Goal: Information Seeking & Learning: Understand process/instructions

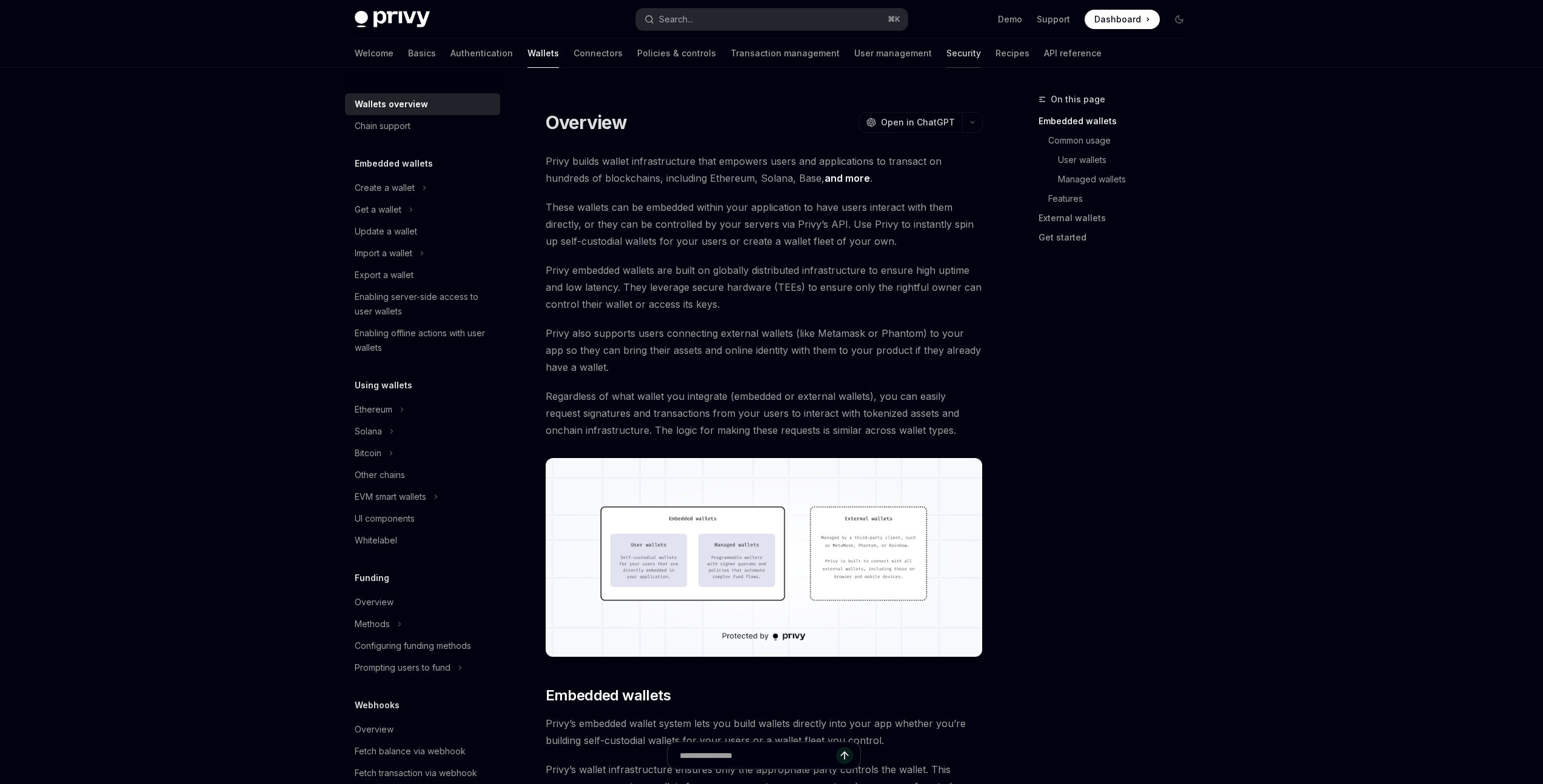
click at [946, 54] on link "Security" at bounding box center [964, 54] width 35 height 29
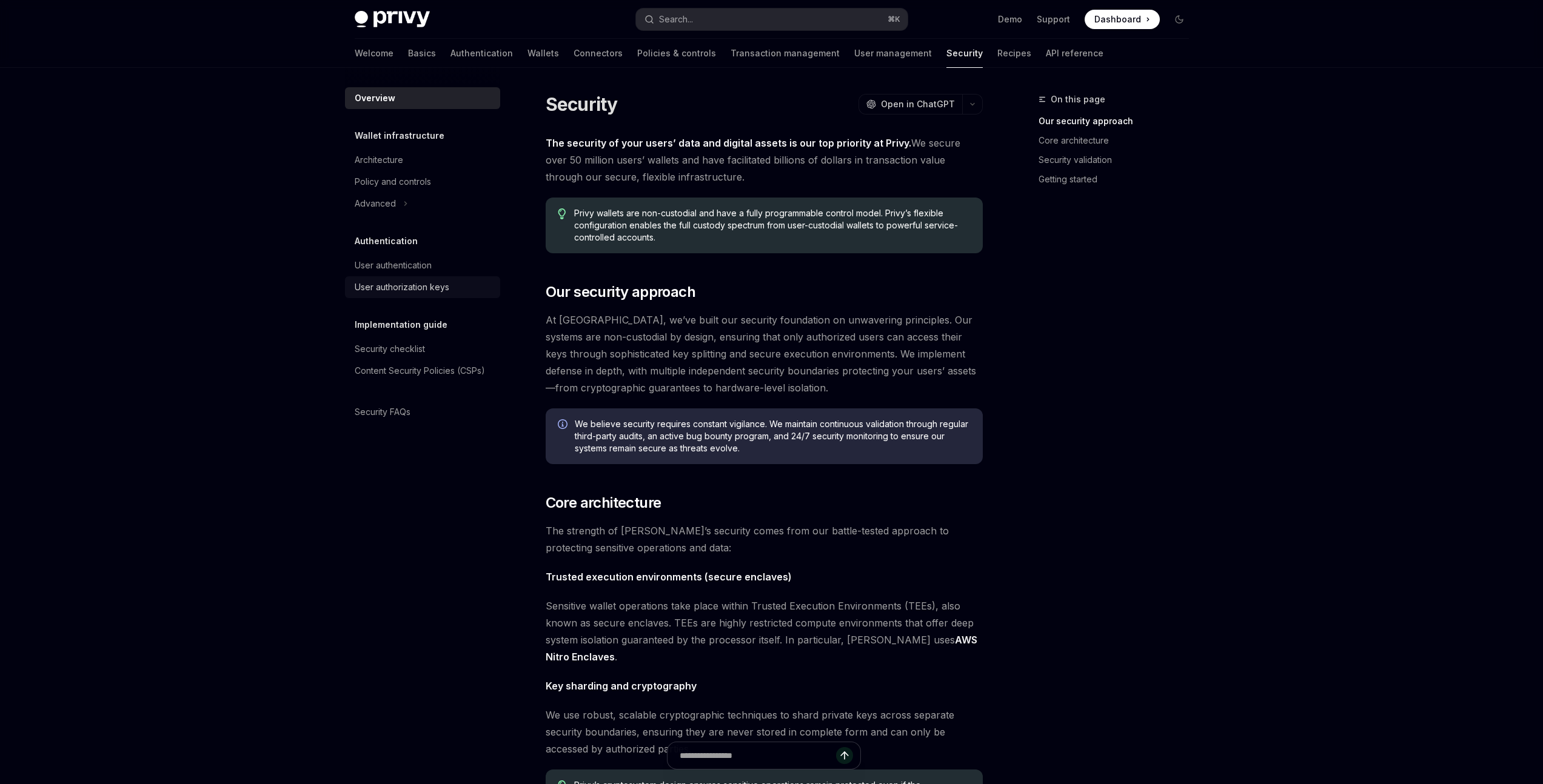
click at [422, 284] on div "User authorization keys" at bounding box center [402, 287] width 95 height 14
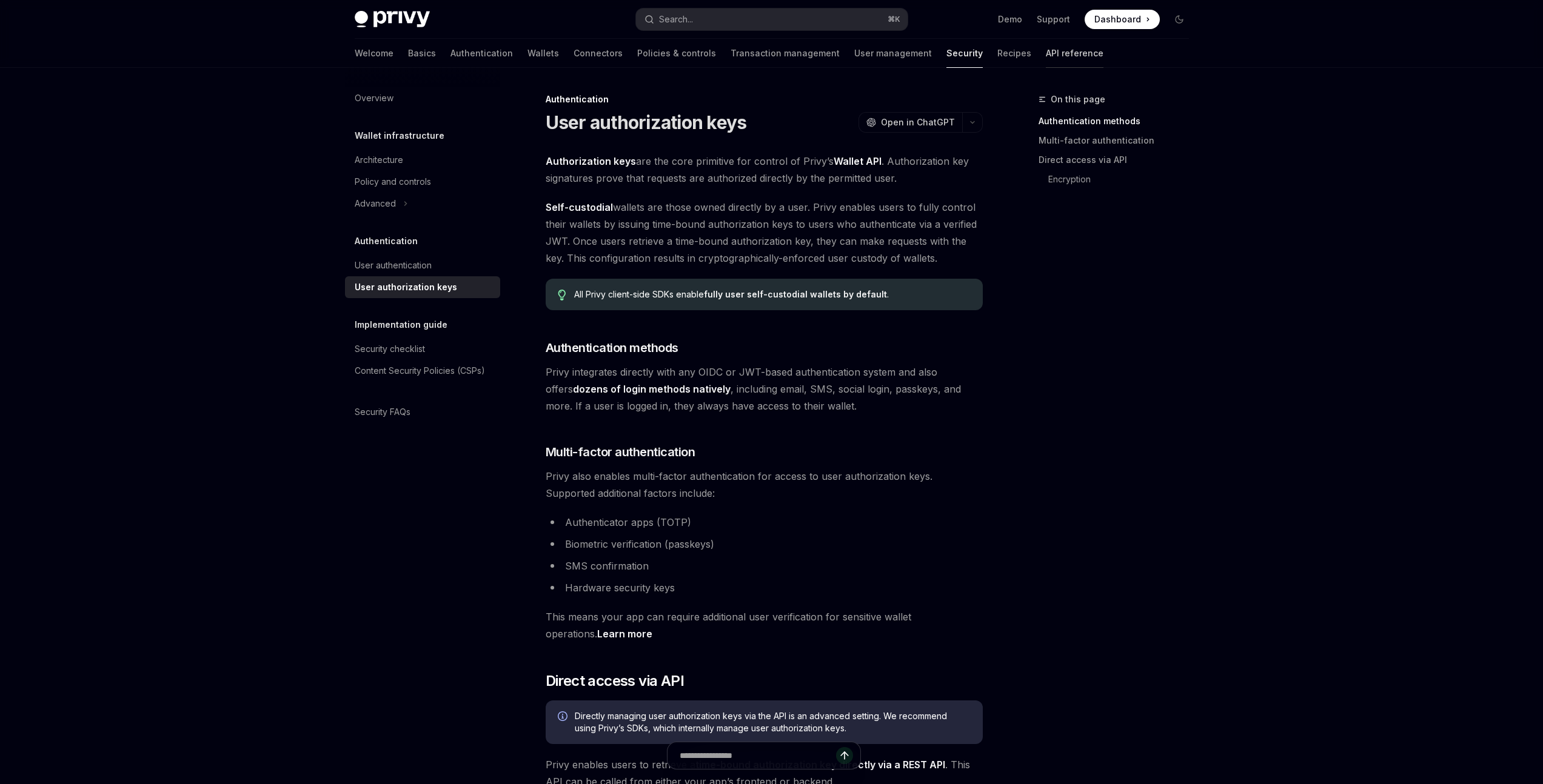
click at [1046, 57] on link "API reference" at bounding box center [1074, 54] width 57 height 29
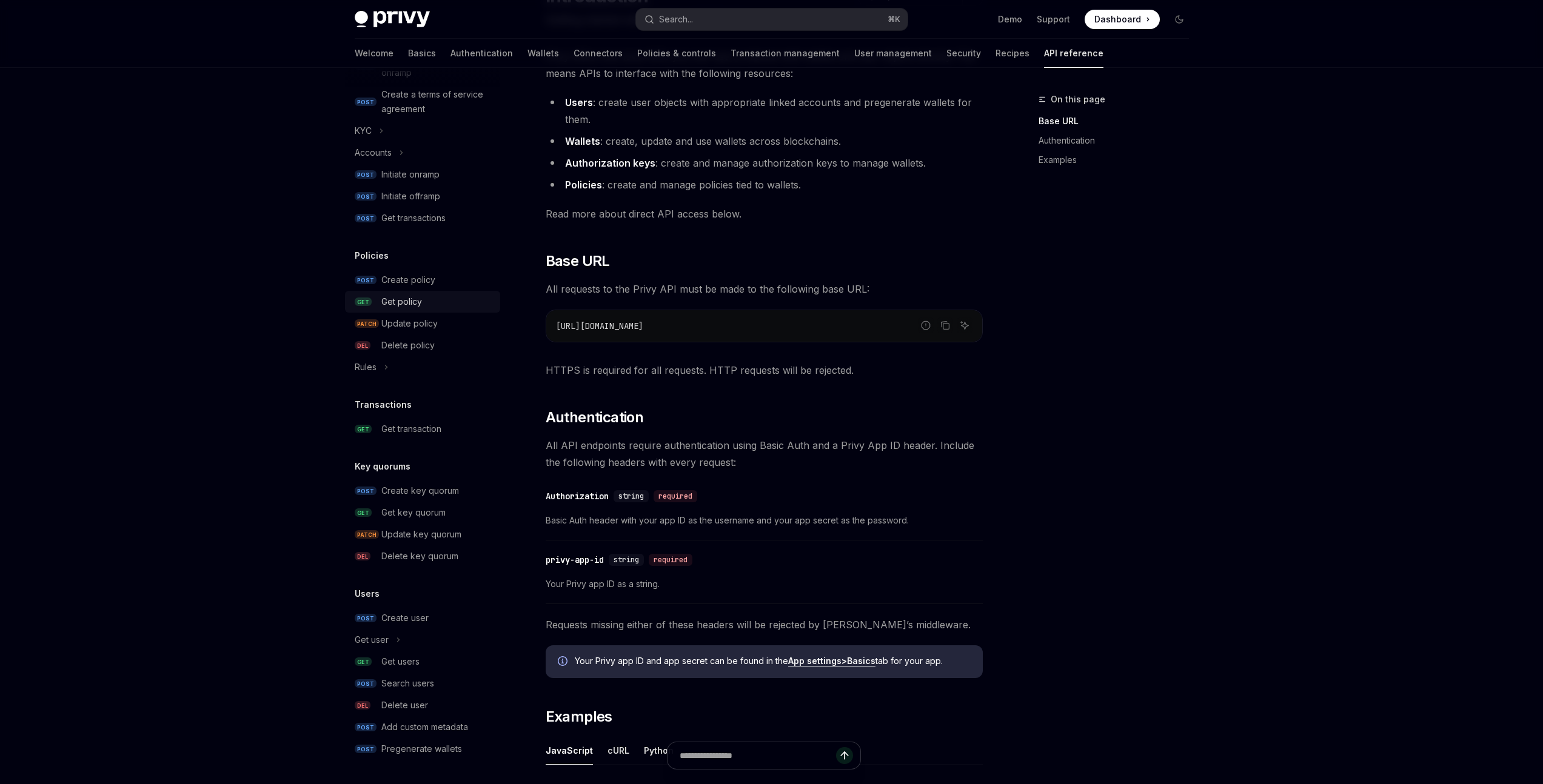
scroll to position [137, 0]
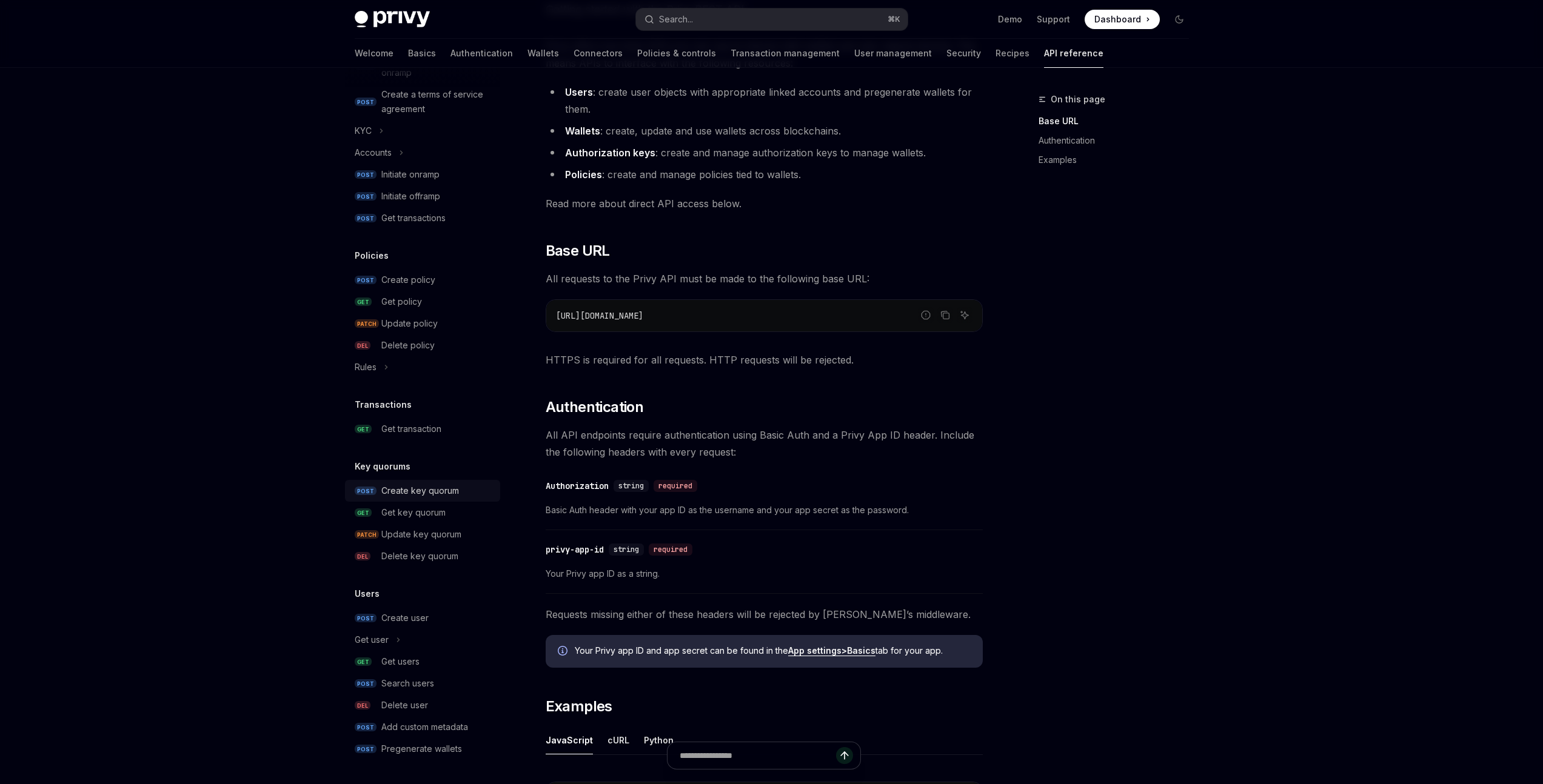
click at [437, 489] on div "Create key quorum" at bounding box center [420, 490] width 78 height 14
type textarea "*"
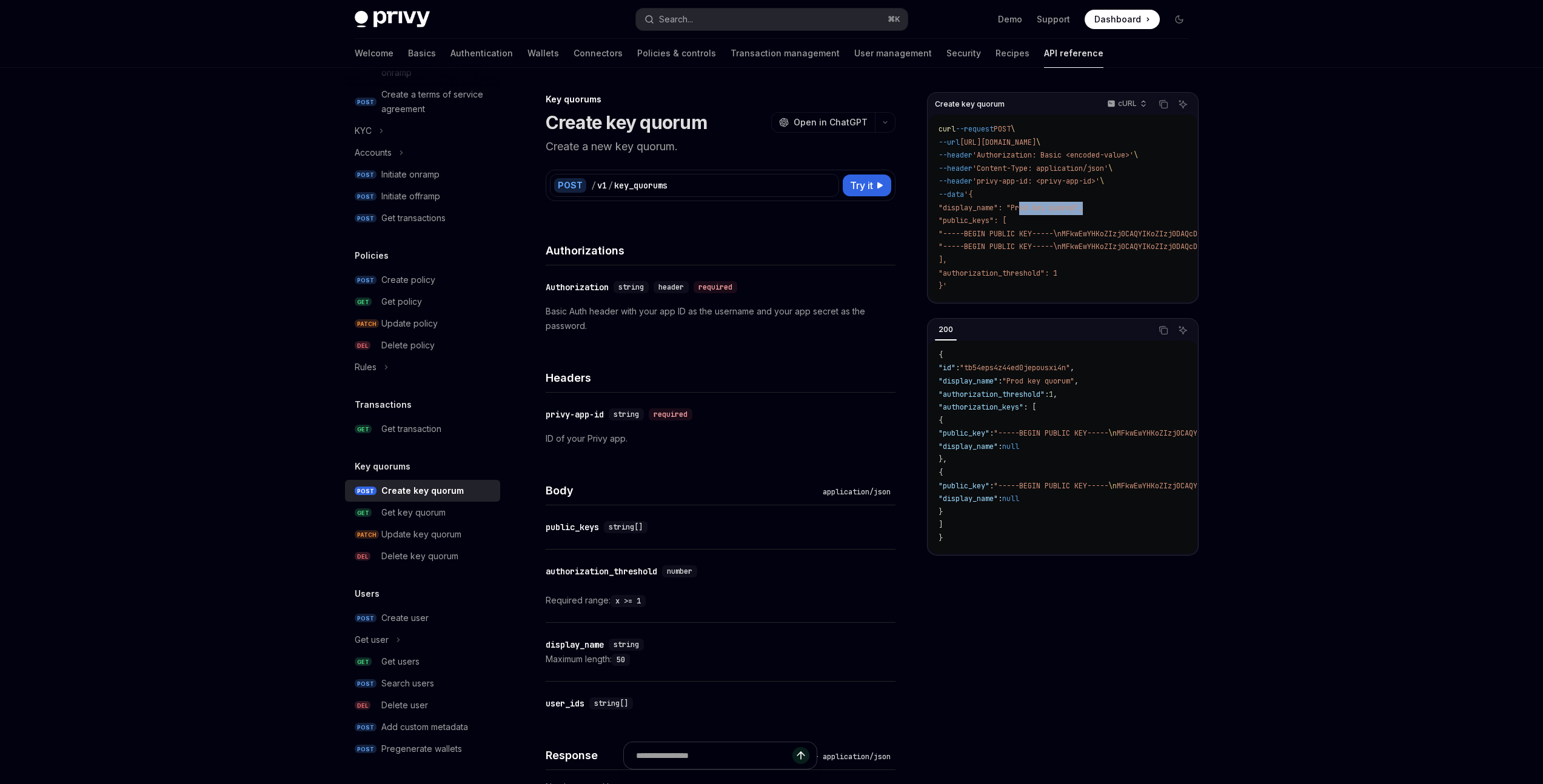
drag, startPoint x: 1022, startPoint y: 207, endPoint x: 1086, endPoint y: 209, distance: 64.0
click at [1083, 209] on span ""display_name": "Prod key quorum"," at bounding box center [1010, 207] width 144 height 9
drag, startPoint x: 958, startPoint y: 231, endPoint x: 1051, endPoint y: 234, distance: 93.0
click at [1051, 234] on span ""-----BEGIN PUBLIC KEY-----\nMFkwEwYHKoZIzj0CAQYIKoZIzj0DAQcDQgAEx4aoeD72yykviK…" at bounding box center [1327, 233] width 777 height 9
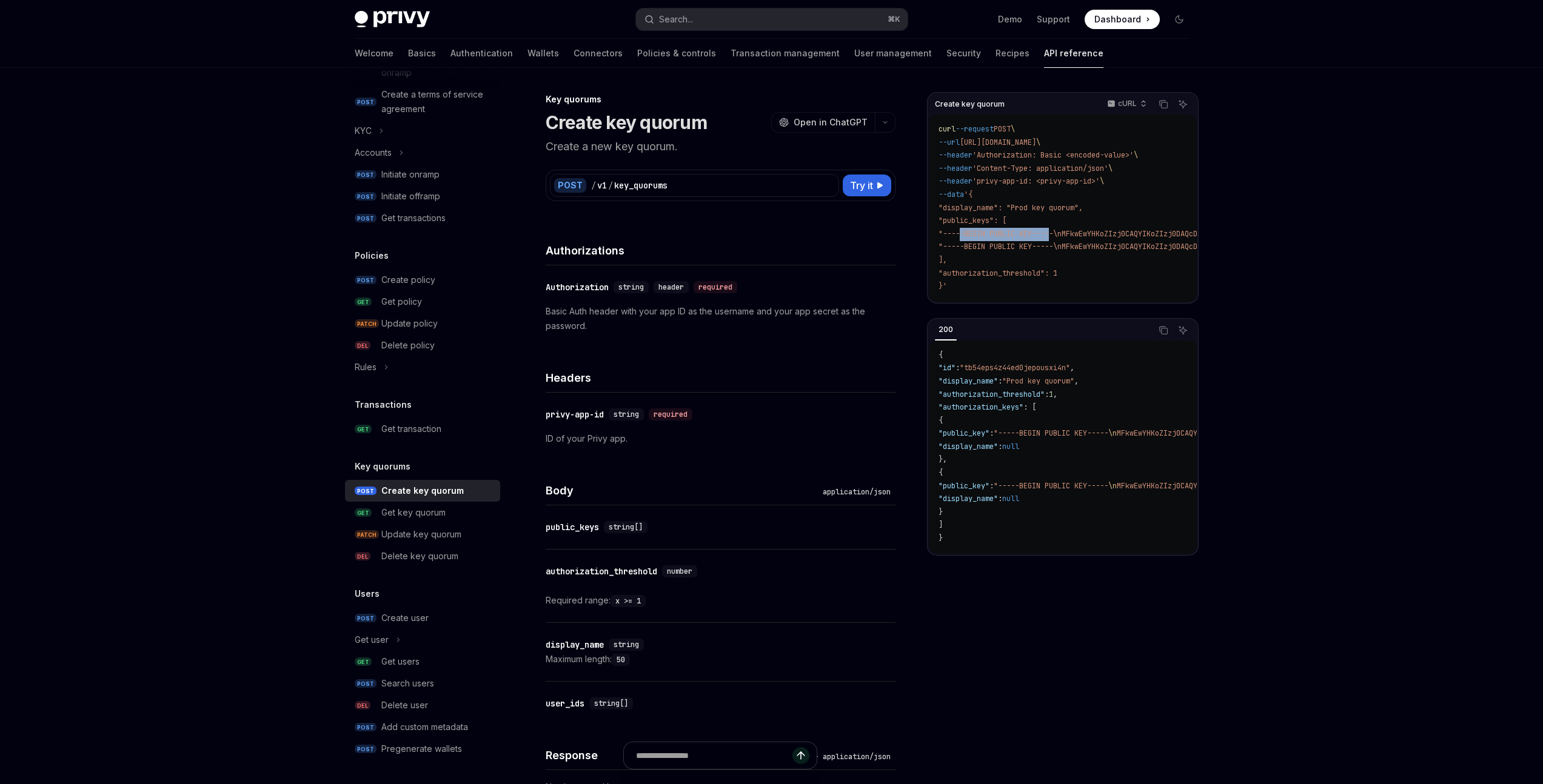
click at [1051, 234] on span ""-----BEGIN PUBLIC KEY-----\nMFkwEwYHKoZIzj0CAQYIKoZIzj0DAQcDQgAEx4aoeD72yykviK…" at bounding box center [1327, 233] width 777 height 9
drag, startPoint x: 632, startPoint y: 312, endPoint x: 703, endPoint y: 316, distance: 71.1
click at [703, 316] on p "Basic Auth header with your app ID as the username and your app secret as the p…" at bounding box center [720, 319] width 350 height 29
click at [735, 312] on p "Basic Auth header with your app ID as the username and your app secret as the p…" at bounding box center [720, 319] width 350 height 29
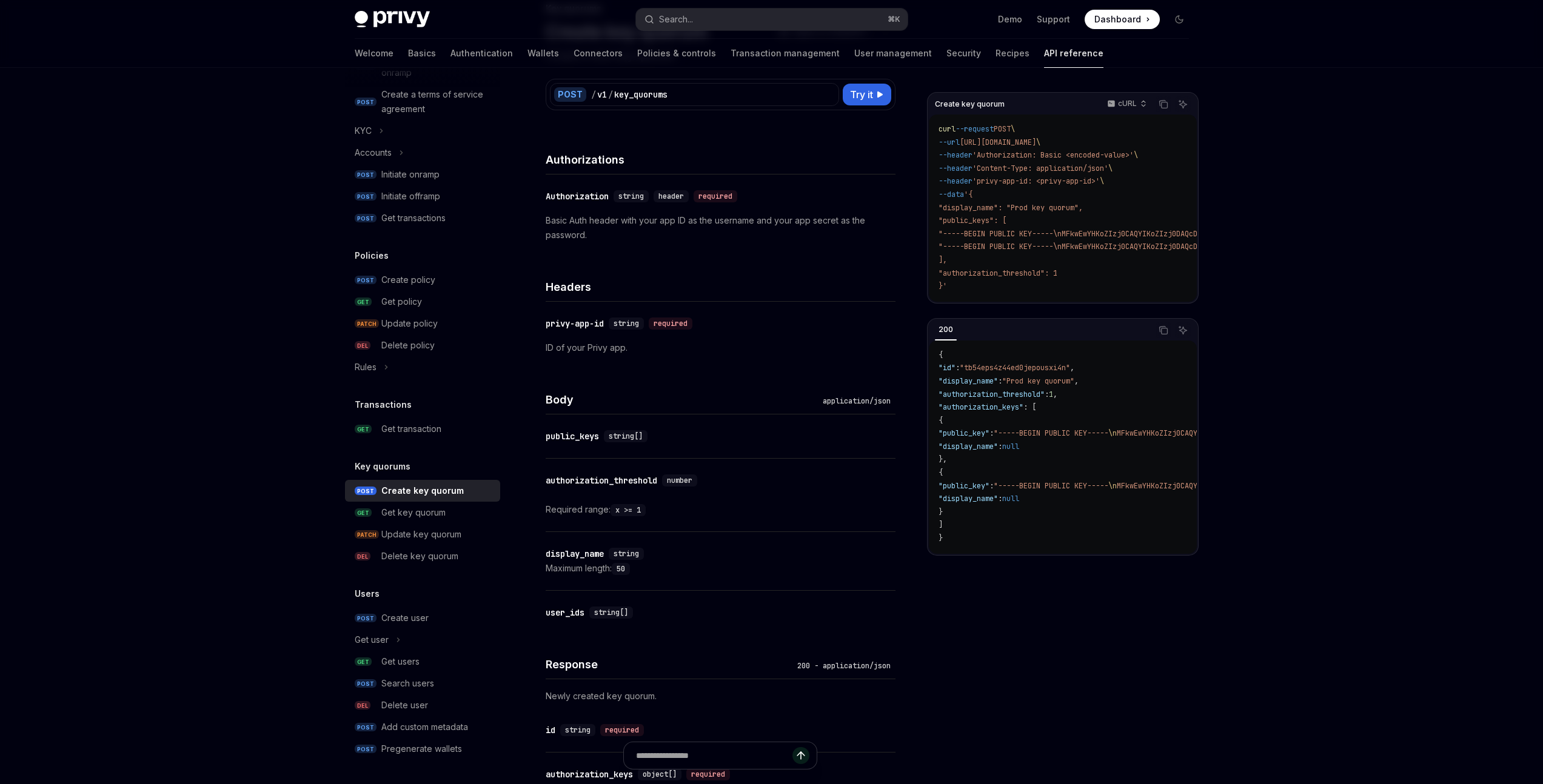
scroll to position [94, 0]
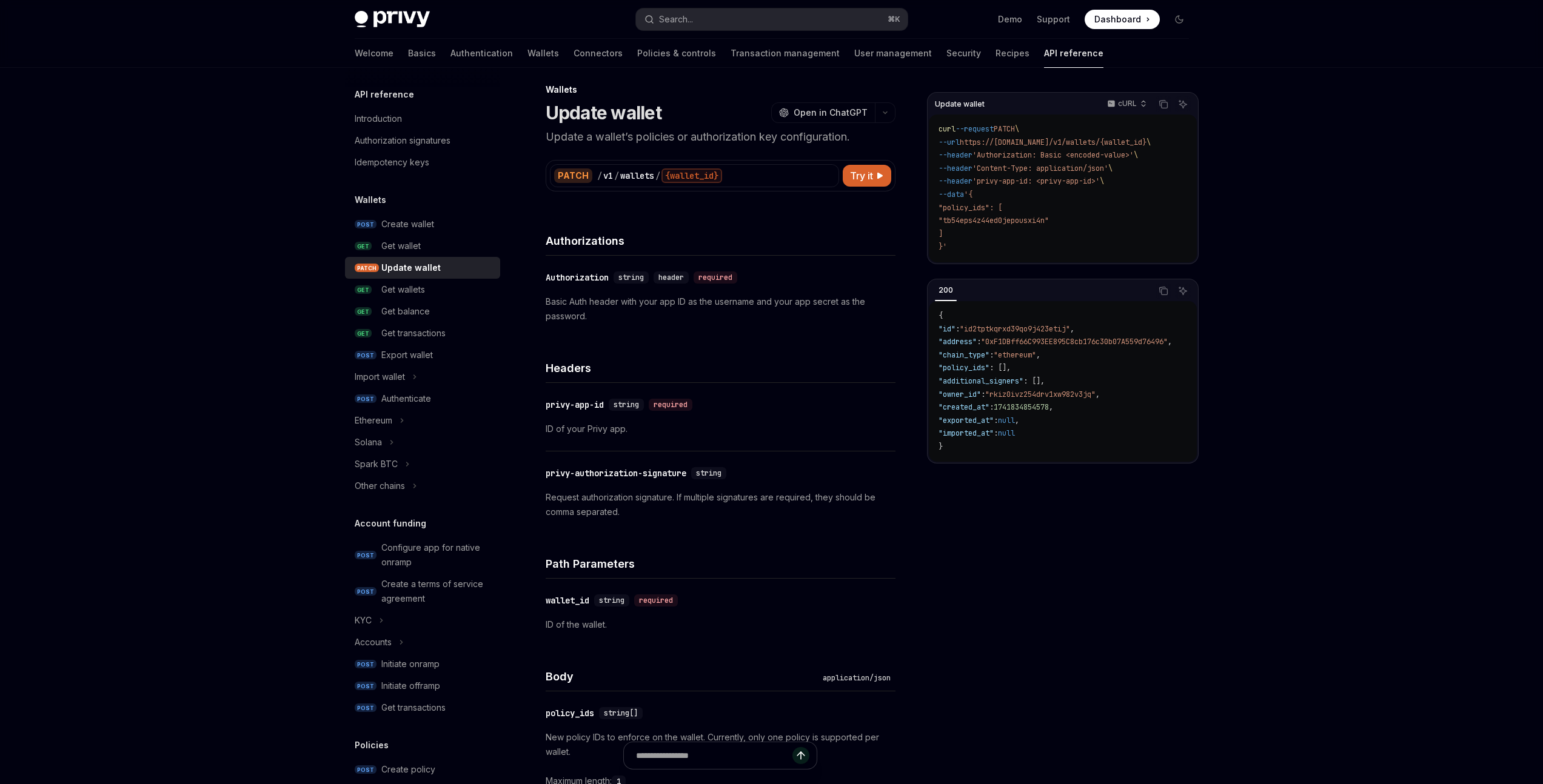
scroll to position [14, 0]
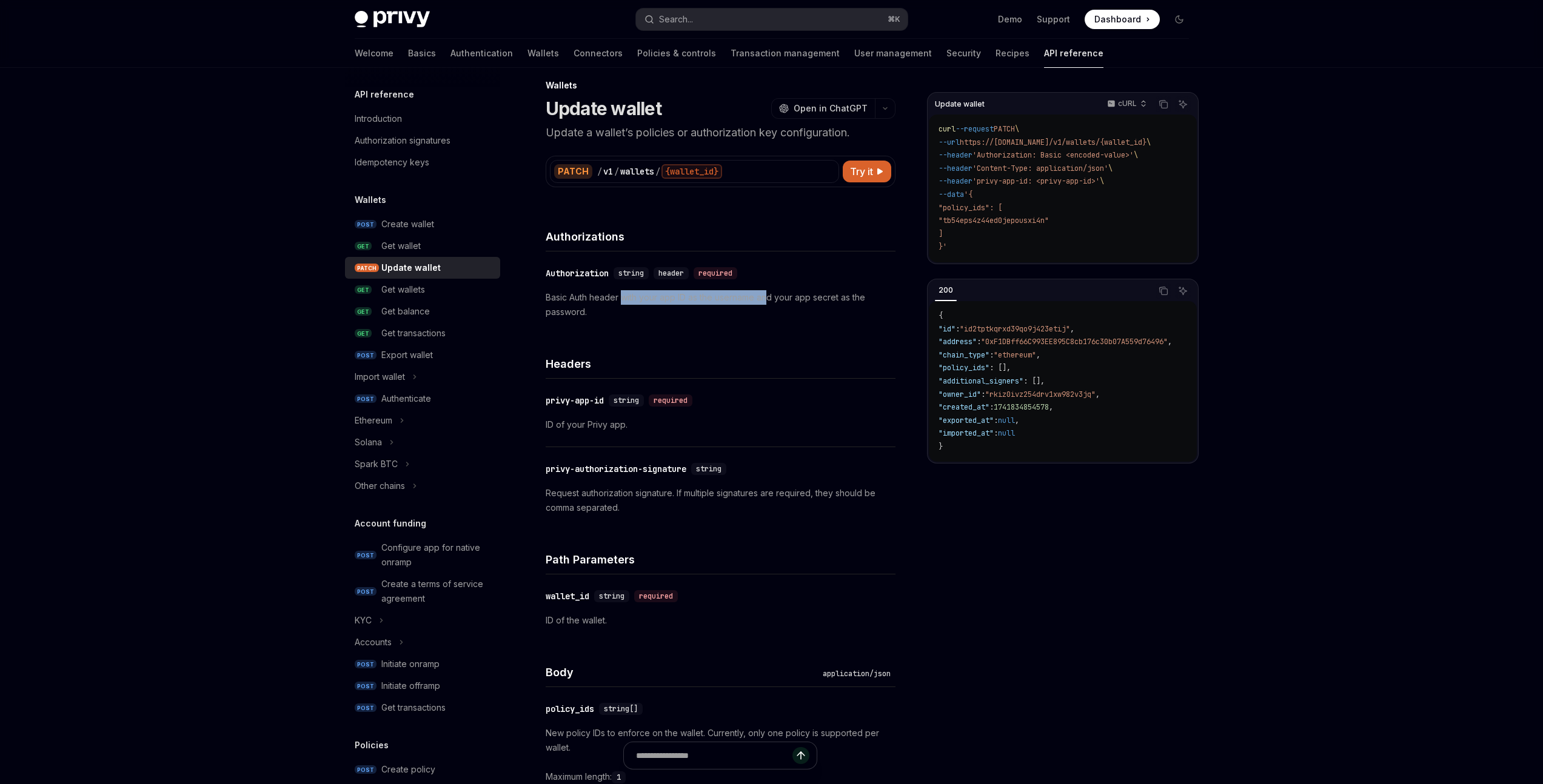
drag, startPoint x: 622, startPoint y: 294, endPoint x: 766, endPoint y: 299, distance: 144.1
click at [766, 299] on p "Basic Auth header with your app ID as the username and your app secret as the p…" at bounding box center [720, 305] width 350 height 29
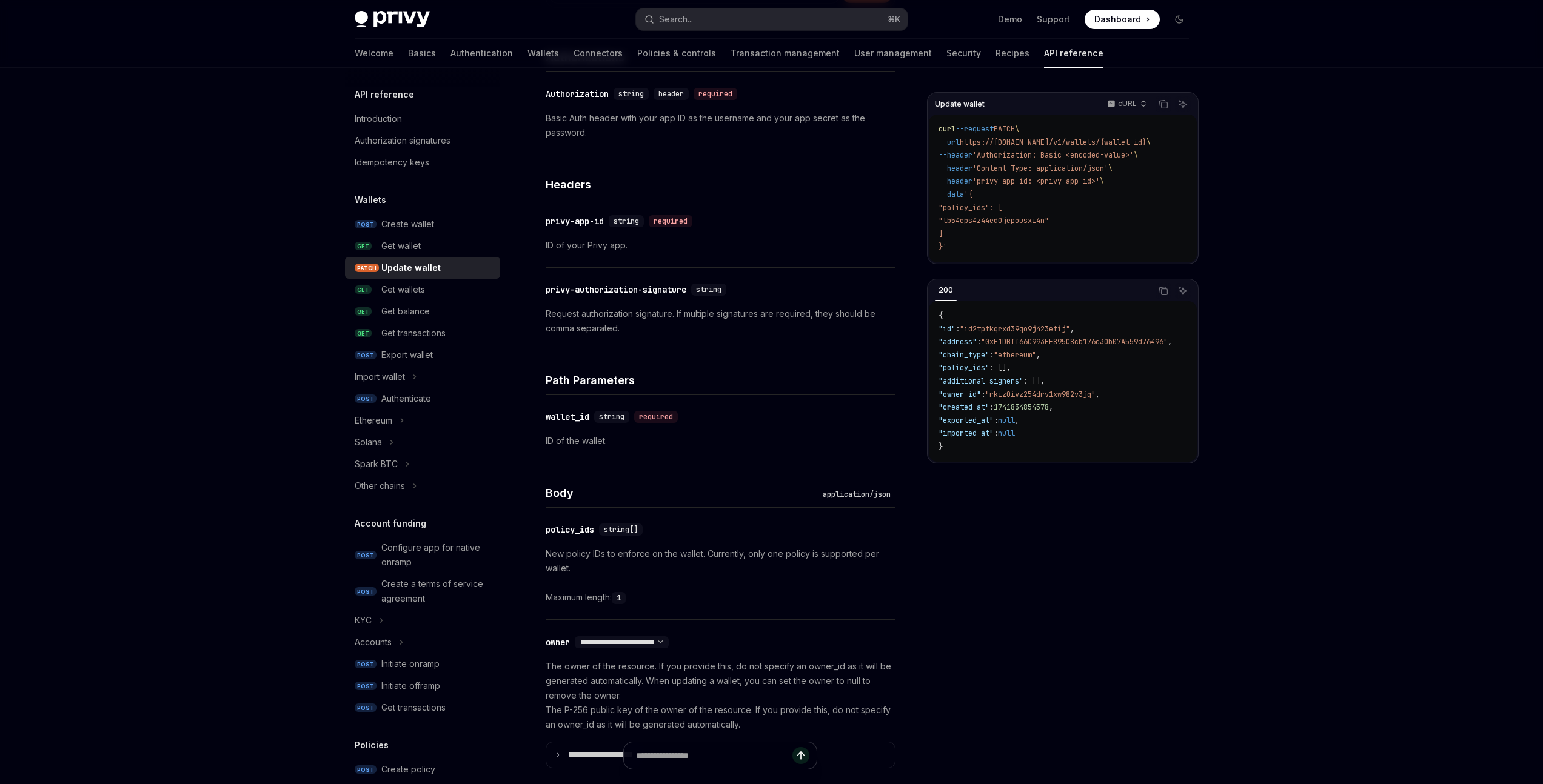
scroll to position [299, 0]
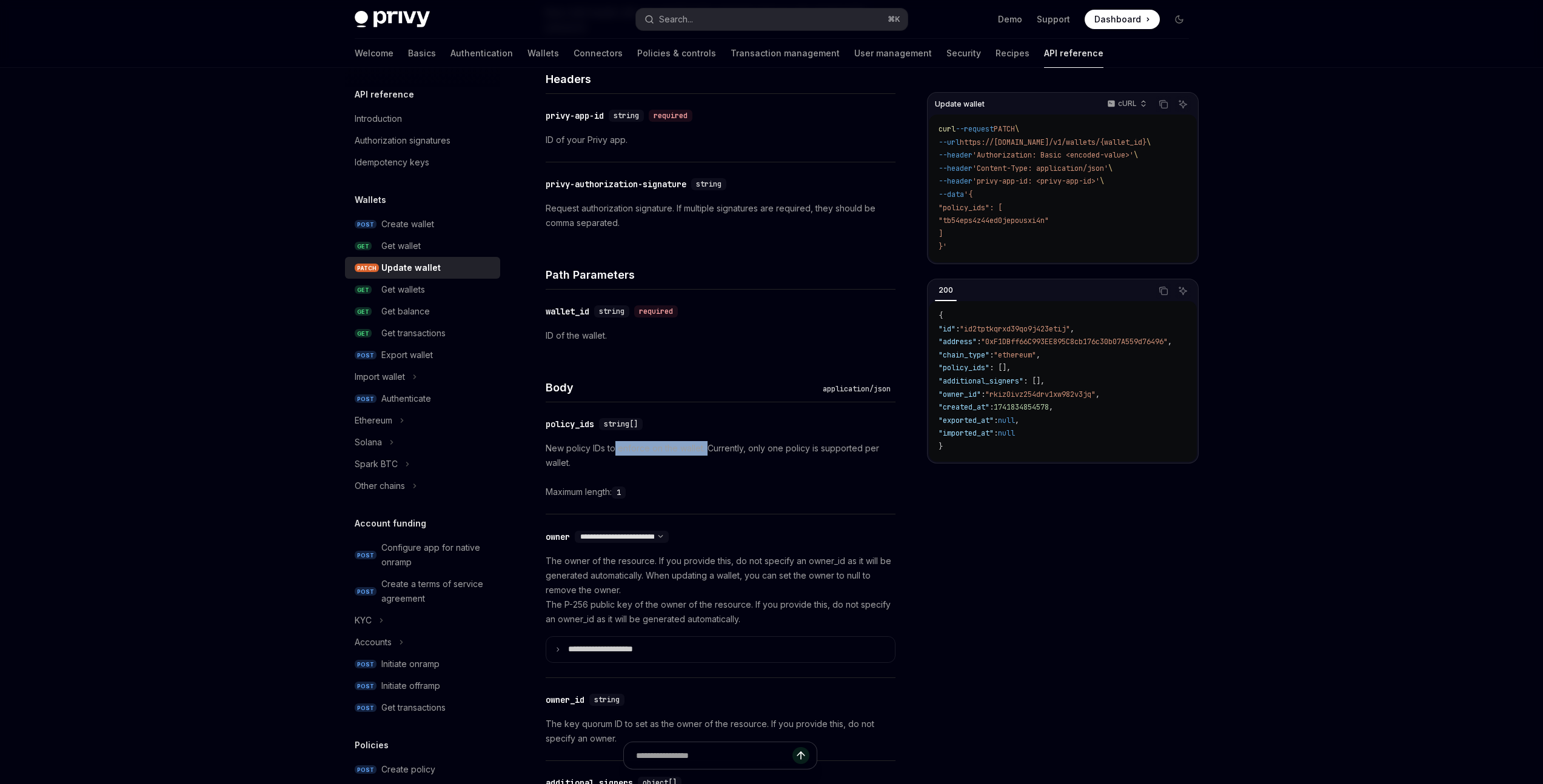
drag, startPoint x: 615, startPoint y: 450, endPoint x: 710, endPoint y: 453, distance: 95.0
click at [710, 453] on p "New policy IDs to enforce on the wallet. Currently, only one policy is supporte…" at bounding box center [720, 456] width 350 height 29
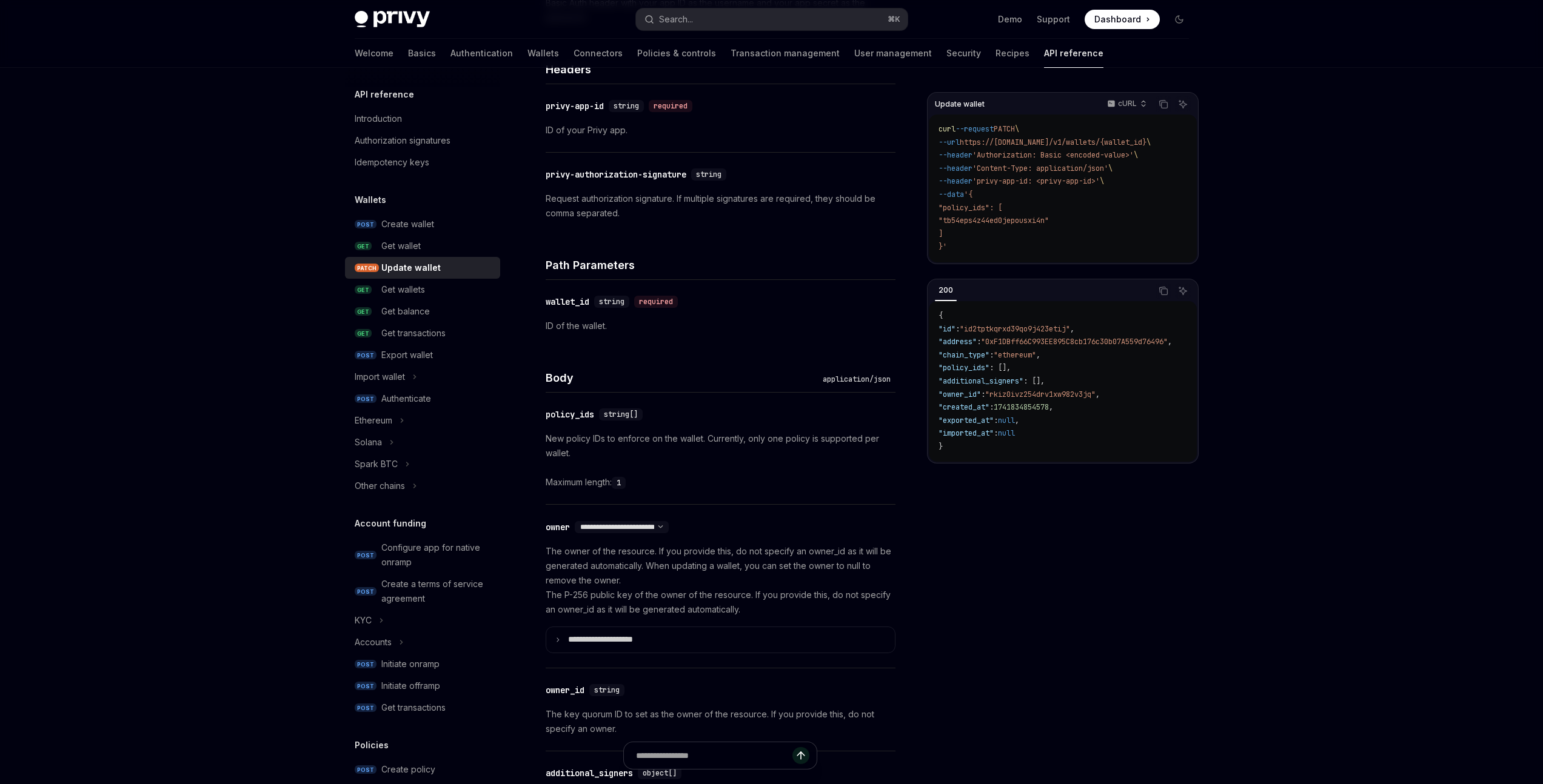
scroll to position [313, 0]
drag, startPoint x: 724, startPoint y: 435, endPoint x: 803, endPoint y: 436, distance: 79.0
click at [803, 436] on p "New policy IDs to enforce on the wallet. Currently, only one policy is supporte…" at bounding box center [720, 442] width 350 height 29
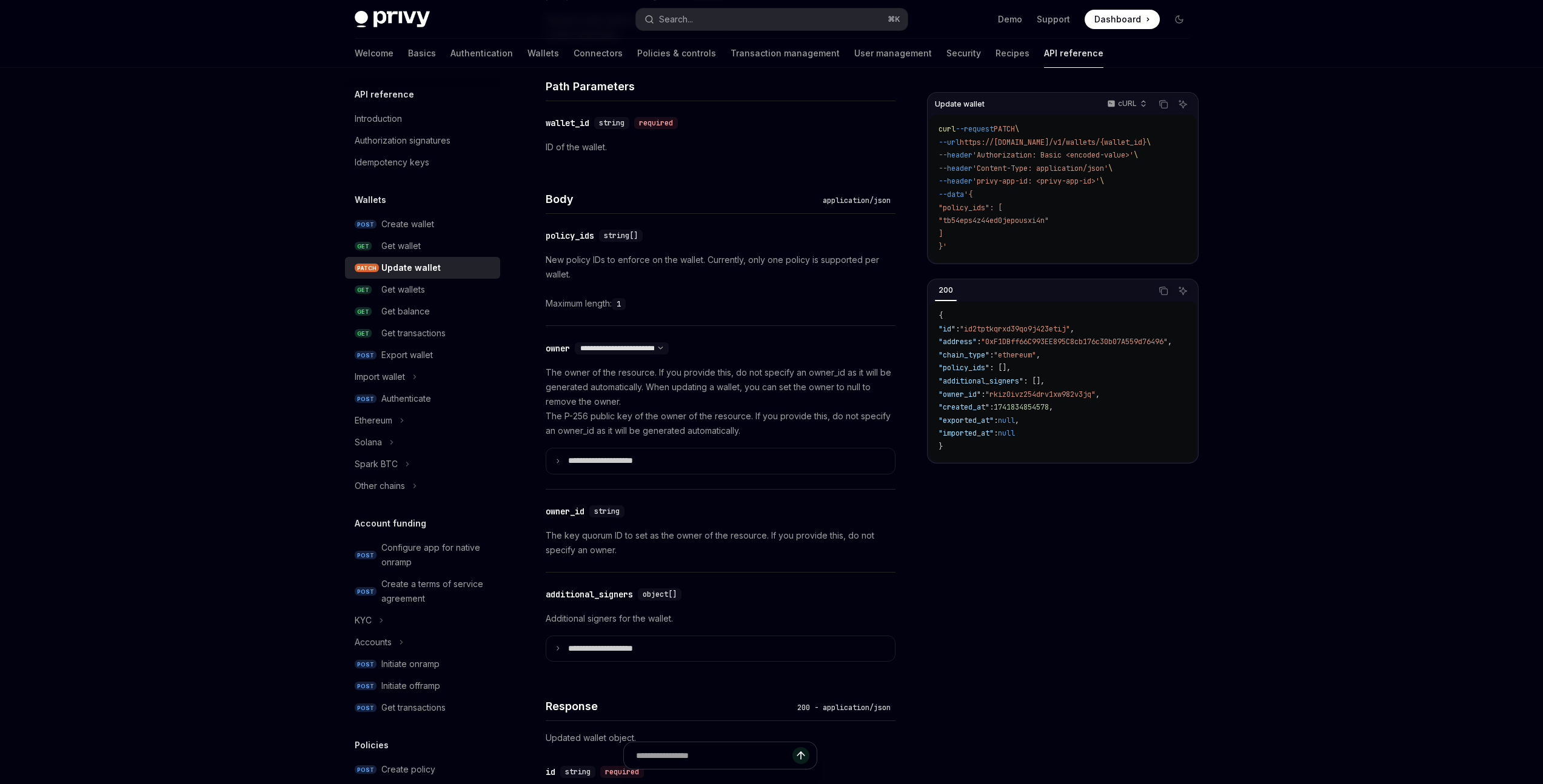
scroll to position [543, 0]
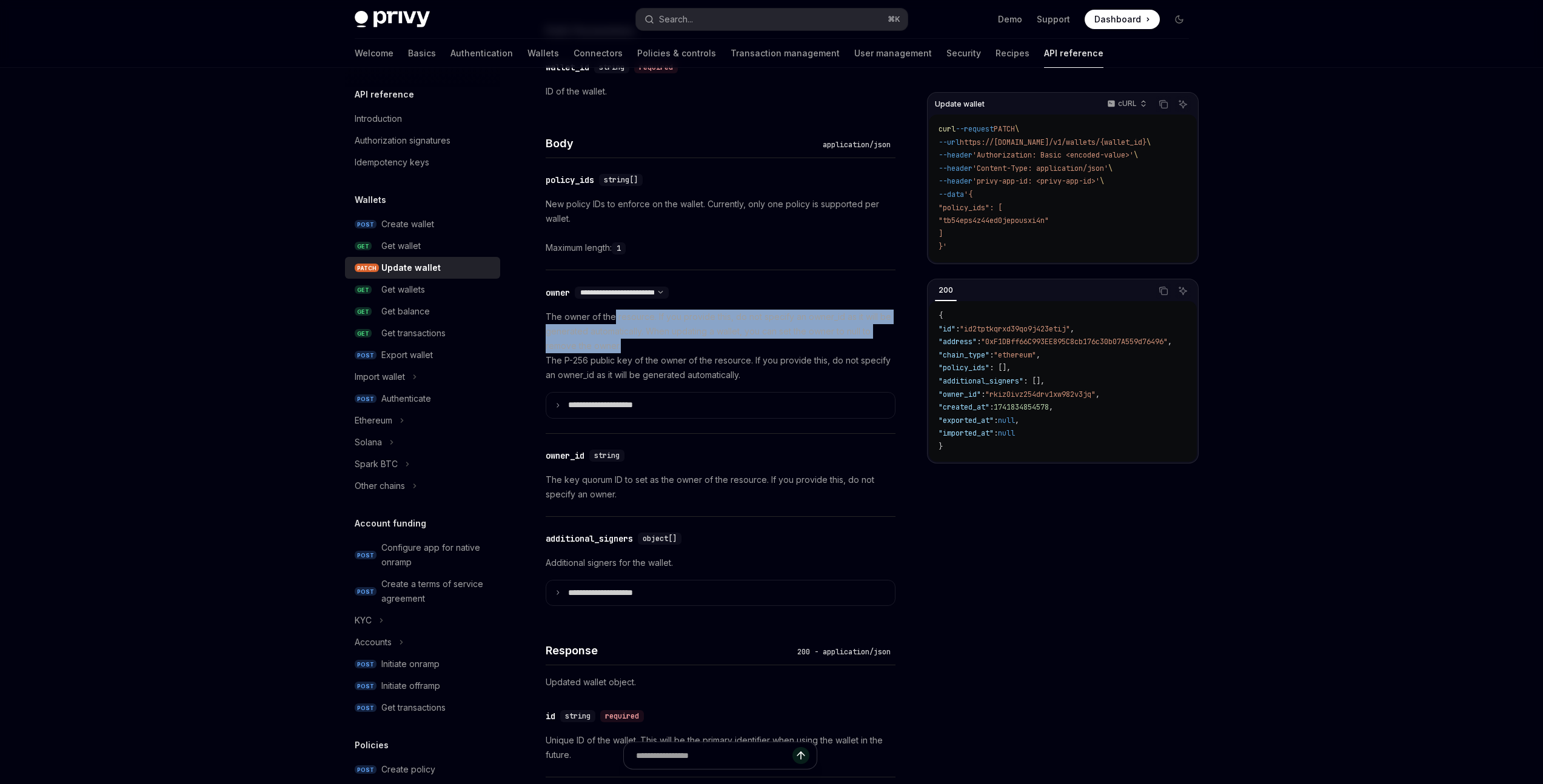
drag, startPoint x: 615, startPoint y: 319, endPoint x: 711, endPoint y: 347, distance: 100.0
click at [711, 347] on p "The owner of the resource. If you provide this, do not specify an owner_id as i…" at bounding box center [720, 345] width 350 height 72
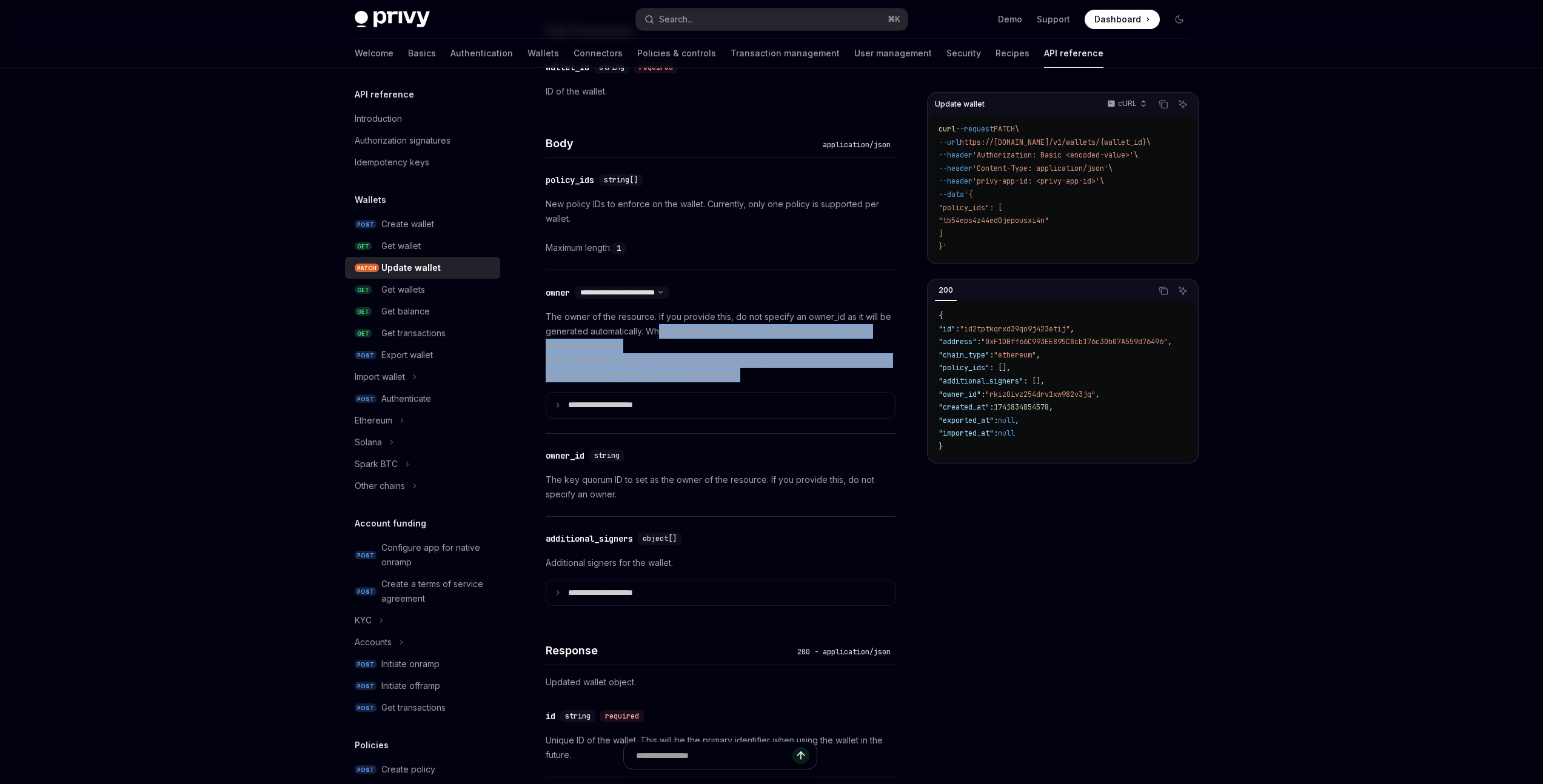
drag, startPoint x: 743, startPoint y: 374, endPoint x: 660, endPoint y: 326, distance: 95.9
click at [660, 326] on p "The owner of the resource. If you provide this, do not specify an owner_id as i…" at bounding box center [720, 345] width 350 height 72
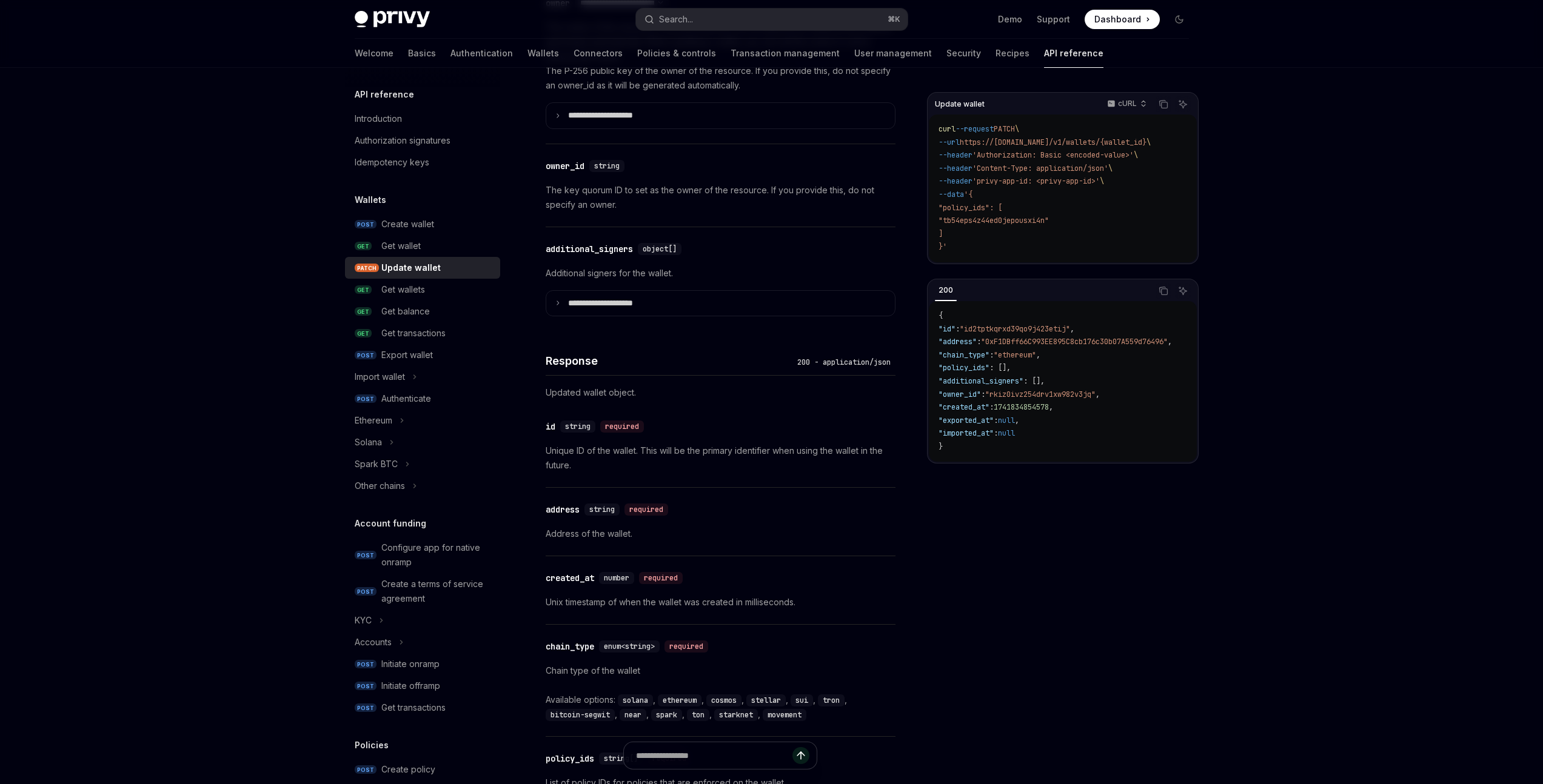
scroll to position [842, 0]
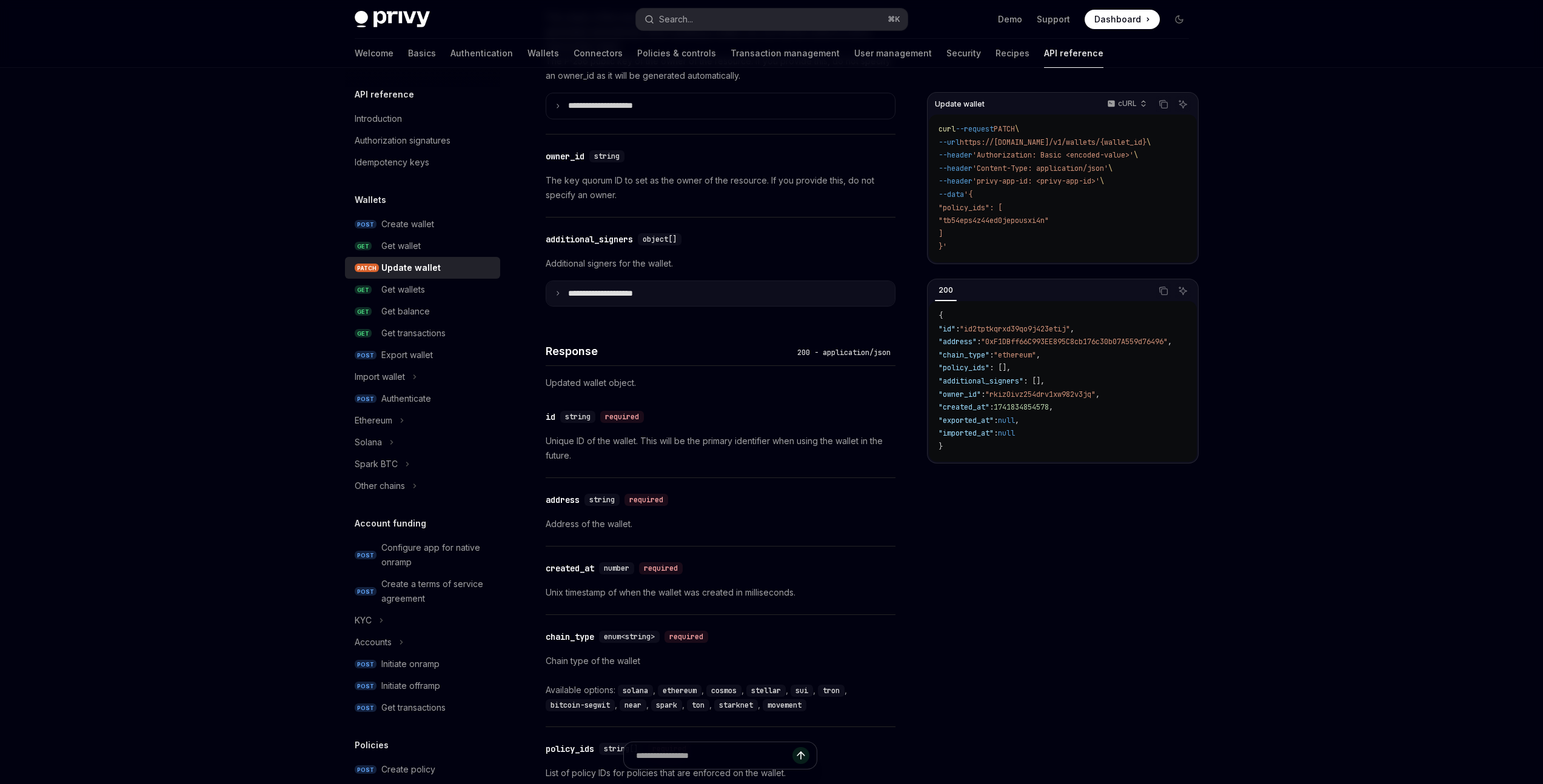
click at [560, 293] on summary "**********" at bounding box center [720, 294] width 349 height 25
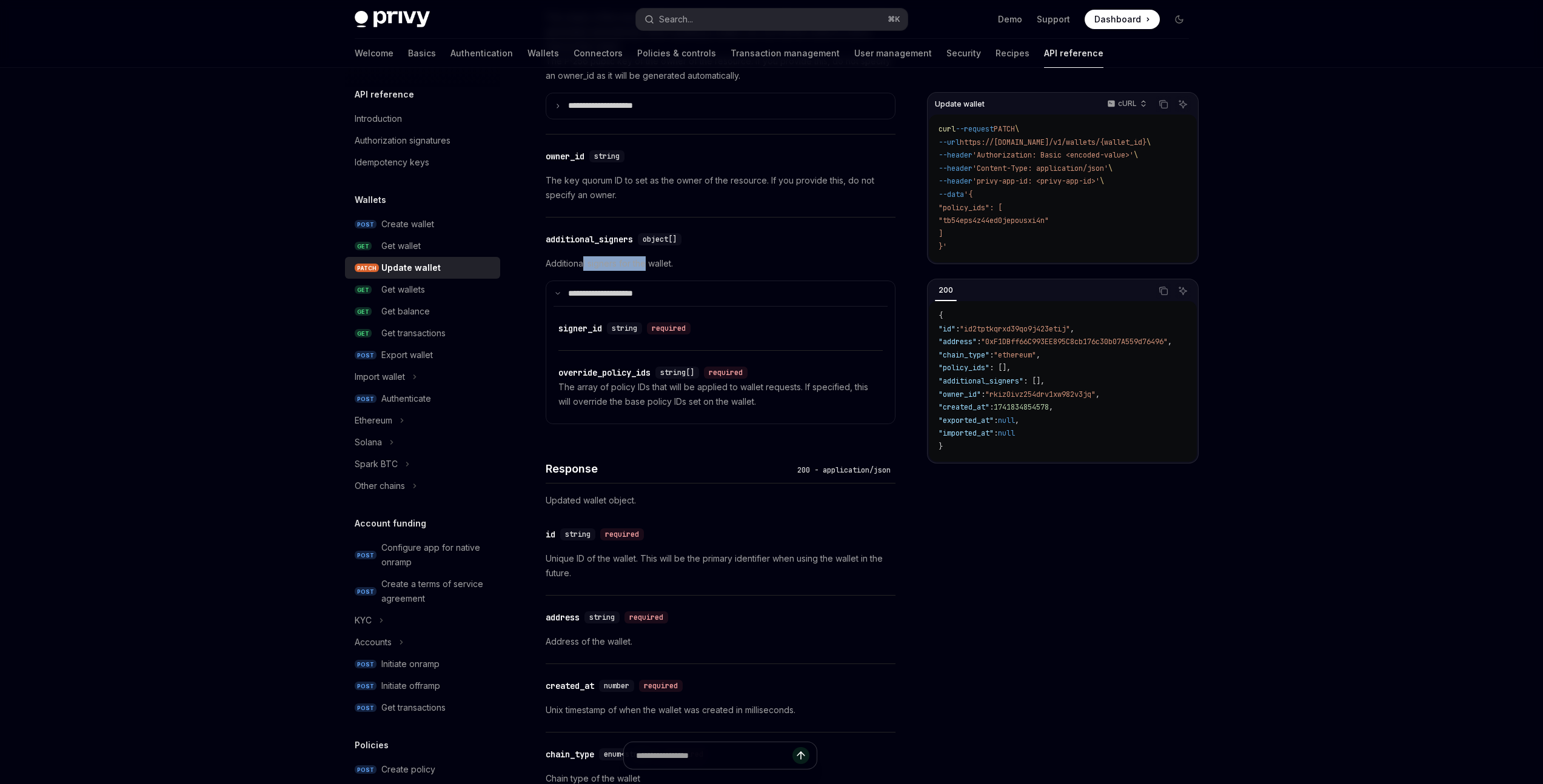
drag, startPoint x: 583, startPoint y: 260, endPoint x: 646, endPoint y: 263, distance: 63.1
click at [646, 263] on p "Additional signers for the wallet." at bounding box center [720, 263] width 350 height 14
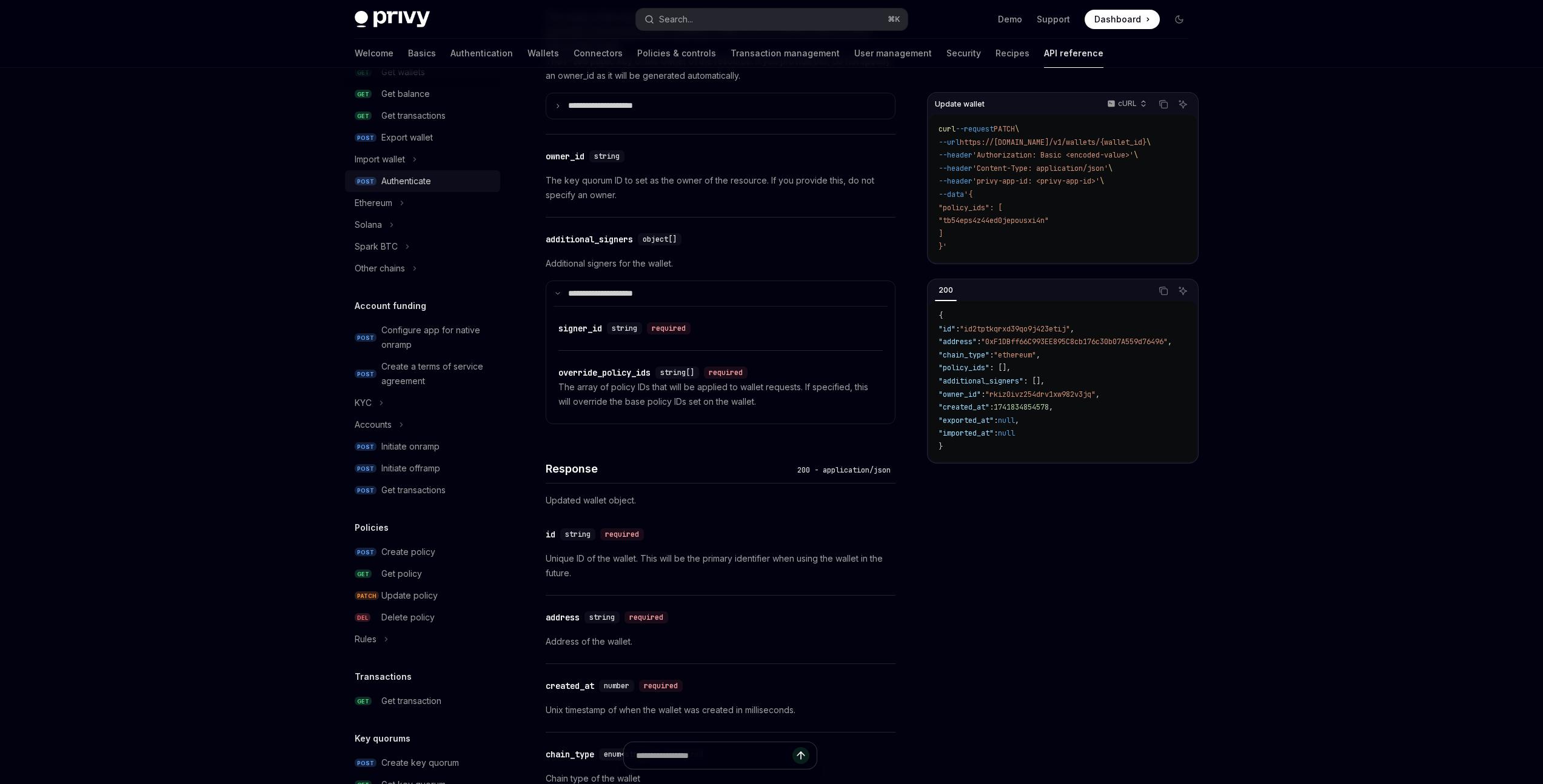
scroll to position [267, 0]
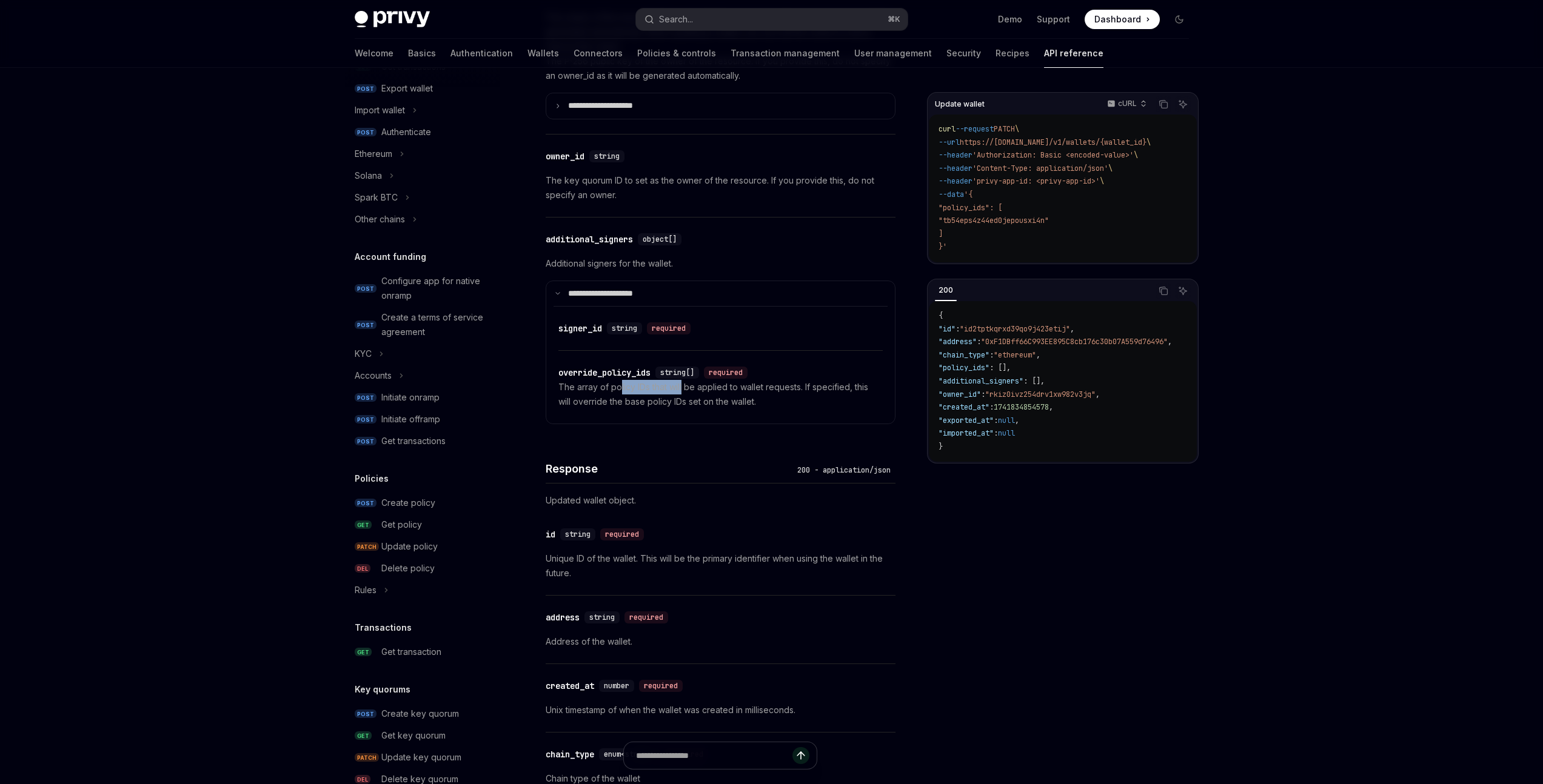
drag, startPoint x: 620, startPoint y: 385, endPoint x: 682, endPoint y: 387, distance: 62.0
click at [682, 387] on p "The array of policy IDs that will be applied to wallet requests. If specified, …" at bounding box center [721, 395] width 324 height 29
drag, startPoint x: 633, startPoint y: 401, endPoint x: 686, endPoint y: 403, distance: 53.0
click at [686, 403] on p "The array of policy IDs that will be applied to wallet requests. If specified, …" at bounding box center [721, 395] width 324 height 29
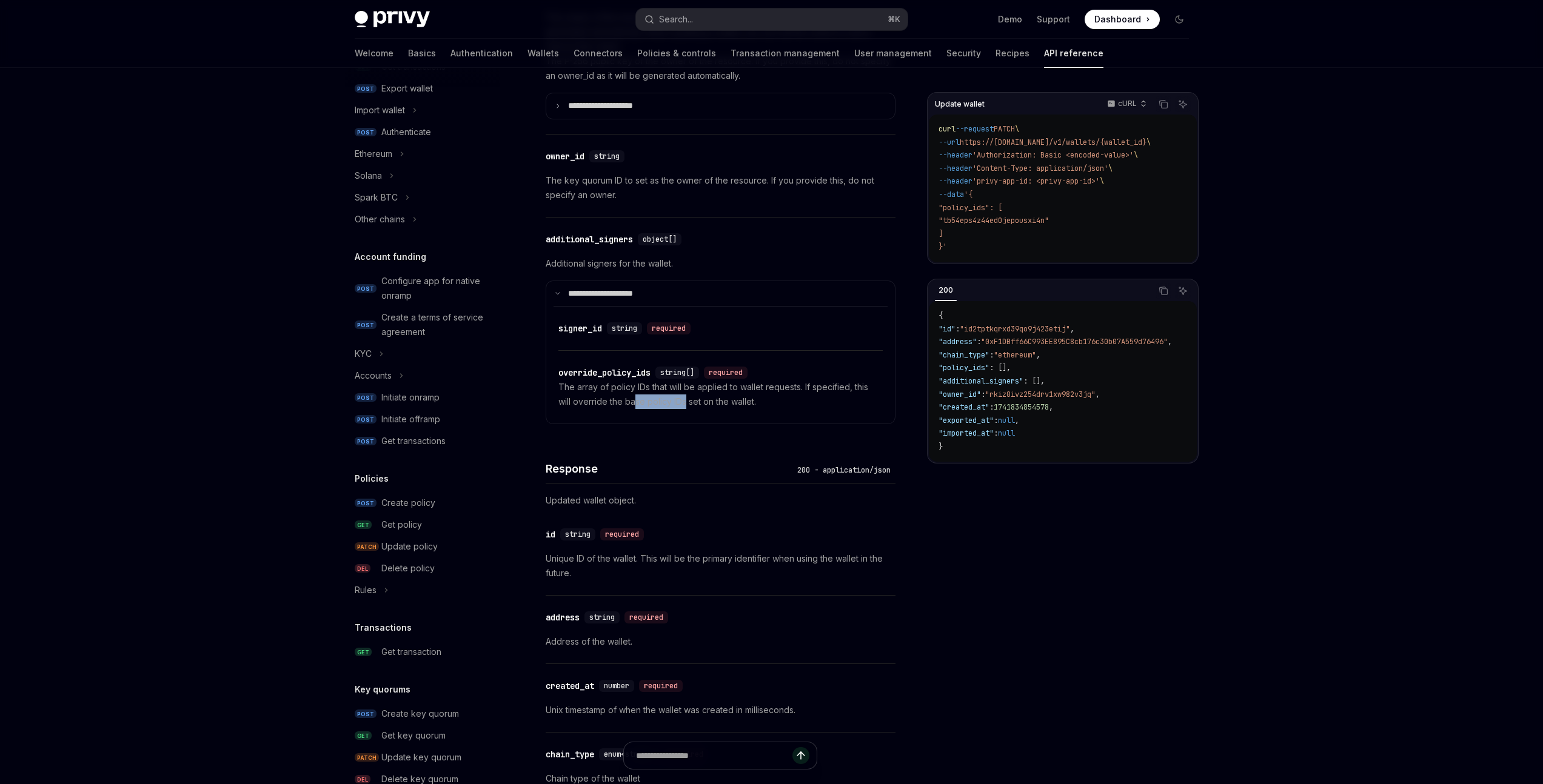
click at [686, 403] on p "The array of policy IDs that will be applied to wallet requests. If specified, …" at bounding box center [721, 395] width 324 height 29
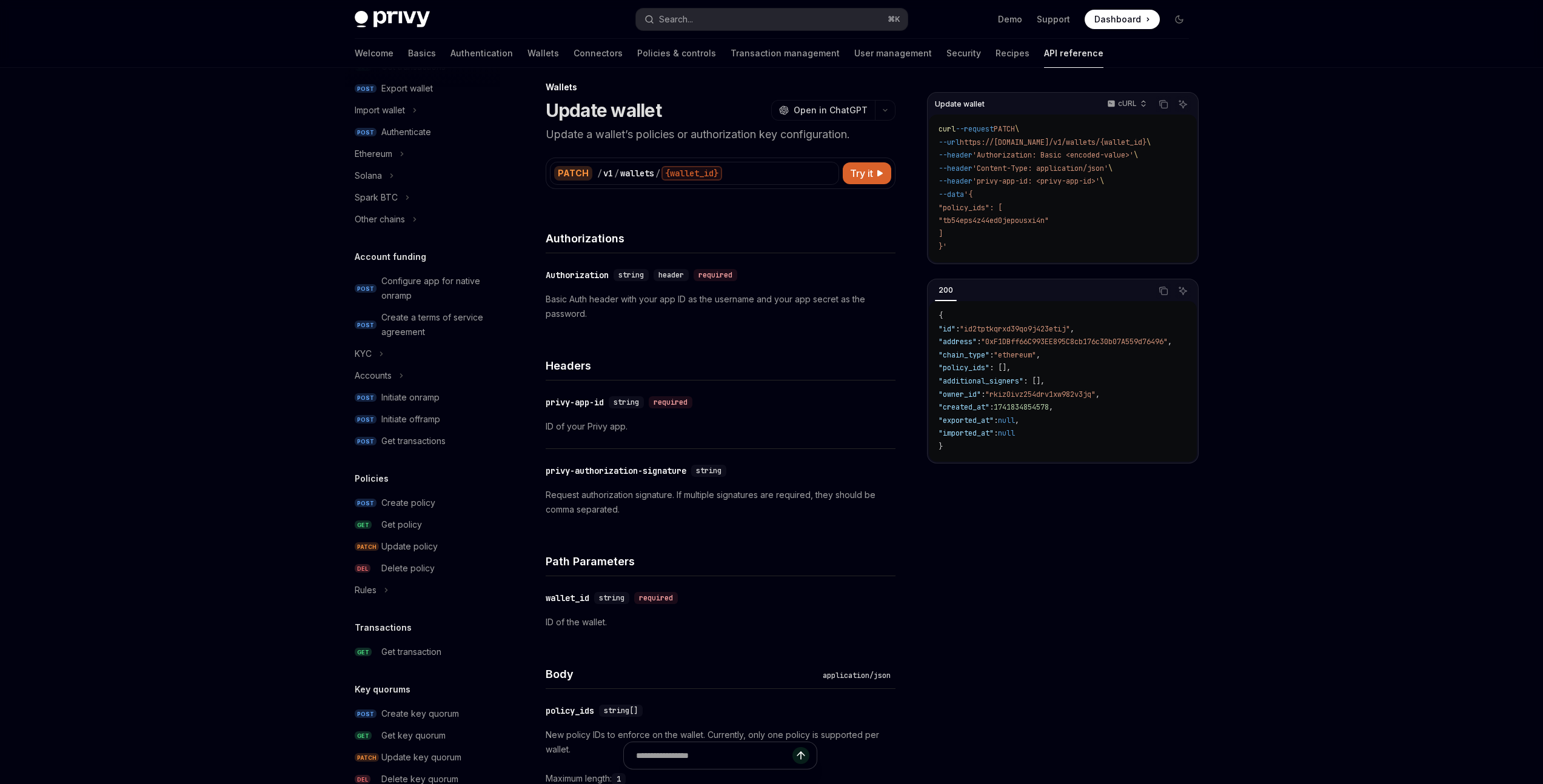
scroll to position [0, 0]
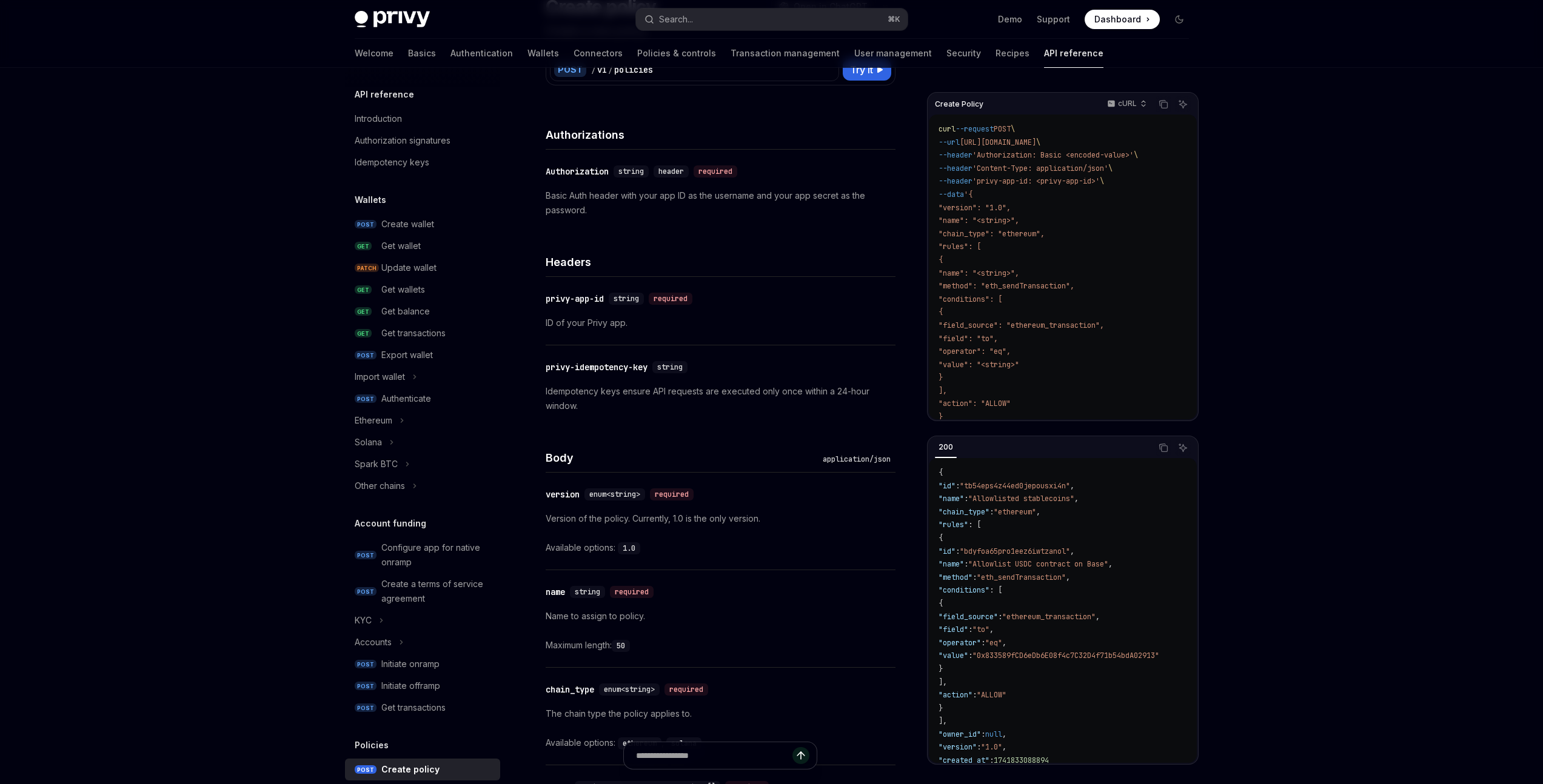
scroll to position [117, 0]
drag, startPoint x: 618, startPoint y: 194, endPoint x: 756, endPoint y: 201, distance: 138.2
click at [756, 201] on p "Basic Auth header with your app ID as the username and your app secret as the p…" at bounding box center [720, 202] width 350 height 29
drag, startPoint x: 717, startPoint y: 195, endPoint x: 769, endPoint y: 198, distance: 52.1
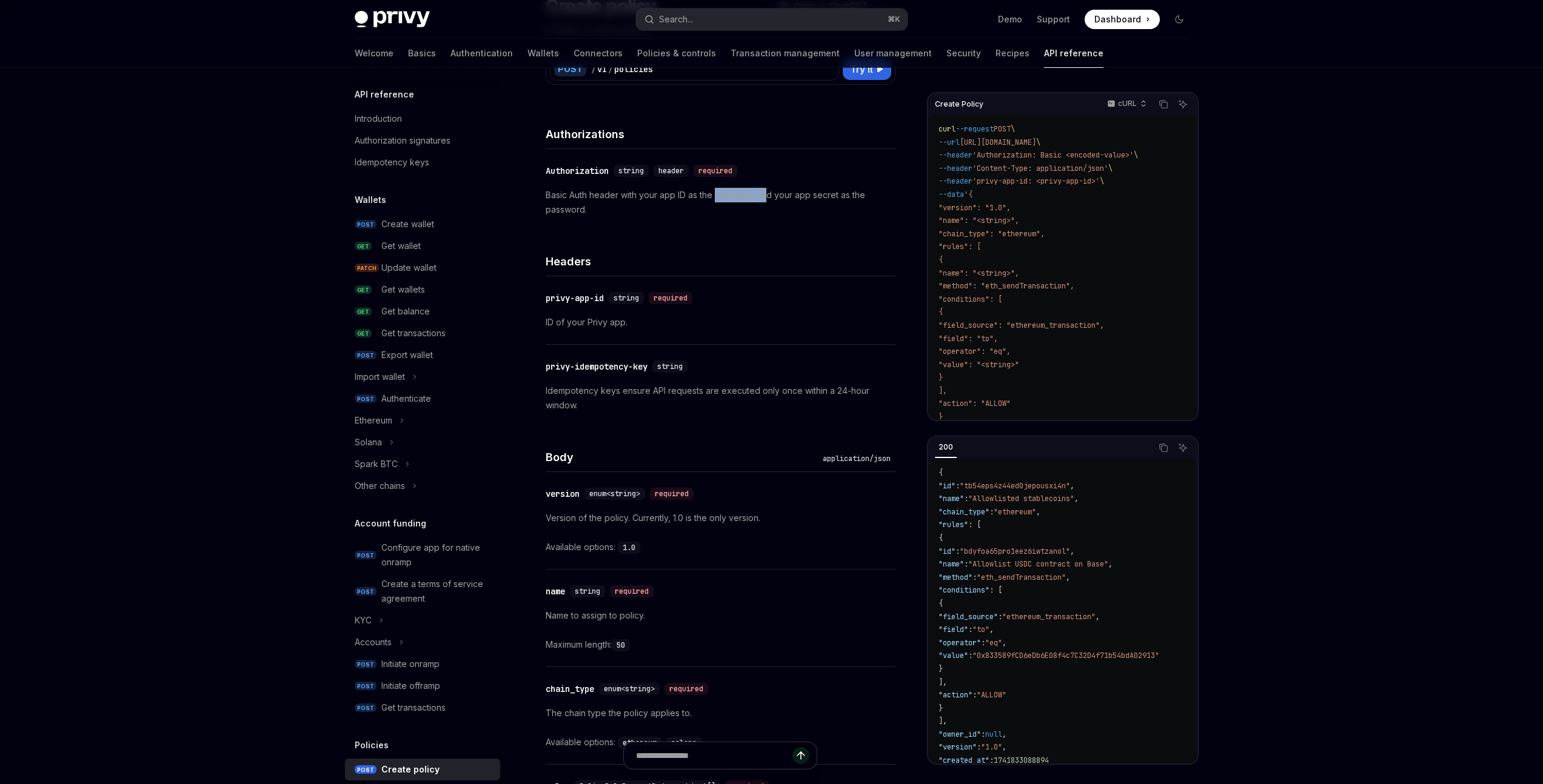
click at [769, 198] on p "Basic Auth header with your app ID as the username and your app secret as the p…" at bounding box center [720, 202] width 350 height 29
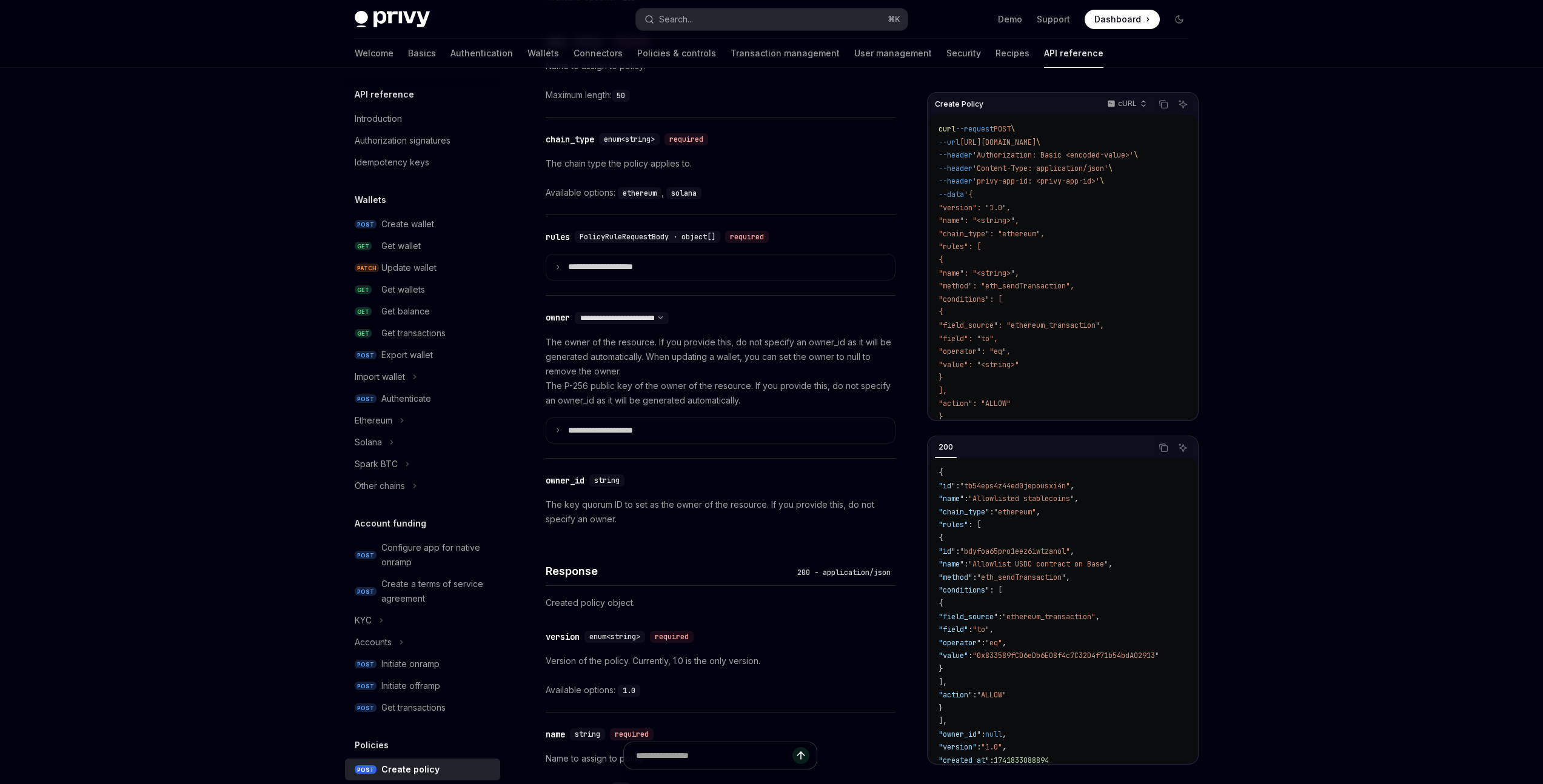
scroll to position [679, 0]
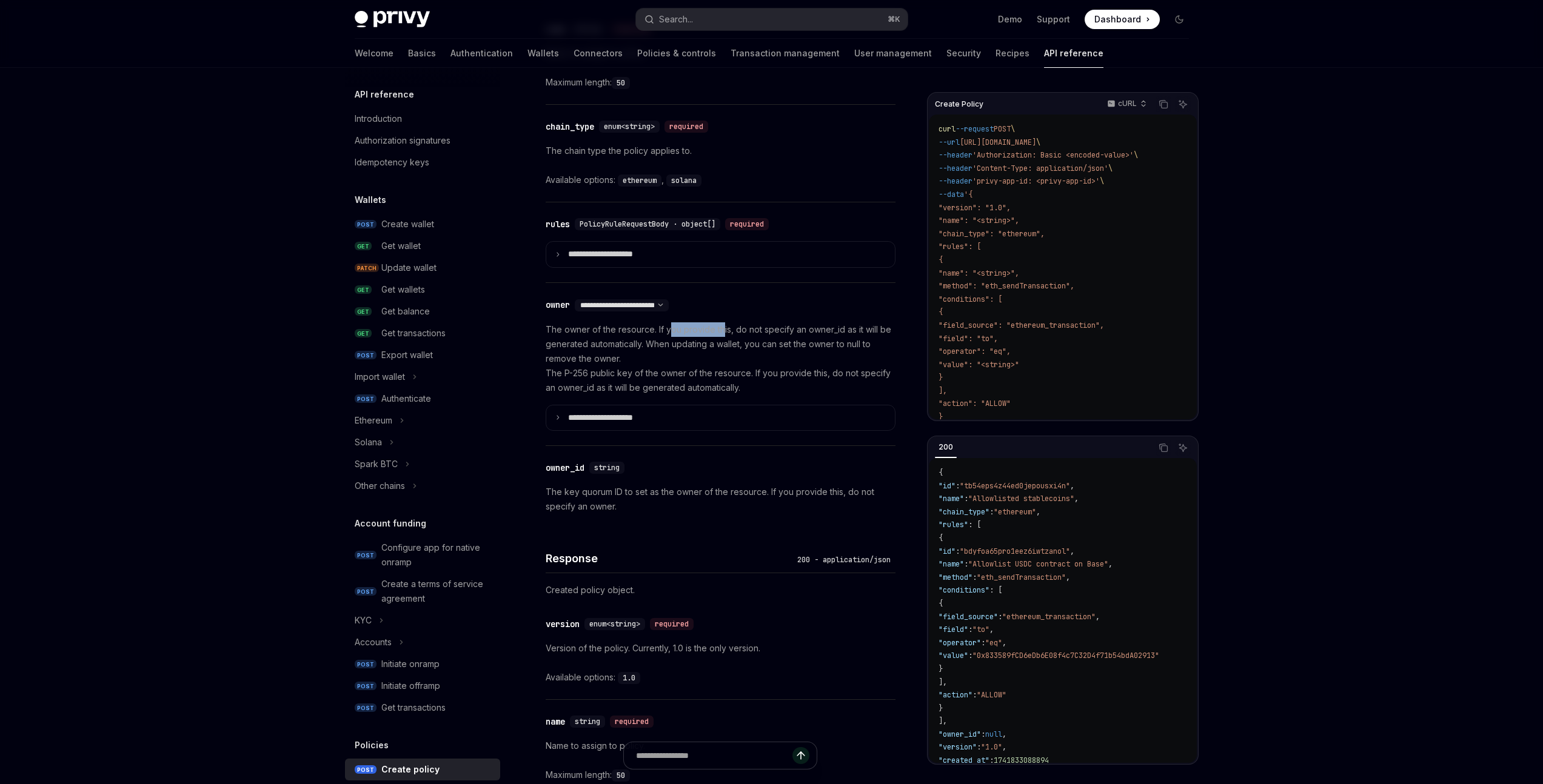
drag, startPoint x: 667, startPoint y: 328, endPoint x: 721, endPoint y: 330, distance: 54.0
click at [721, 330] on p "The owner of the resource. If you provide this, do not specify an owner_id as i…" at bounding box center [720, 358] width 350 height 72
drag, startPoint x: 731, startPoint y: 329, endPoint x: 775, endPoint y: 330, distance: 44.0
click at [775, 330] on p "The owner of the resource. If you provide this, do not specify an owner_id as i…" at bounding box center [720, 358] width 350 height 72
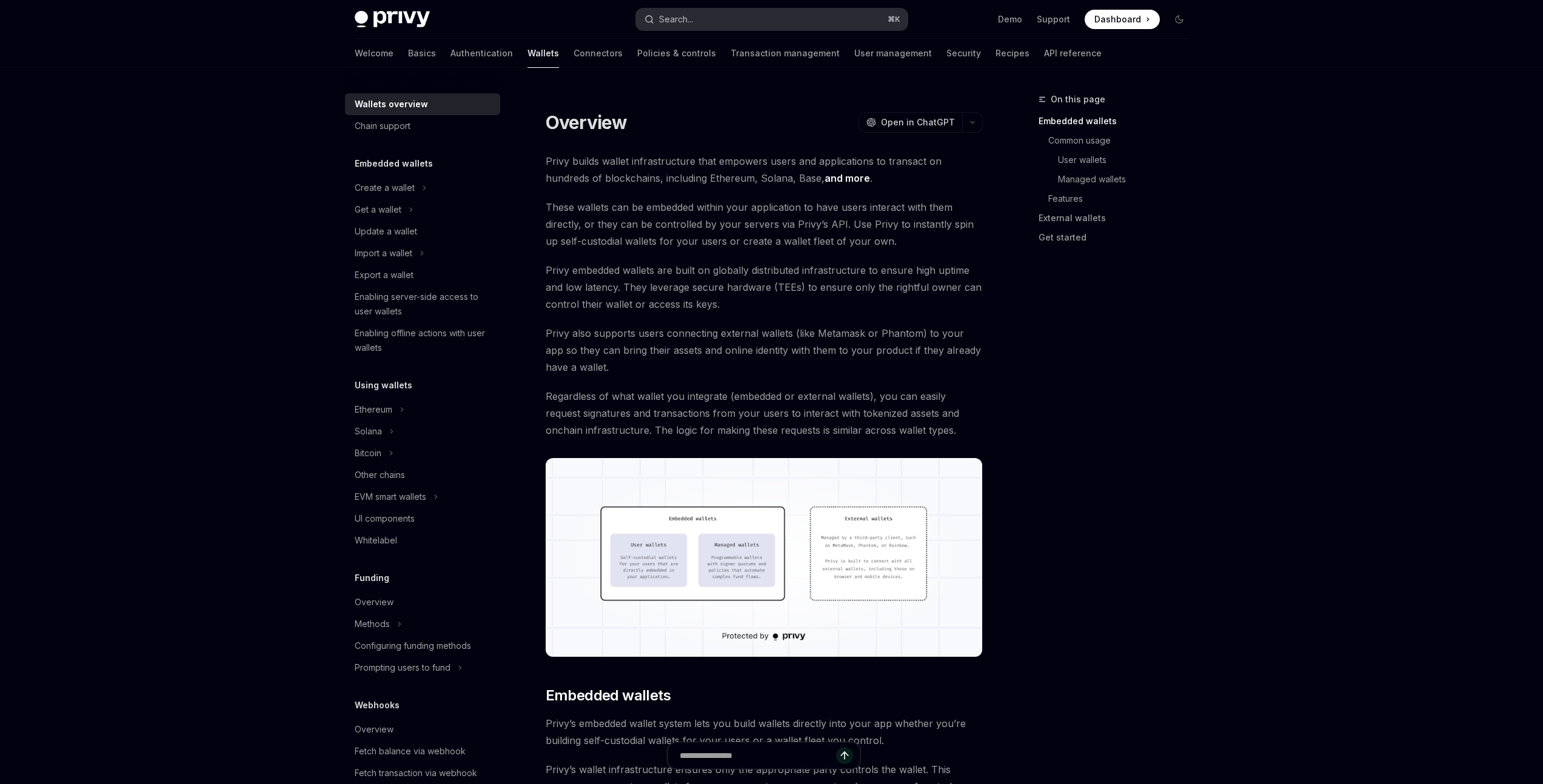
click at [781, 19] on button "Search... ⌘ K" at bounding box center [772, 19] width 272 height 22
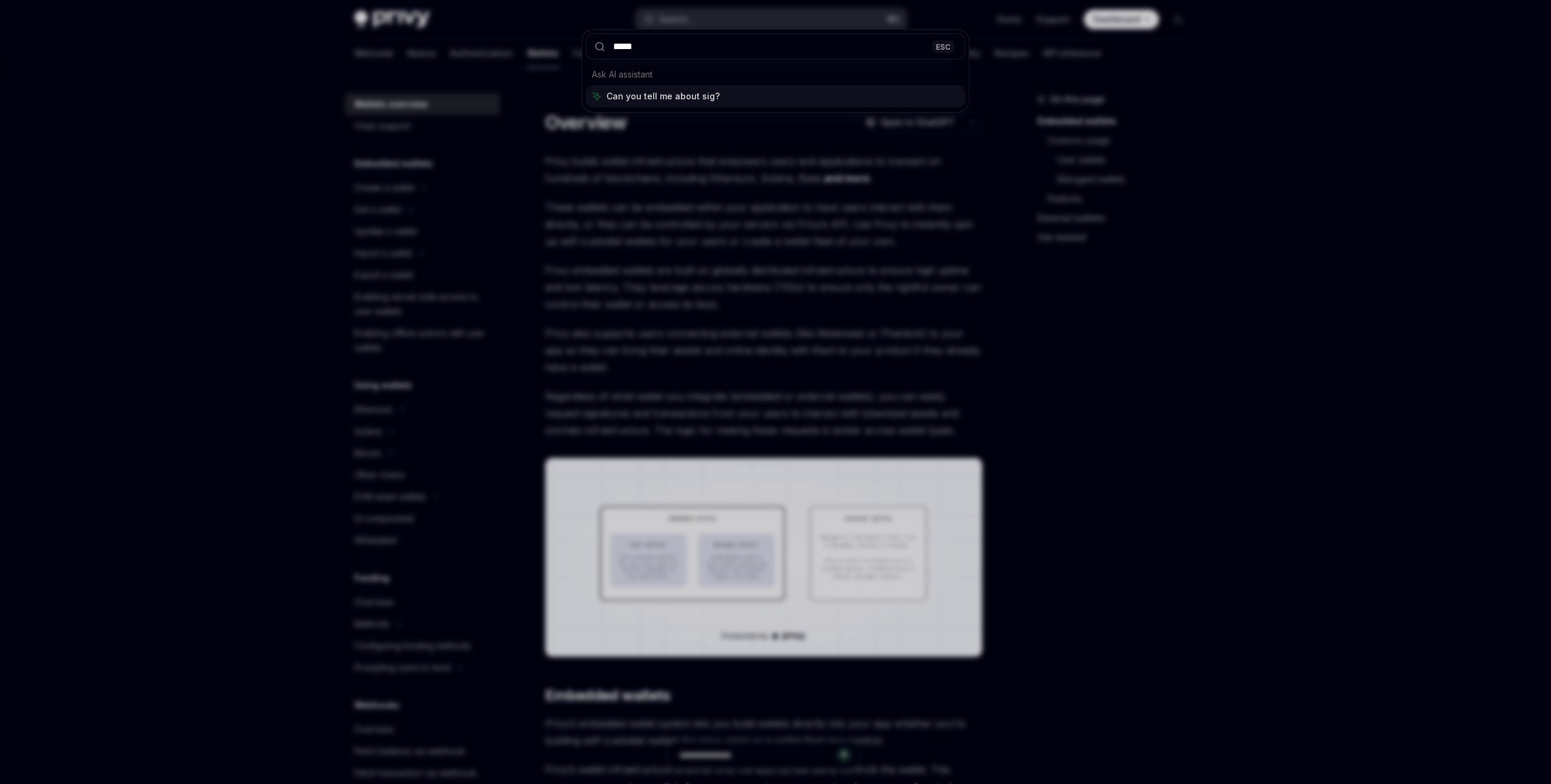
type input "******"
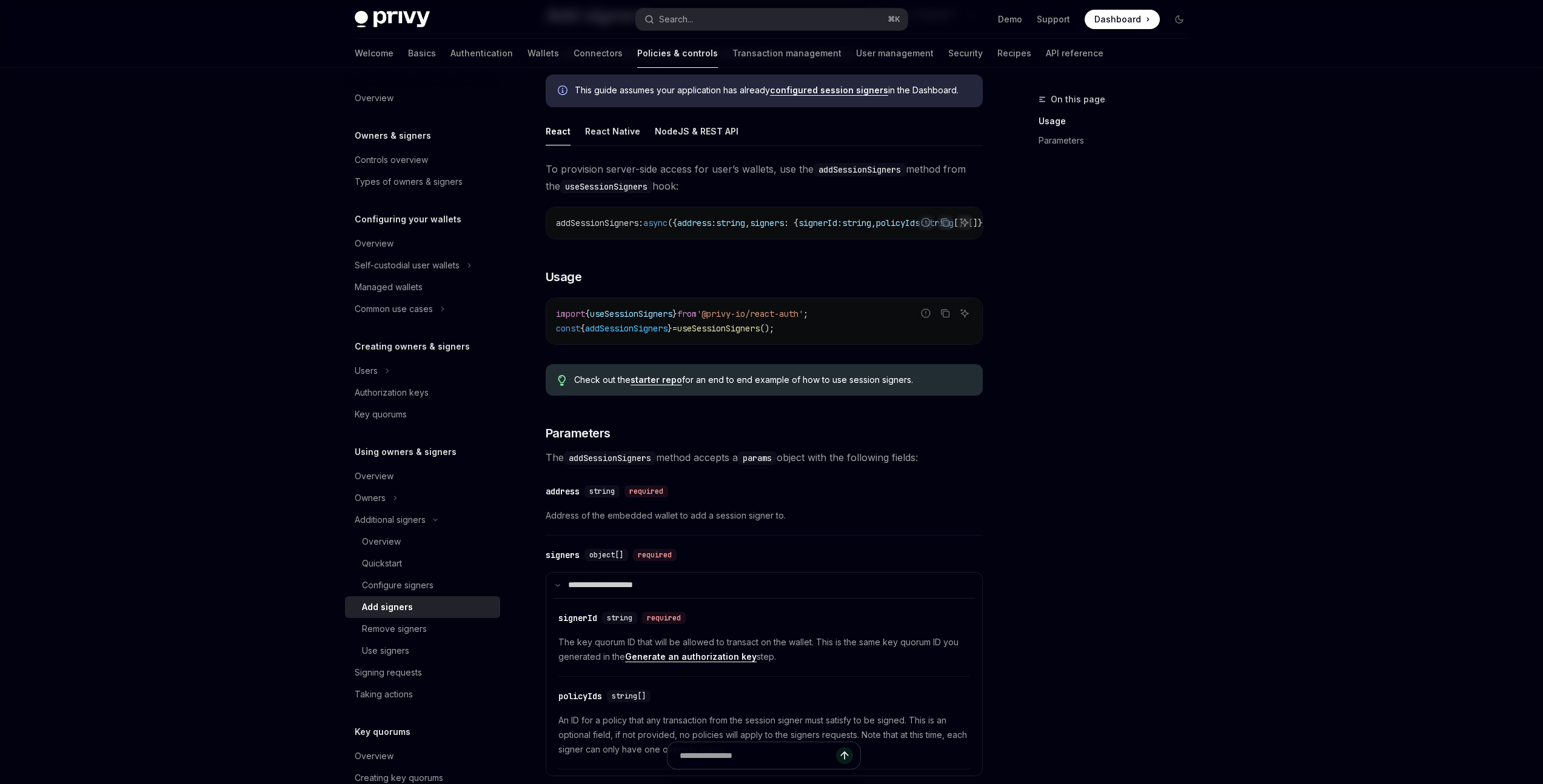
scroll to position [122, 0]
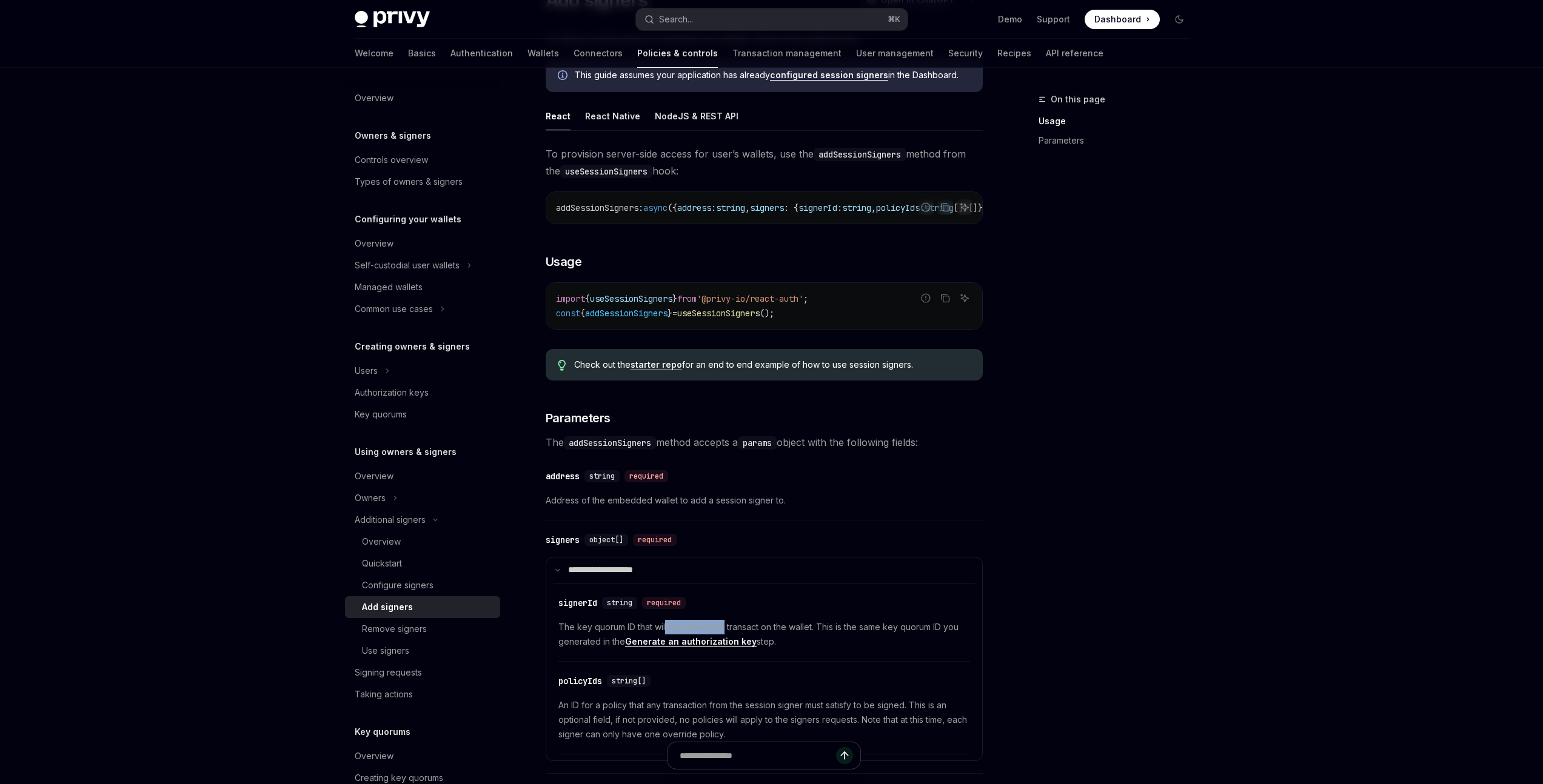
drag, startPoint x: 666, startPoint y: 632, endPoint x: 722, endPoint y: 633, distance: 56.0
click at [722, 633] on span "The key quorum ID that will be allowed to transact on the wallet. This is the s…" at bounding box center [764, 635] width 412 height 29
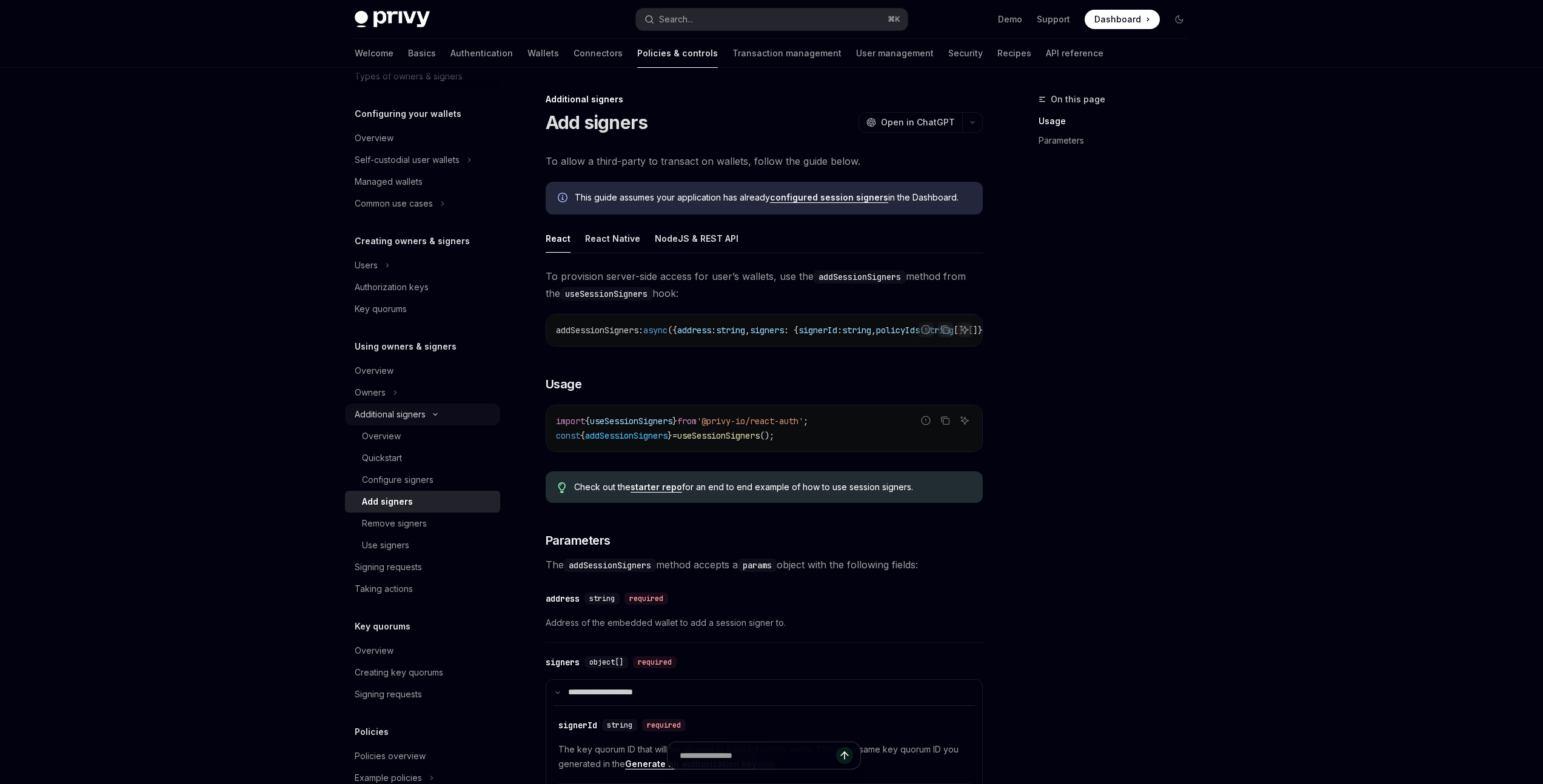
scroll to position [107, 0]
click at [425, 671] on div "Creating key quorums" at bounding box center [399, 671] width 88 height 14
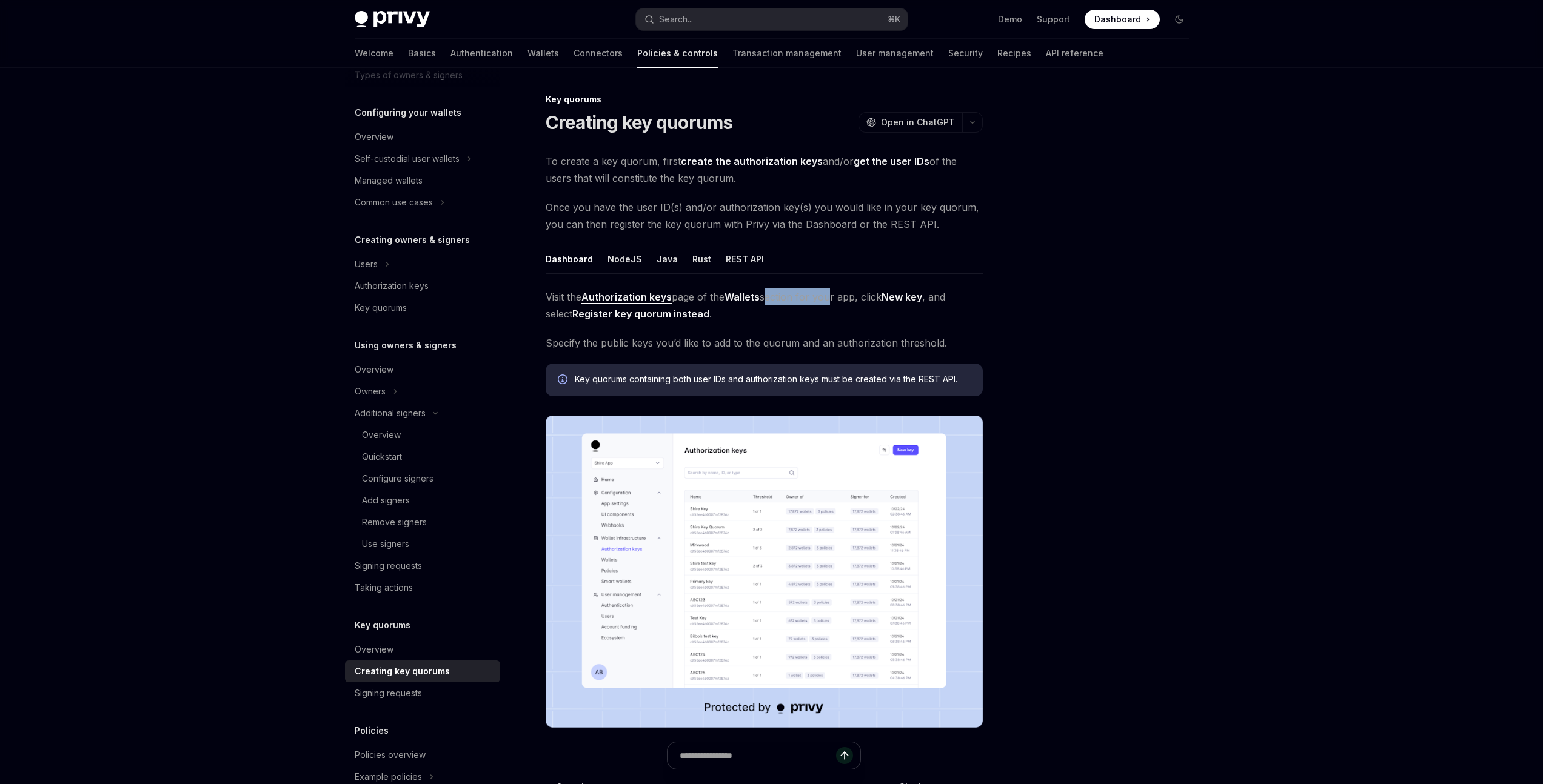
drag, startPoint x: 785, startPoint y: 296, endPoint x: 828, endPoint y: 296, distance: 43.0
click at [828, 296] on span "Visit the Authorization keys page of the Wallets section for your app, click Ne…" at bounding box center [764, 306] width 437 height 34
drag, startPoint x: 607, startPoint y: 344, endPoint x: 735, endPoint y: 345, distance: 128.0
click at [735, 345] on span "Specify the public keys you’d like to add to the quorum and an authorization th…" at bounding box center [764, 343] width 437 height 17
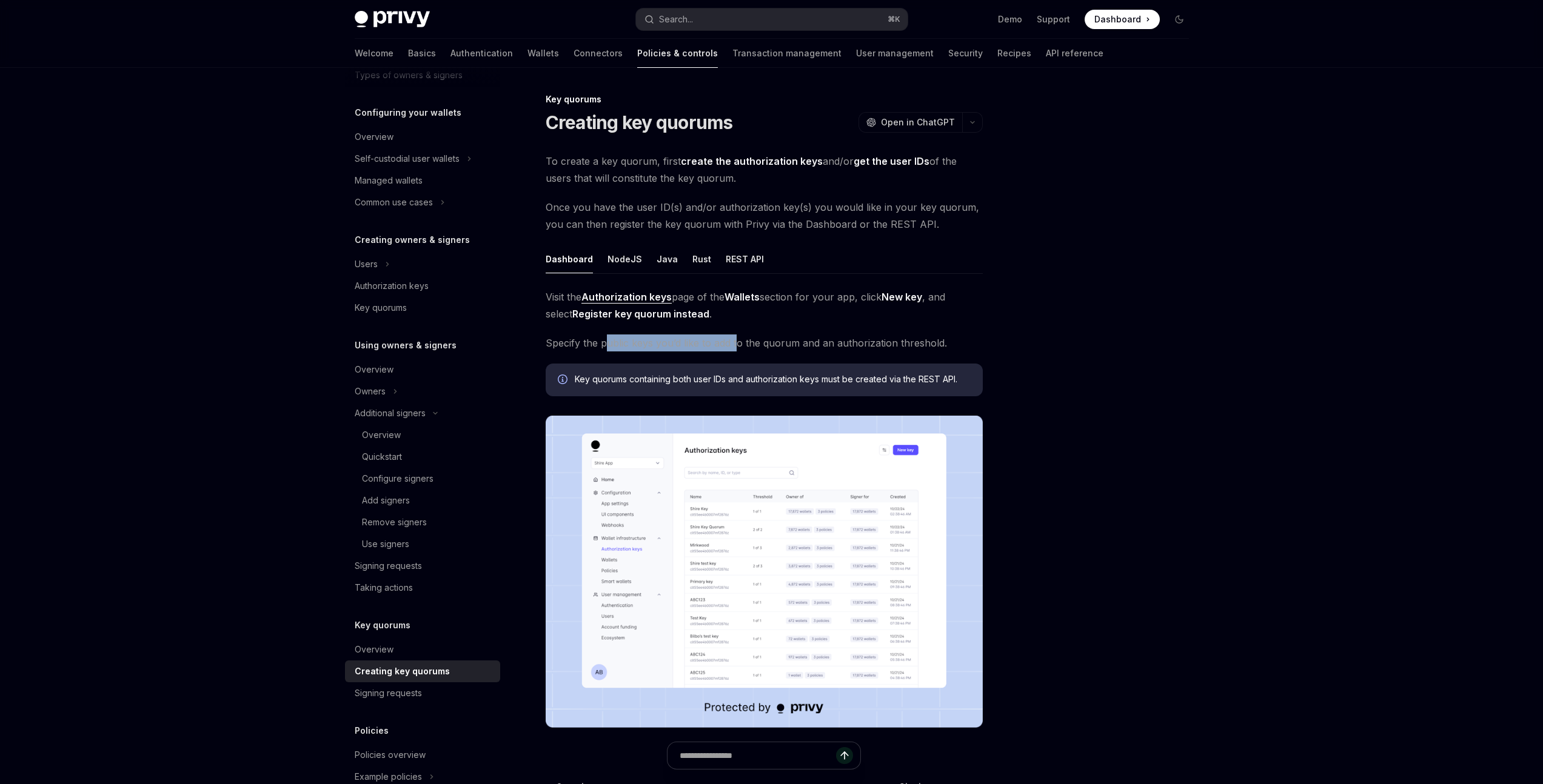
click at [735, 345] on span "Specify the public keys you’d like to add to the quorum and an authorization th…" at bounding box center [764, 343] width 437 height 17
drag, startPoint x: 826, startPoint y: 343, endPoint x: 849, endPoint y: 344, distance: 23.0
click at [849, 344] on span "Specify the public keys you’d like to add to the quorum and an authorization th…" at bounding box center [764, 343] width 437 height 17
click at [737, 262] on div "REST API" at bounding box center [745, 258] width 38 height 28
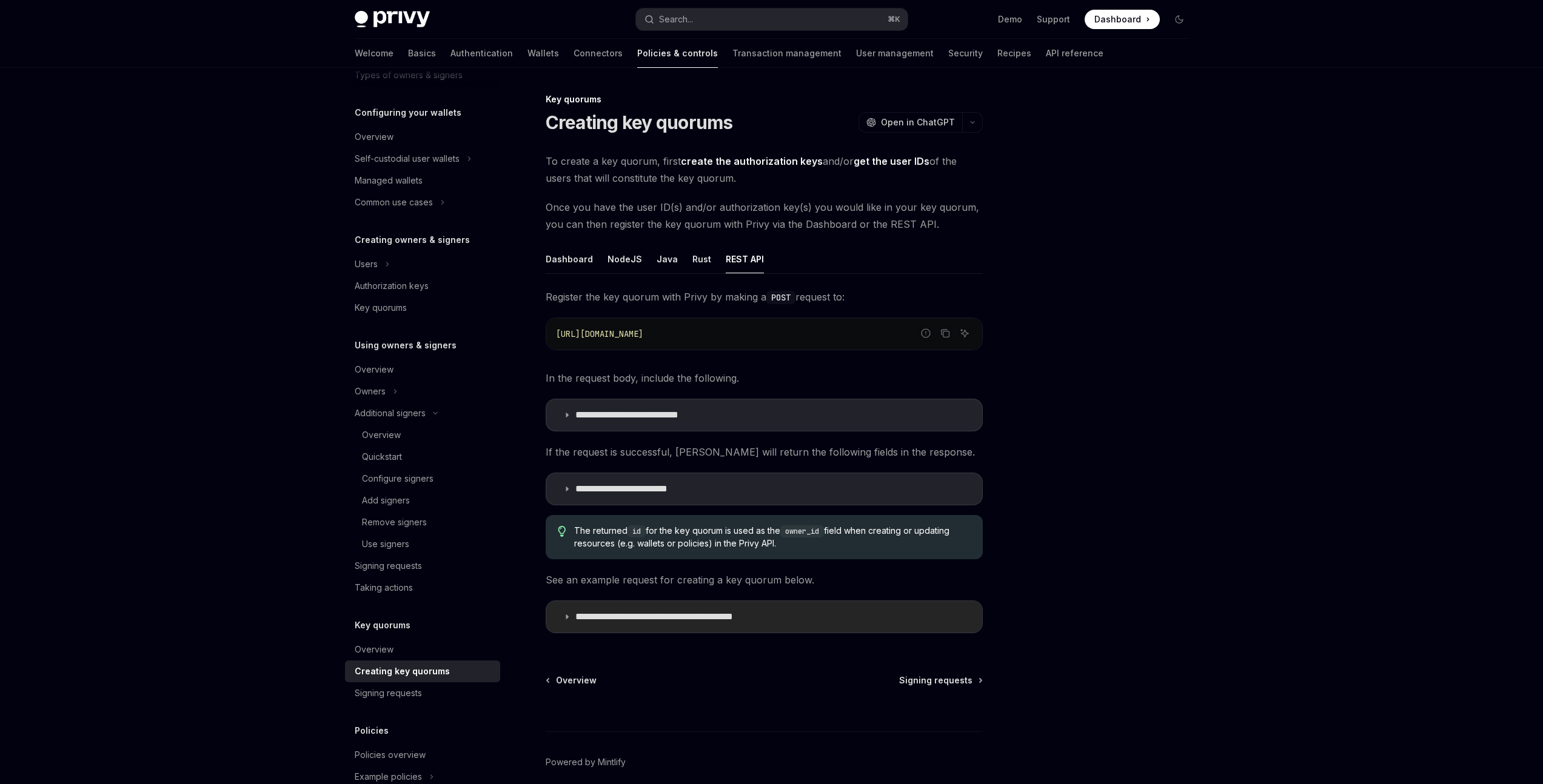
click at [566, 621] on summary "**********" at bounding box center [764, 617] width 436 height 32
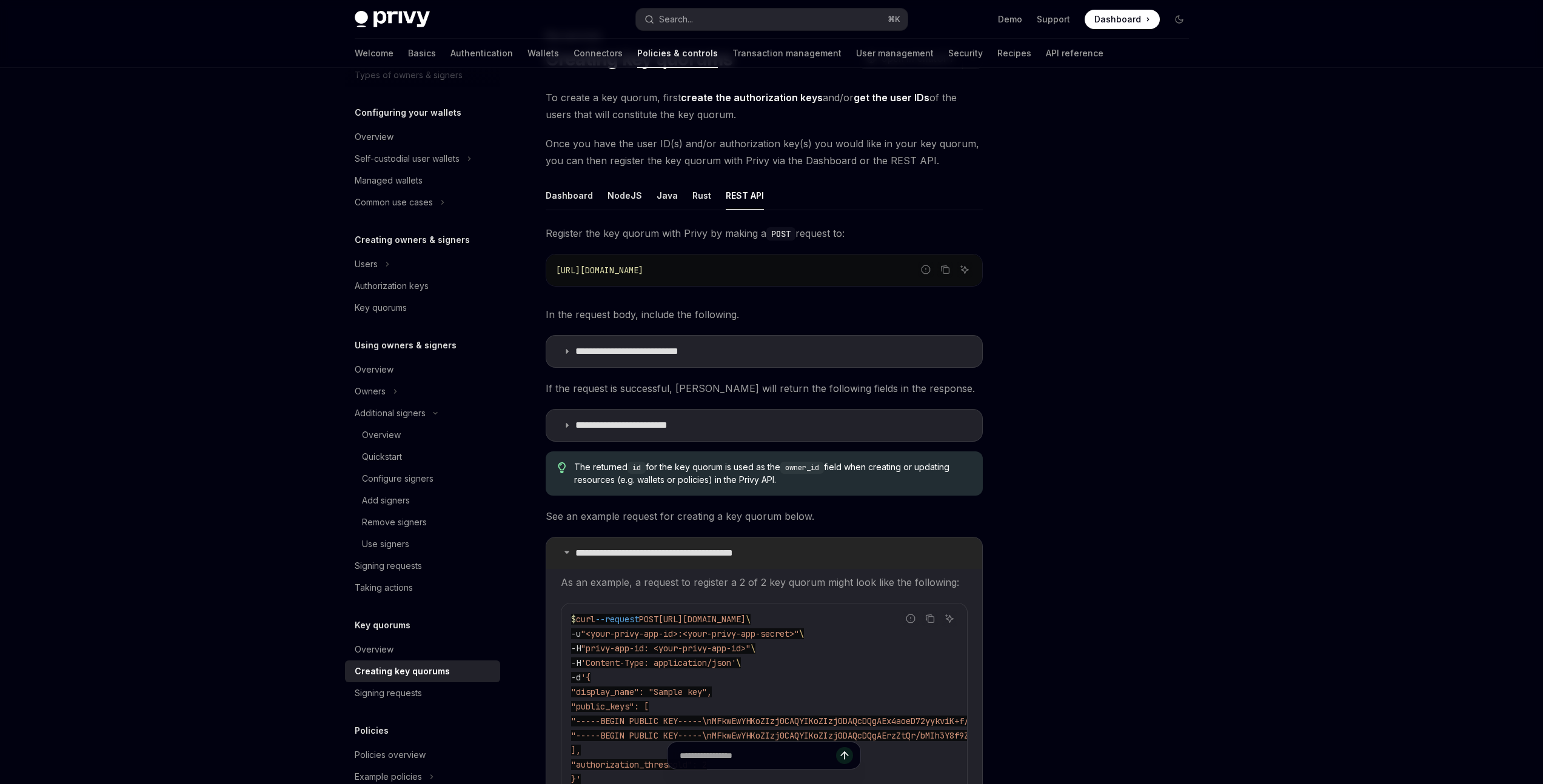
scroll to position [178, 0]
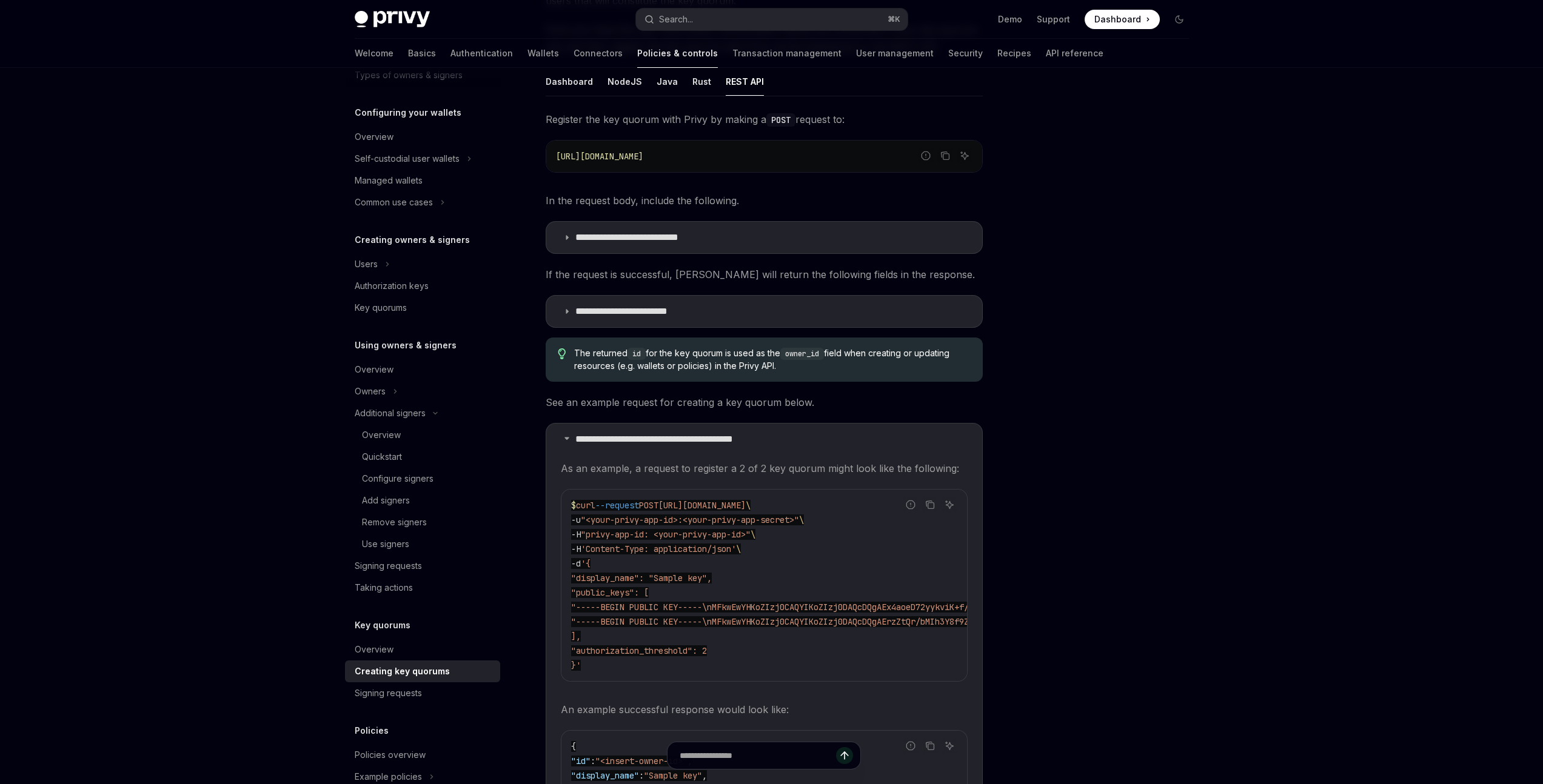
click at [637, 468] on span "As an example, a request to register a 2 of 2 key quorum might look like the fo…" at bounding box center [764, 468] width 407 height 17
drag, startPoint x: 637, startPoint y: 468, endPoint x: 860, endPoint y: 472, distance: 223.0
click at [860, 472] on span "As an example, a request to register a 2 of 2 key quorum might look like the fo…" at bounding box center [764, 468] width 407 height 17
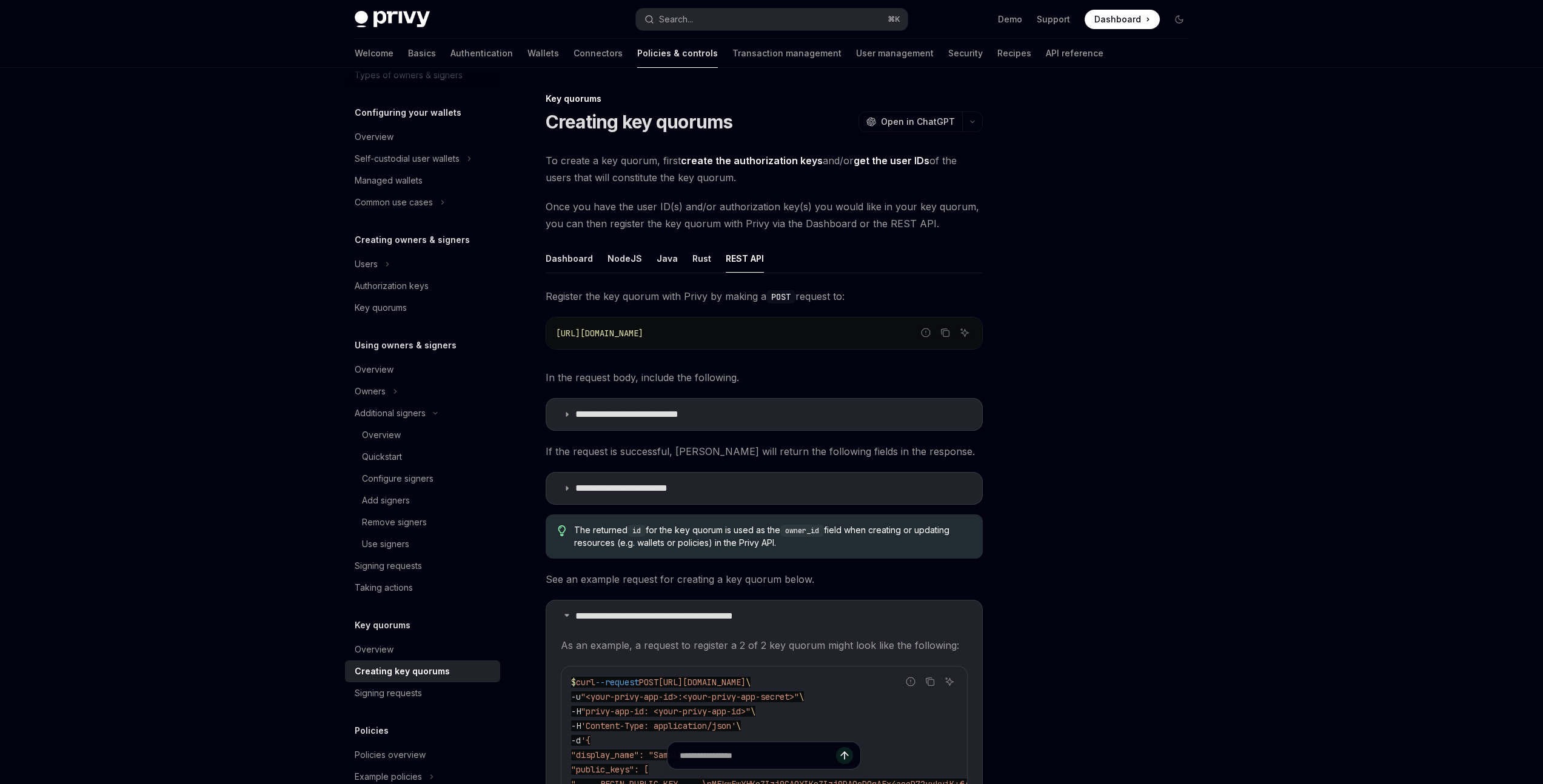
scroll to position [0, 0]
click at [615, 257] on div "NodeJS" at bounding box center [624, 258] width 35 height 28
type textarea "*"
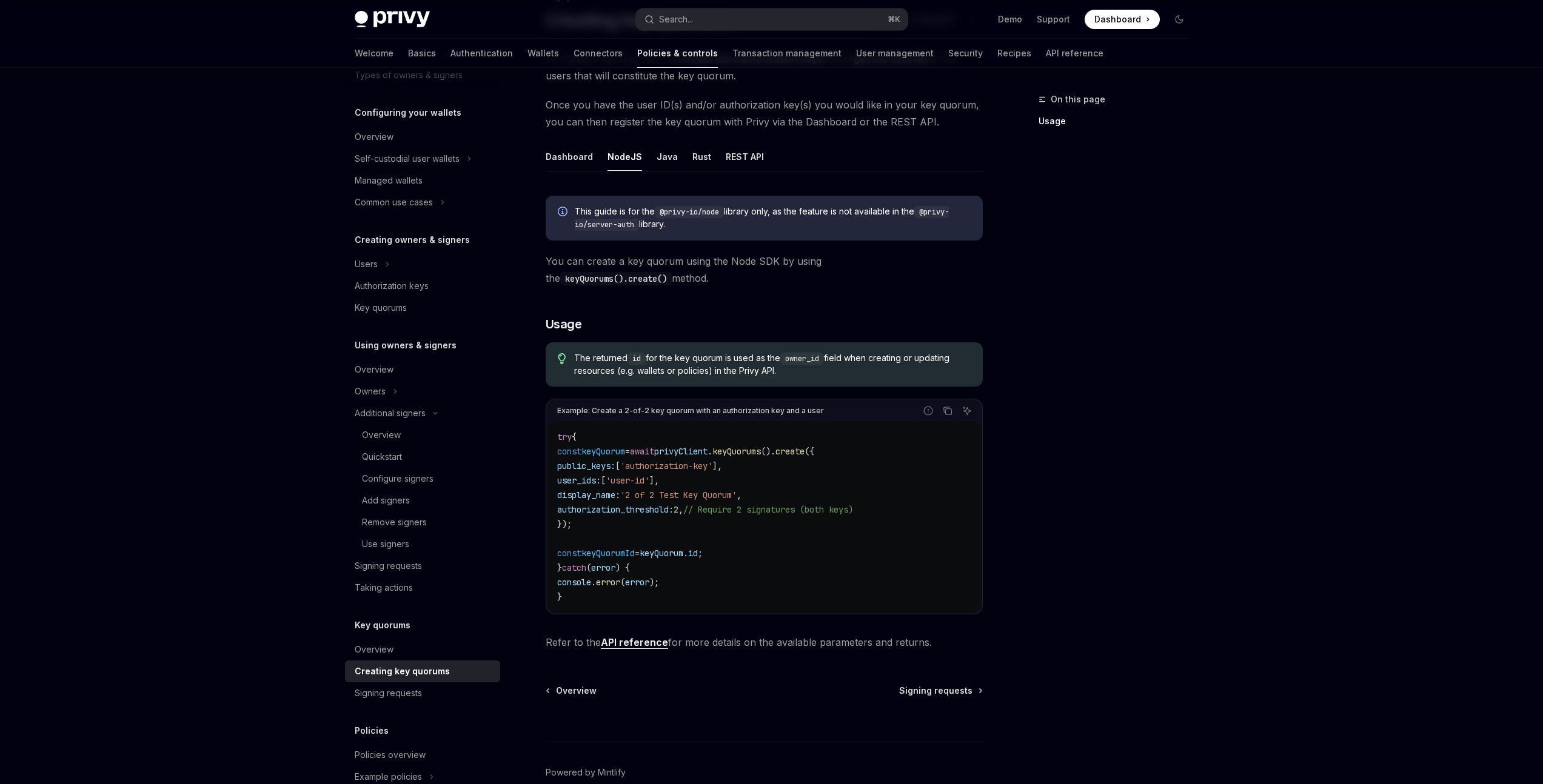
scroll to position [110, 0]
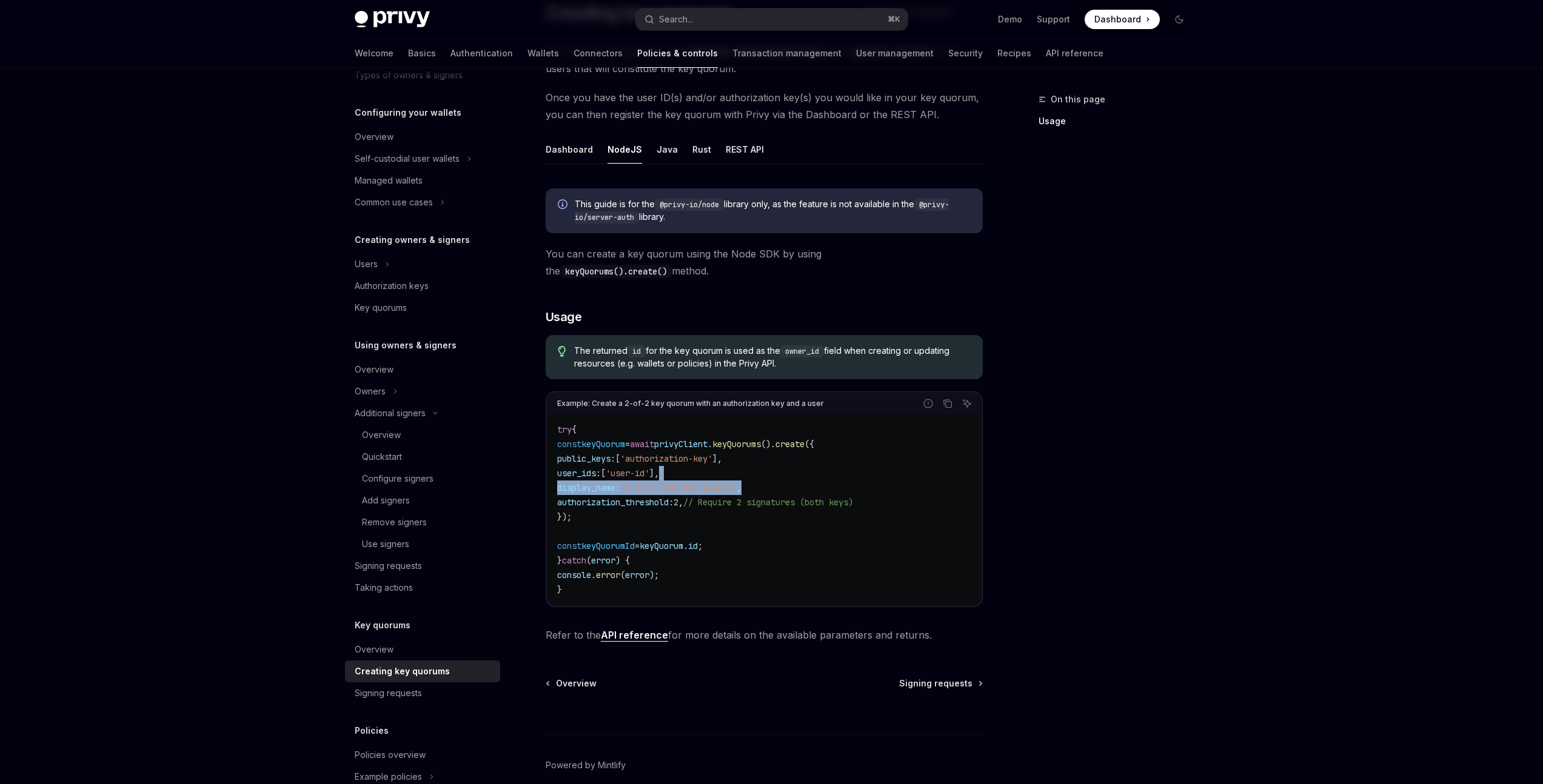
drag, startPoint x: 780, startPoint y: 488, endPoint x: 774, endPoint y: 471, distance: 18.0
click at [774, 471] on code "try { const keyQuorum = await privyClient . keyQuorums (). create ({ public_key…" at bounding box center [764, 509] width 414 height 175
click at [743, 548] on code "try { const keyQuorum = await privyClient . keyQuorums (). create ({ public_key…" at bounding box center [764, 509] width 414 height 175
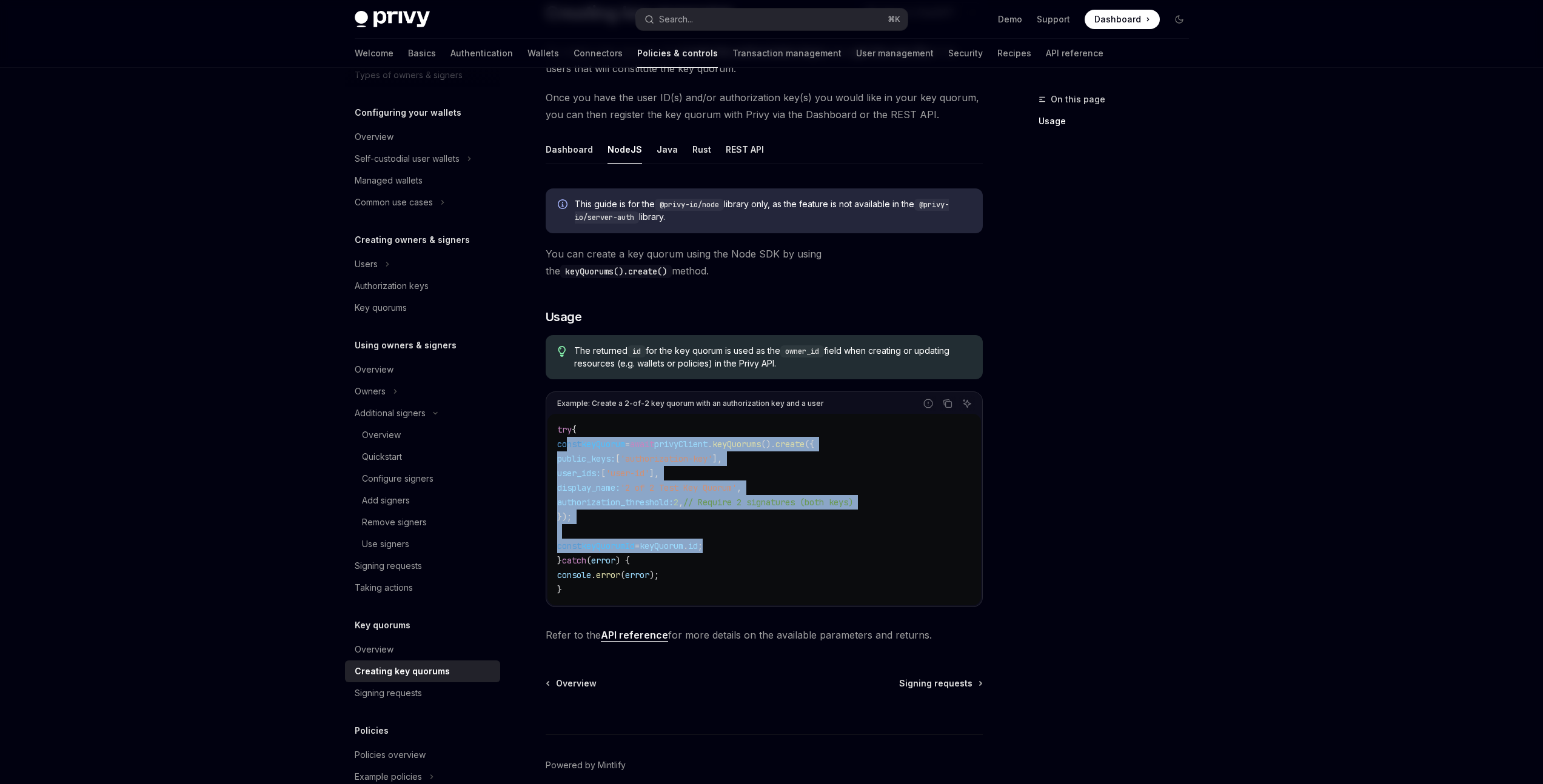
drag, startPoint x: 566, startPoint y: 444, endPoint x: 745, endPoint y: 545, distance: 205.5
click at [745, 545] on code "try { const keyQuorum = await privyClient . keyQuorums (). create ({ public_key…" at bounding box center [764, 509] width 414 height 175
copy code "const keyQuorum = await privyClient . keyQuorums (). create ({ public_keys: [ '…"
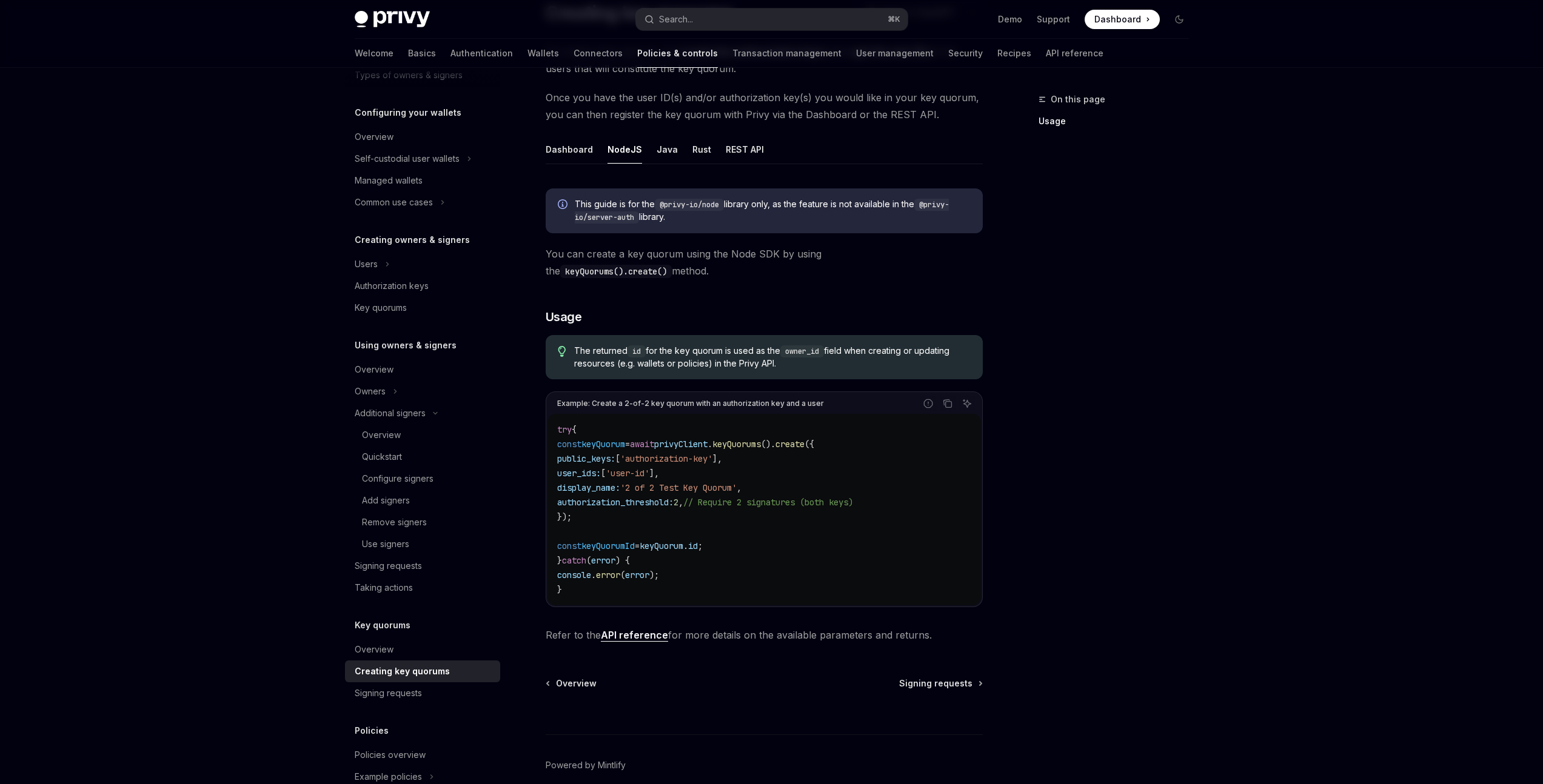
click at [800, 466] on code "try { const keyQuorum = await privyClient . keyQuorums (). create ({ public_key…" at bounding box center [764, 509] width 414 height 175
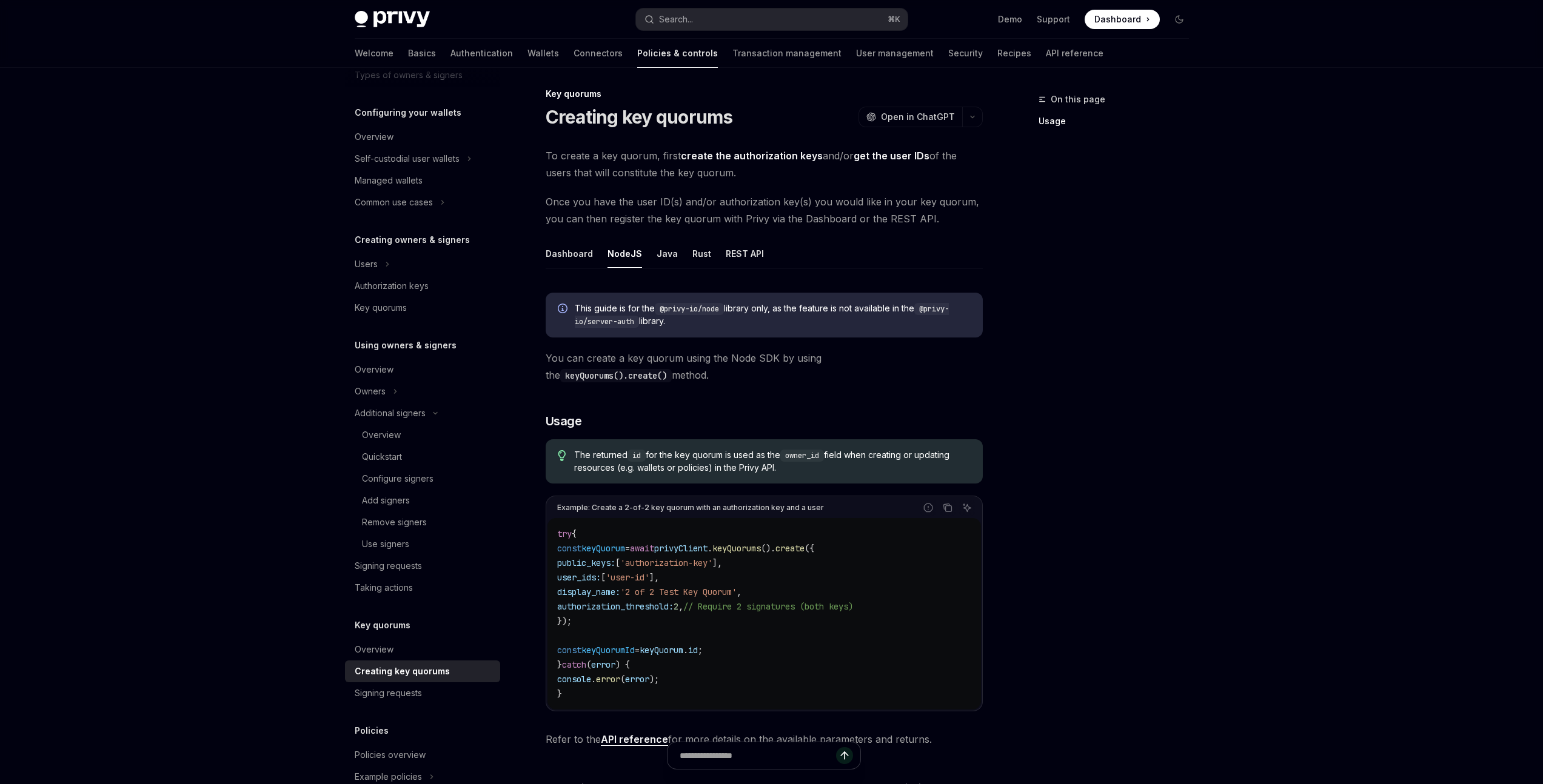
scroll to position [4, 0]
drag, startPoint x: 789, startPoint y: 311, endPoint x: 837, endPoint y: 310, distance: 48.0
click at [837, 310] on span "This guide is for the @privy-io/node library only, as the feature is not availa…" at bounding box center [772, 317] width 396 height 25
drag, startPoint x: 788, startPoint y: 311, endPoint x: 833, endPoint y: 309, distance: 45.0
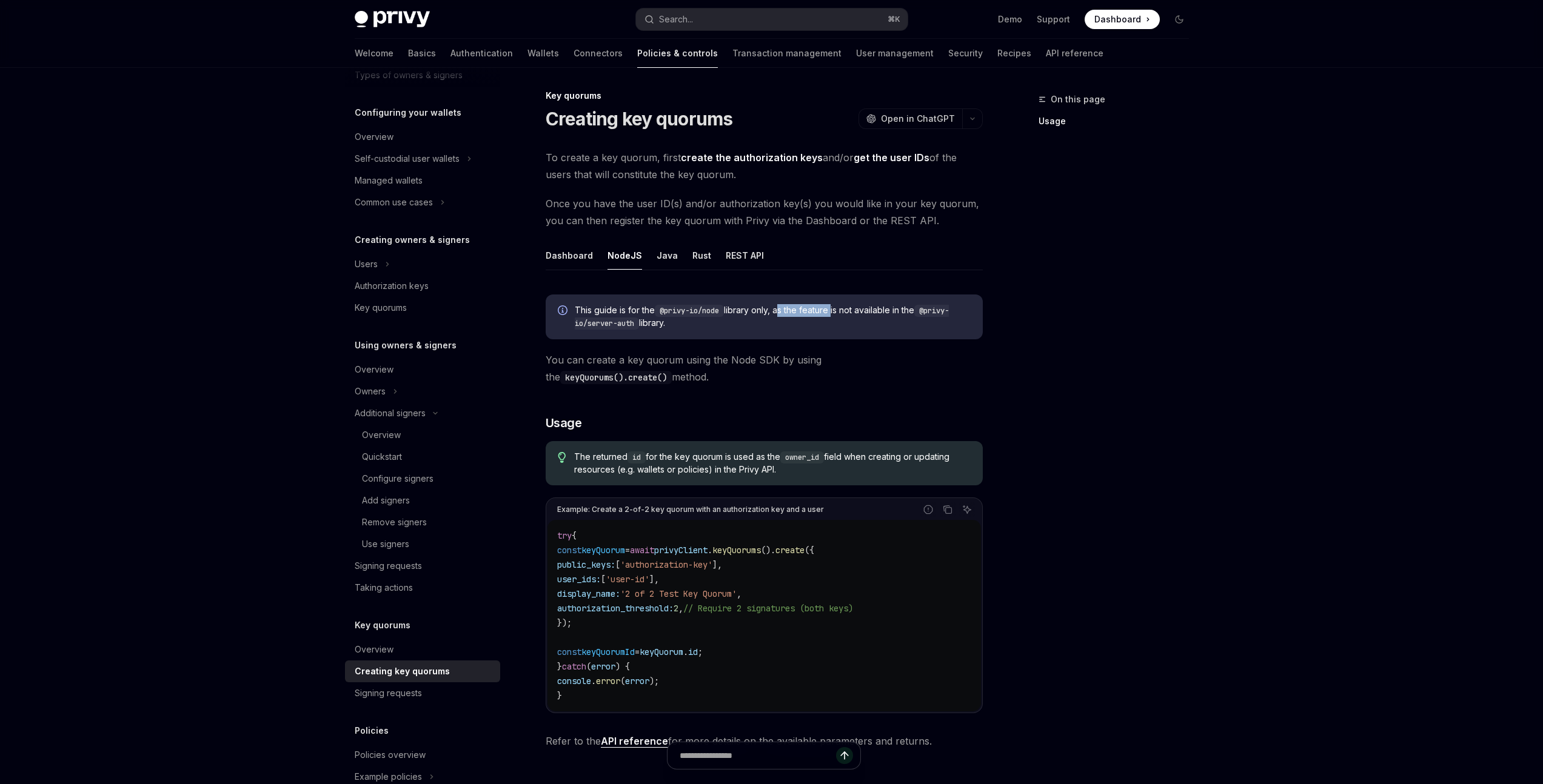
click at [833, 309] on span "This guide is for the @privy-io/node library only, as the feature is not availa…" at bounding box center [772, 317] width 396 height 25
drag, startPoint x: 662, startPoint y: 311, endPoint x: 723, endPoint y: 311, distance: 61.0
click at [723, 311] on code "@privy-io/node" at bounding box center [689, 311] width 69 height 12
copy code "@privy-io/node"
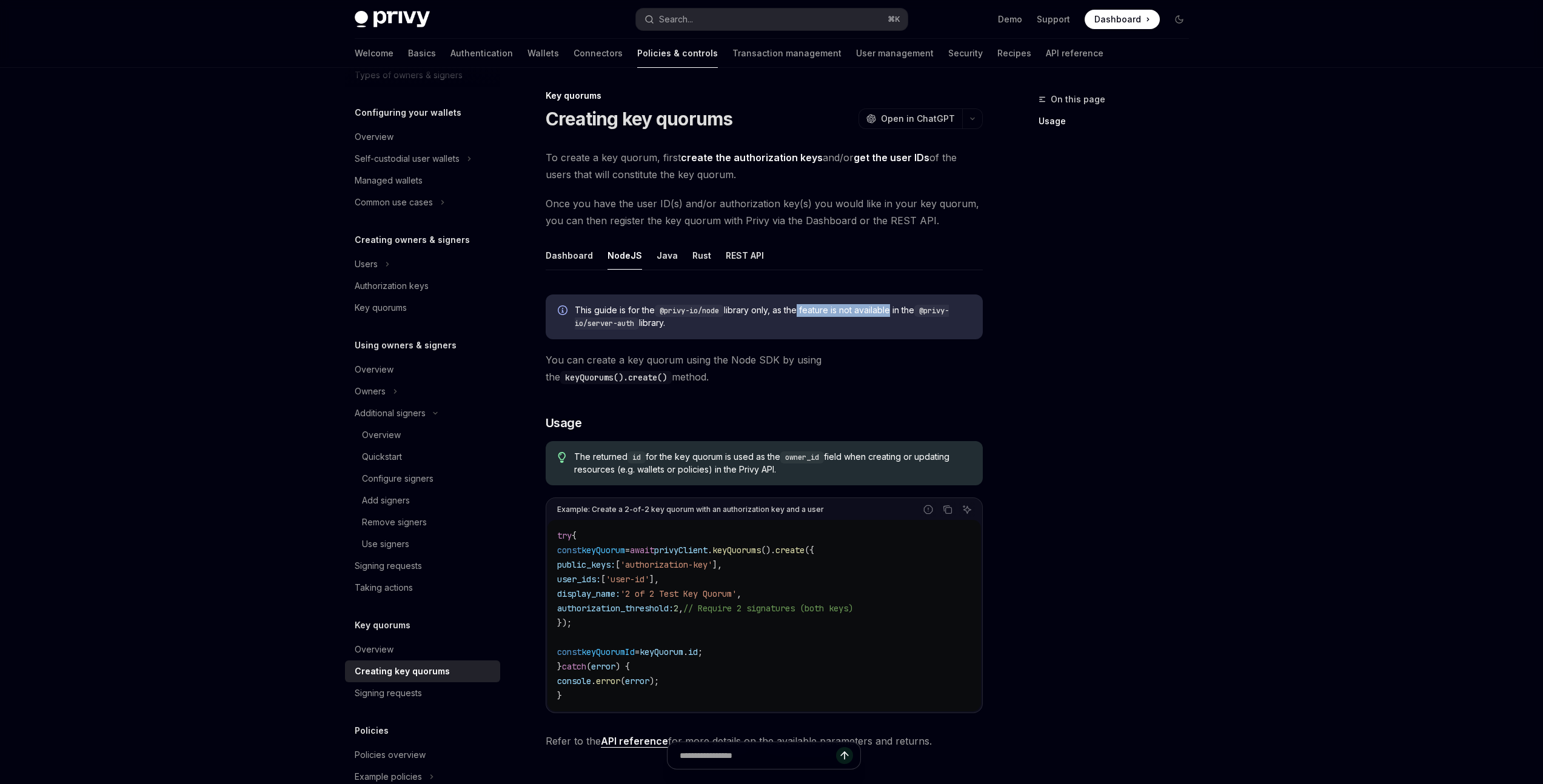
drag, startPoint x: 798, startPoint y: 310, endPoint x: 894, endPoint y: 309, distance: 96.0
click at [894, 309] on span "This guide is for the @privy-io/node library only, as the feature is not availa…" at bounding box center [772, 317] width 396 height 25
drag, startPoint x: 653, startPoint y: 360, endPoint x: 720, endPoint y: 359, distance: 67.0
click at [720, 359] on span "You can create a key quorum using the Node SDK by using the keyQuorums().create…" at bounding box center [764, 369] width 437 height 34
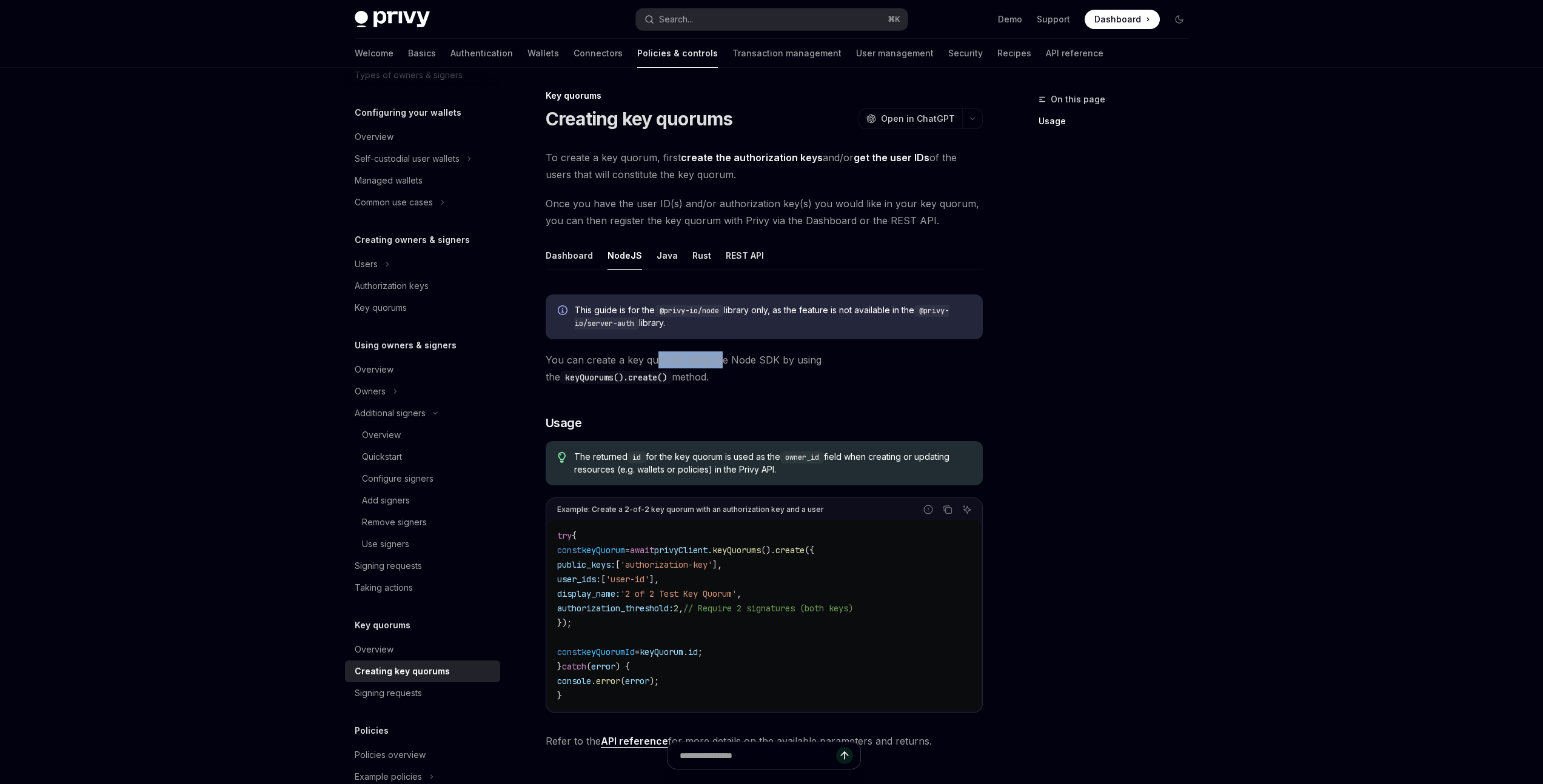
click at [720, 359] on span "You can create a key quorum using the Node SDK by using the keyQuorums().create…" at bounding box center [764, 369] width 437 height 34
drag, startPoint x: 661, startPoint y: 308, endPoint x: 723, endPoint y: 309, distance: 62.0
click at [723, 309] on code "@privy-io/node" at bounding box center [689, 311] width 69 height 12
copy code "@privy-io/node"
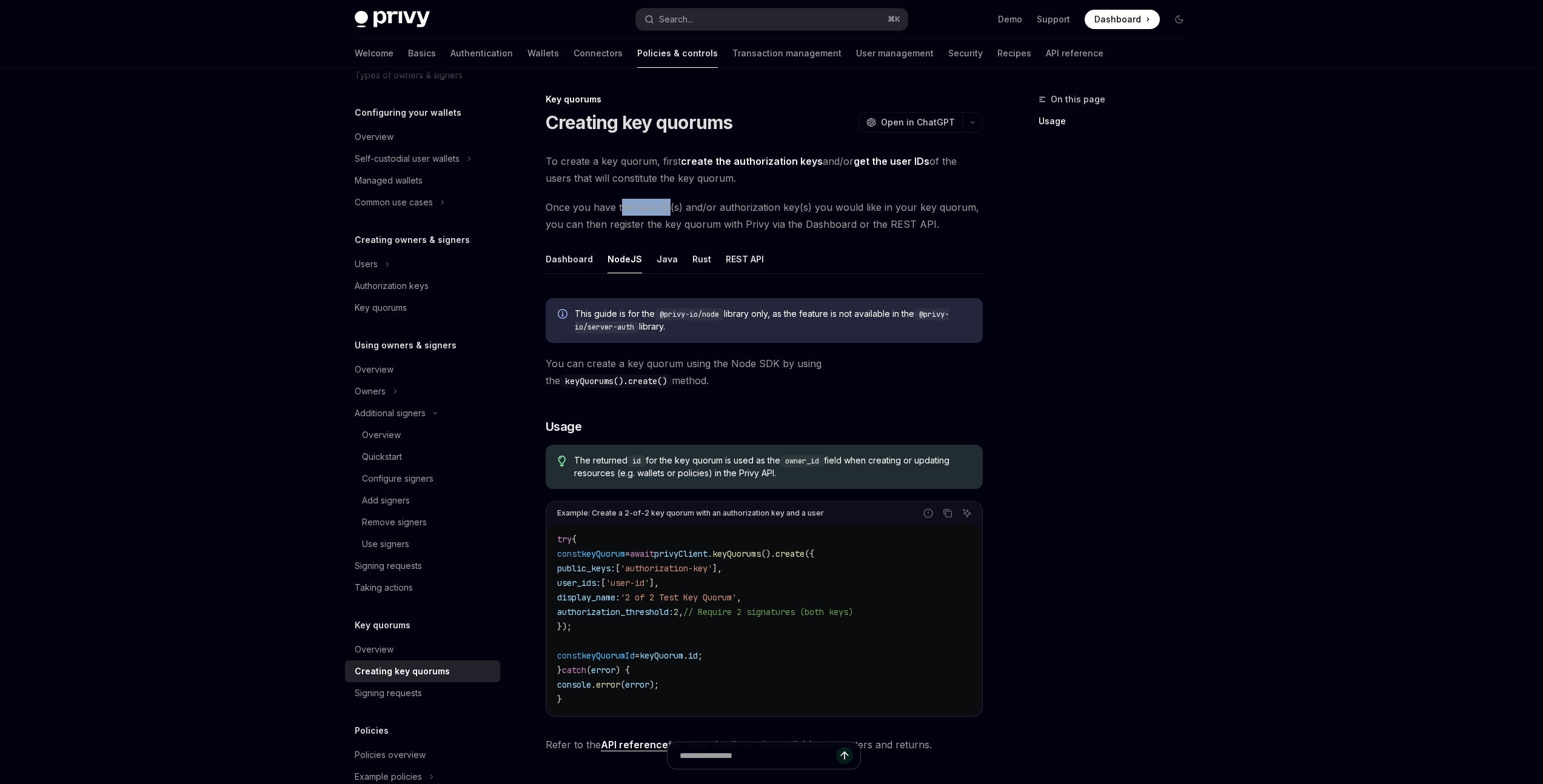
drag, startPoint x: 620, startPoint y: 209, endPoint x: 664, endPoint y: 209, distance: 44.0
click at [664, 209] on span "Once you have the user ID(s) and/or authorization key(s) you would like in your…" at bounding box center [764, 216] width 437 height 34
drag, startPoint x: 699, startPoint y: 206, endPoint x: 760, endPoint y: 203, distance: 61.1
click at [759, 203] on span "Once you have the user ID(s) and/or authorization key(s) you would like in your…" at bounding box center [764, 216] width 437 height 34
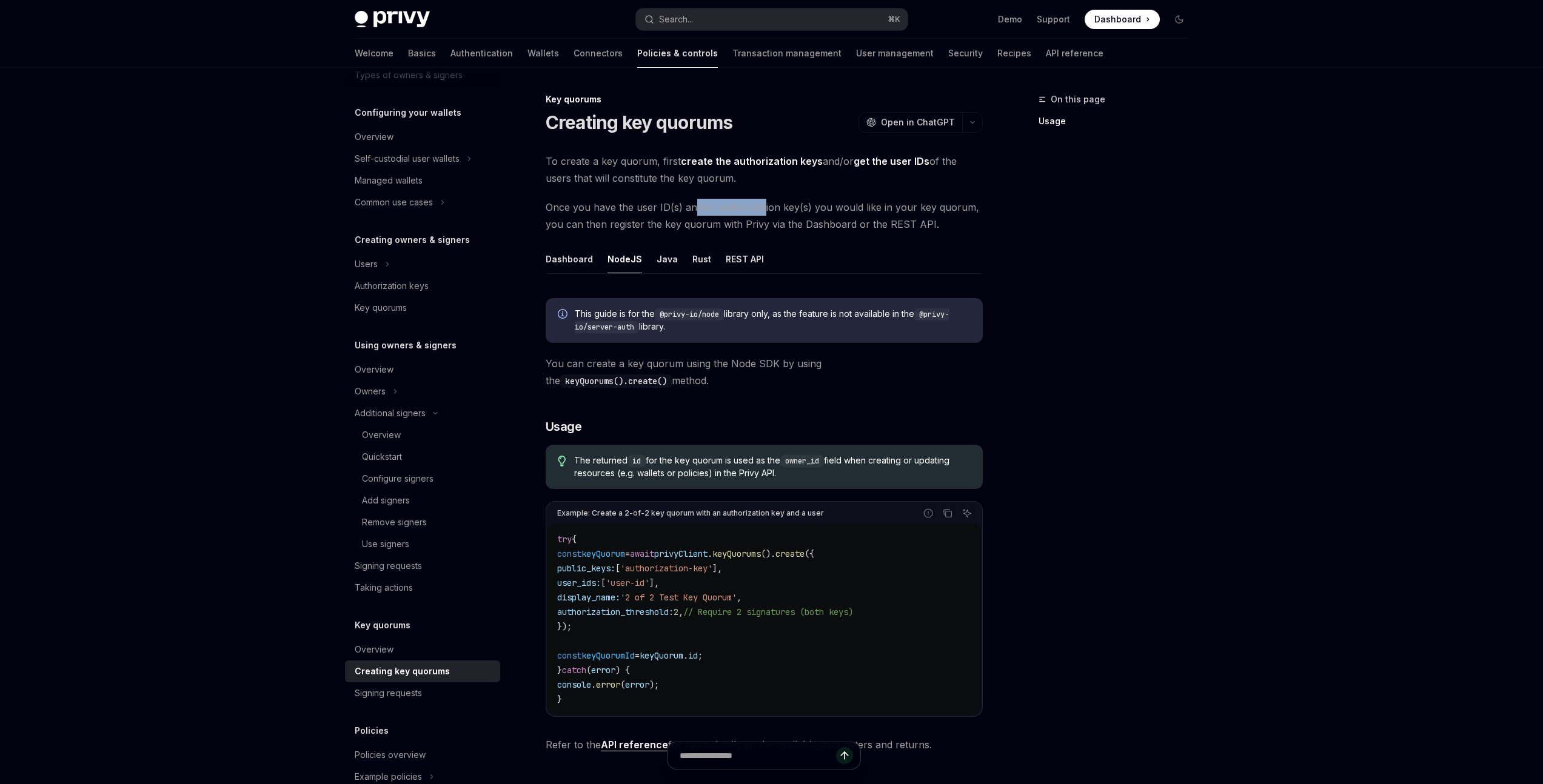
click at [760, 203] on span "Once you have the user ID(s) and/or authorization key(s) you would like in your…" at bounding box center [764, 216] width 437 height 34
drag, startPoint x: 839, startPoint y: 206, endPoint x: 888, endPoint y: 205, distance: 49.0
click at [888, 205] on span "Once you have the user ID(s) and/or authorization key(s) you would like in your…" at bounding box center [764, 216] width 437 height 34
drag, startPoint x: 837, startPoint y: 208, endPoint x: 870, endPoint y: 209, distance: 33.0
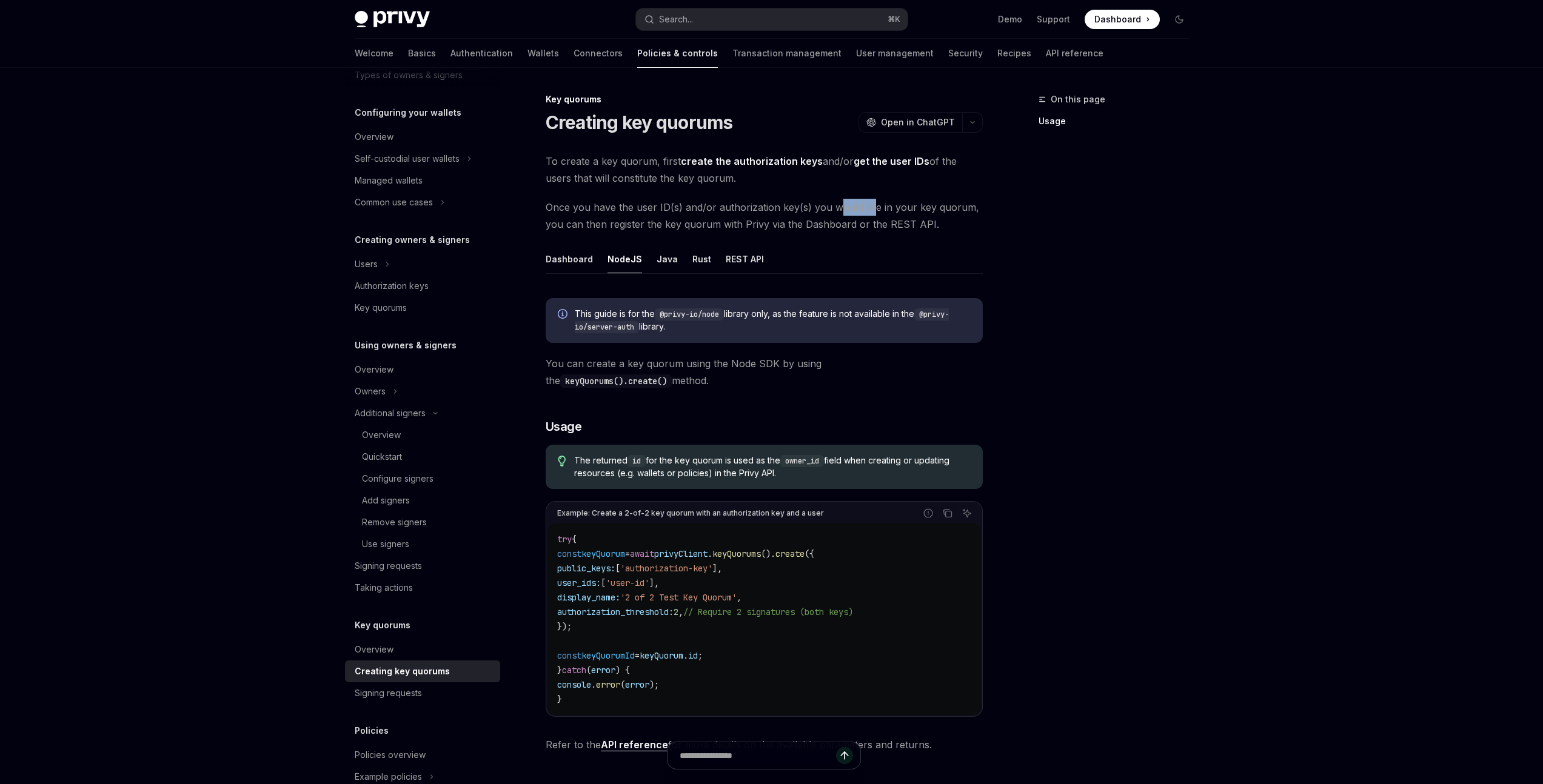
click at [870, 209] on span "Once you have the user ID(s) and/or authorization key(s) you would like in your…" at bounding box center [764, 216] width 437 height 34
drag, startPoint x: 638, startPoint y: 225, endPoint x: 745, endPoint y: 222, distance: 107.0
click at [745, 222] on span "Once you have the user ID(s) and/or authorization key(s) you would like in your…" at bounding box center [764, 216] width 437 height 34
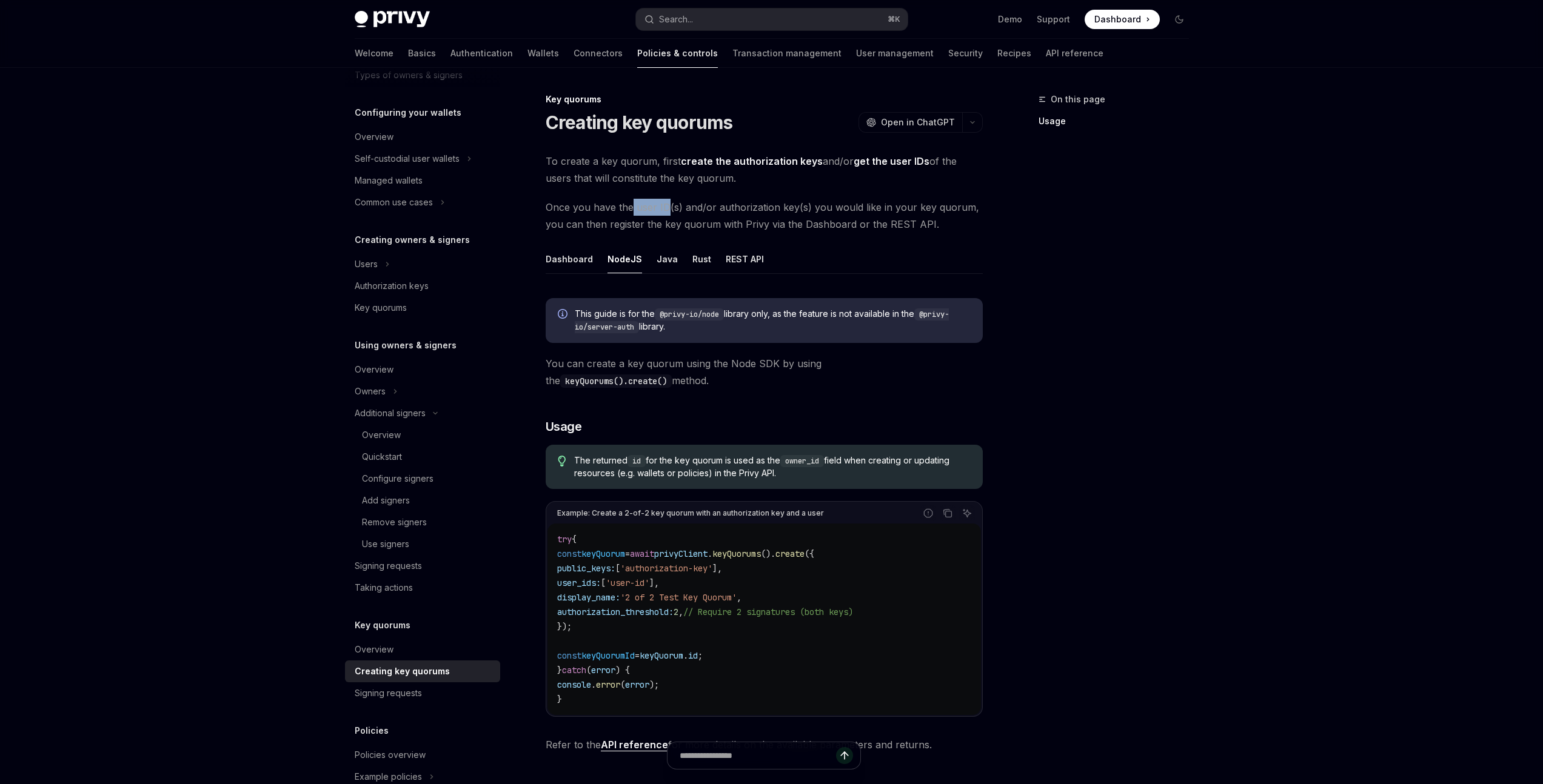
drag, startPoint x: 629, startPoint y: 209, endPoint x: 665, endPoint y: 207, distance: 36.1
click at [665, 207] on span "Once you have the user ID(s) and/or authorization key(s) you would like in your…" at bounding box center [764, 216] width 437 height 34
drag, startPoint x: 697, startPoint y: 205, endPoint x: 752, endPoint y: 206, distance: 55.0
click at [752, 206] on span "Once you have the user ID(s) and/or authorization key(s) you would like in your…" at bounding box center [764, 216] width 437 height 34
click at [753, 206] on span "Once you have the user ID(s) and/or authorization key(s) you would like in your…" at bounding box center [764, 216] width 437 height 34
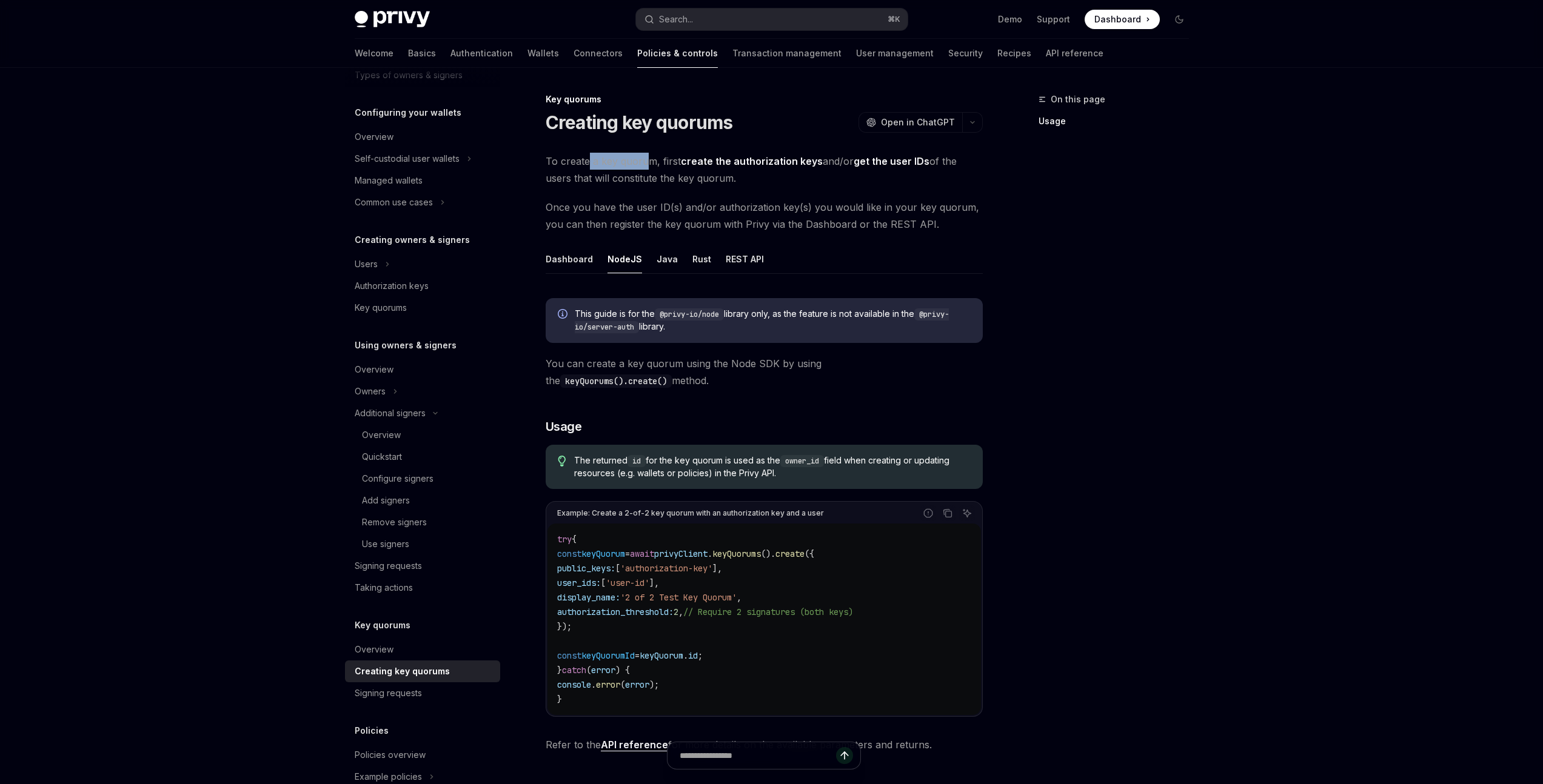
drag, startPoint x: 589, startPoint y: 163, endPoint x: 643, endPoint y: 164, distance: 54.0
click at [643, 164] on span "To create a key quorum, first create the authorization keys and/or get the user…" at bounding box center [764, 170] width 437 height 34
drag, startPoint x: 822, startPoint y: 161, endPoint x: 839, endPoint y: 163, distance: 17.1
click at [839, 163] on span "To create a key quorum, first create the authorization keys and/or get the user…" at bounding box center [764, 170] width 437 height 34
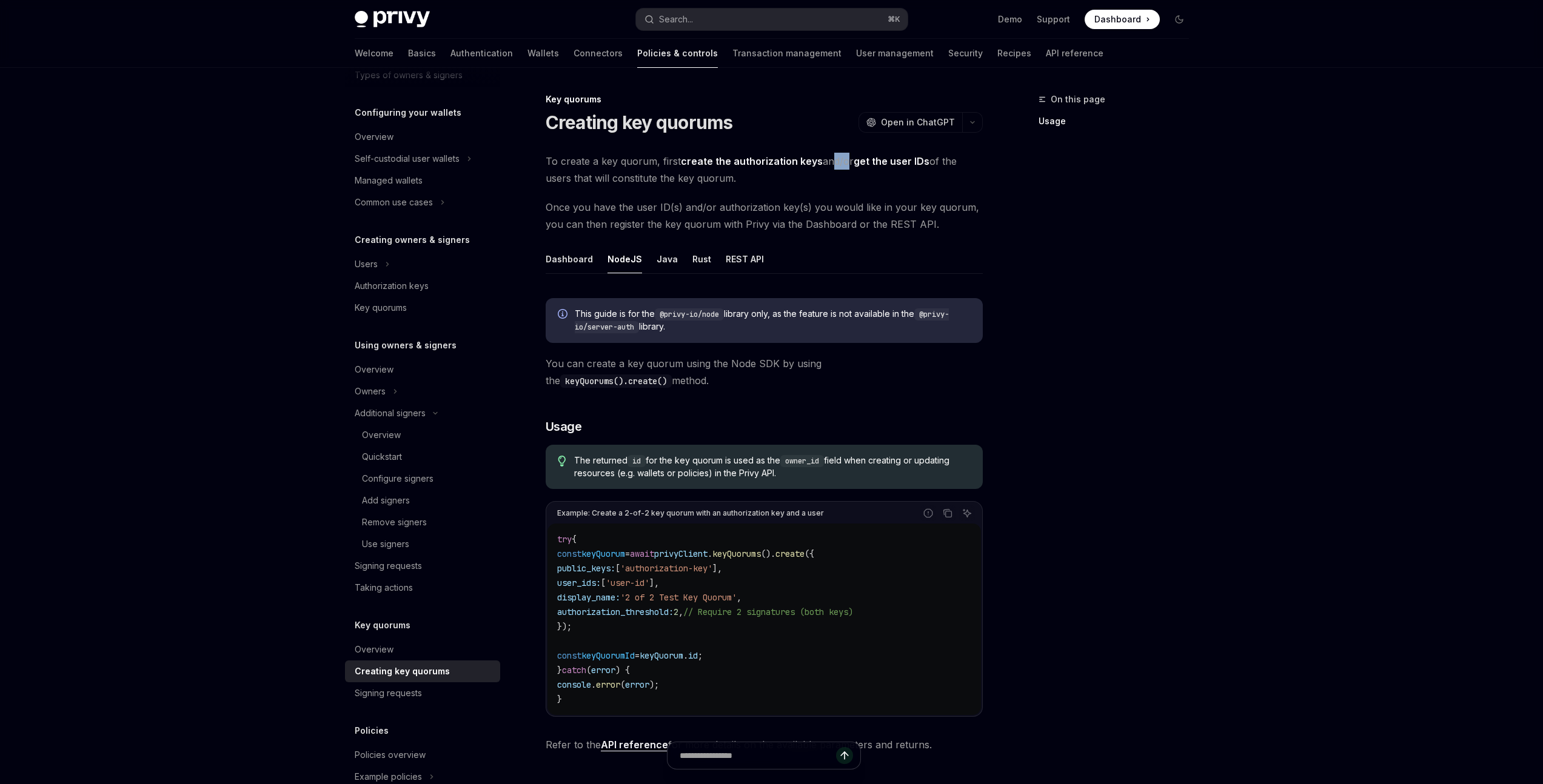
click at [839, 163] on span "To create a key quorum, first create the authorization keys and/or get the user…" at bounding box center [764, 170] width 437 height 34
drag, startPoint x: 583, startPoint y: 180, endPoint x: 632, endPoint y: 176, distance: 49.2
click at [632, 176] on span "To create a key quorum, first create the authorization keys and/or get the user…" at bounding box center [764, 170] width 437 height 34
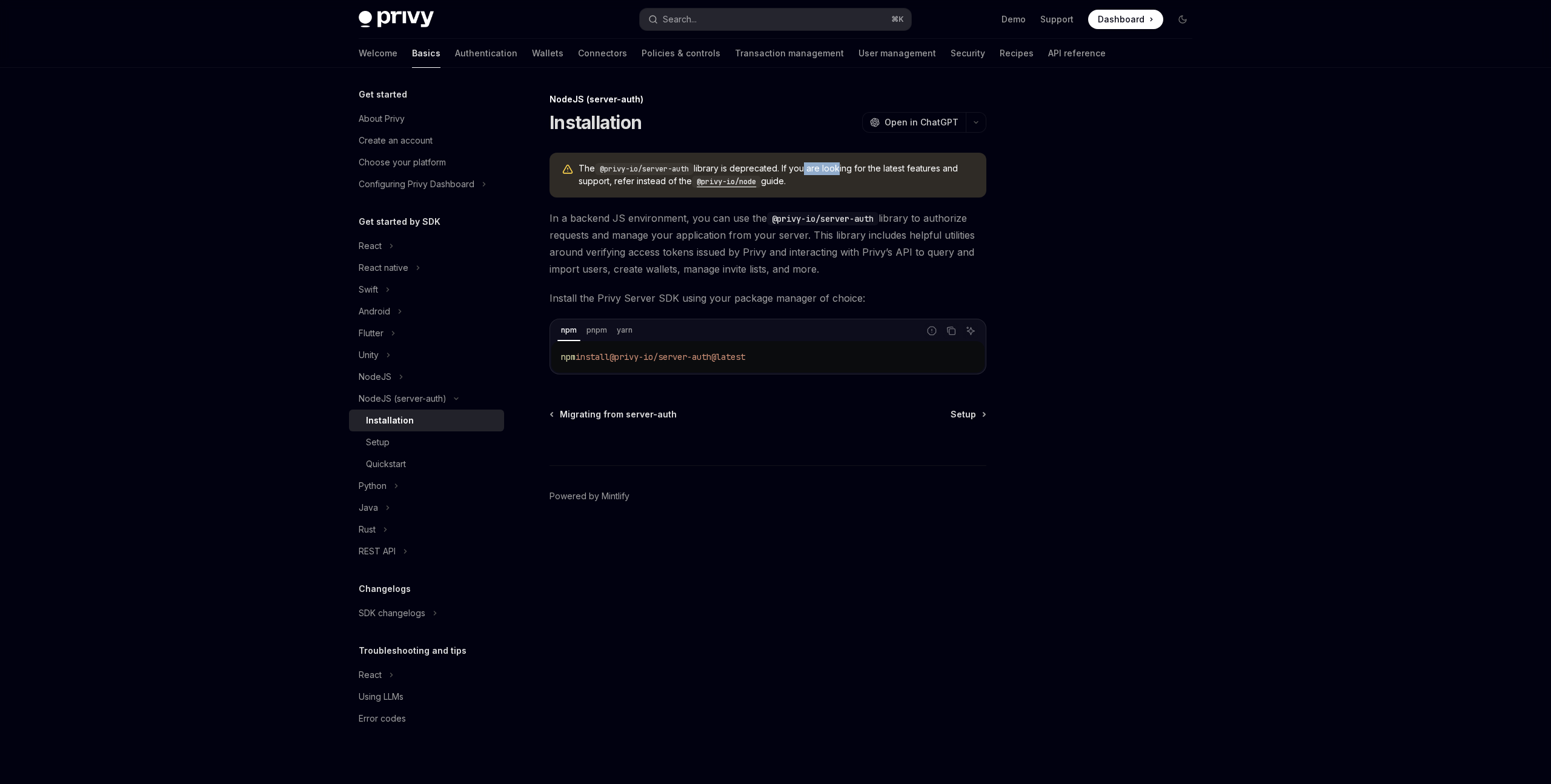
drag, startPoint x: 809, startPoint y: 168, endPoint x: 844, endPoint y: 169, distance: 35.0
click at [844, 169] on span "The @privy-io/server-auth library is deprecated. If you are looking for the lat…" at bounding box center [776, 175] width 396 height 25
click at [742, 182] on code "@privy-io/node" at bounding box center [727, 182] width 69 height 12
type textarea "*"
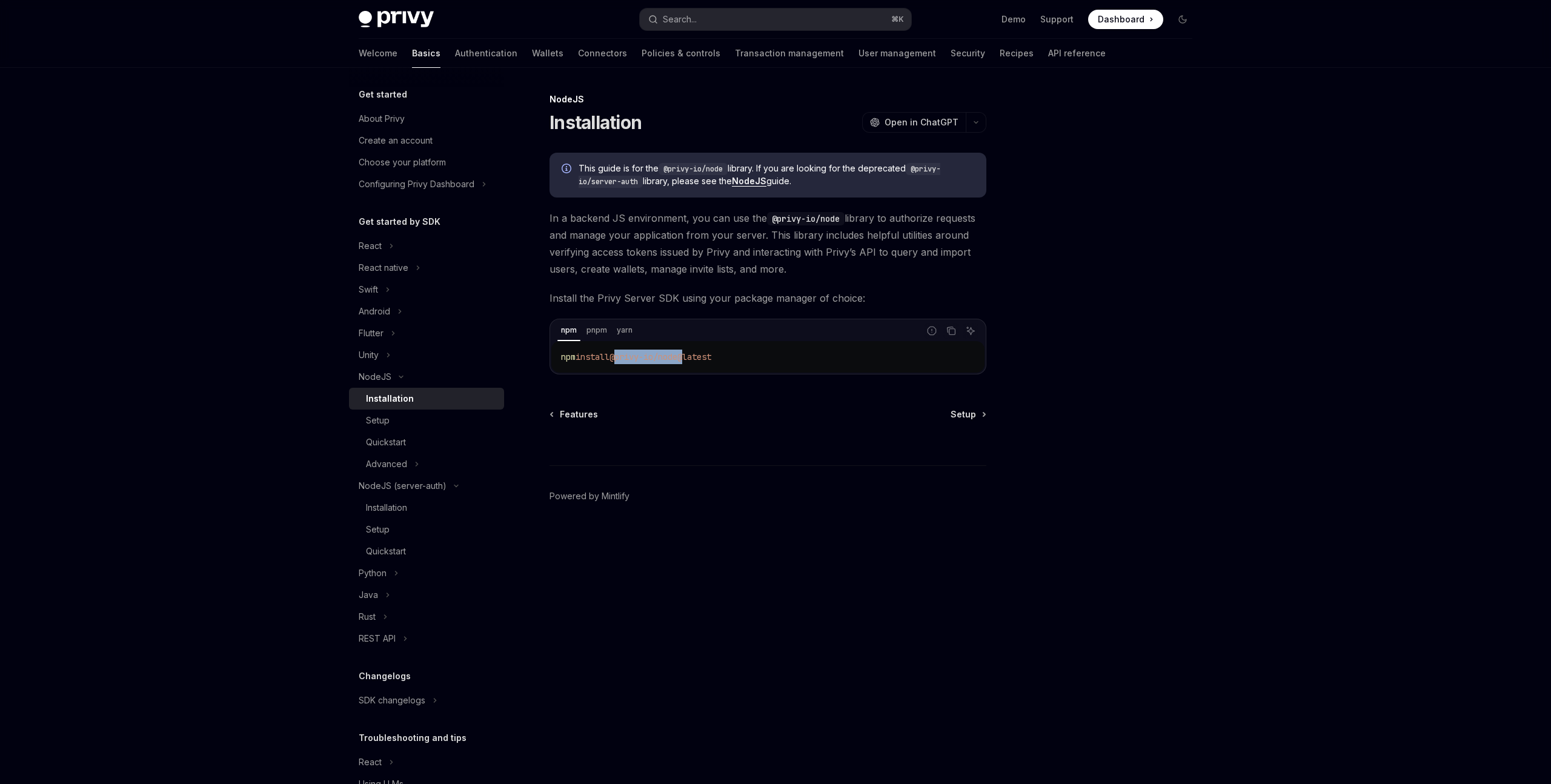
drag, startPoint x: 633, startPoint y: 357, endPoint x: 693, endPoint y: 357, distance: 60.0
click at [693, 357] on span "@privy-io/node@latest" at bounding box center [660, 357] width 102 height 11
copy span "@privy-io/node"
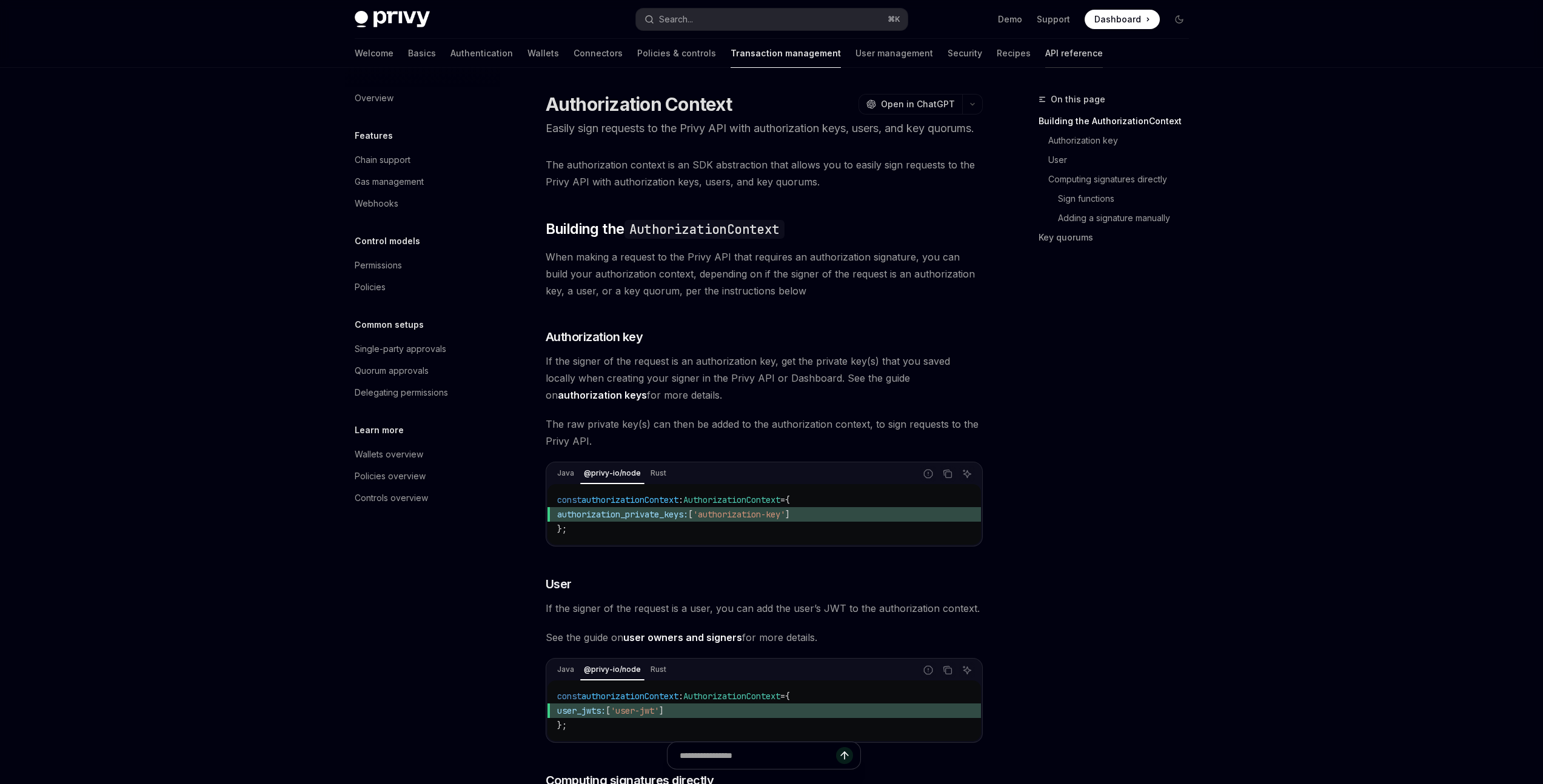
click at [1045, 57] on link "API reference" at bounding box center [1074, 54] width 57 height 29
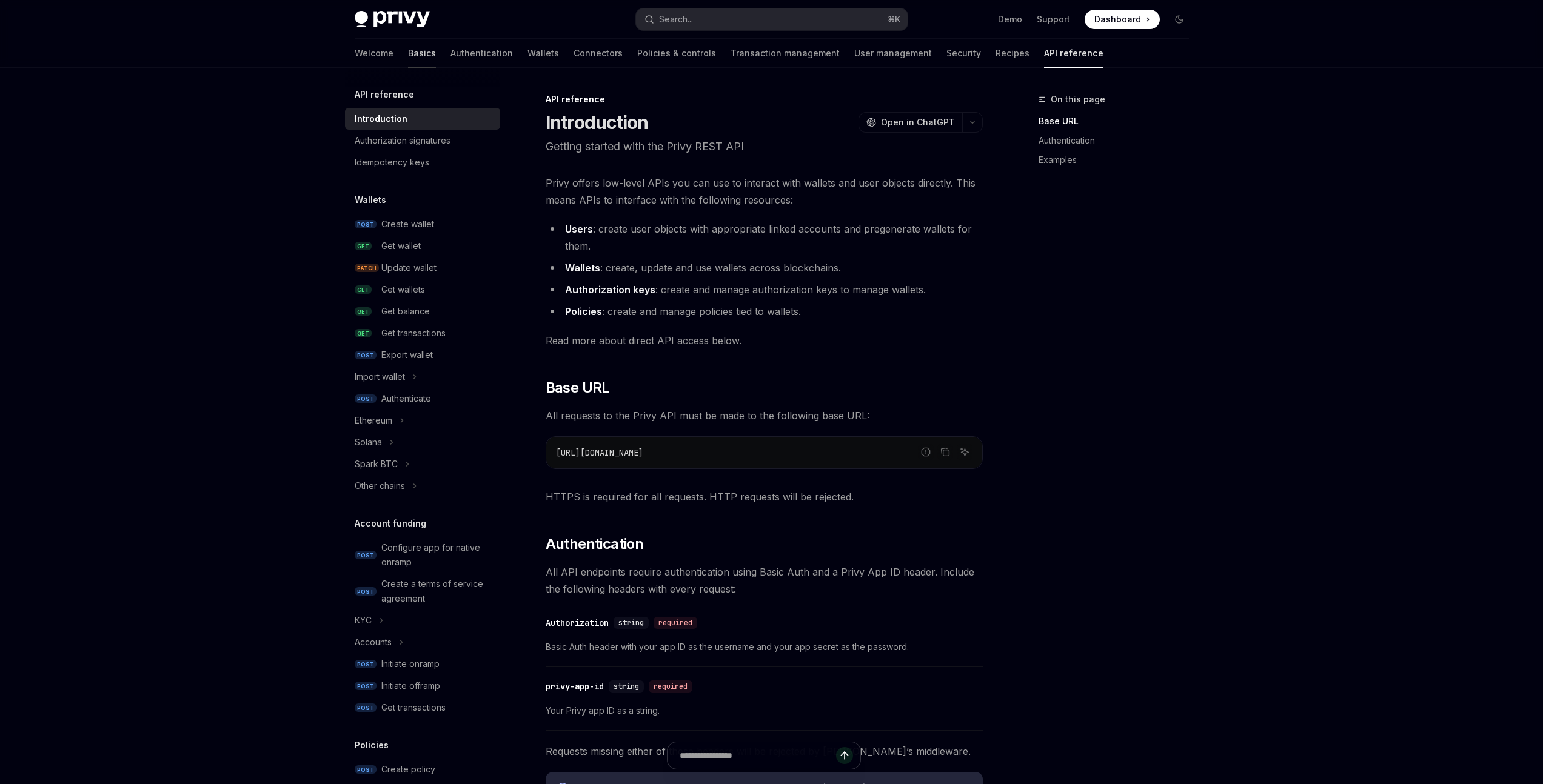
click at [408, 50] on link "Basics" at bounding box center [422, 54] width 28 height 29
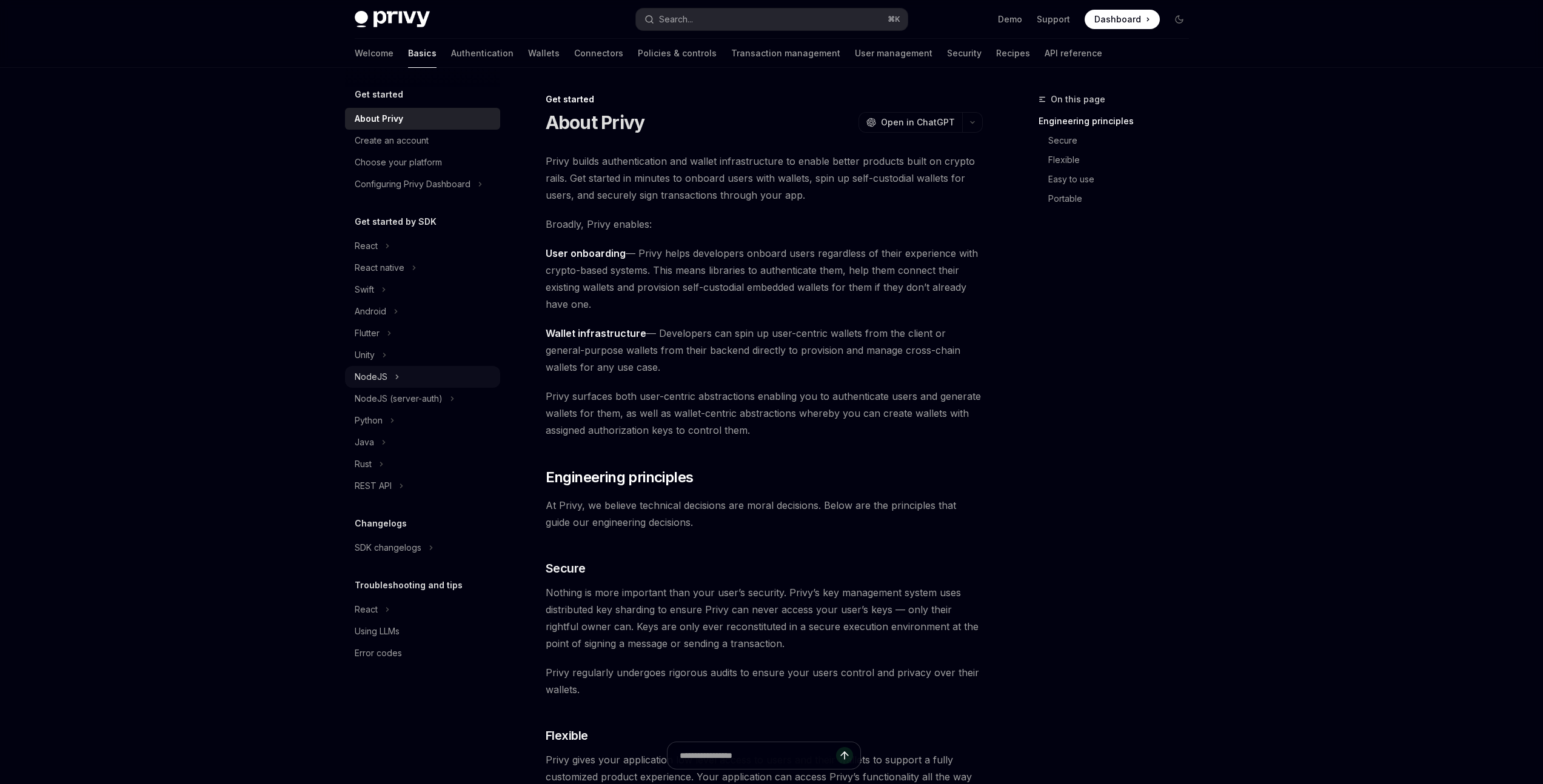
click at [397, 376] on icon "Toggle NodeJS section" at bounding box center [397, 377] width 2 height 4
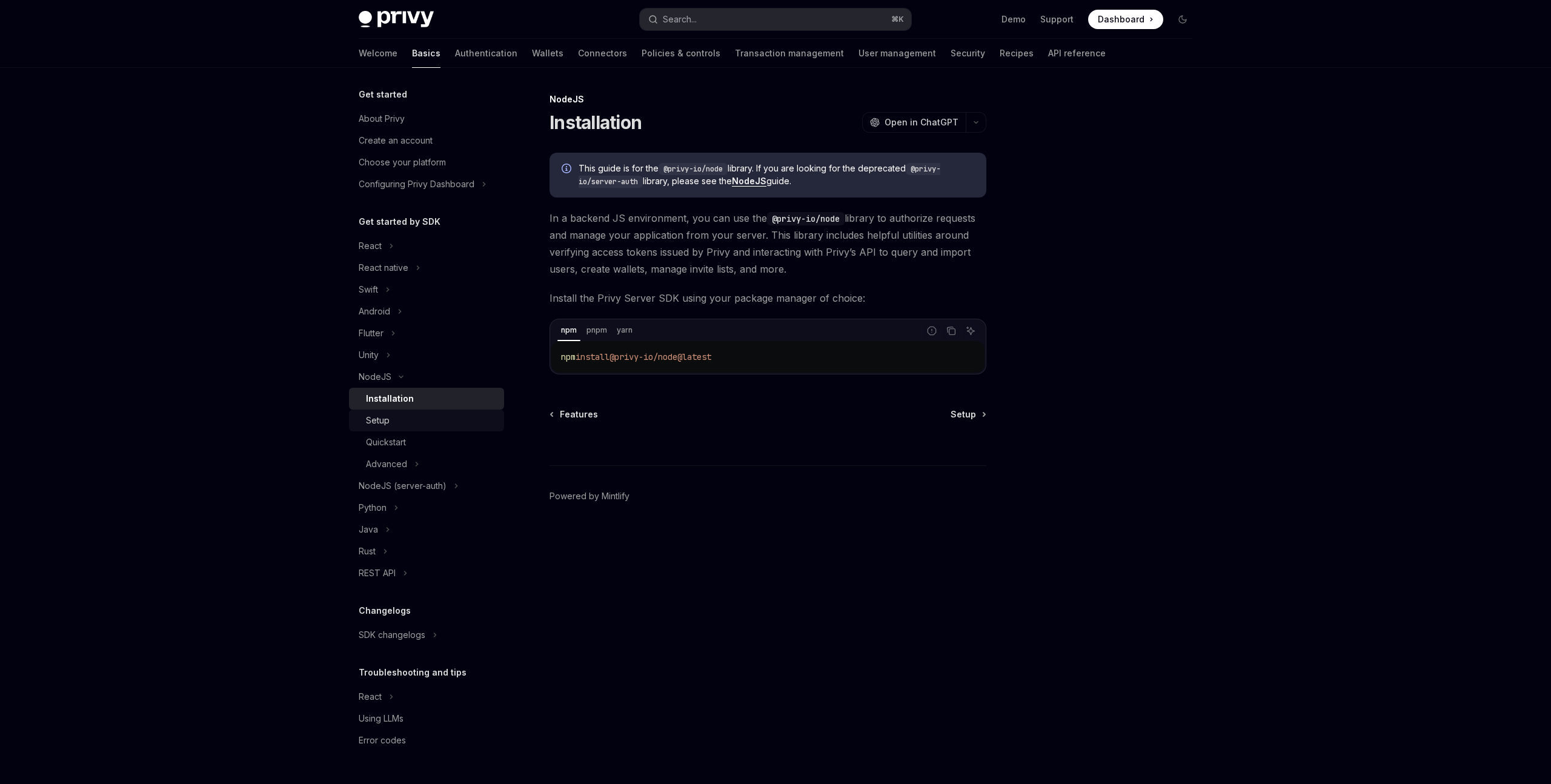
click at [392, 421] on div "Setup" at bounding box center [432, 420] width 131 height 14
type textarea "*"
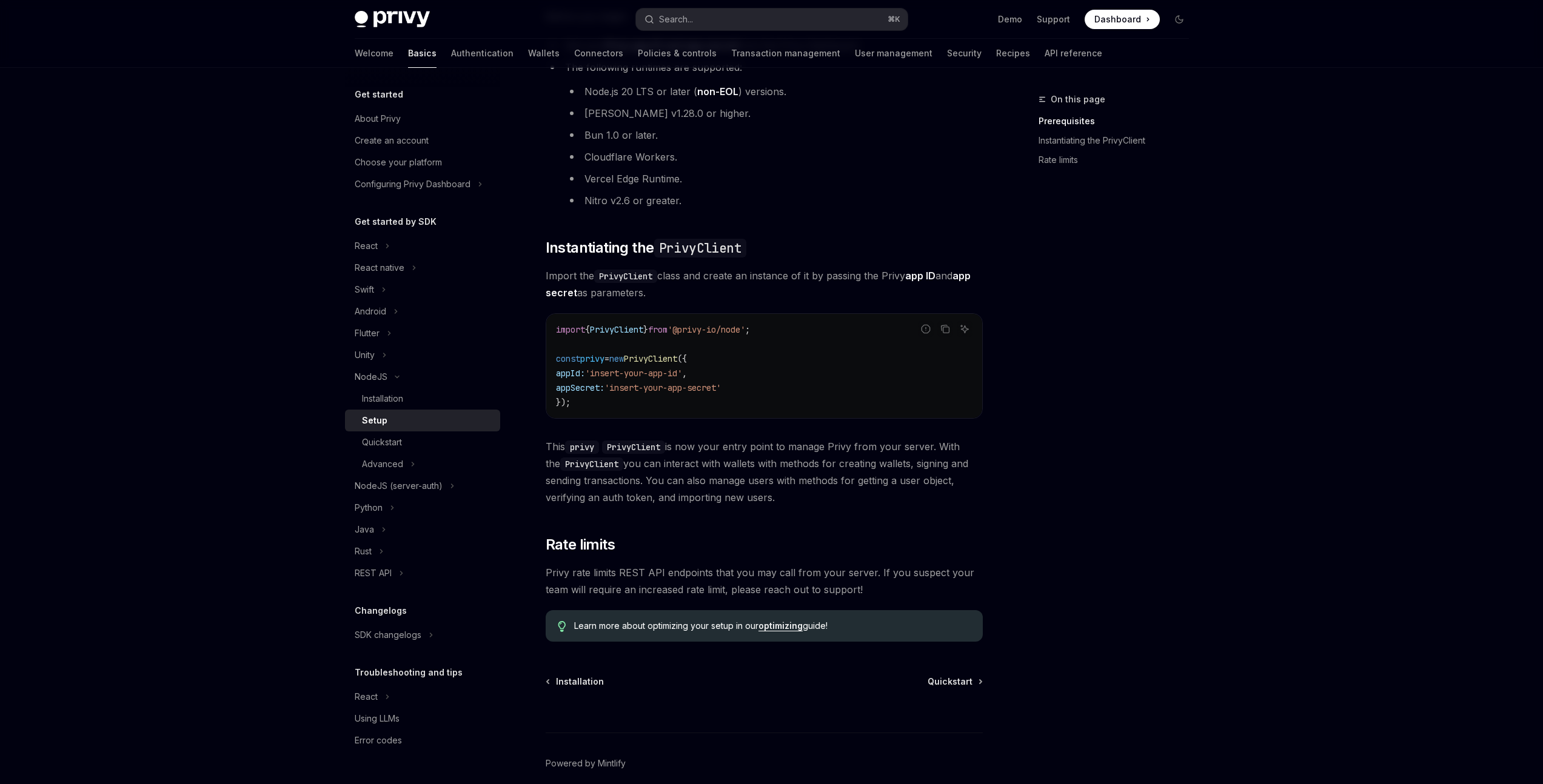
scroll to position [228, 0]
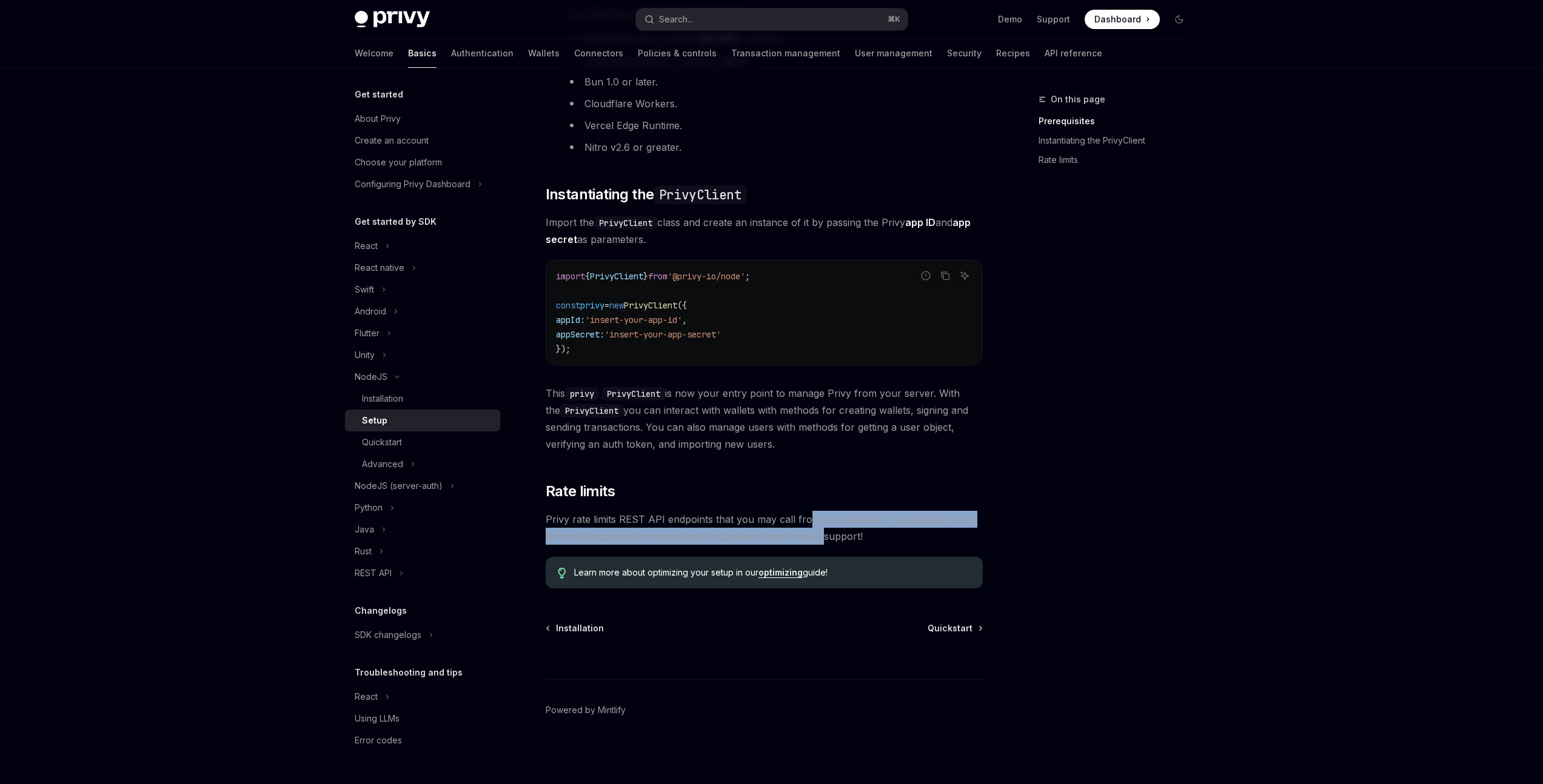
drag, startPoint x: 820, startPoint y: 522, endPoint x: 821, endPoint y: 538, distance: 16.0
click at [821, 538] on span "Privy rate limits REST API endpoints that you may call from your server. If you…" at bounding box center [764, 528] width 437 height 34
drag, startPoint x: 833, startPoint y: 541, endPoint x: 788, endPoint y: 521, distance: 49.2
click at [788, 521] on span "Privy rate limits REST API endpoints that you may call from your server. If you…" at bounding box center [764, 528] width 437 height 34
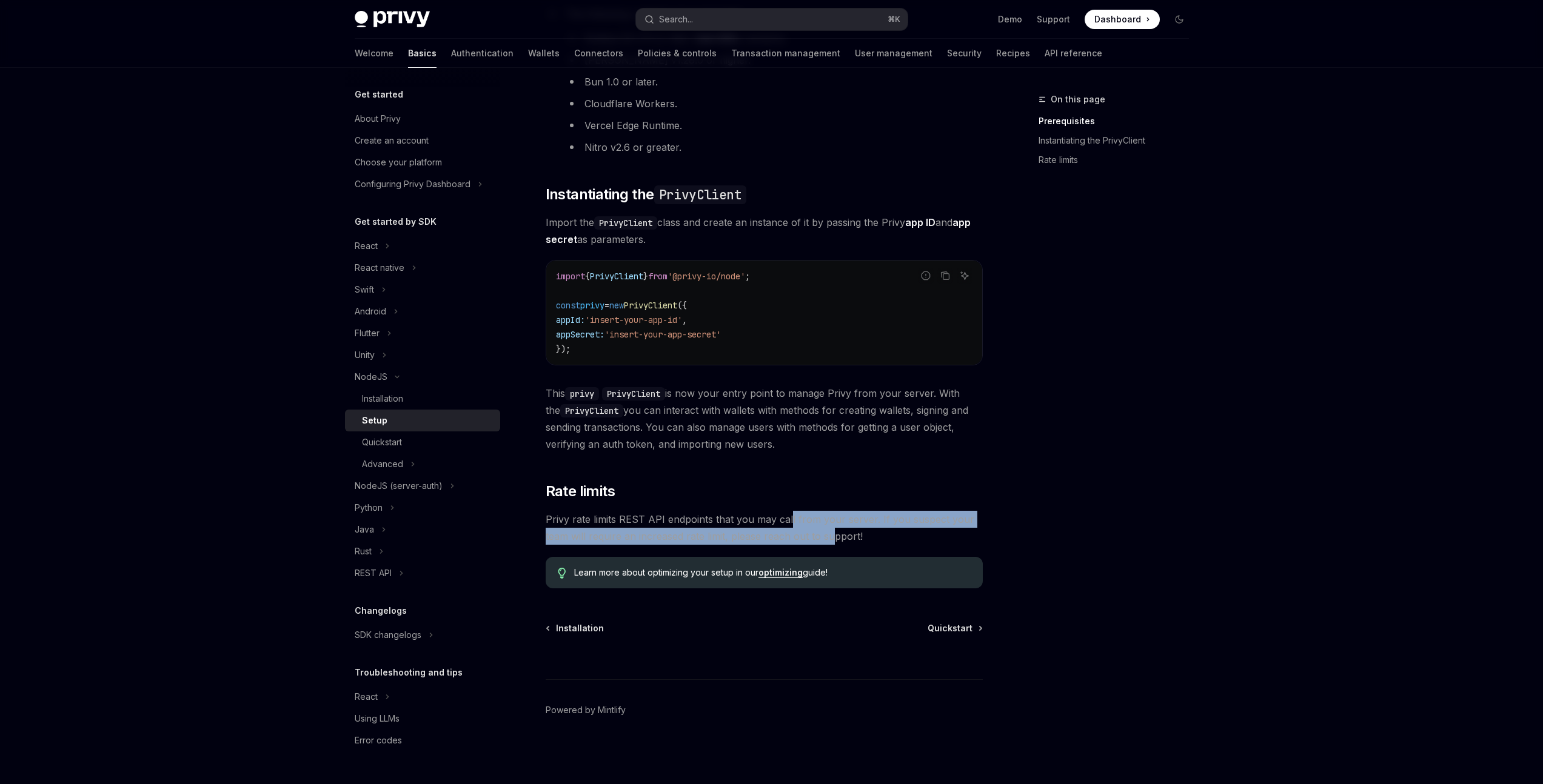
click at [788, 521] on span "Privy rate limits REST API endpoints that you may call from your server. If you…" at bounding box center [764, 528] width 437 height 34
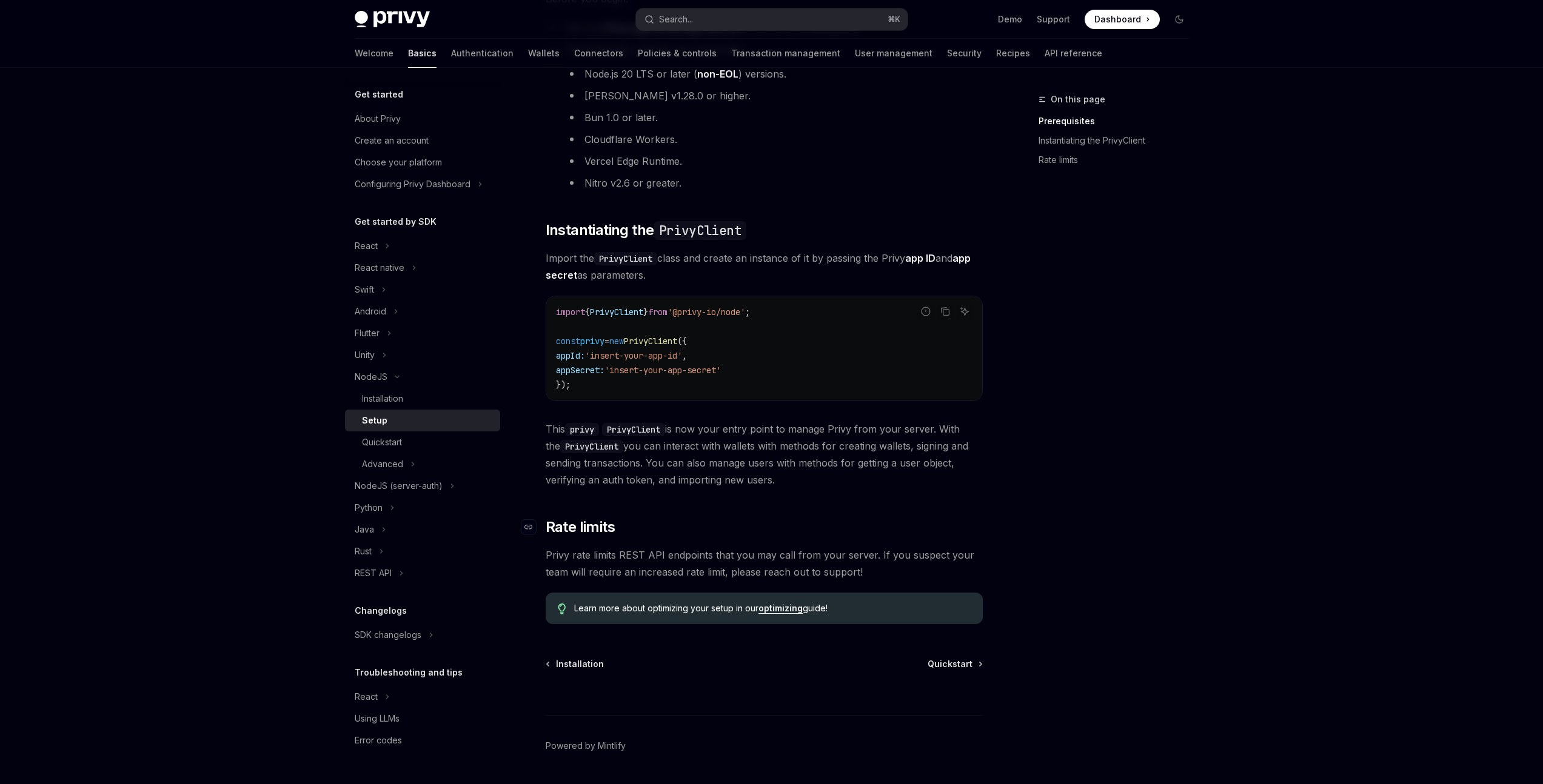
scroll to position [189, 0]
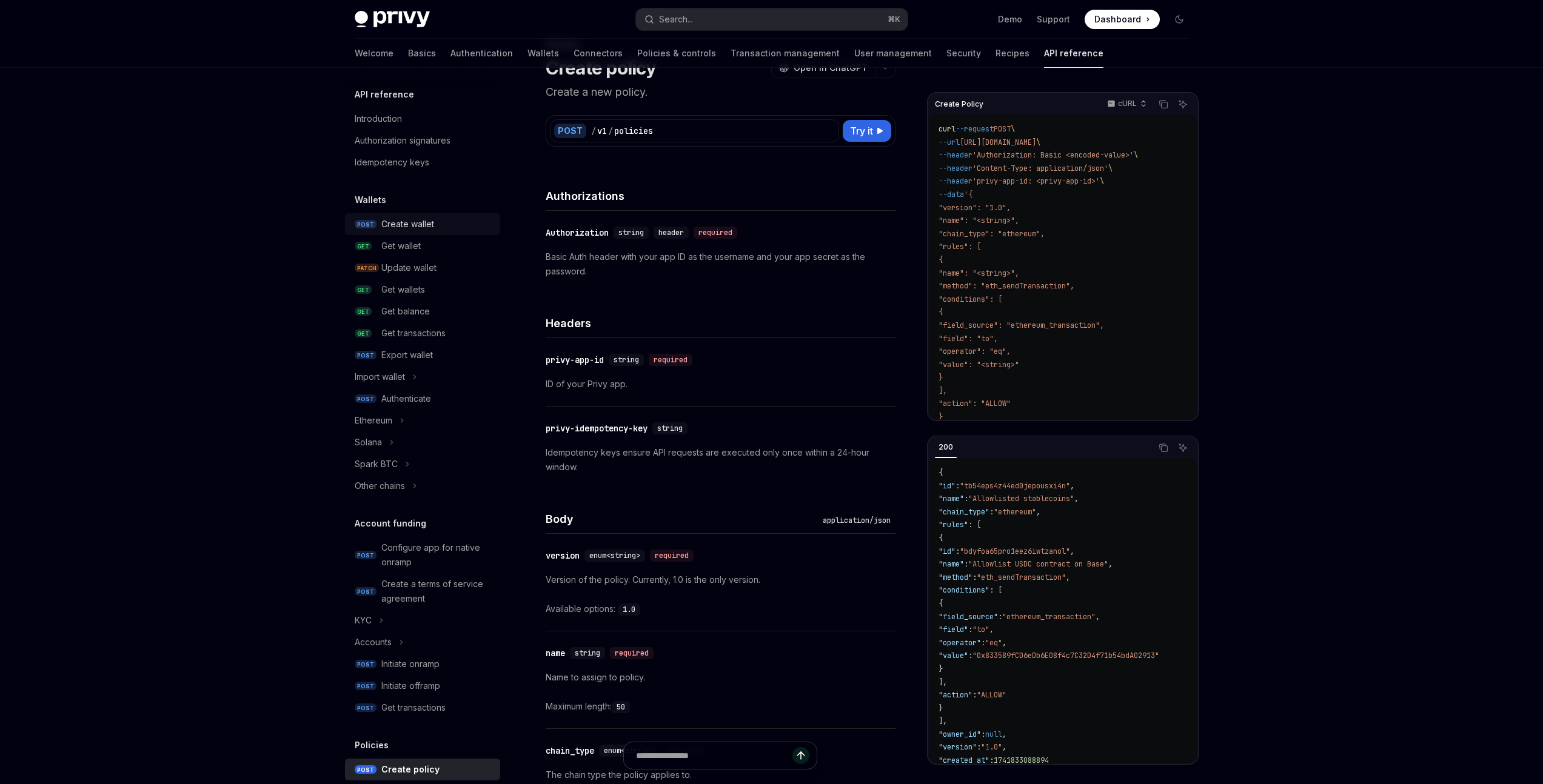
click at [428, 226] on div "Create wallet" at bounding box center [408, 224] width 53 height 14
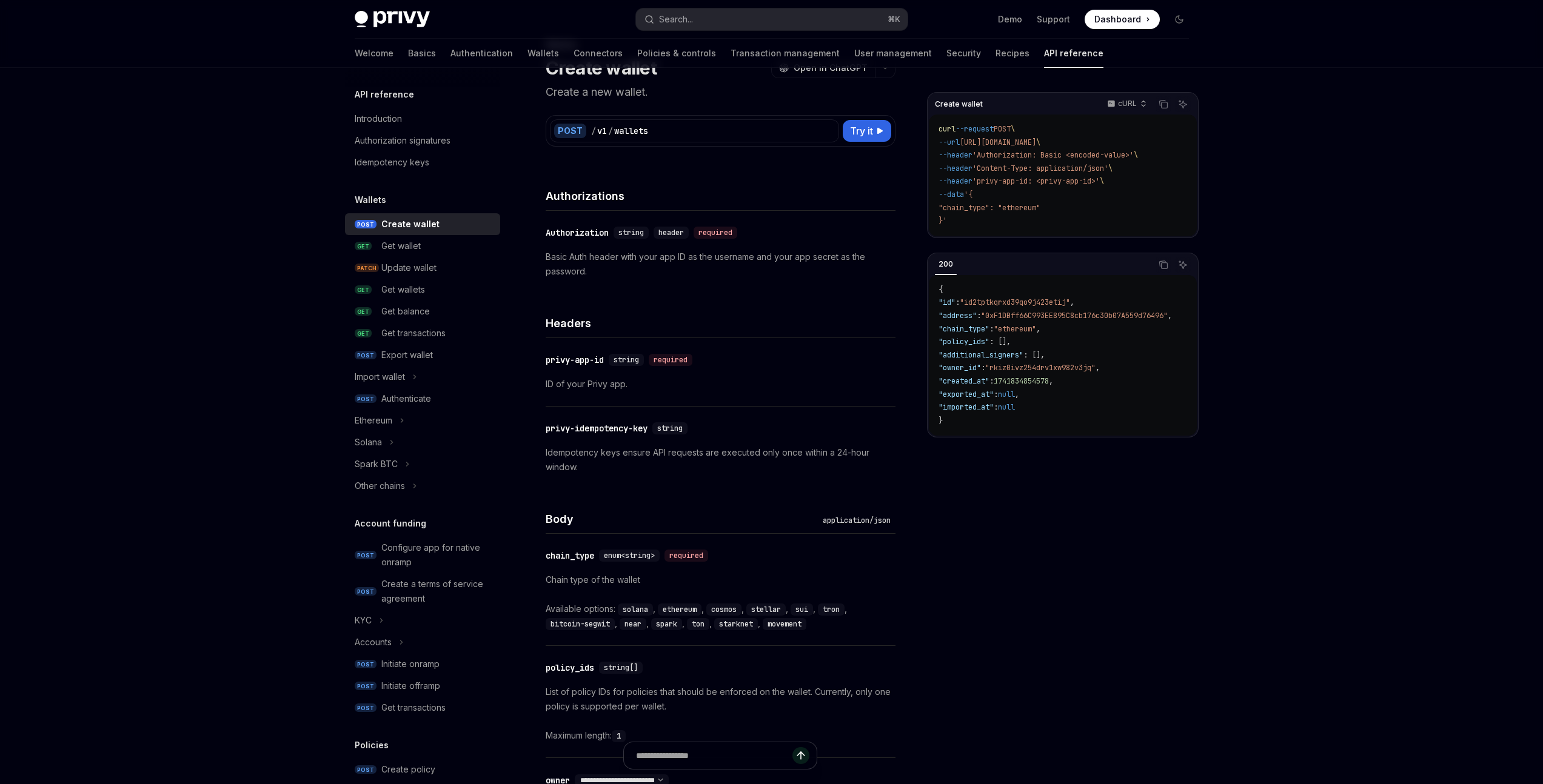
type textarea "*"
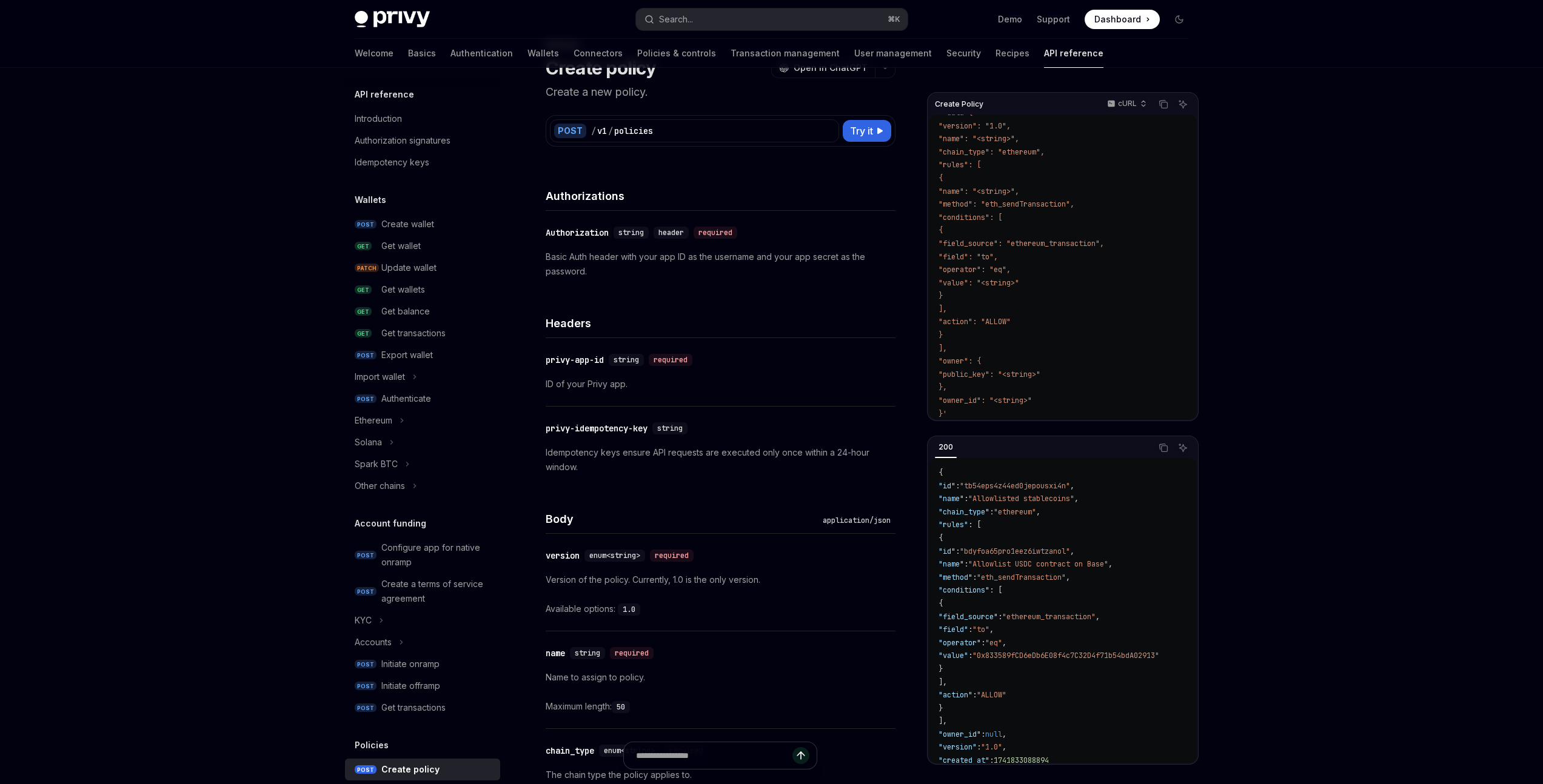
scroll to position [83, 0]
drag, startPoint x: 598, startPoint y: 456, endPoint x: 719, endPoint y: 456, distance: 121.0
click at [719, 456] on p "Idempotency keys ensure API requests are executed only once within a 24-hour wi…" at bounding box center [720, 460] width 350 height 29
click at [719, 456] on p "Idempotency keys ensure API requests are executed only once within a 24-hour wi…" at bounding box center [720, 460] width 350 height 29
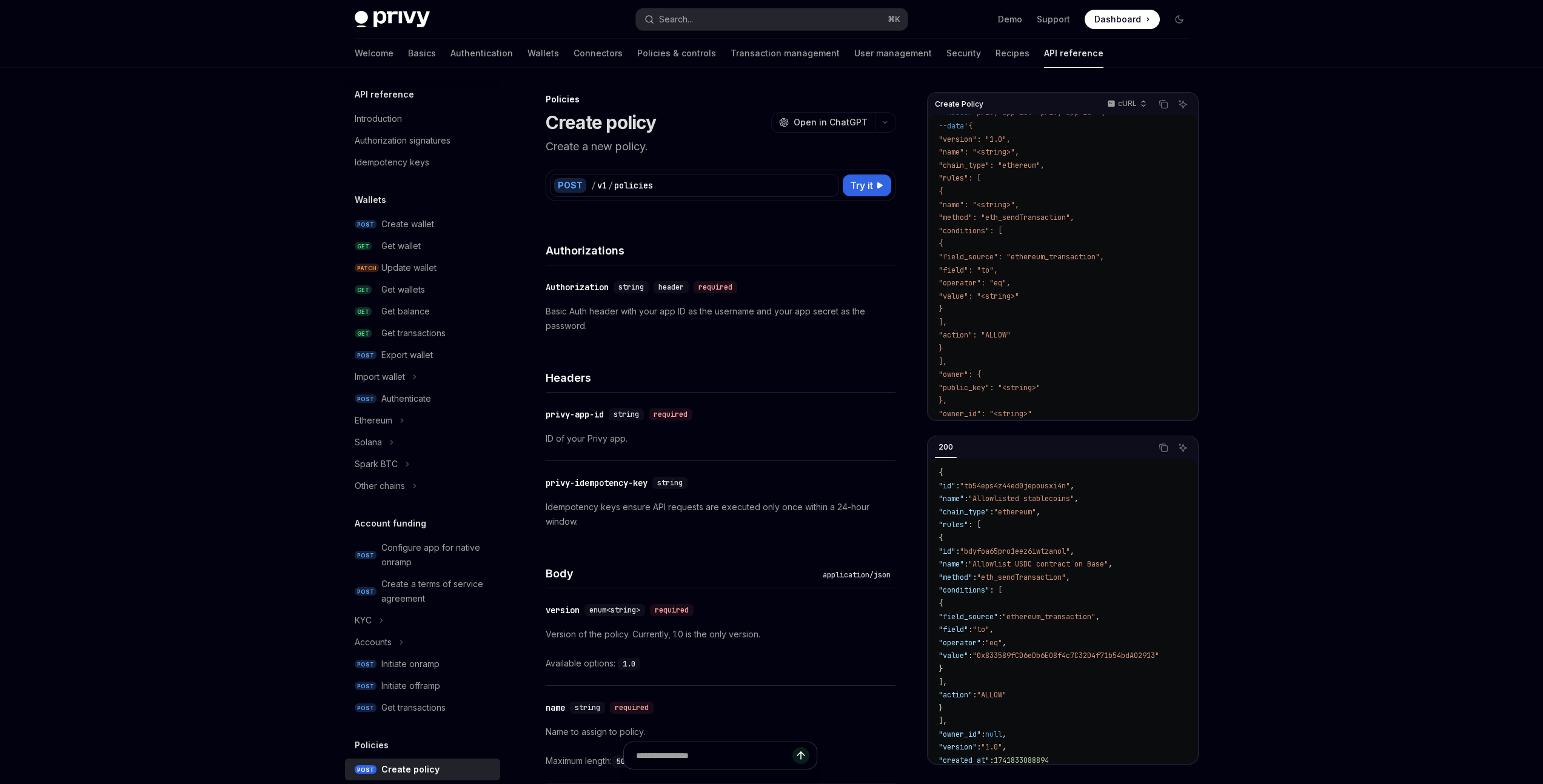
scroll to position [0, 0]
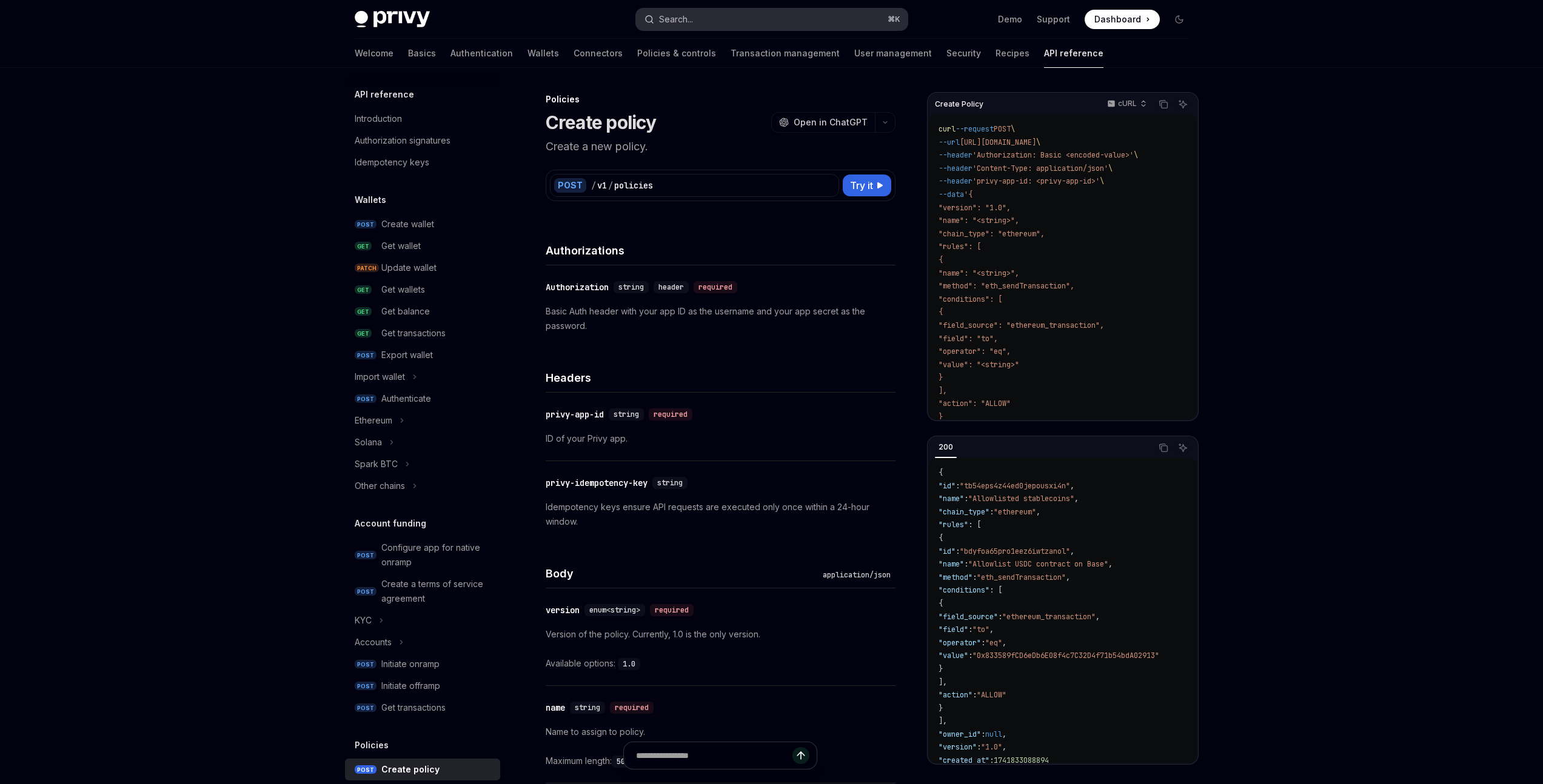
click at [710, 17] on button "Search... ⌘ K" at bounding box center [772, 19] width 272 height 22
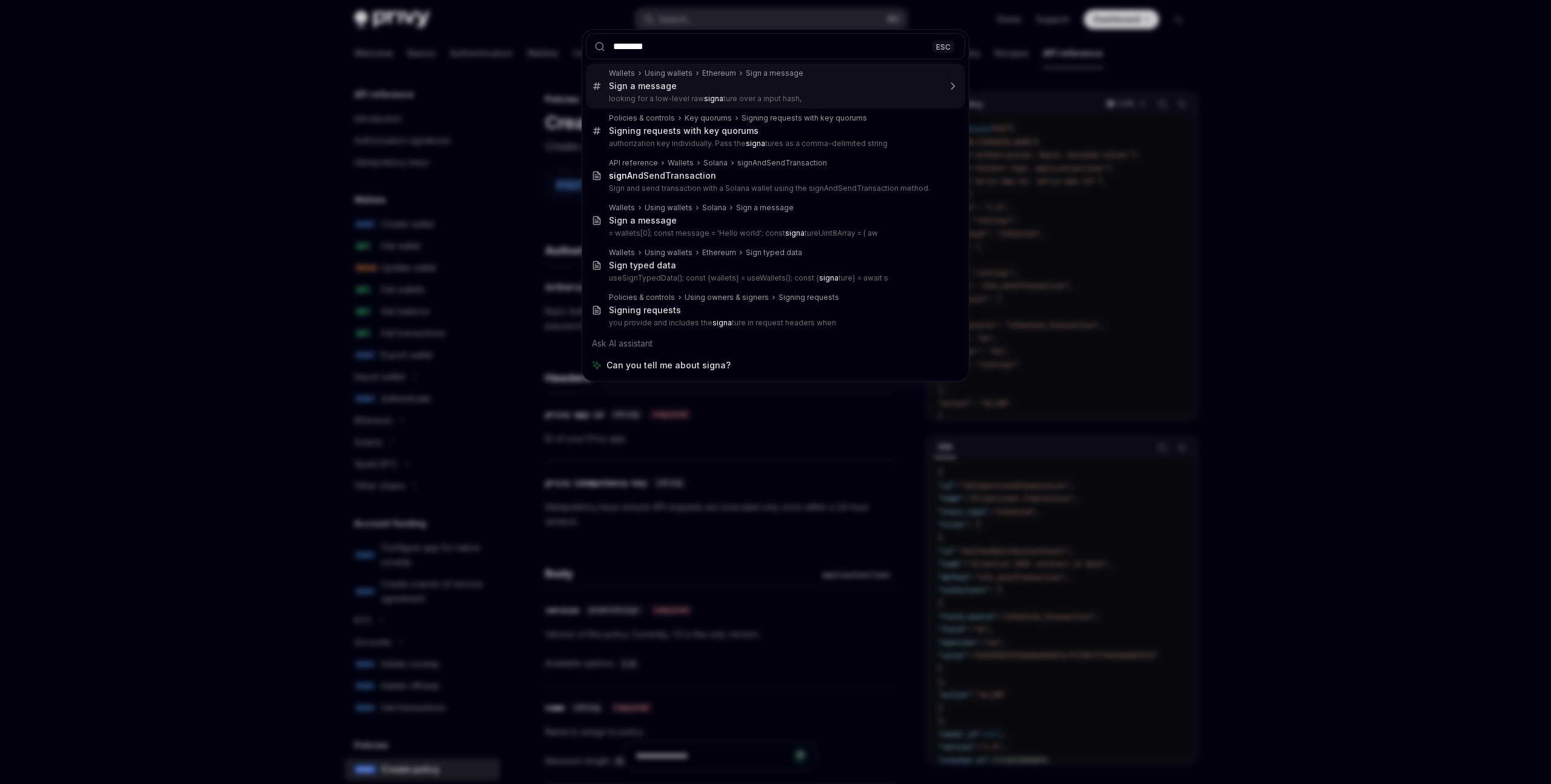
type input "*********"
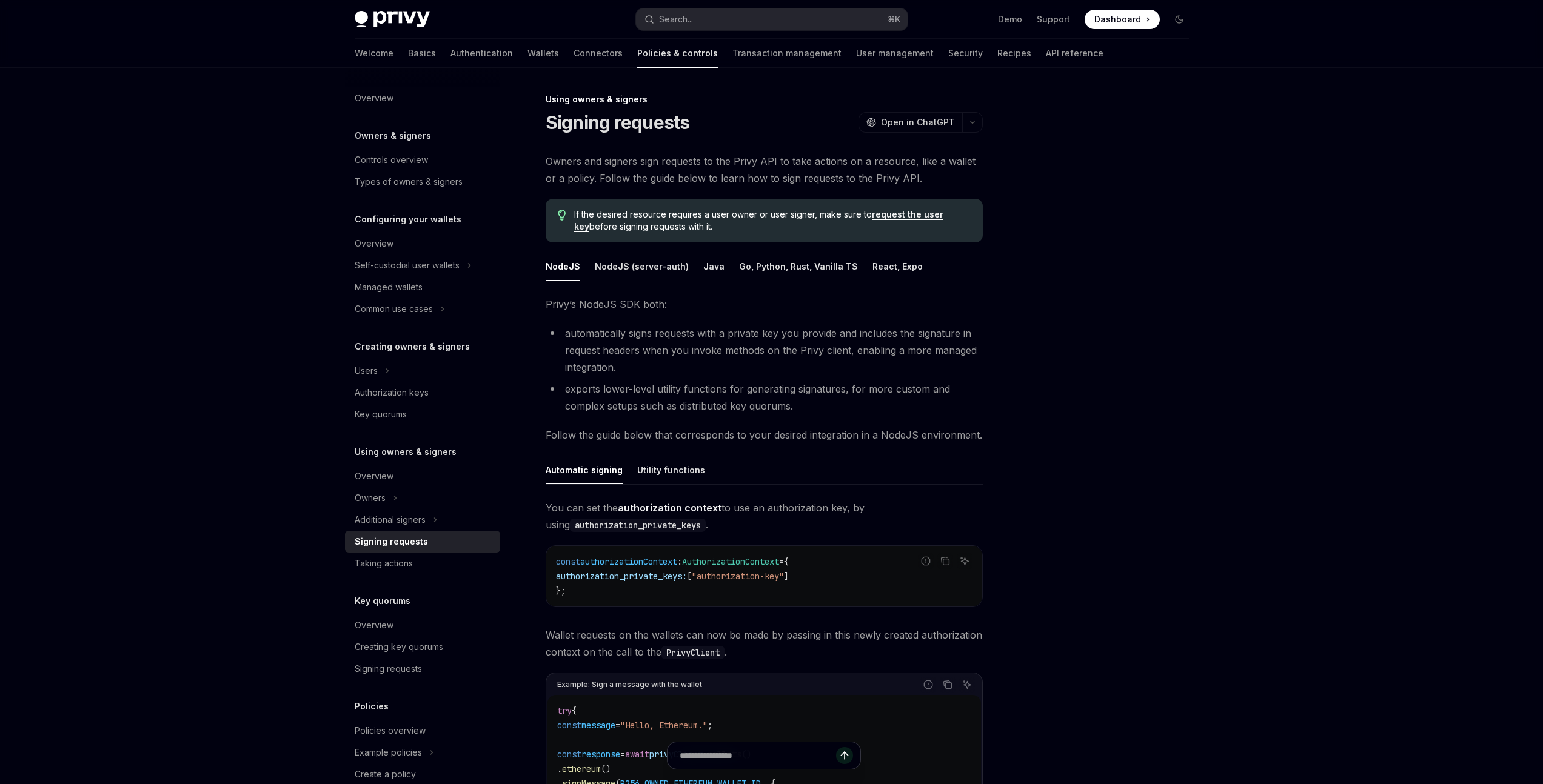
scroll to position [68, 0]
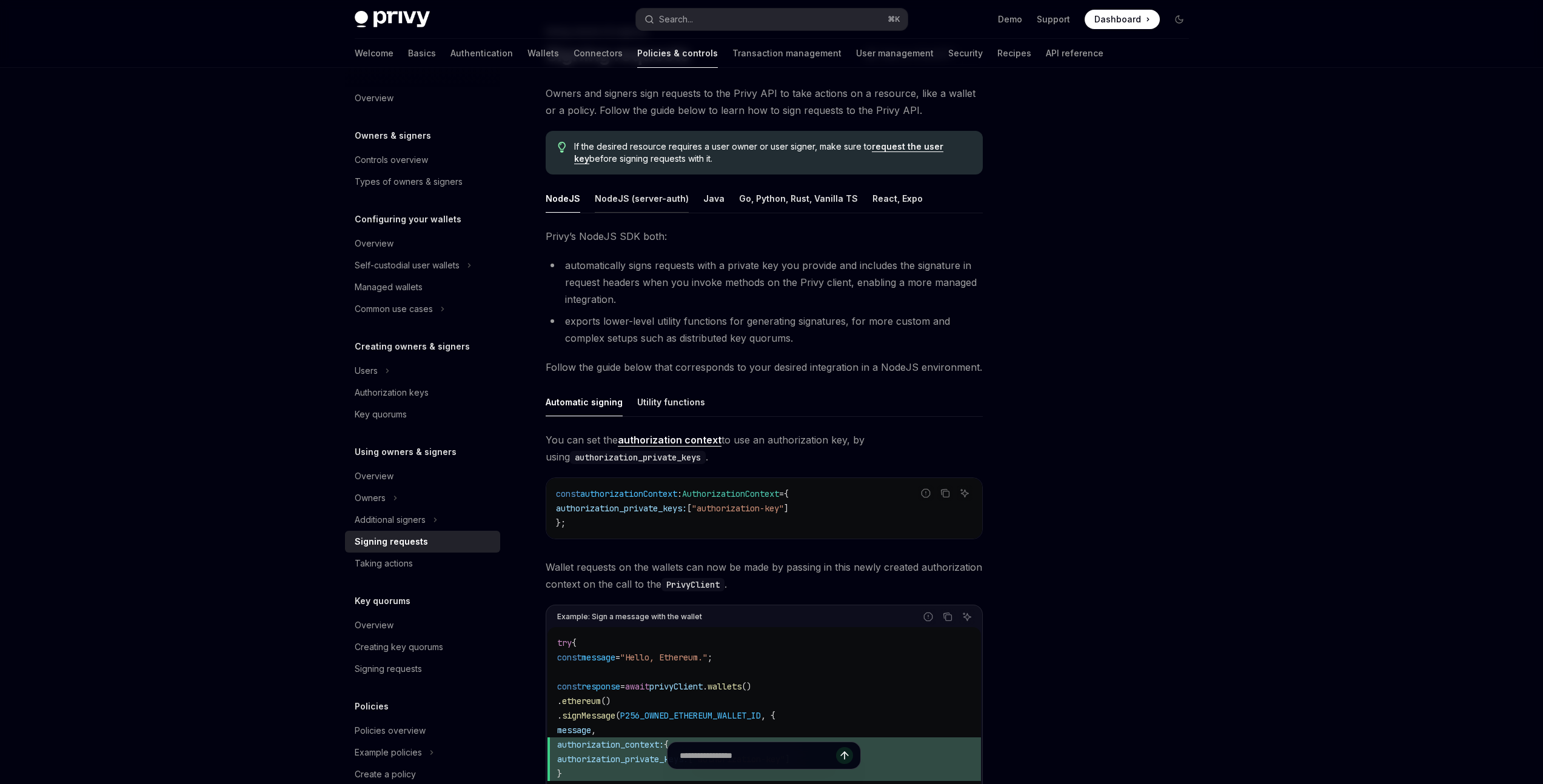
click at [666, 200] on div "NodeJS (server-auth)" at bounding box center [641, 198] width 94 height 28
type textarea "*"
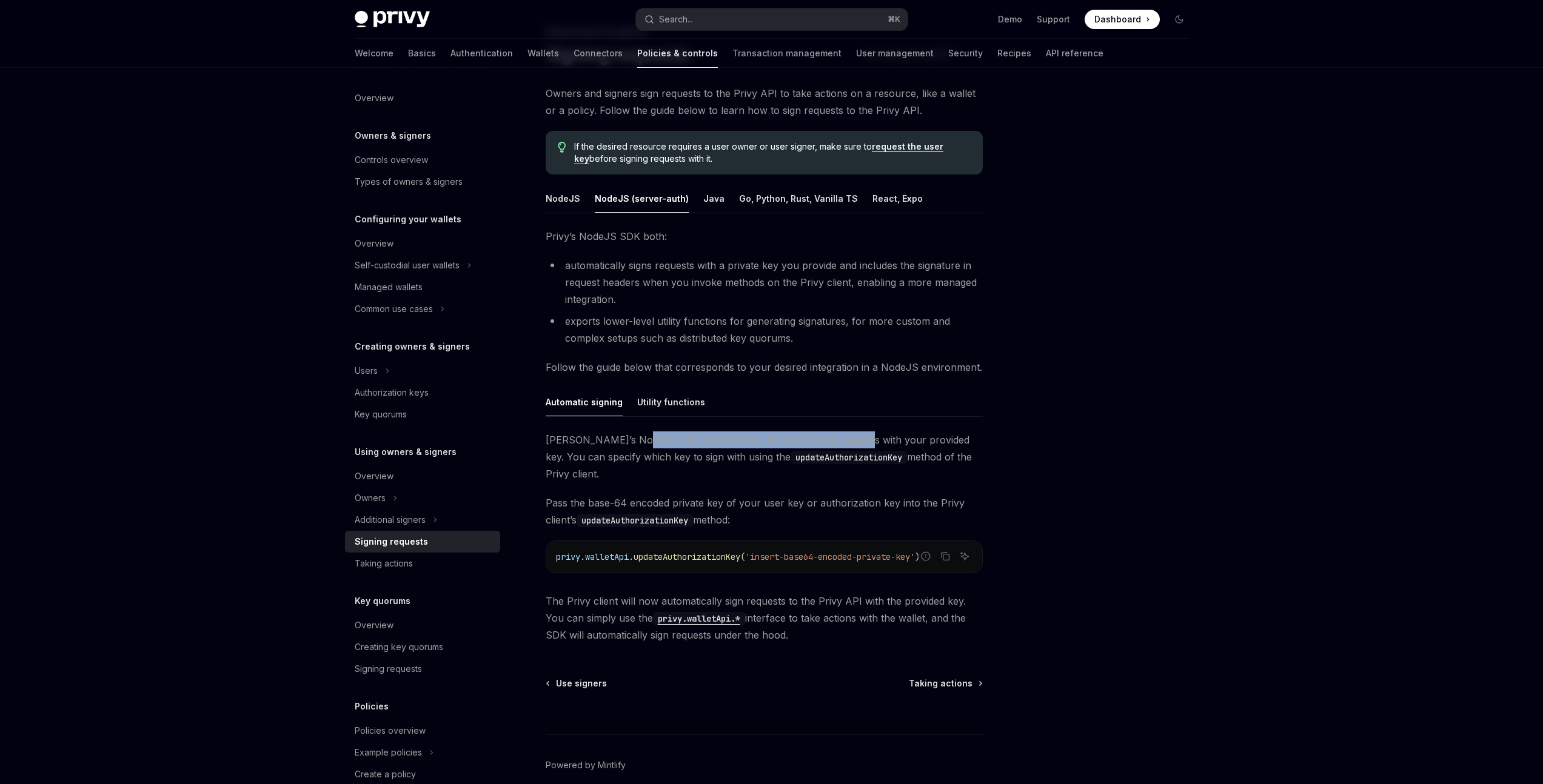
drag, startPoint x: 638, startPoint y: 443, endPoint x: 846, endPoint y: 442, distance: 208.0
click at [846, 442] on span "Privy’s NodeJS SDK automatically handles signing requests with your provided ke…" at bounding box center [764, 457] width 437 height 51
drag, startPoint x: 569, startPoint y: 457, endPoint x: 665, endPoint y: 457, distance: 96.0
click at [665, 457] on span "Privy’s NodeJS SDK automatically handles signing requests with your provided ke…" at bounding box center [764, 457] width 437 height 51
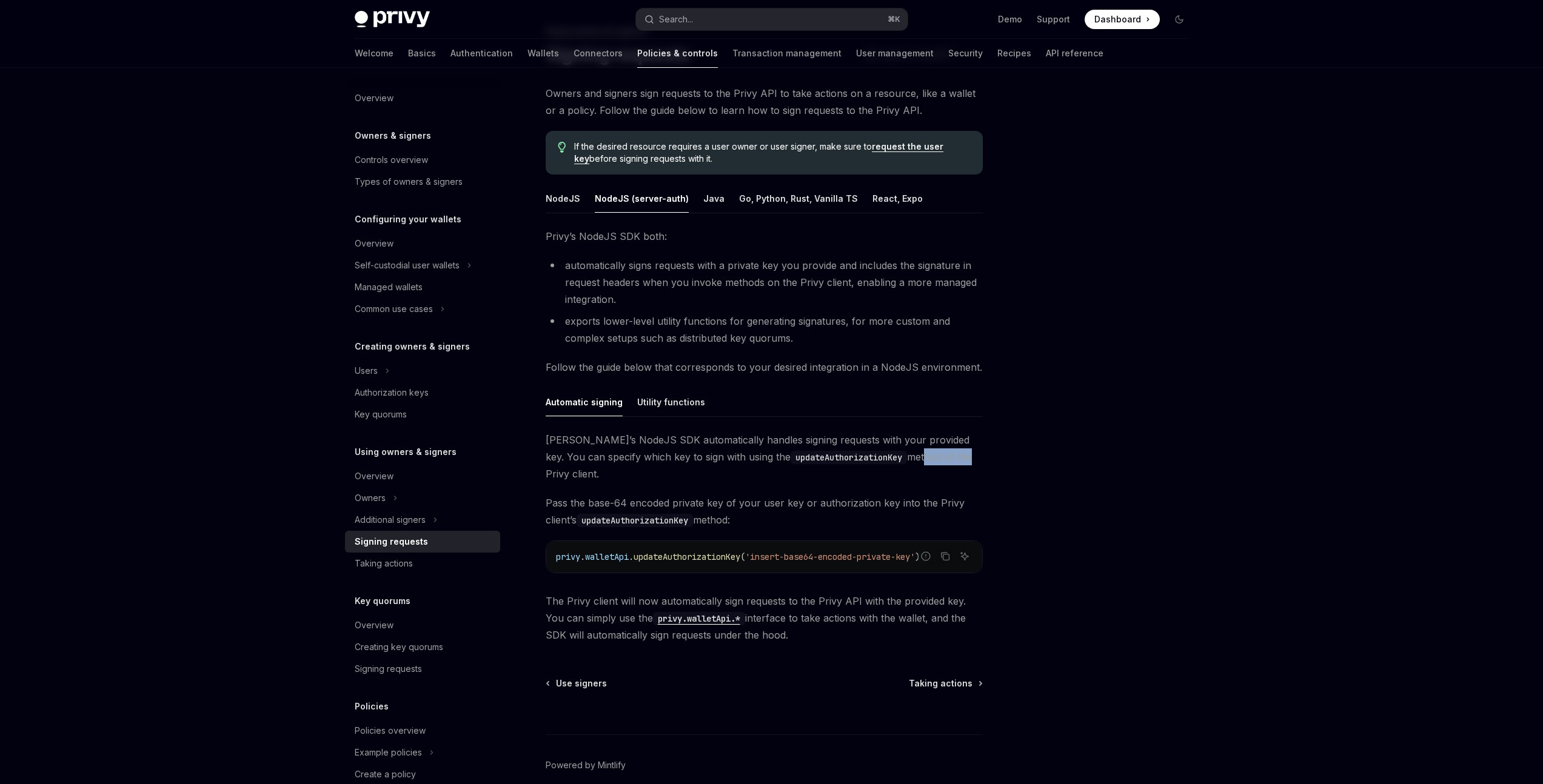
drag, startPoint x: 886, startPoint y: 459, endPoint x: 881, endPoint y: 468, distance: 10.3
click at [915, 460] on span "Privy’s NodeJS SDK automatically handles signing requests with your provided ke…" at bounding box center [764, 457] width 437 height 51
drag, startPoint x: 590, startPoint y: 489, endPoint x: 776, endPoint y: 487, distance: 186.0
click at [776, 495] on span "Pass the base-64 encoded private key of your user key or authorization key into…" at bounding box center [764, 512] width 437 height 34
click at [776, 495] on span "Pass the base-64 encoded private key of your user key or authorization key into…" at bounding box center [764, 512] width 437 height 34
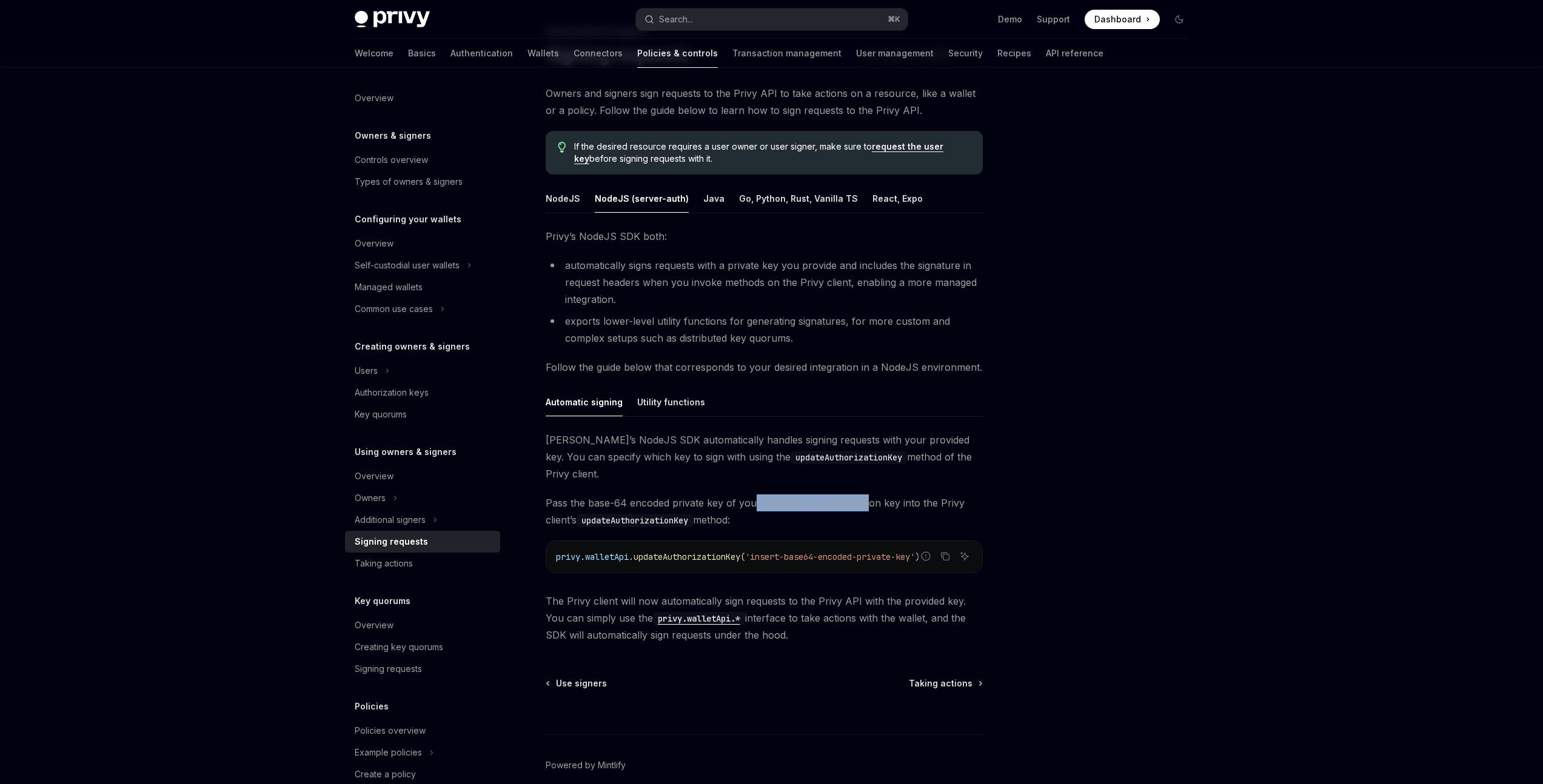
drag, startPoint x: 757, startPoint y: 487, endPoint x: 865, endPoint y: 484, distance: 108.0
click at [865, 495] on span "Pass the base-64 encoded private key of your user key or authorization key into…" at bounding box center [764, 512] width 437 height 34
drag, startPoint x: 676, startPoint y: 582, endPoint x: 798, endPoint y: 587, distance: 122.1
click at [789, 592] on span "The Privy client will now automatically sign requests to the Privy API with the…" at bounding box center [764, 618] width 437 height 51
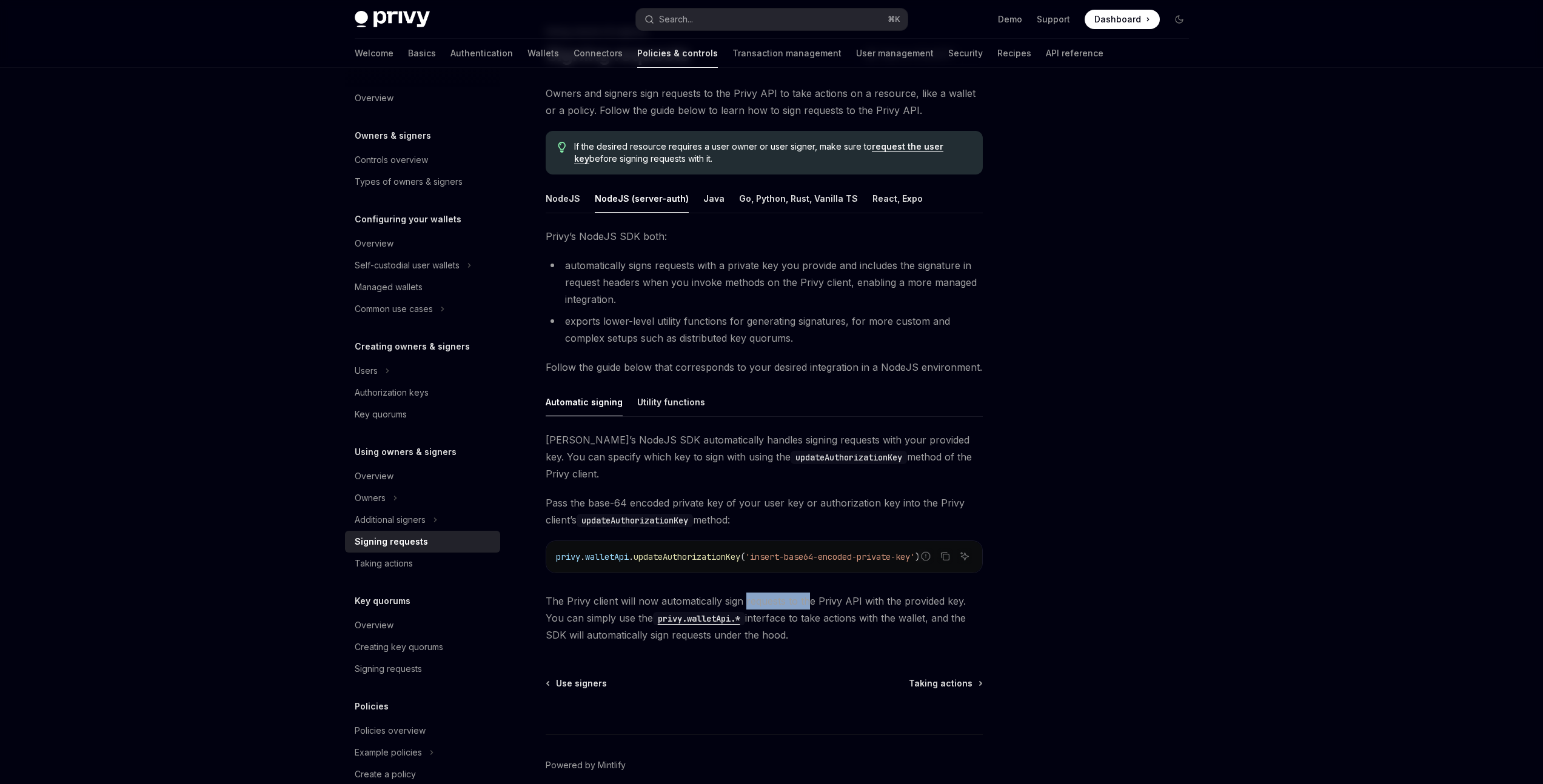
drag, startPoint x: 806, startPoint y: 587, endPoint x: 745, endPoint y: 583, distance: 61.1
click at [745, 592] on span "The Privy client will now automatically sign requests to the Privy API with the…" at bounding box center [764, 618] width 437 height 51
click at [770, 596] on span "The Privy client will now automatically sign requests to the Privy API with the…" at bounding box center [764, 618] width 437 height 51
drag, startPoint x: 760, startPoint y: 602, endPoint x: 839, endPoint y: 602, distance: 79.0
click at [839, 602] on span "The Privy client will now automatically sign requests to the Privy API with the…" at bounding box center [764, 618] width 437 height 51
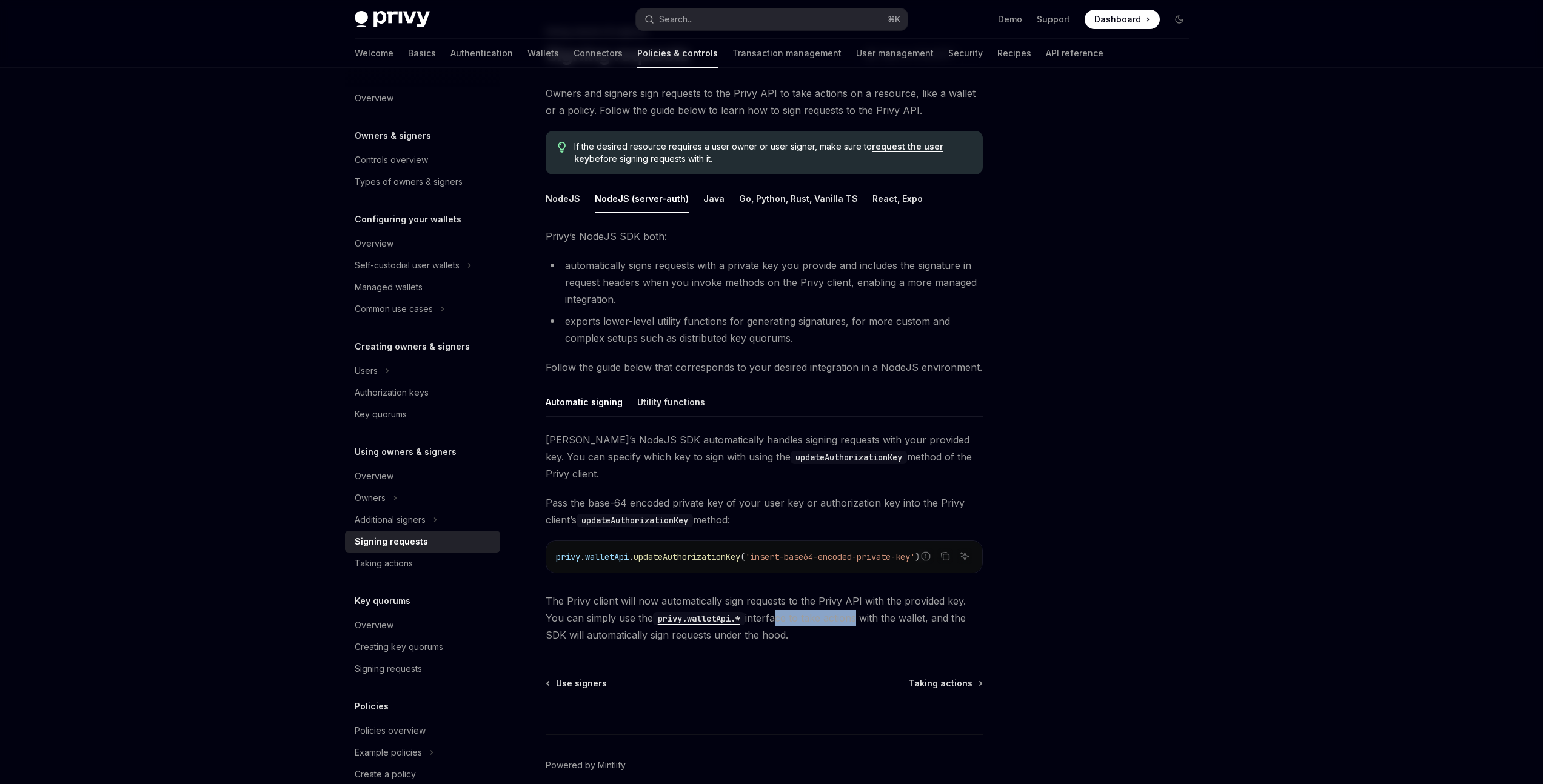
click at [839, 602] on span "The Privy client will now automatically sign requests to the Privy API with the…" at bounding box center [764, 618] width 437 height 51
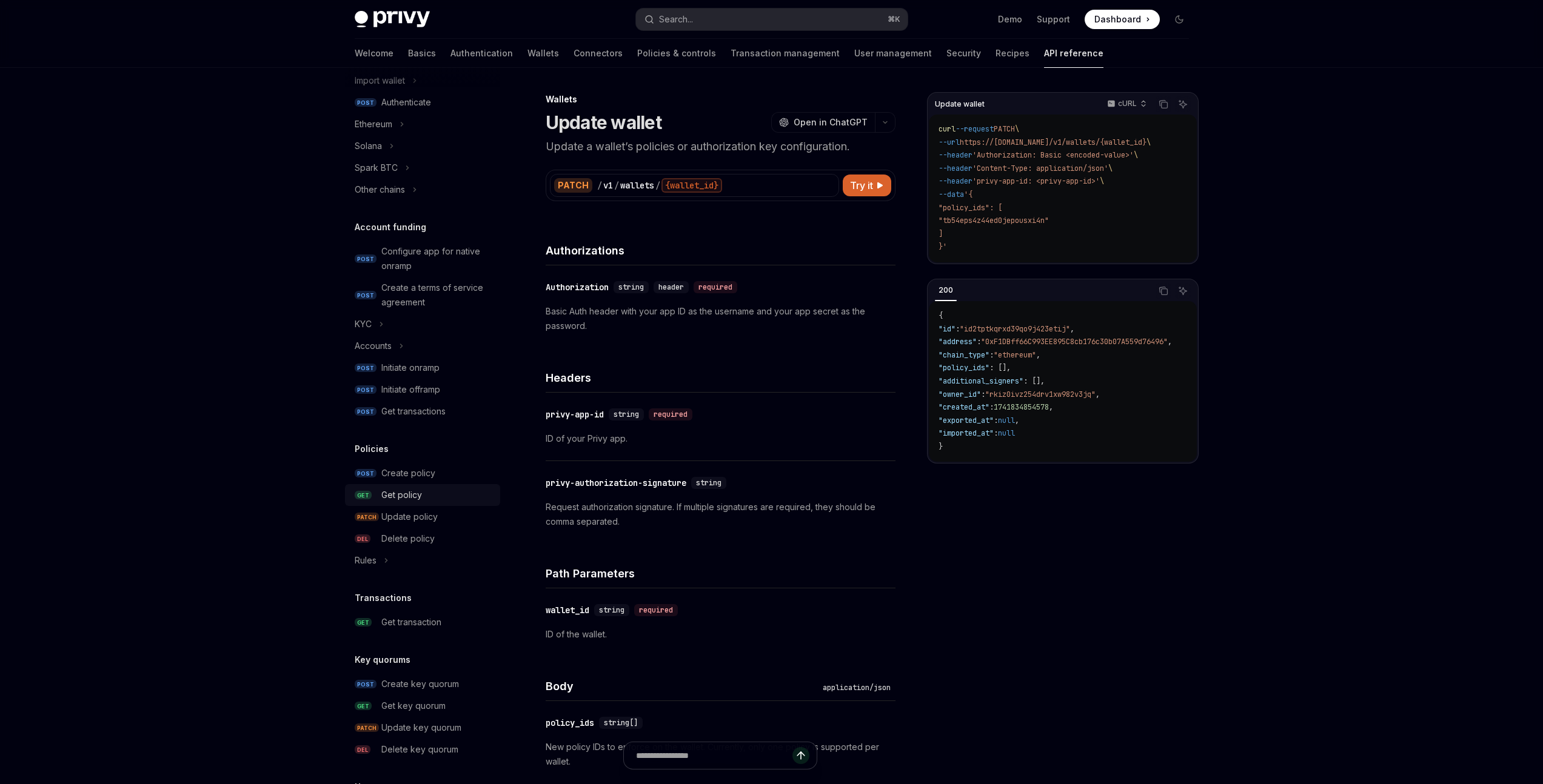
scroll to position [300, 0]
click at [430, 514] on div "Update policy" at bounding box center [409, 513] width 56 height 14
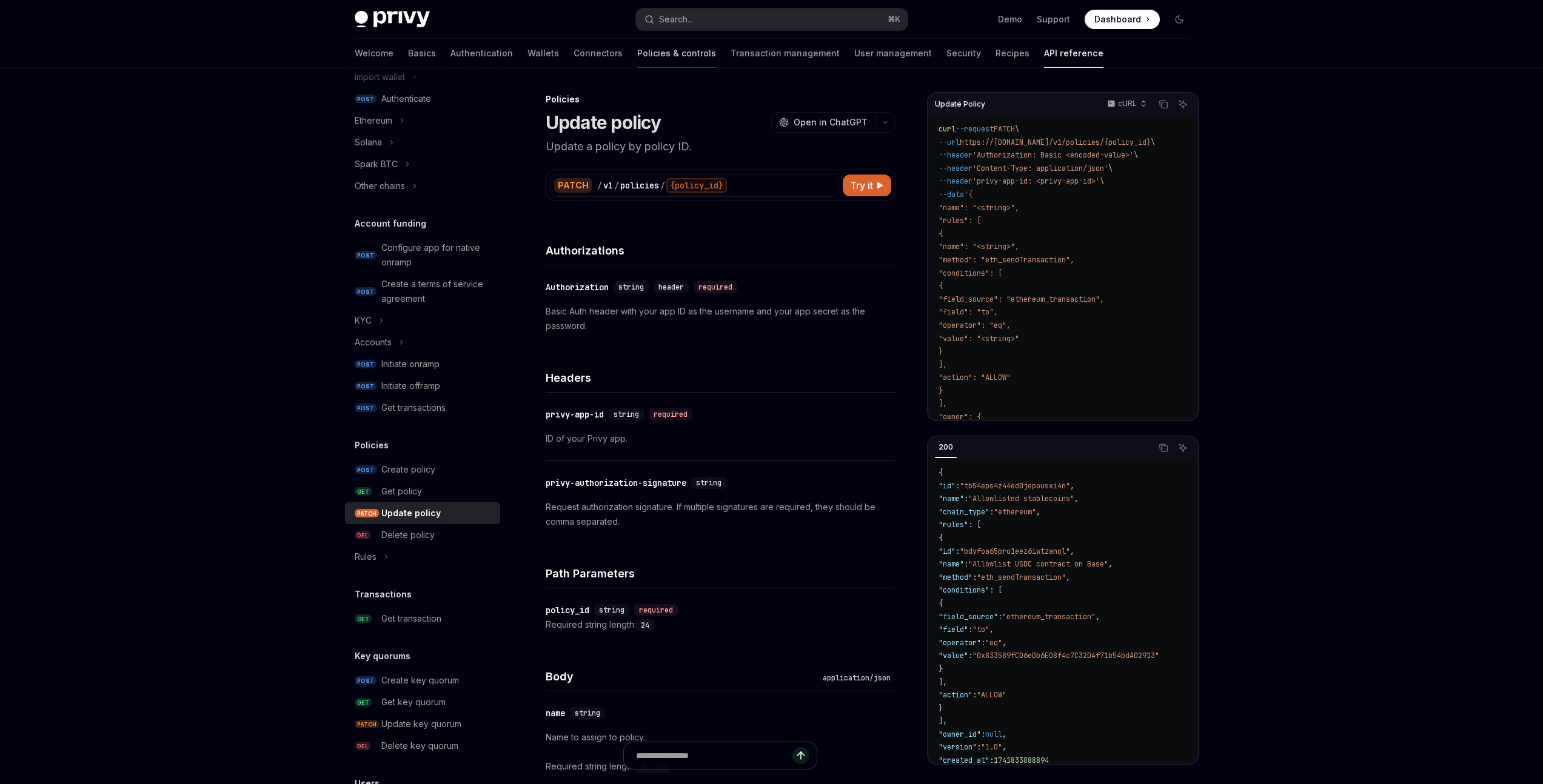
click at [638, 55] on link "Policies & controls" at bounding box center [677, 54] width 79 height 29
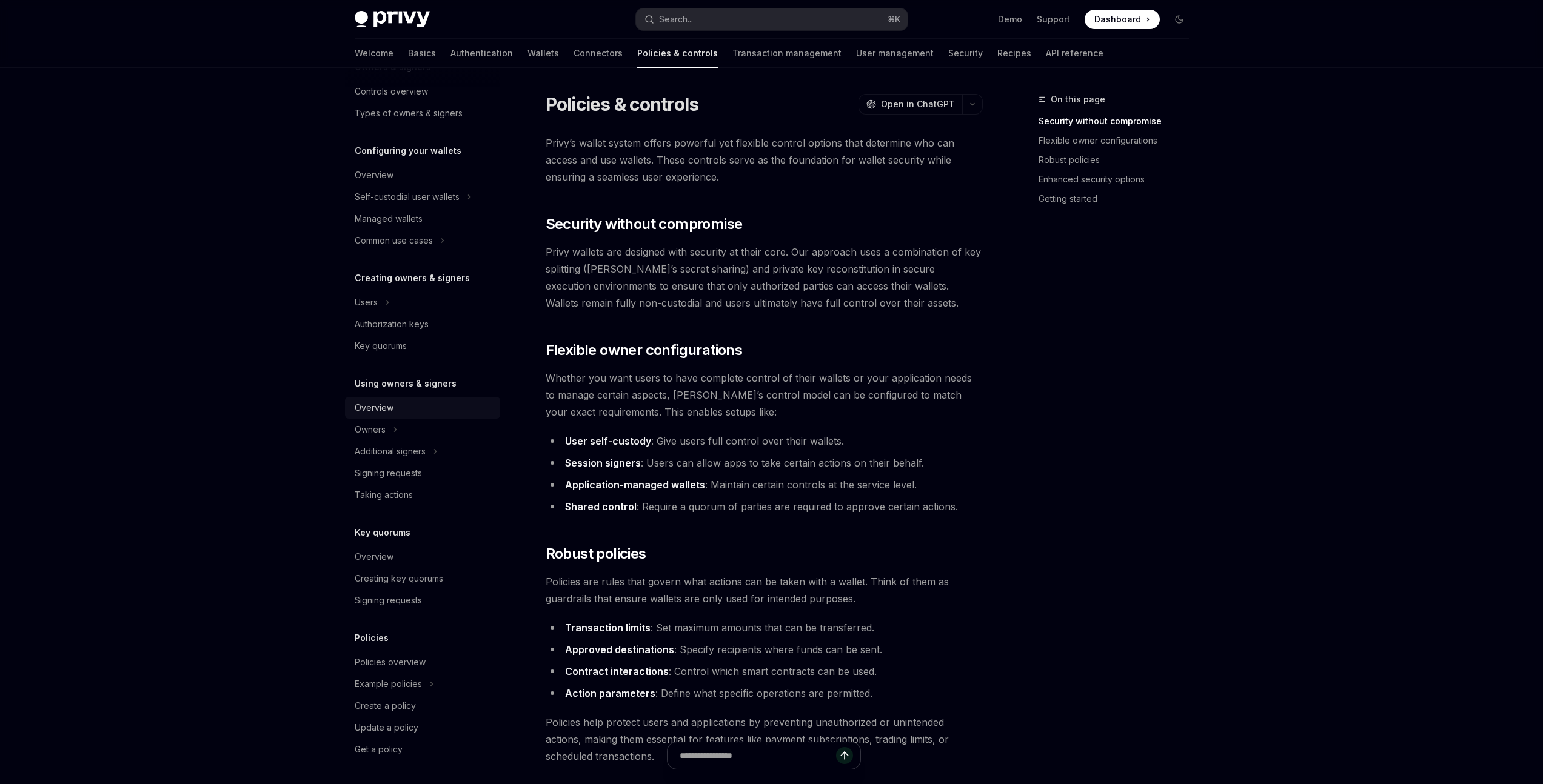
scroll to position [69, 0]
click at [410, 726] on div "Update a policy" at bounding box center [386, 727] width 64 height 14
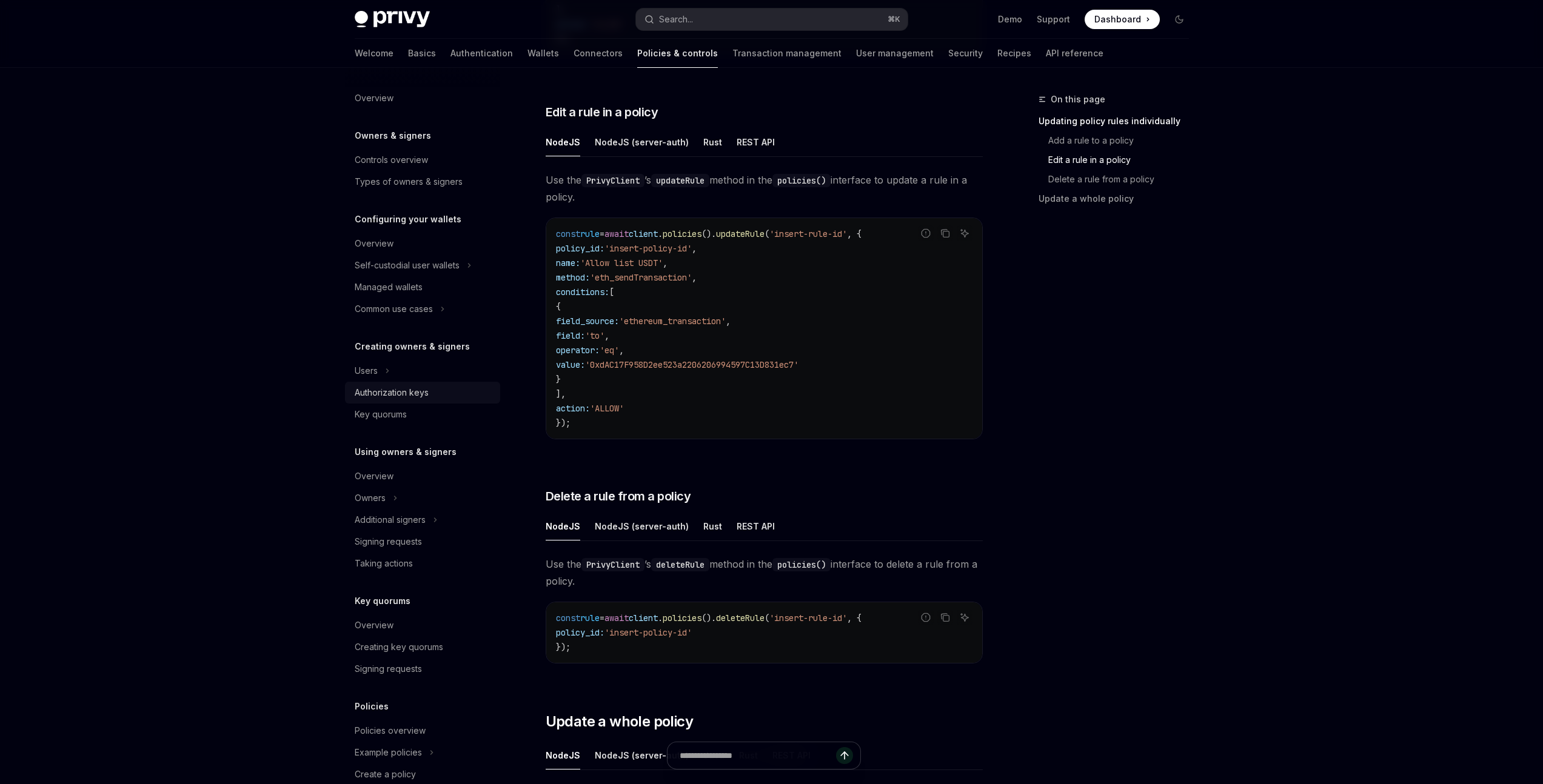
click at [423, 393] on div "Authorization keys" at bounding box center [391, 392] width 74 height 14
type textarea "*"
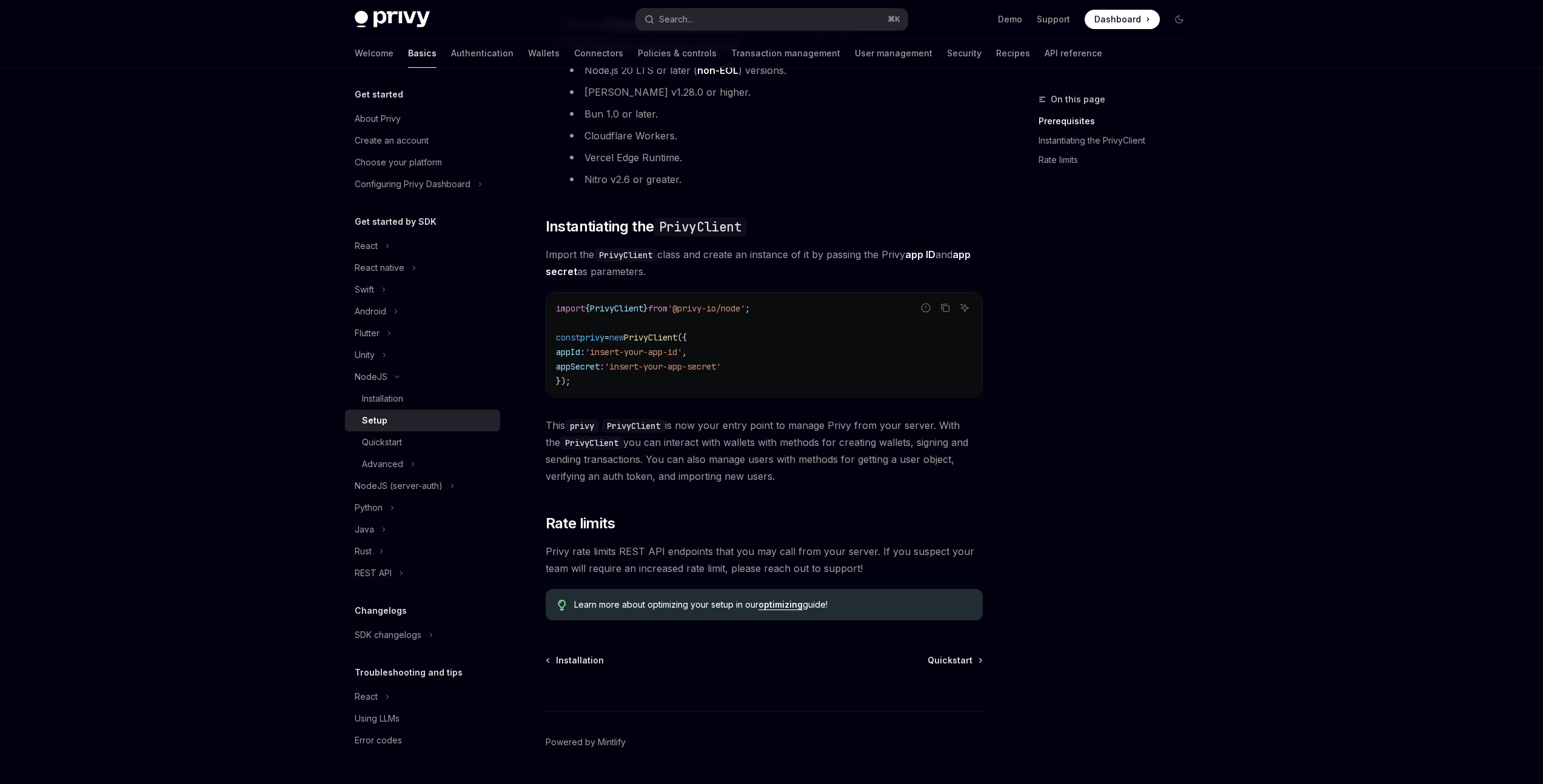
scroll to position [228, 0]
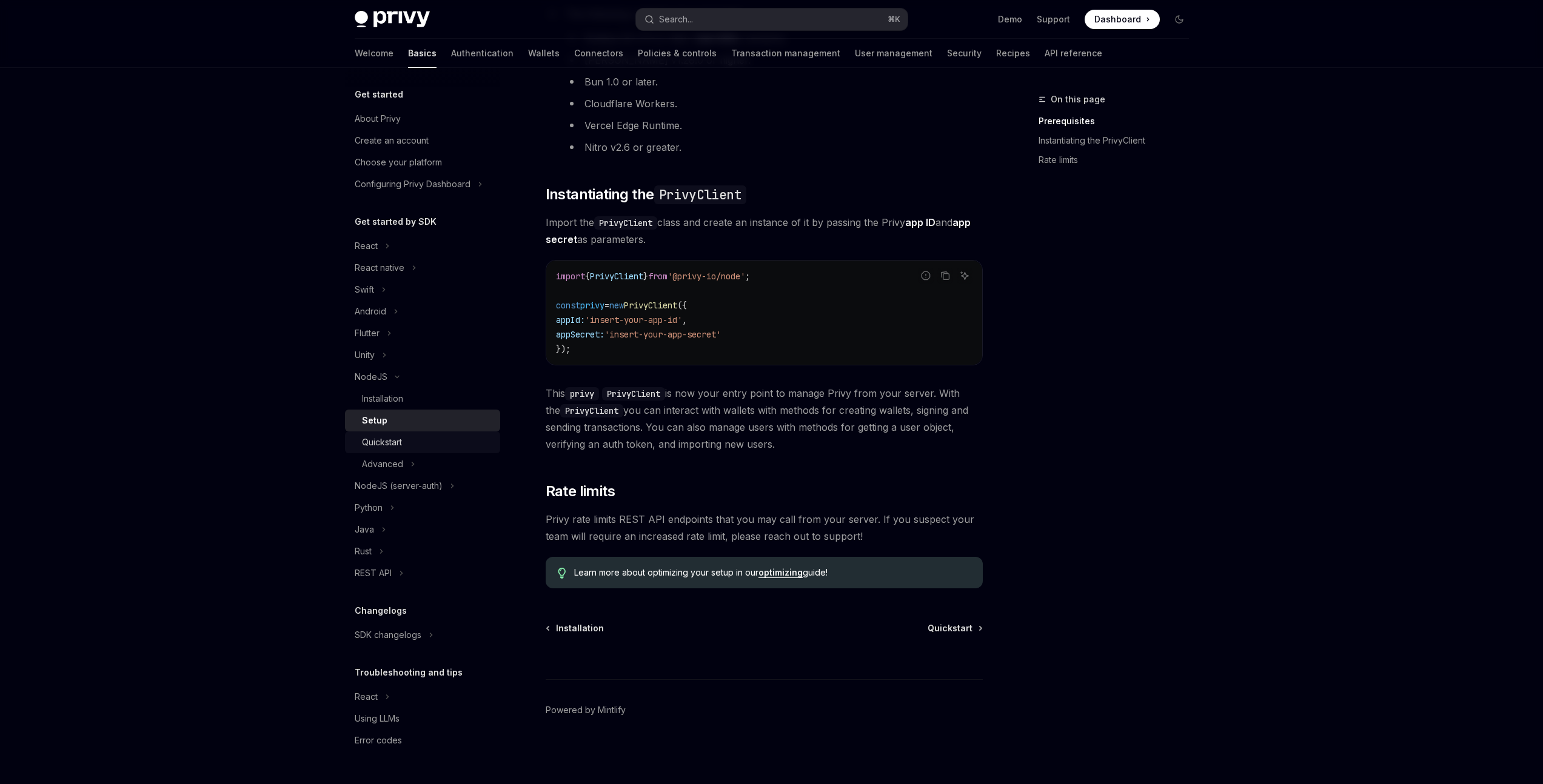
click at [415, 446] on div "Quickstart" at bounding box center [428, 442] width 131 height 14
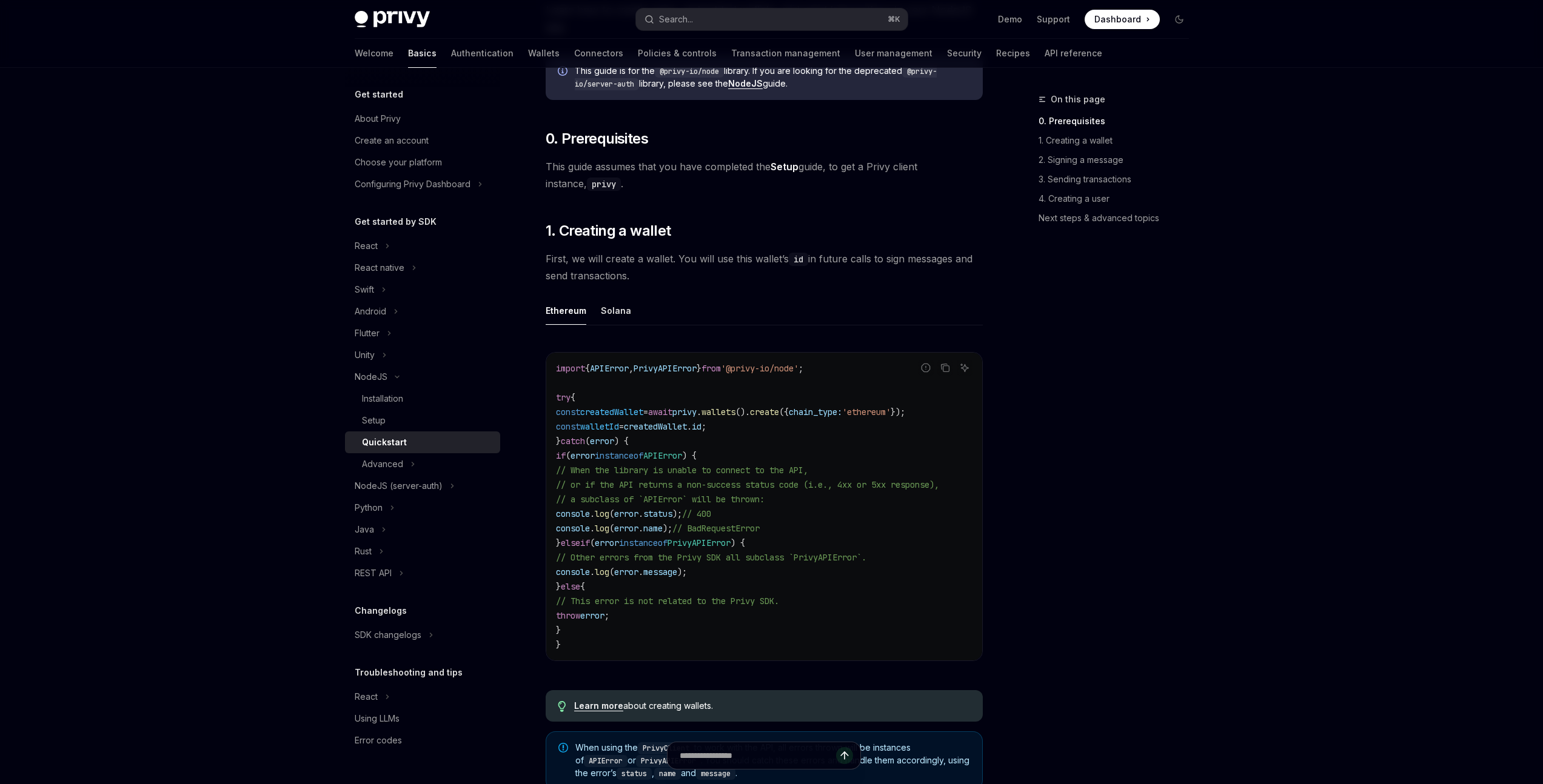
scroll to position [137, 0]
click at [1087, 158] on link "2. Signing a message" at bounding box center [1119, 159] width 160 height 20
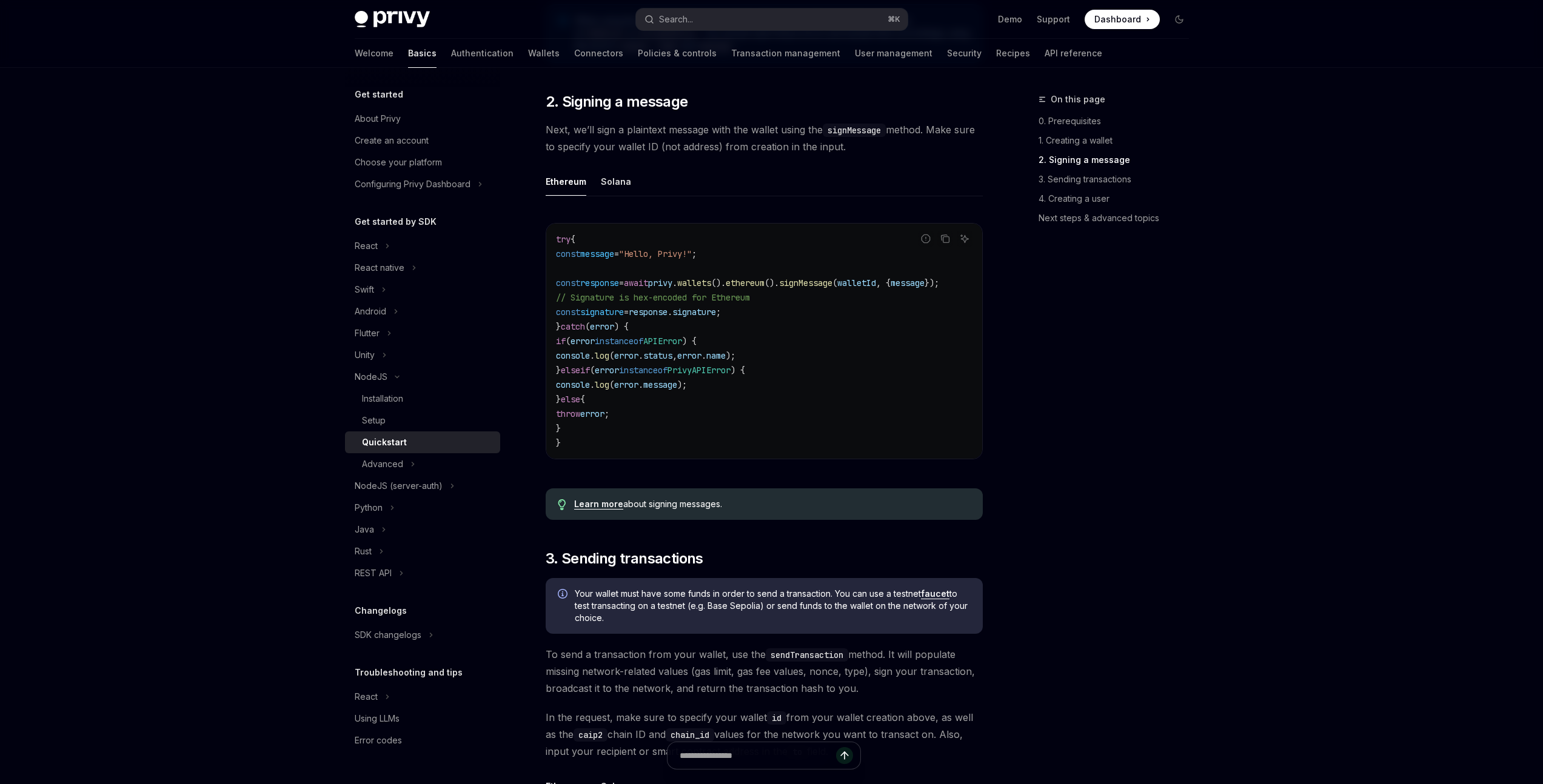
scroll to position [868, 0]
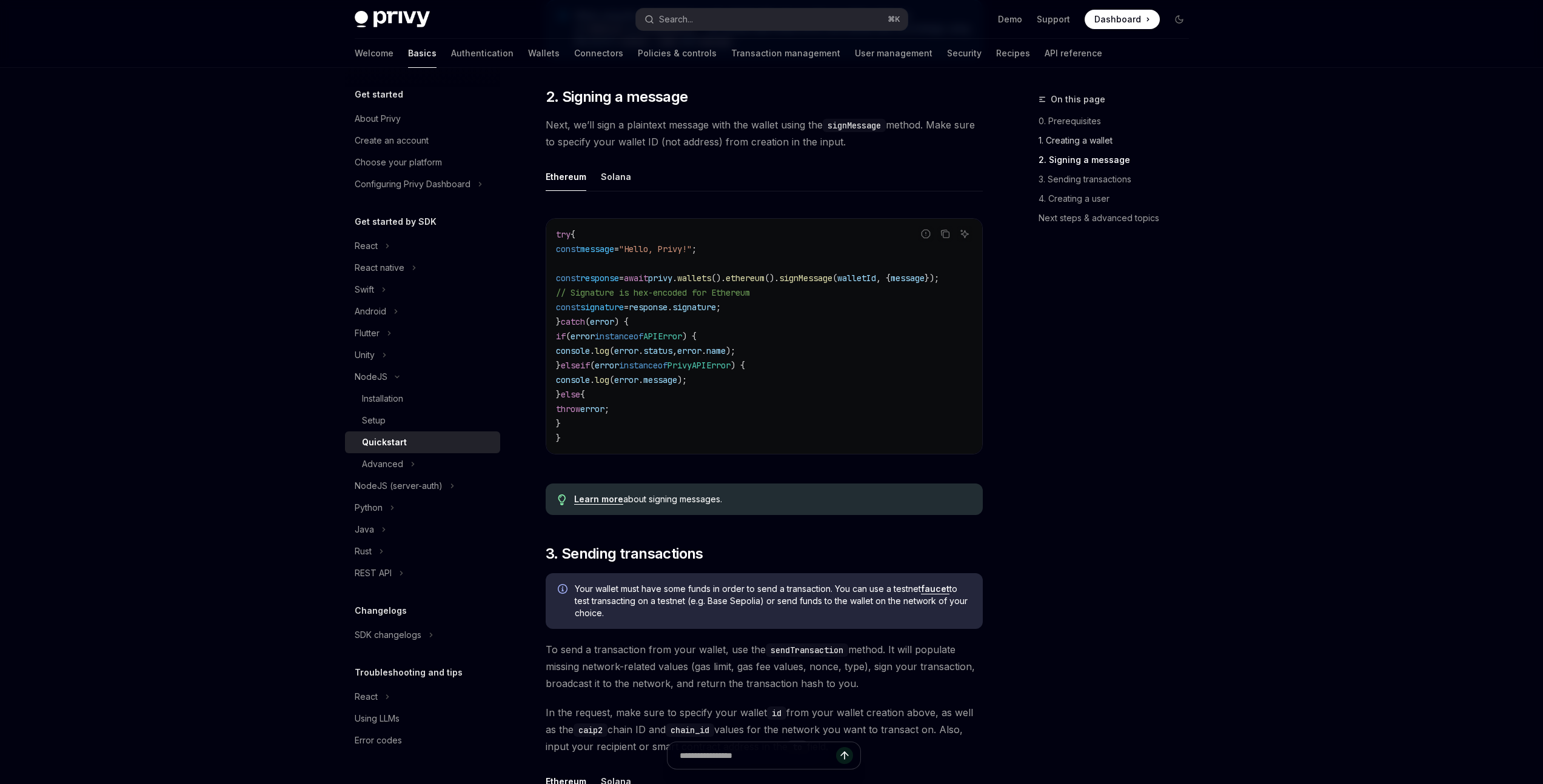
click at [1080, 144] on link "1. Creating a wallet" at bounding box center [1119, 141] width 160 height 20
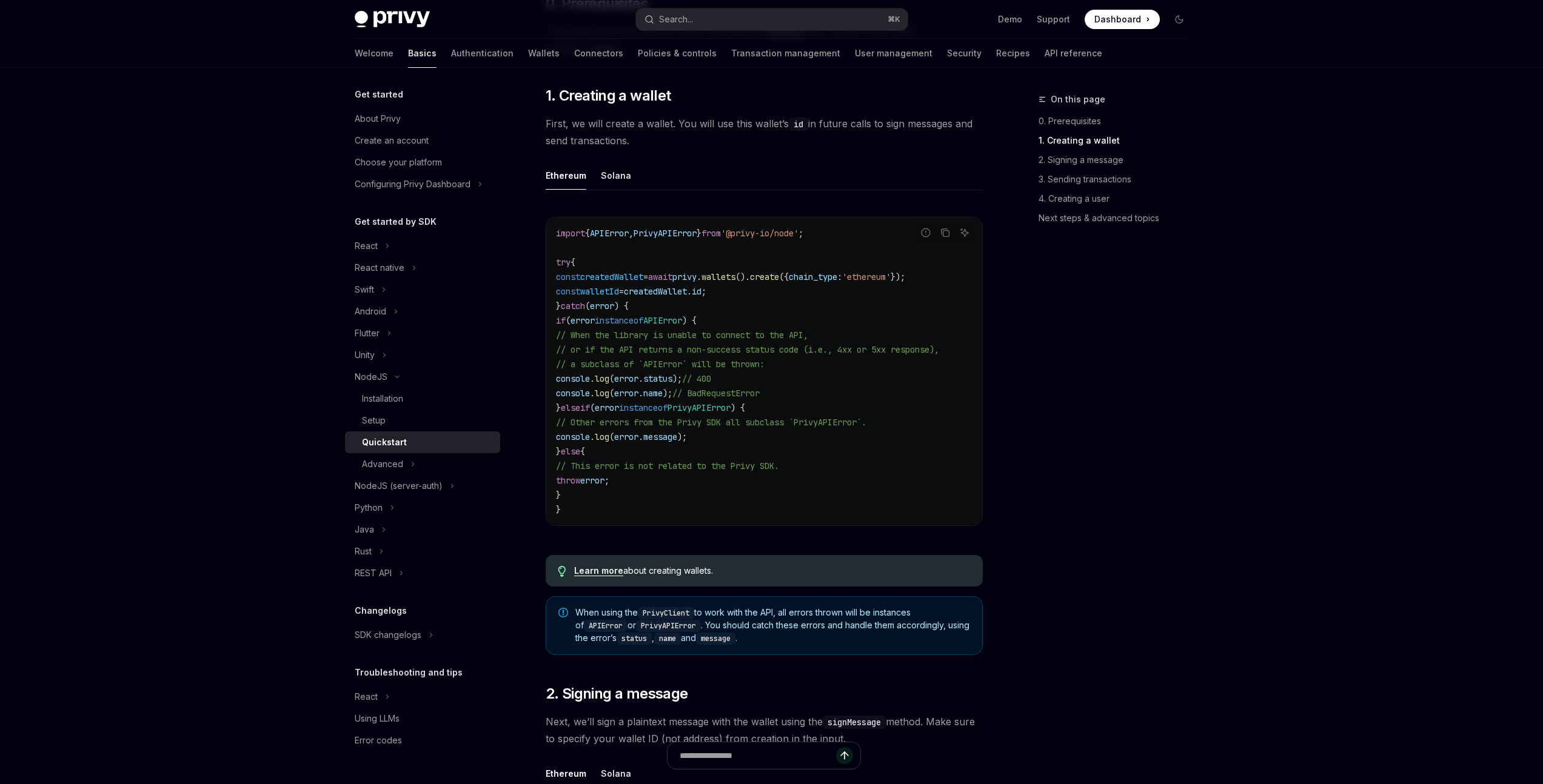
scroll to position [265, 0]
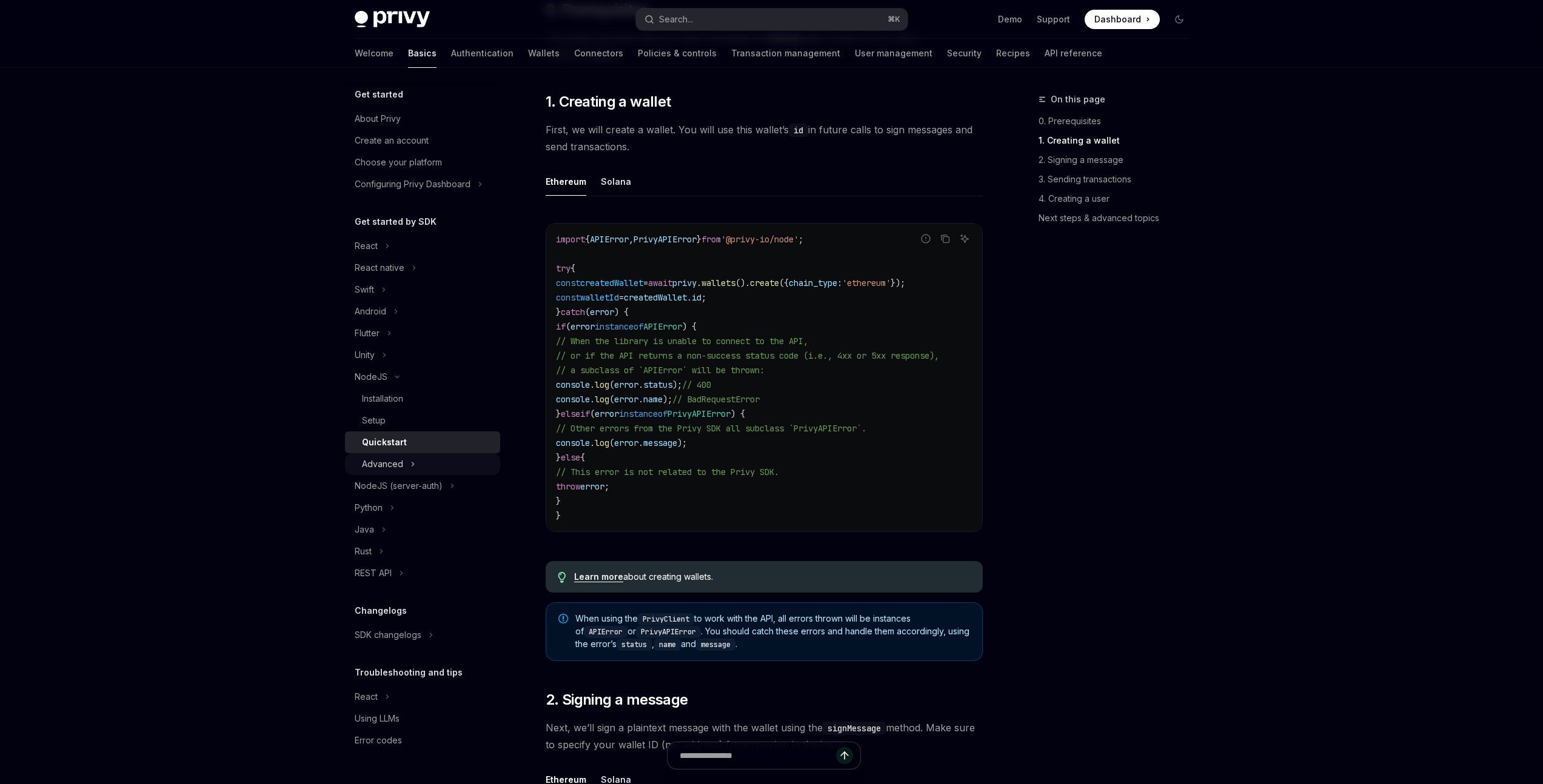
click at [408, 463] on button "Advanced" at bounding box center [422, 464] width 155 height 22
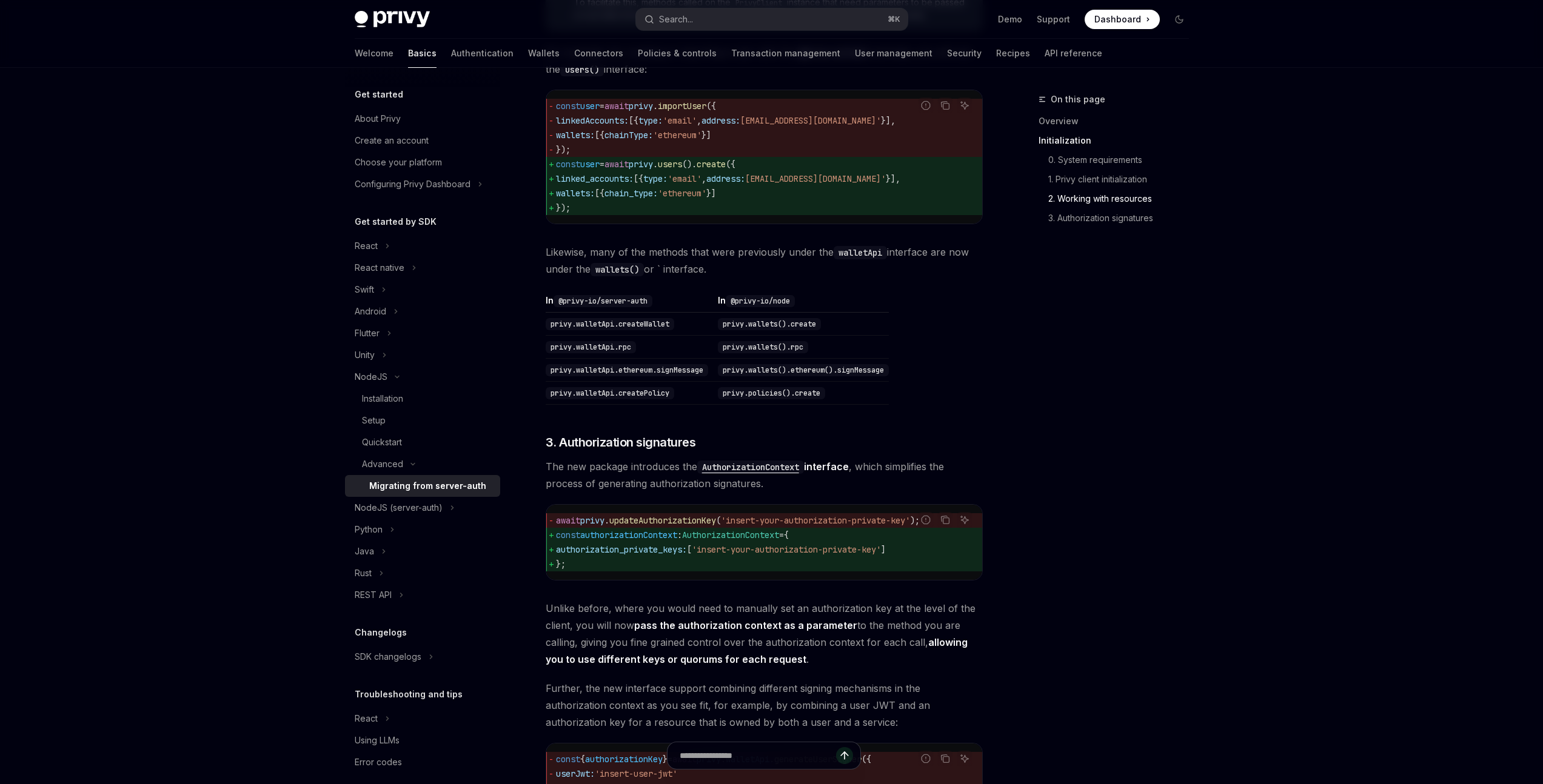
scroll to position [957, 0]
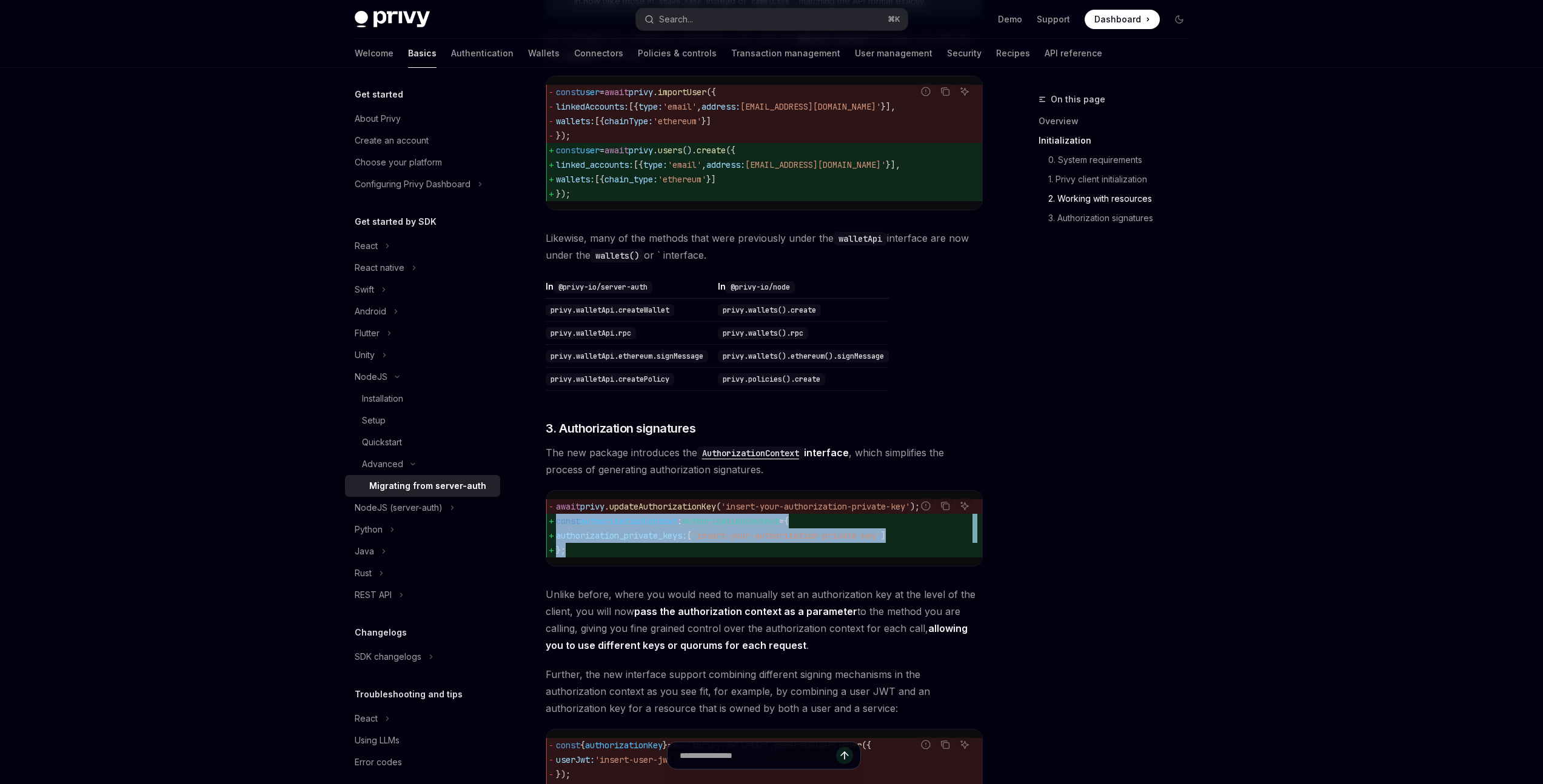
drag, startPoint x: 565, startPoint y: 568, endPoint x: 553, endPoint y: 538, distance: 32.3
click at [556, 538] on code "await privy . updateAuthorizationKey ( 'insert-your-authorization-private-key' …" at bounding box center [764, 528] width 417 height 58
copy code "const authorizationContext : AuthorizationContext = { authorization_private_key…"
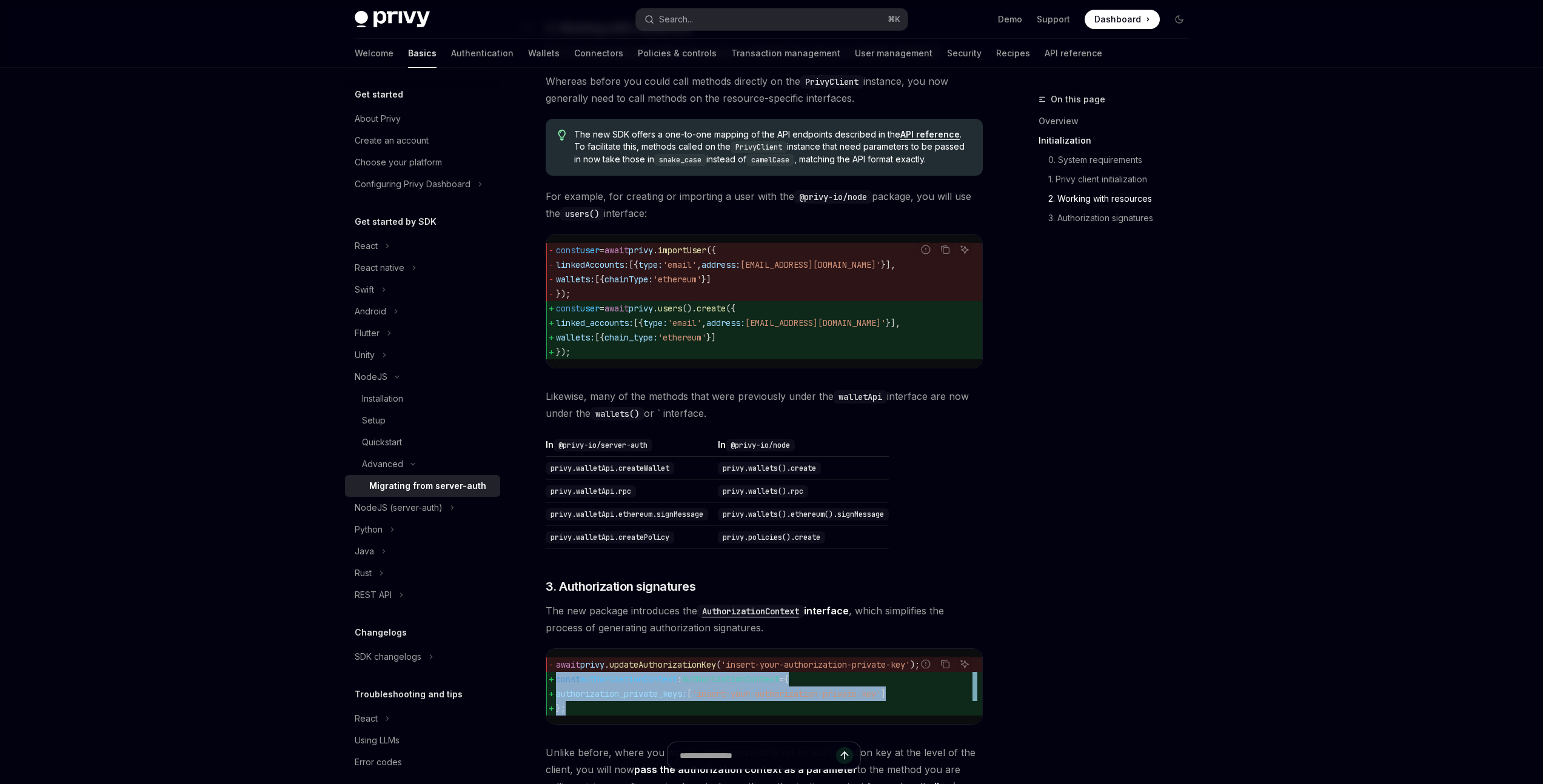
scroll to position [759, 0]
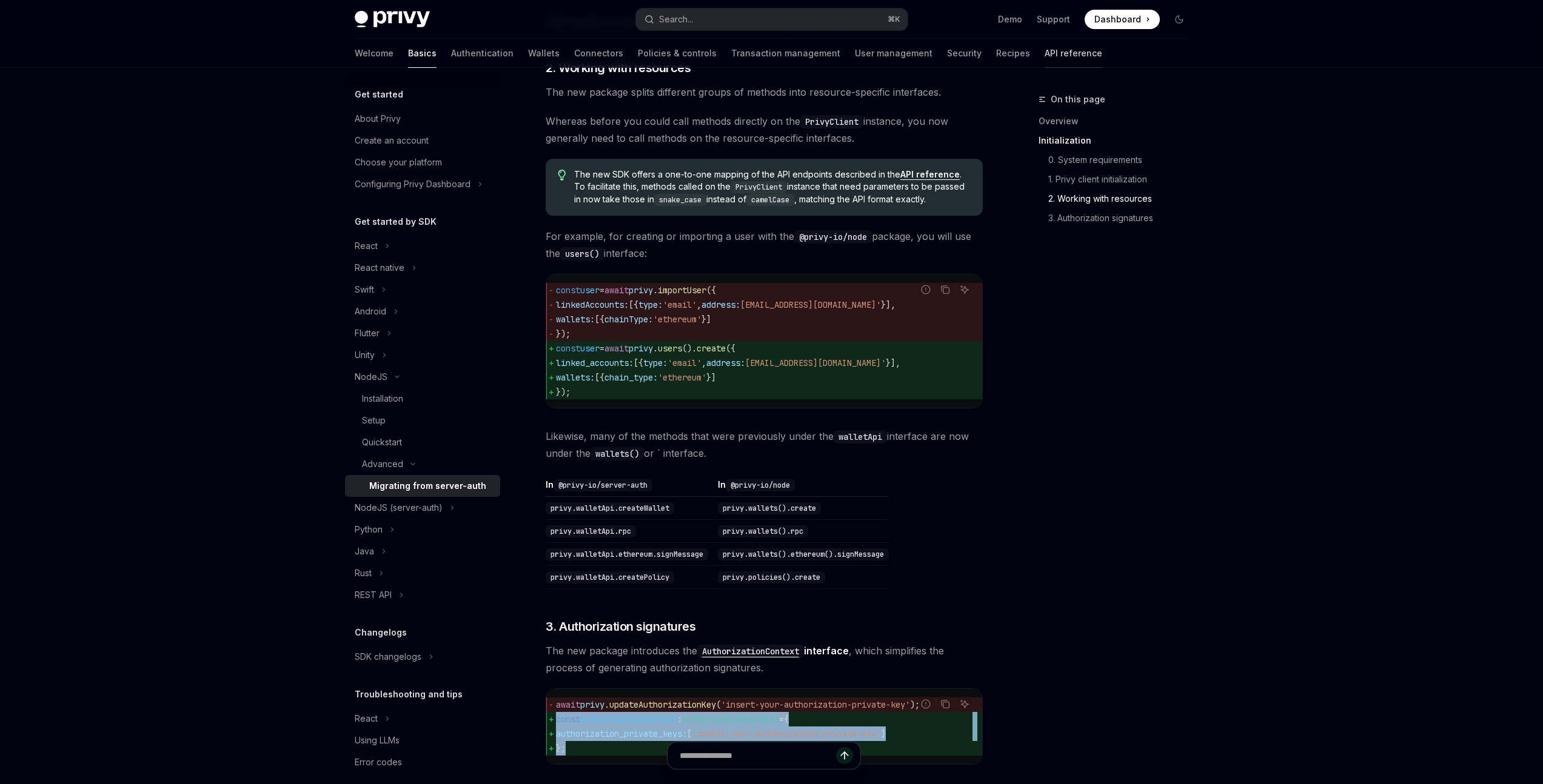
click at [1045, 55] on link "API reference" at bounding box center [1073, 54] width 57 height 29
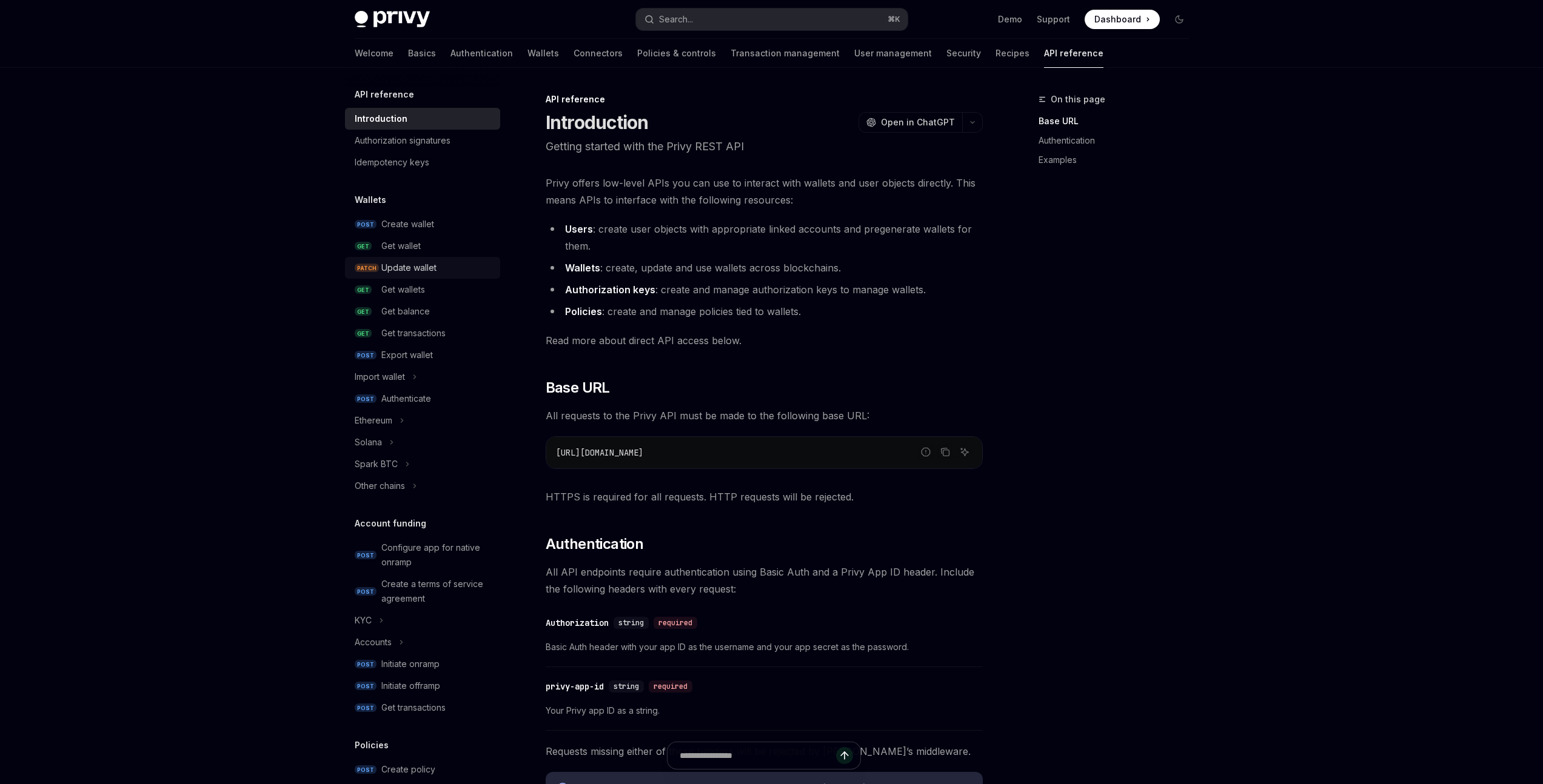
click at [424, 264] on div "Update wallet" at bounding box center [409, 267] width 55 height 14
type textarea "*"
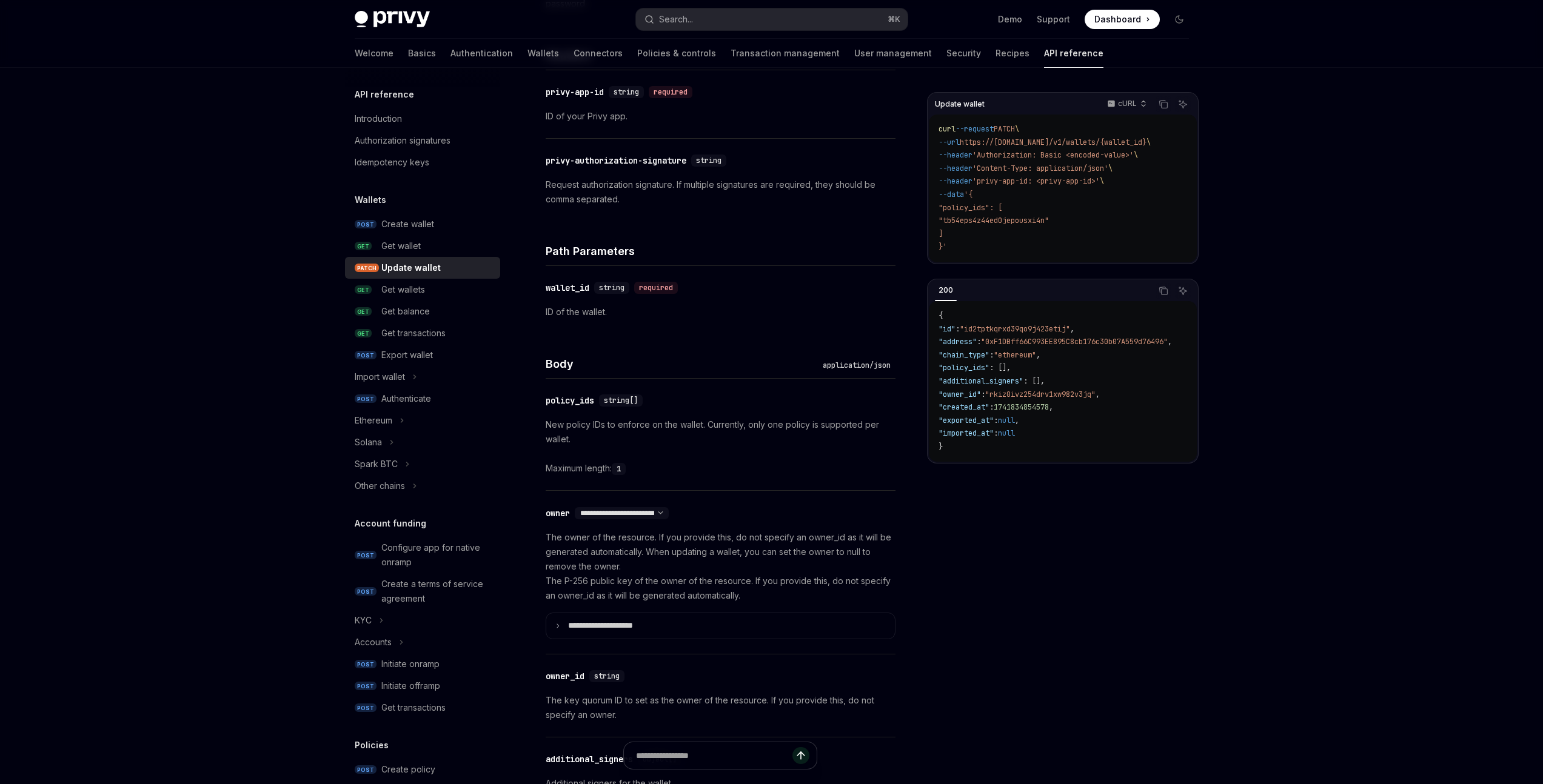
scroll to position [363, 0]
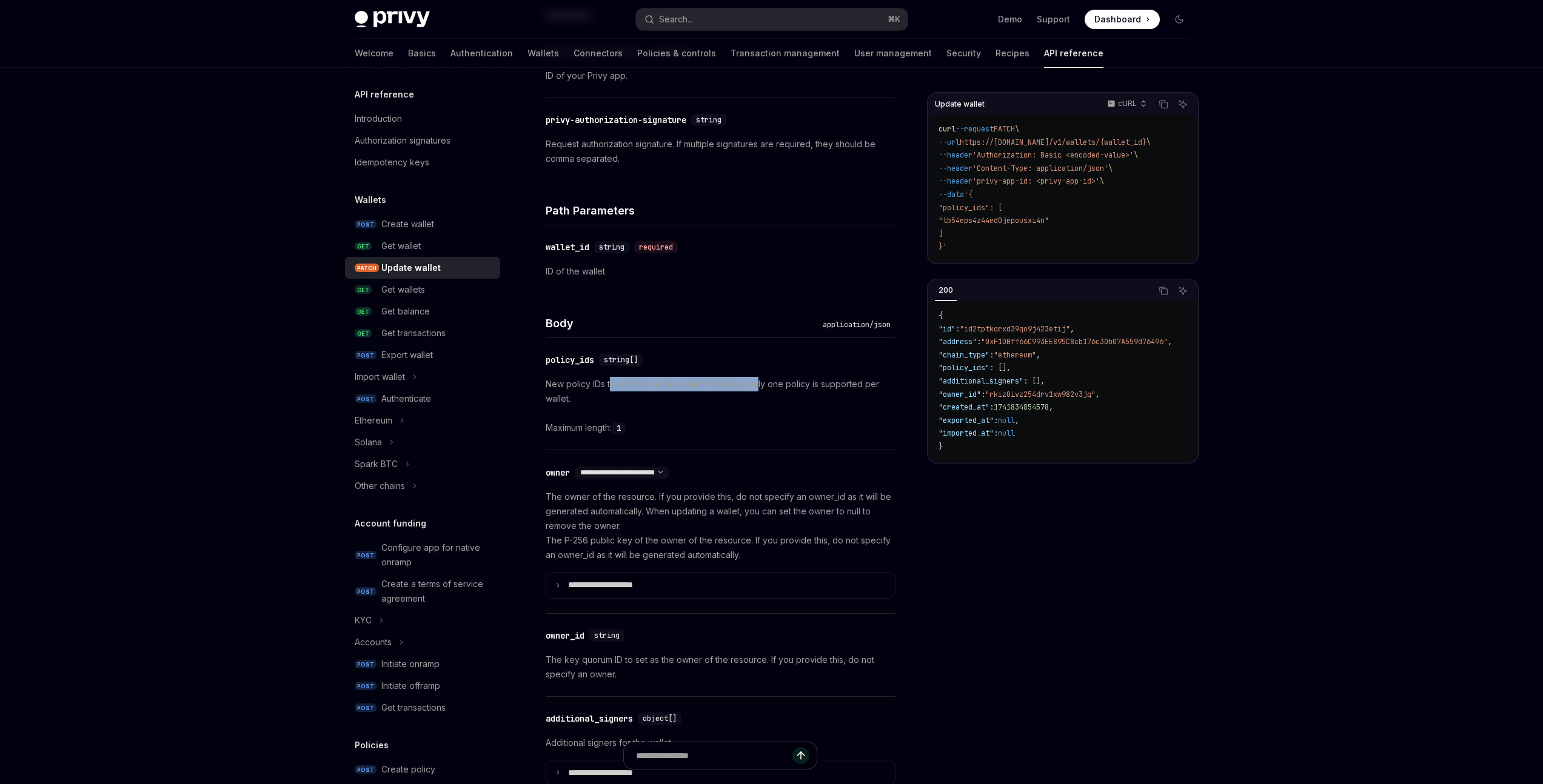
drag, startPoint x: 612, startPoint y: 385, endPoint x: 760, endPoint y: 381, distance: 148.1
click at [760, 381] on p "New policy IDs to enforce on the wallet. Currently, only one policy is supporte…" at bounding box center [720, 391] width 350 height 29
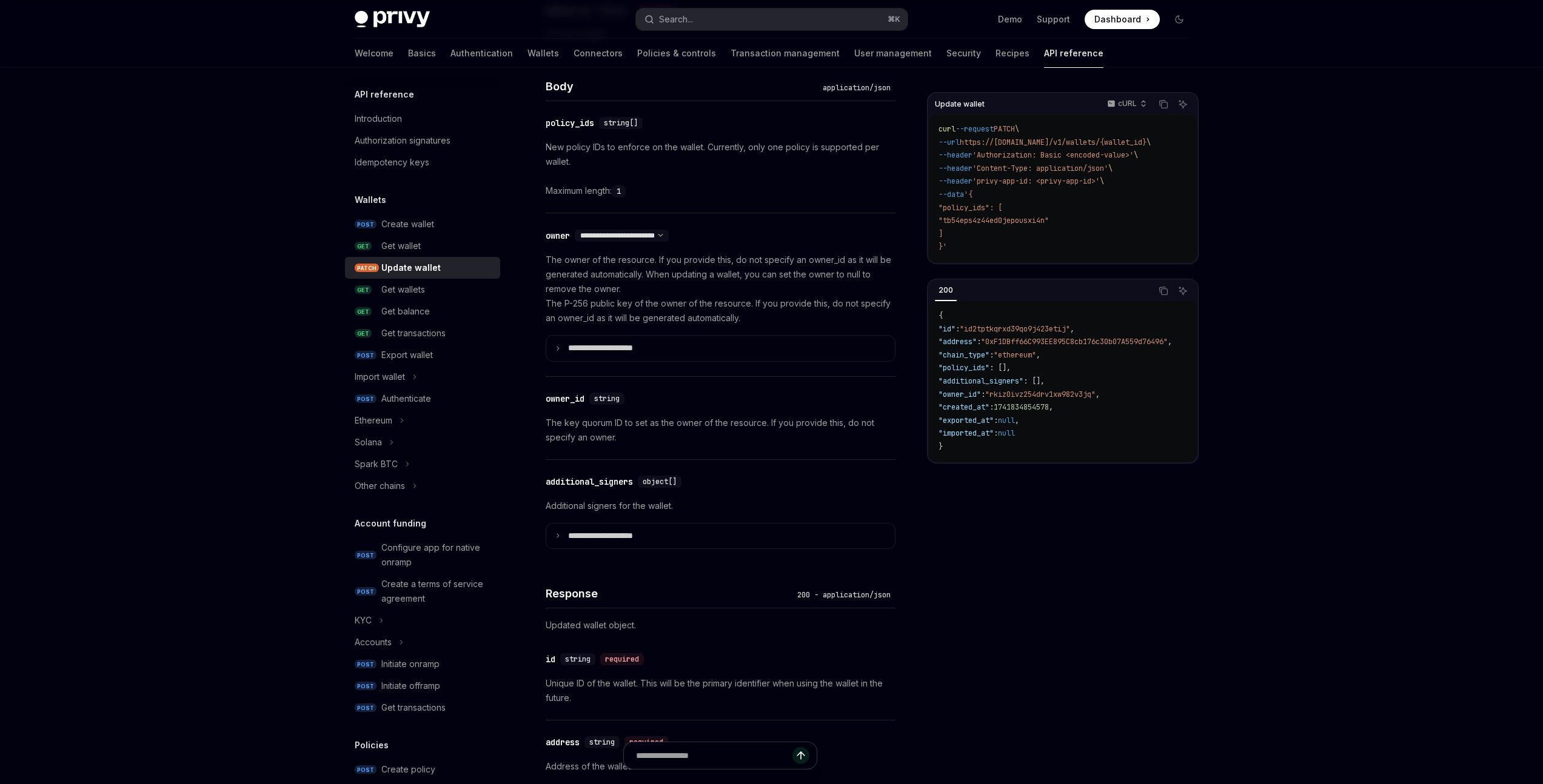
scroll to position [618, 0]
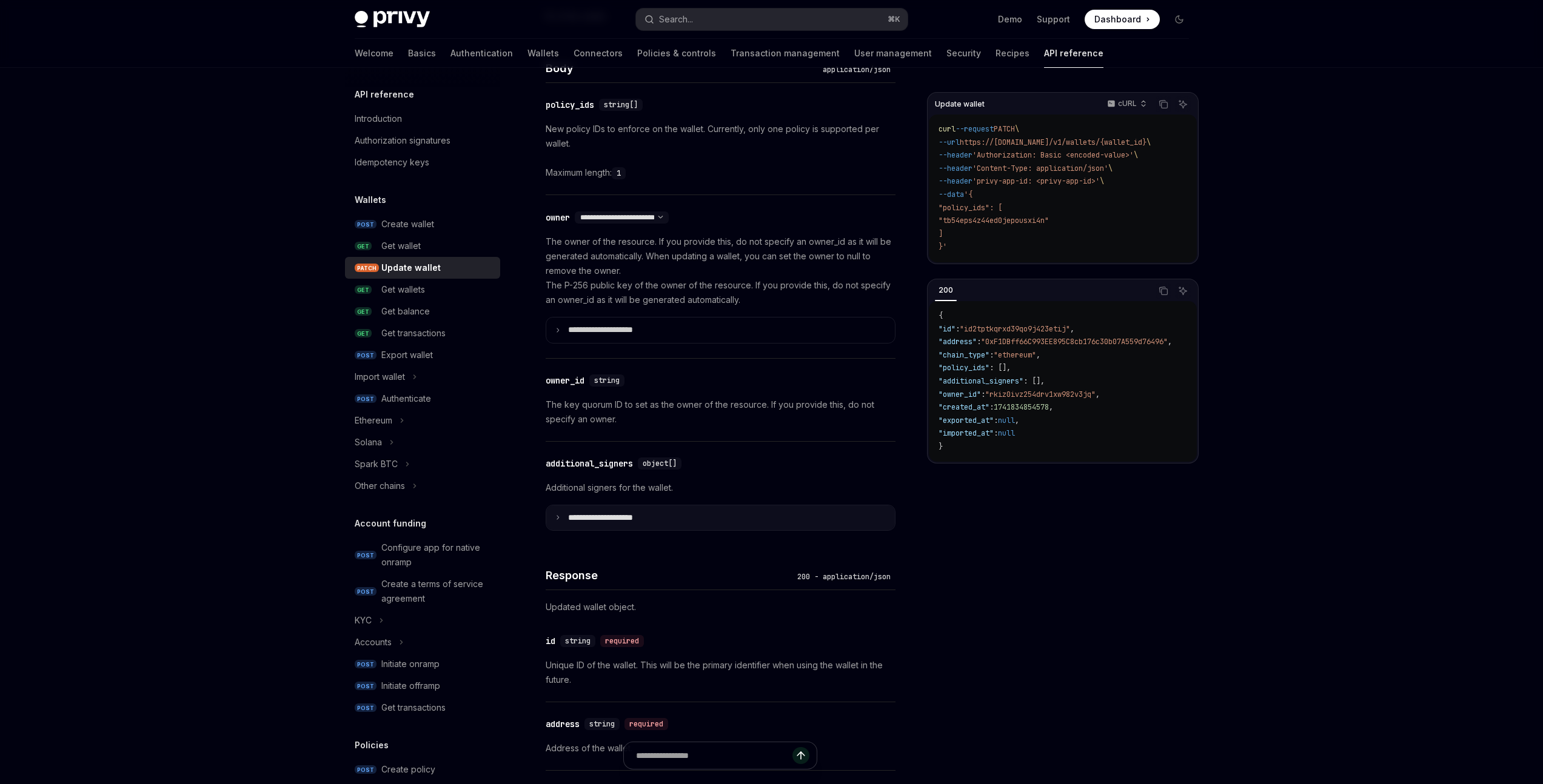
click at [560, 518] on icon at bounding box center [558, 517] width 6 height 6
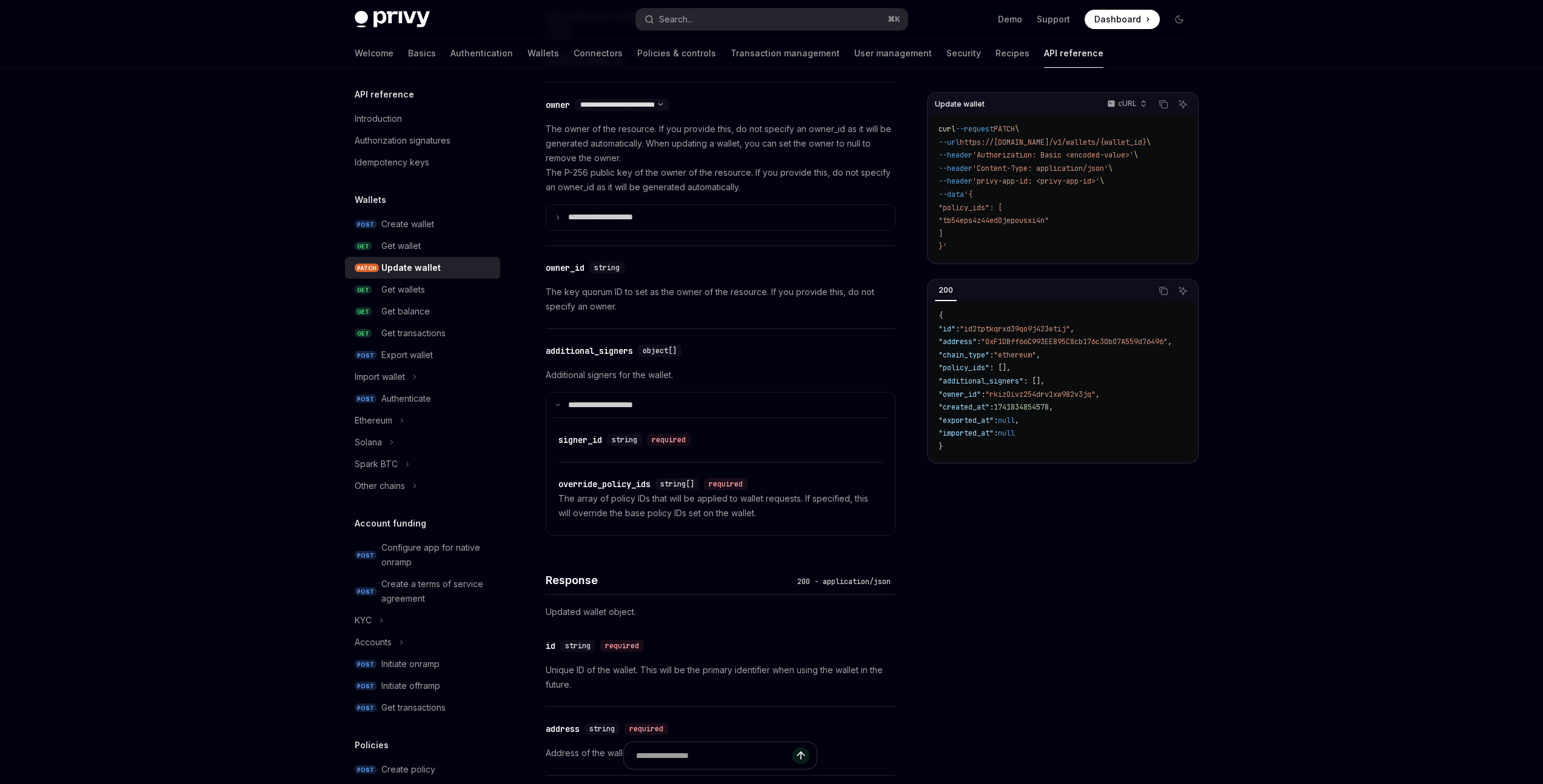
scroll to position [731, 0]
drag, startPoint x: 672, startPoint y: 372, endPoint x: 547, endPoint y: 372, distance: 125.0
click at [547, 372] on p "Additional signers for the wallet." at bounding box center [720, 374] width 350 height 14
click at [593, 350] on div "additional_signers" at bounding box center [589, 350] width 87 height 12
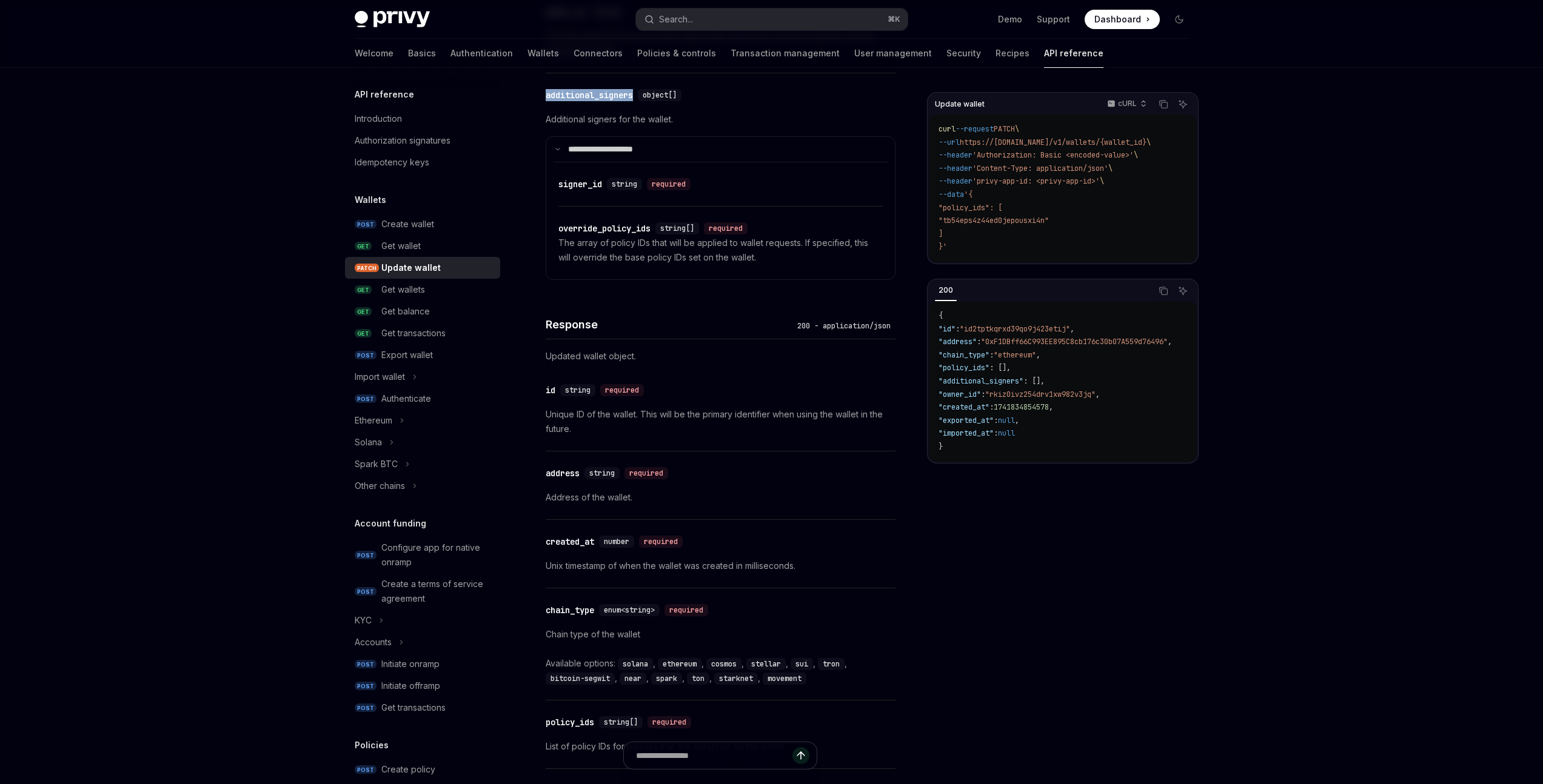
scroll to position [979, 0]
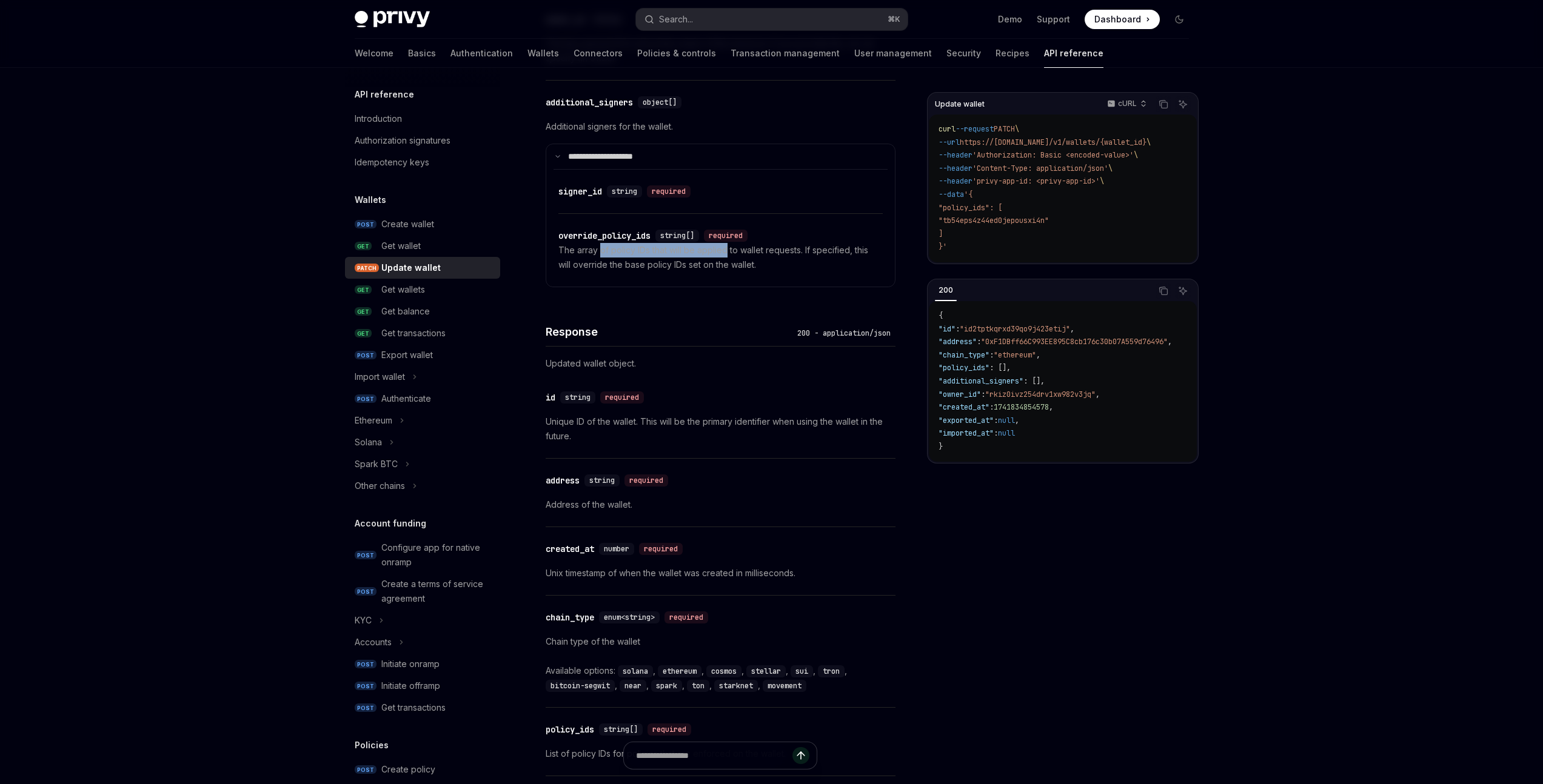
drag, startPoint x: 600, startPoint y: 250, endPoint x: 728, endPoint y: 252, distance: 128.0
click at [728, 252] on p "The array of policy IDs that will be applied to wallet requests. If specified, …" at bounding box center [721, 258] width 324 height 29
drag, startPoint x: 813, startPoint y: 248, endPoint x: 834, endPoint y: 249, distance: 21.0
click at [834, 249] on p "The array of policy IDs that will be applied to wallet requests. If specified, …" at bounding box center [721, 258] width 324 height 29
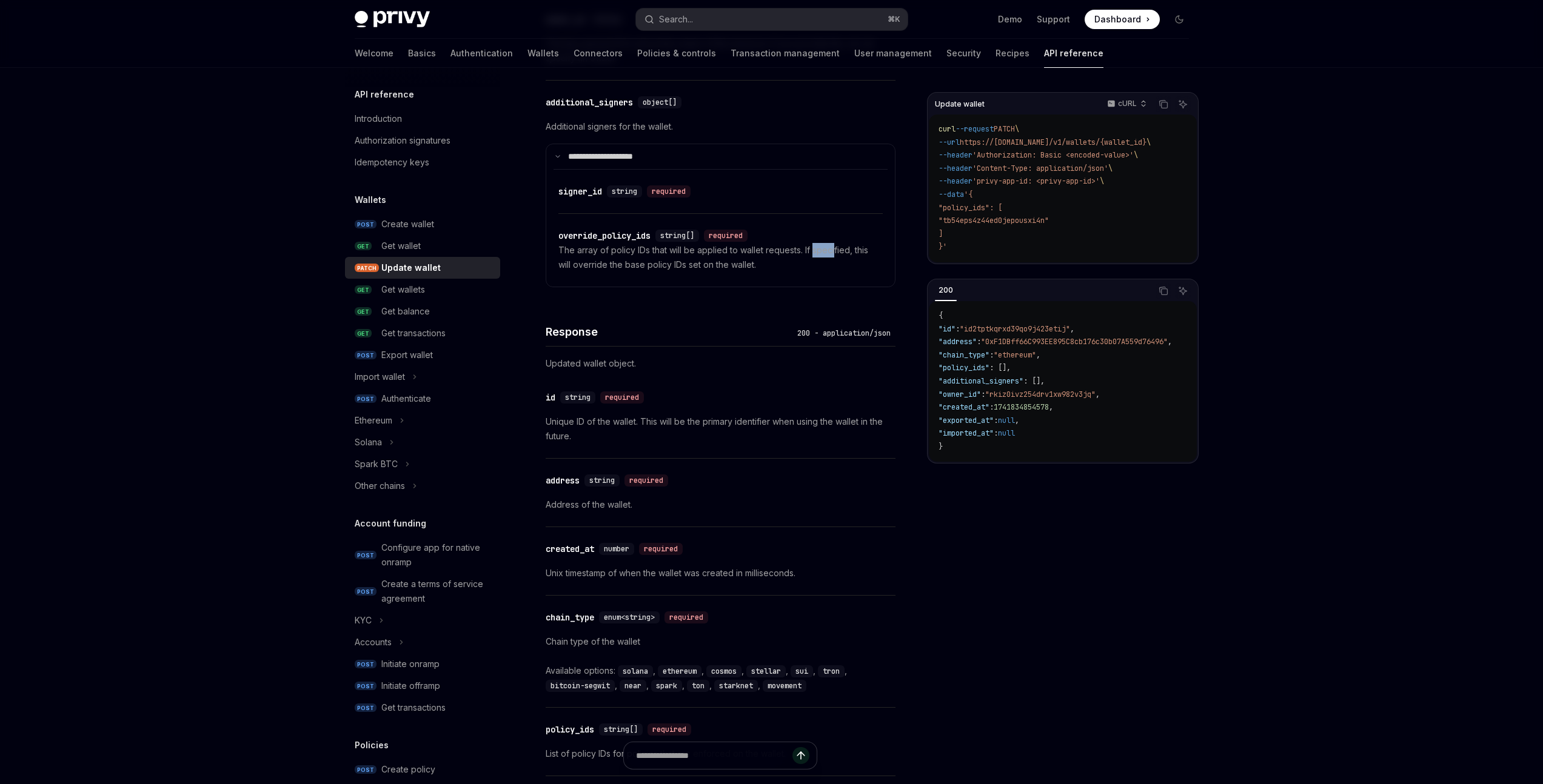
click at [834, 249] on p "The array of policy IDs that will be applied to wallet requests. If specified, …" at bounding box center [721, 258] width 324 height 29
drag, startPoint x: 743, startPoint y: 260, endPoint x: 600, endPoint y: 250, distance: 143.3
click at [600, 250] on p "The array of policy IDs that will be applied to wallet requests. If specified, …" at bounding box center [721, 258] width 324 height 29
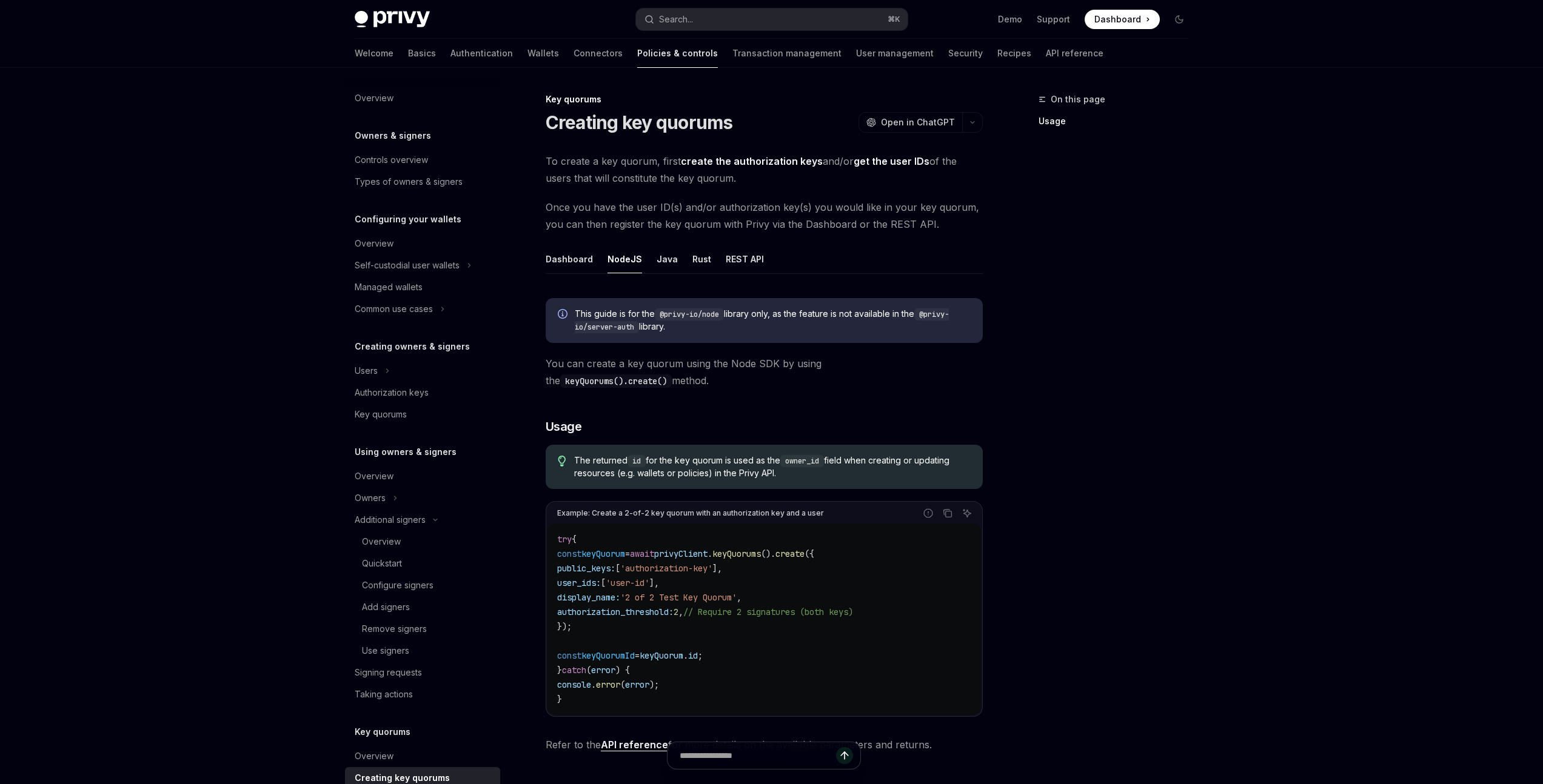
scroll to position [107, 0]
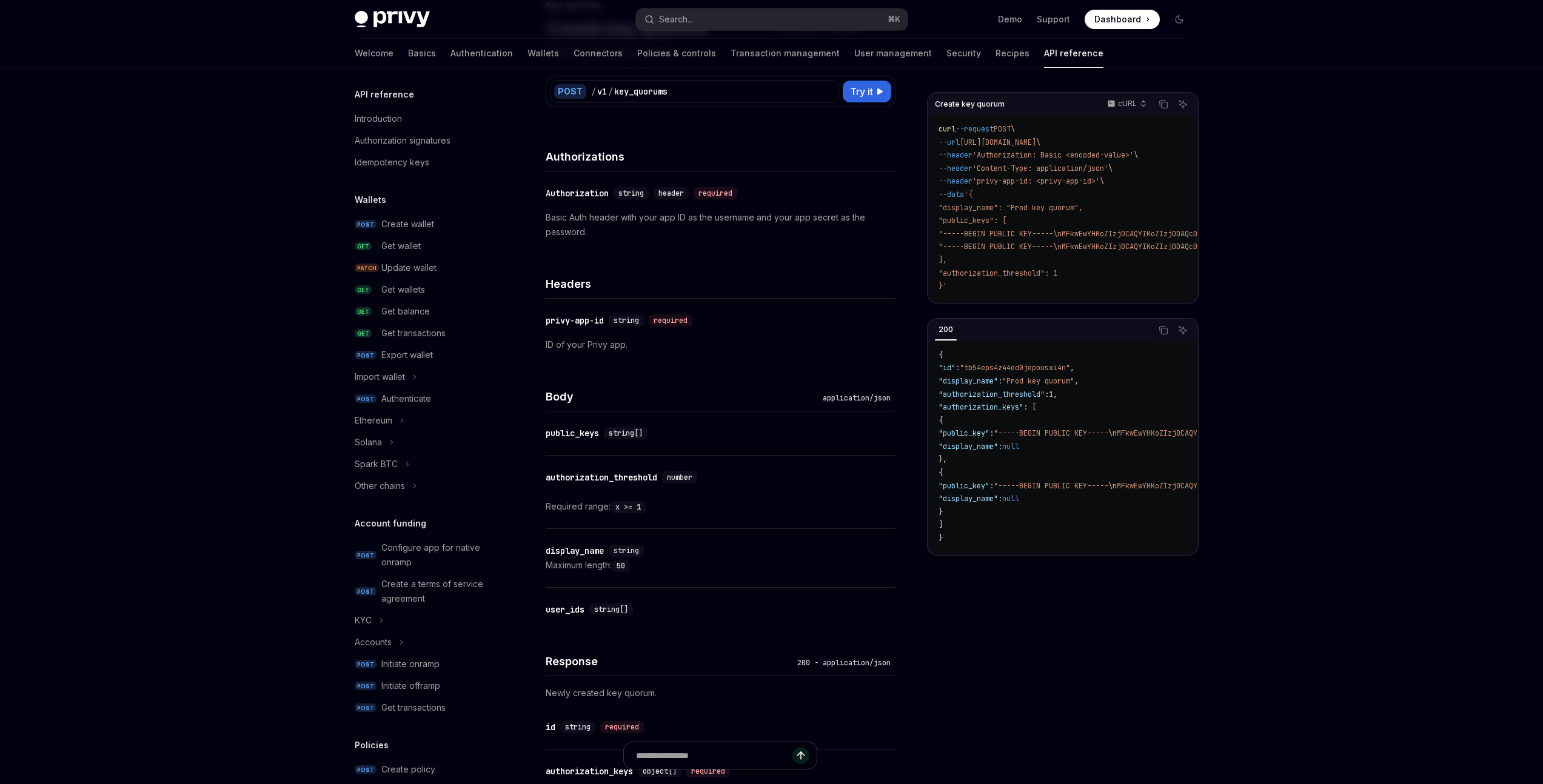
scroll to position [490, 0]
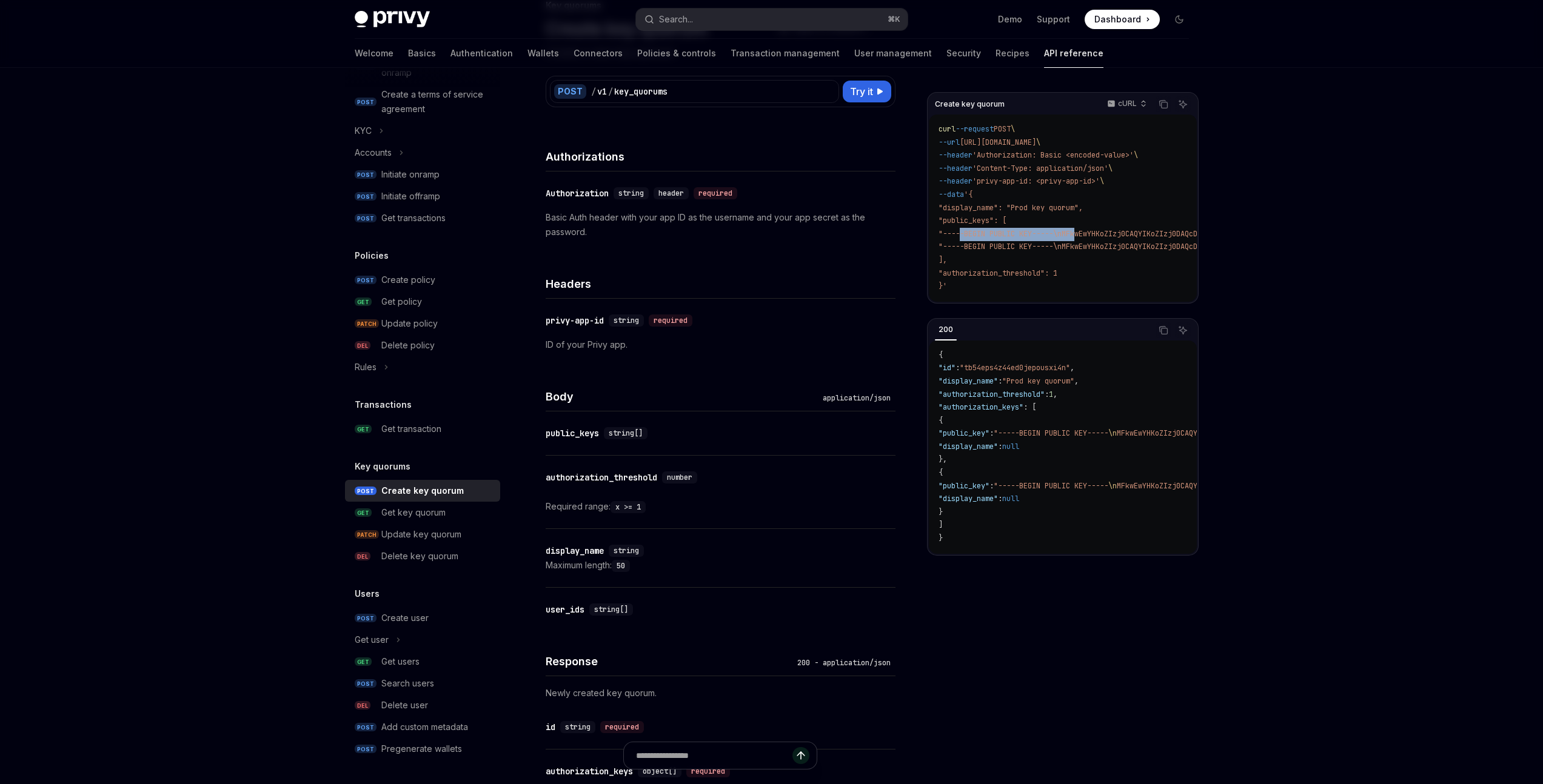
drag, startPoint x: 960, startPoint y: 233, endPoint x: 1079, endPoint y: 234, distance: 119.0
click at [1079, 234] on span ""-----BEGIN PUBLIC KEY-----\nMFkwEwYHKoZIzj0CAQYIKoZIzj0DAQcDQgAEx4aoeD72yykviK…" at bounding box center [1327, 233] width 777 height 9
copy span "-----BEGIN PUBLIC KEY-----\n"
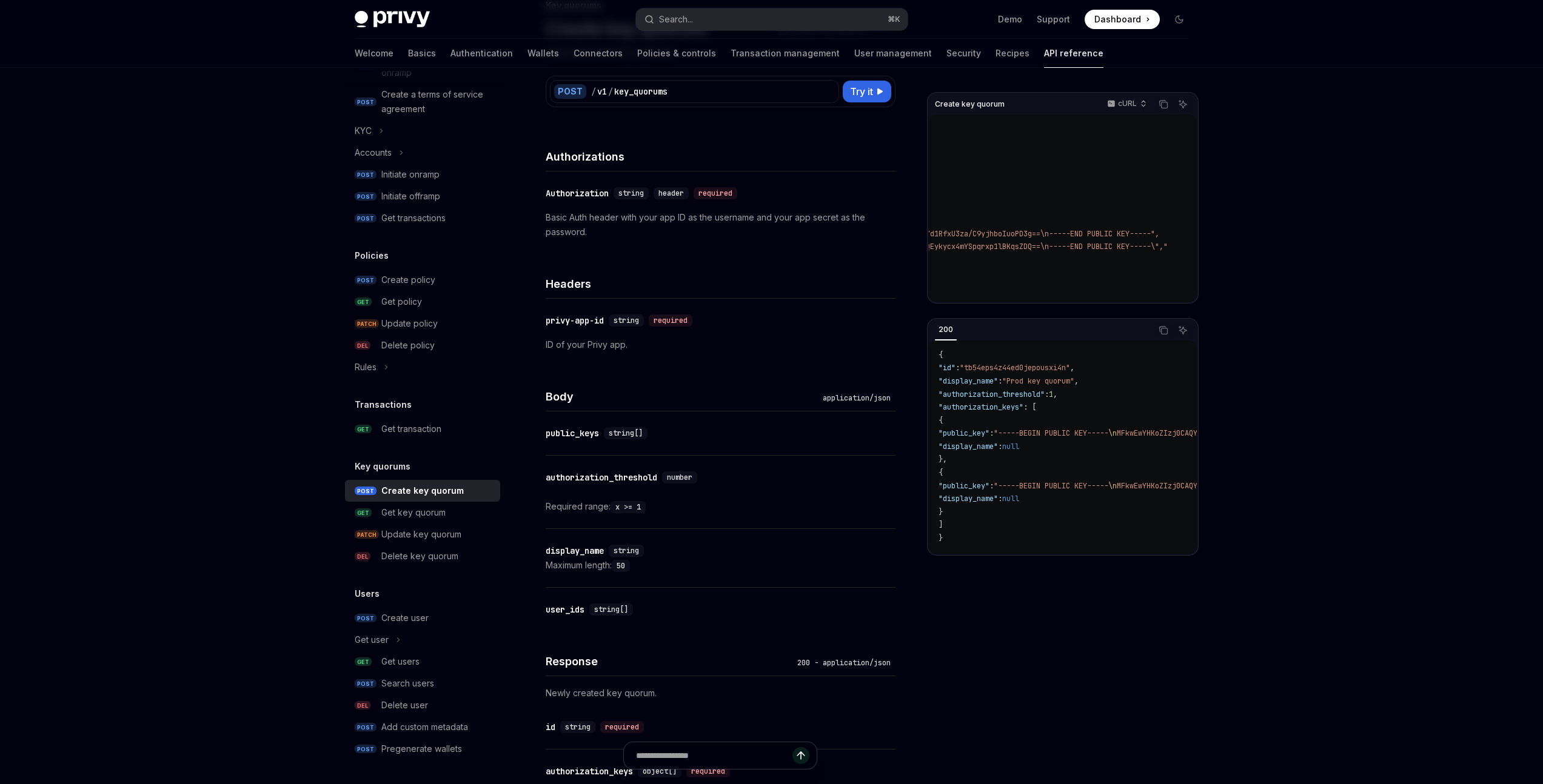
scroll to position [0, 595]
drag, startPoint x: 1037, startPoint y: 234, endPoint x: 1150, endPoint y: 238, distance: 113.1
click at [1150, 238] on span ""-----BEGIN PUBLIC KEY-----\nMFkwEwYHKoZIzj0CAQYIKoZIzj0DAQcDQgAEx4aoeD72yykviK…" at bounding box center [771, 233] width 777 height 9
copy span "\n-----END PUBLIC KEY-----"
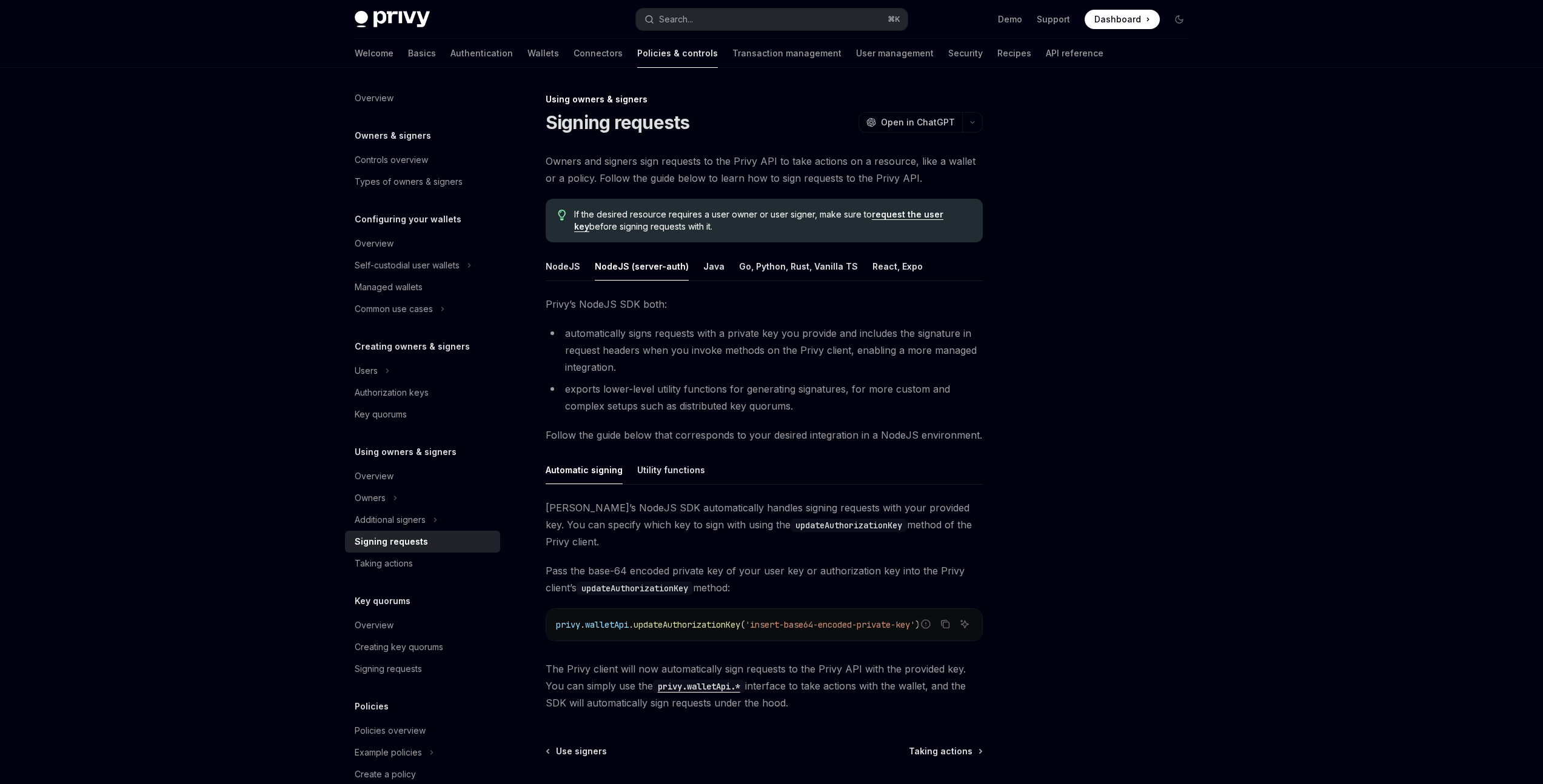
scroll to position [68, 0]
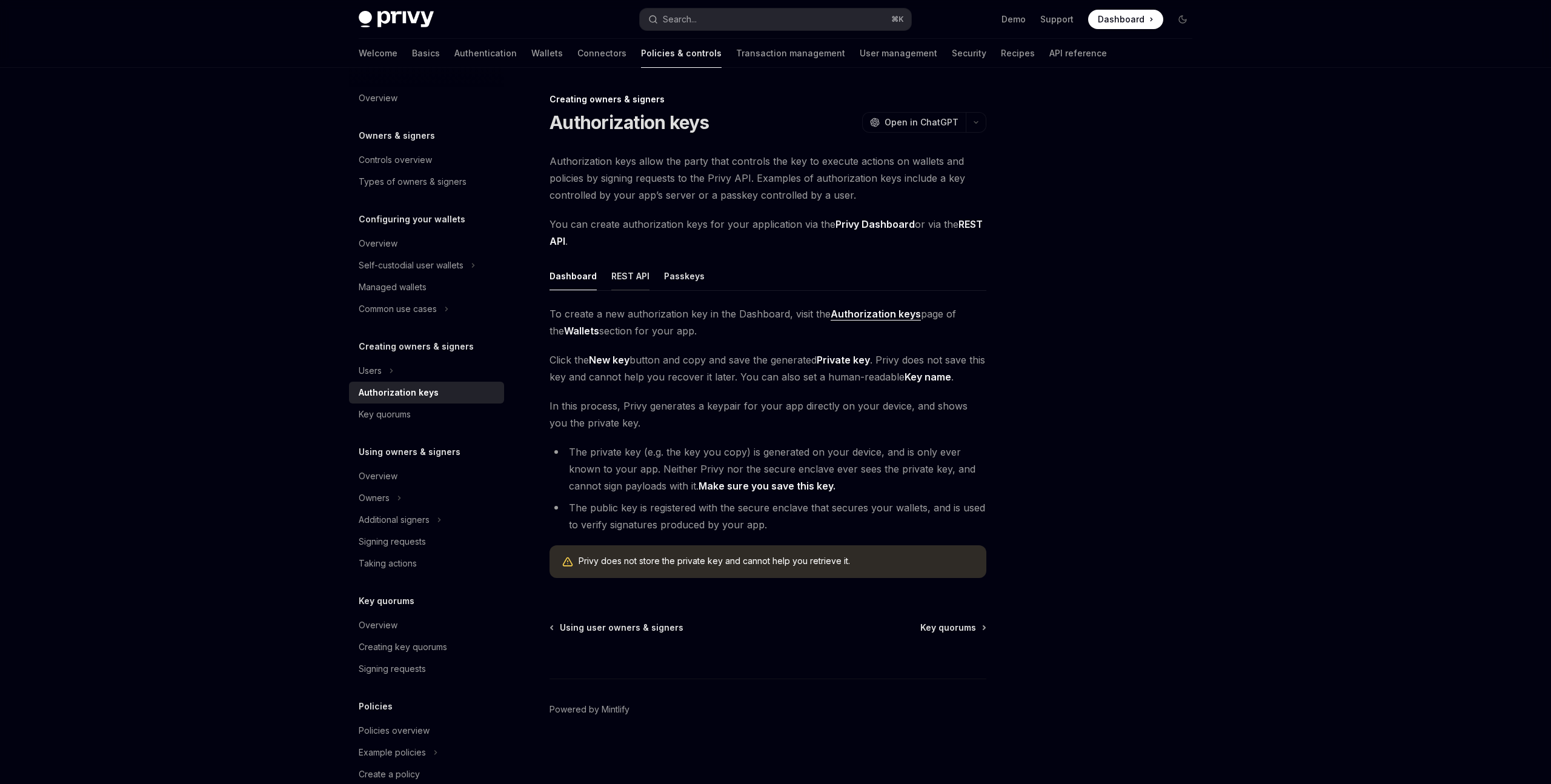
click at [626, 281] on div "REST API" at bounding box center [630, 275] width 38 height 28
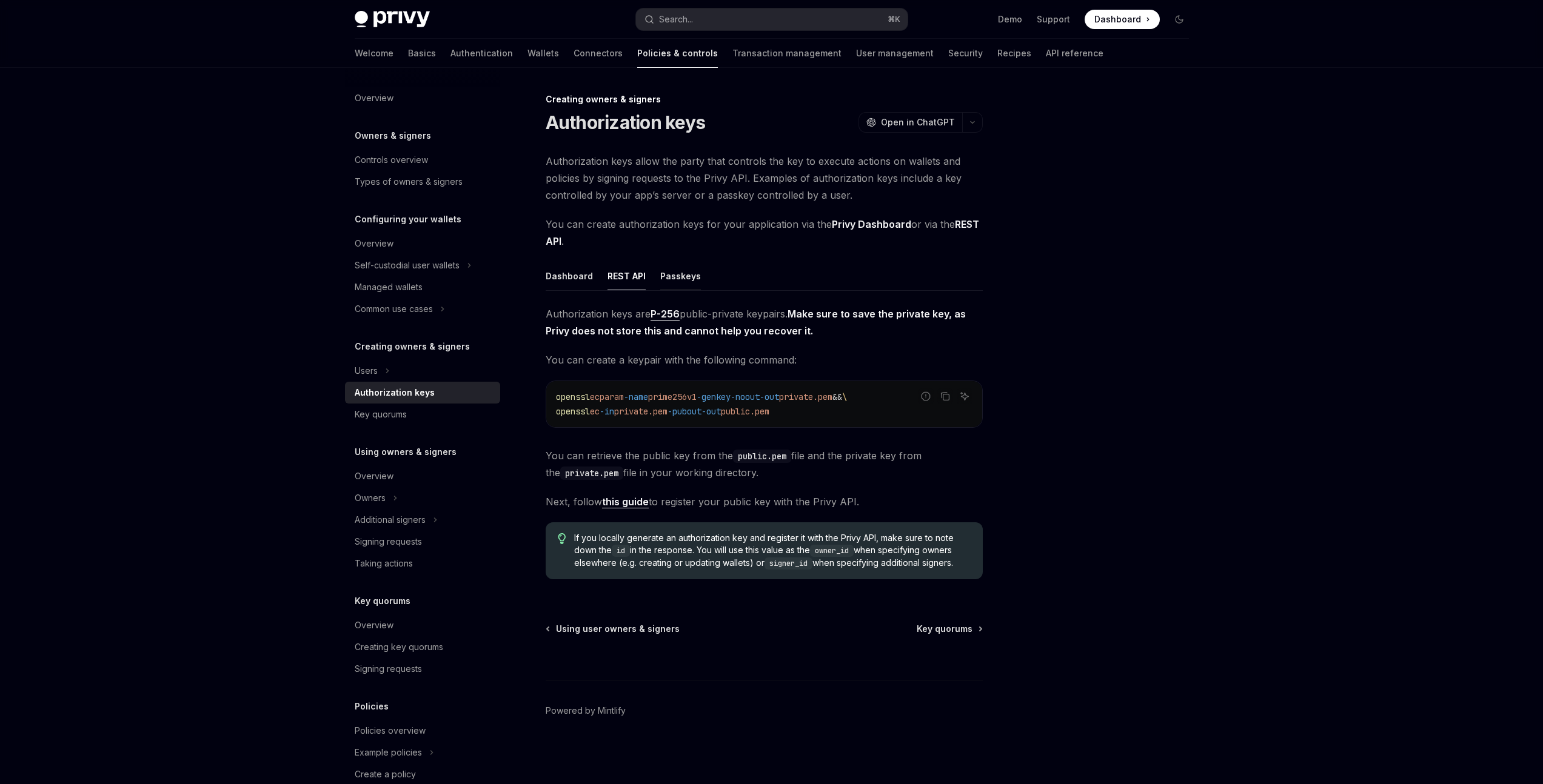
click at [677, 277] on div "Passkeys" at bounding box center [680, 275] width 40 height 28
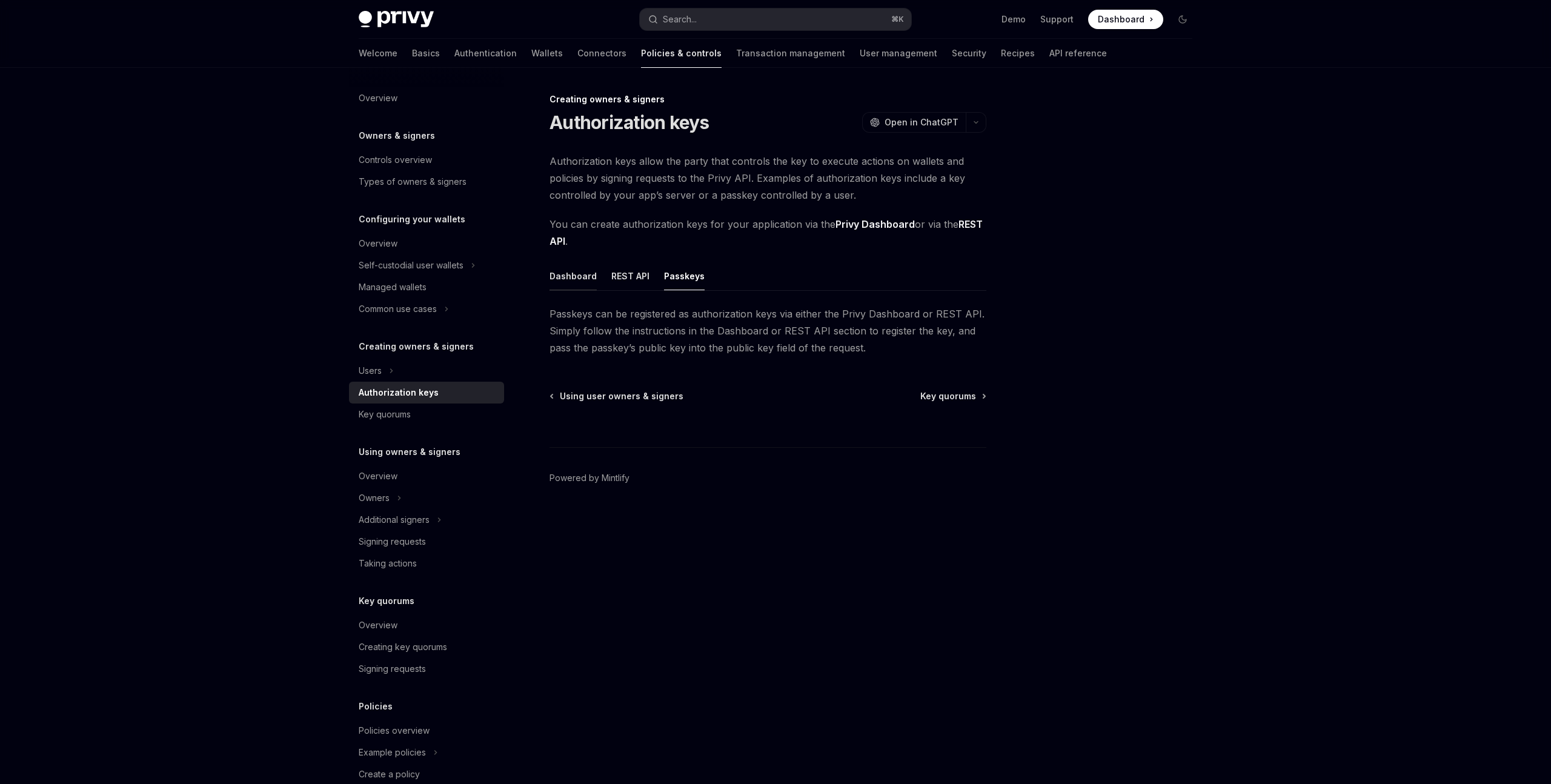
click at [572, 275] on div "Dashboard" at bounding box center [573, 275] width 47 height 28
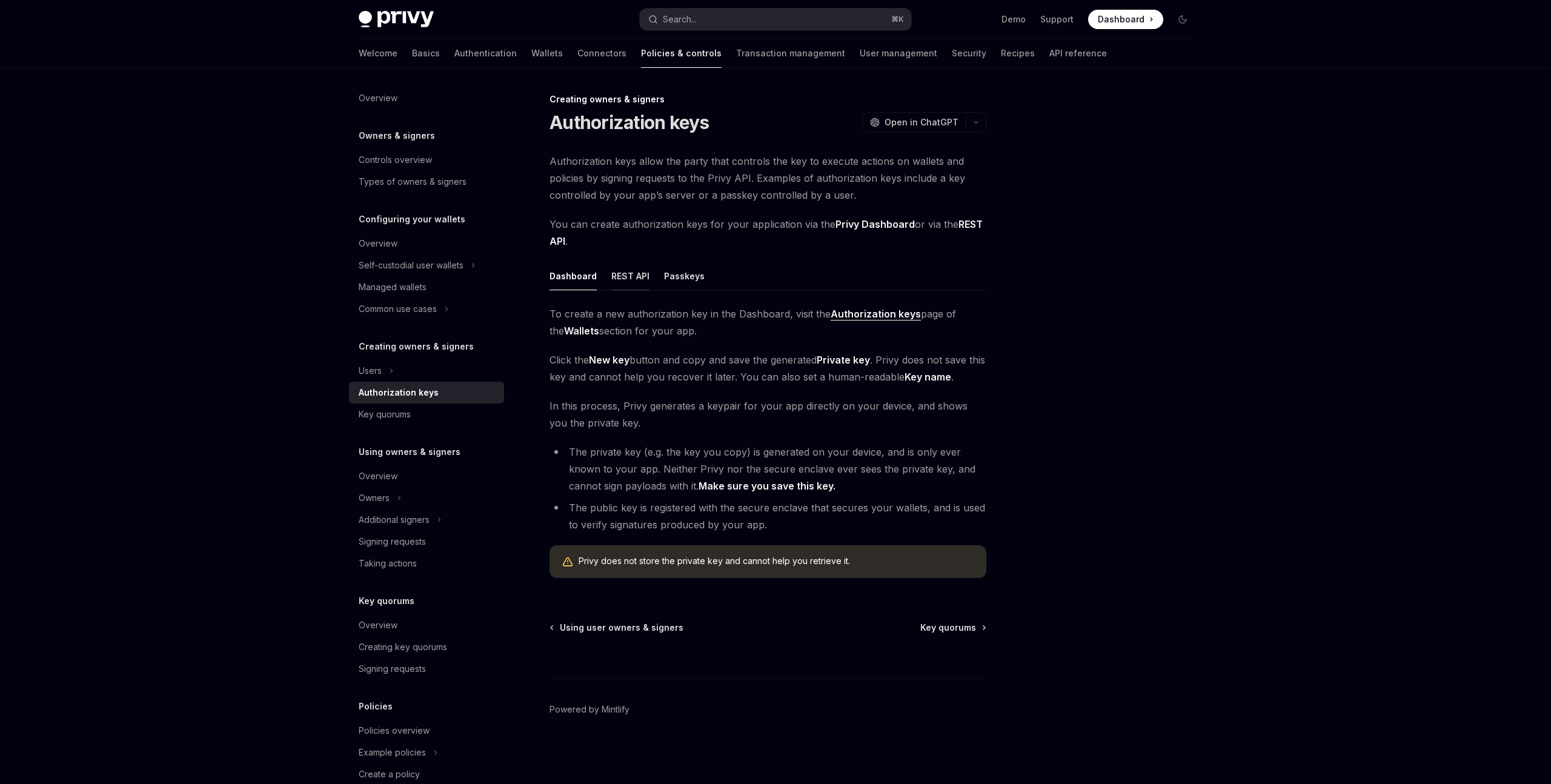
click at [619, 275] on div "REST API" at bounding box center [630, 275] width 38 height 28
type textarea "*"
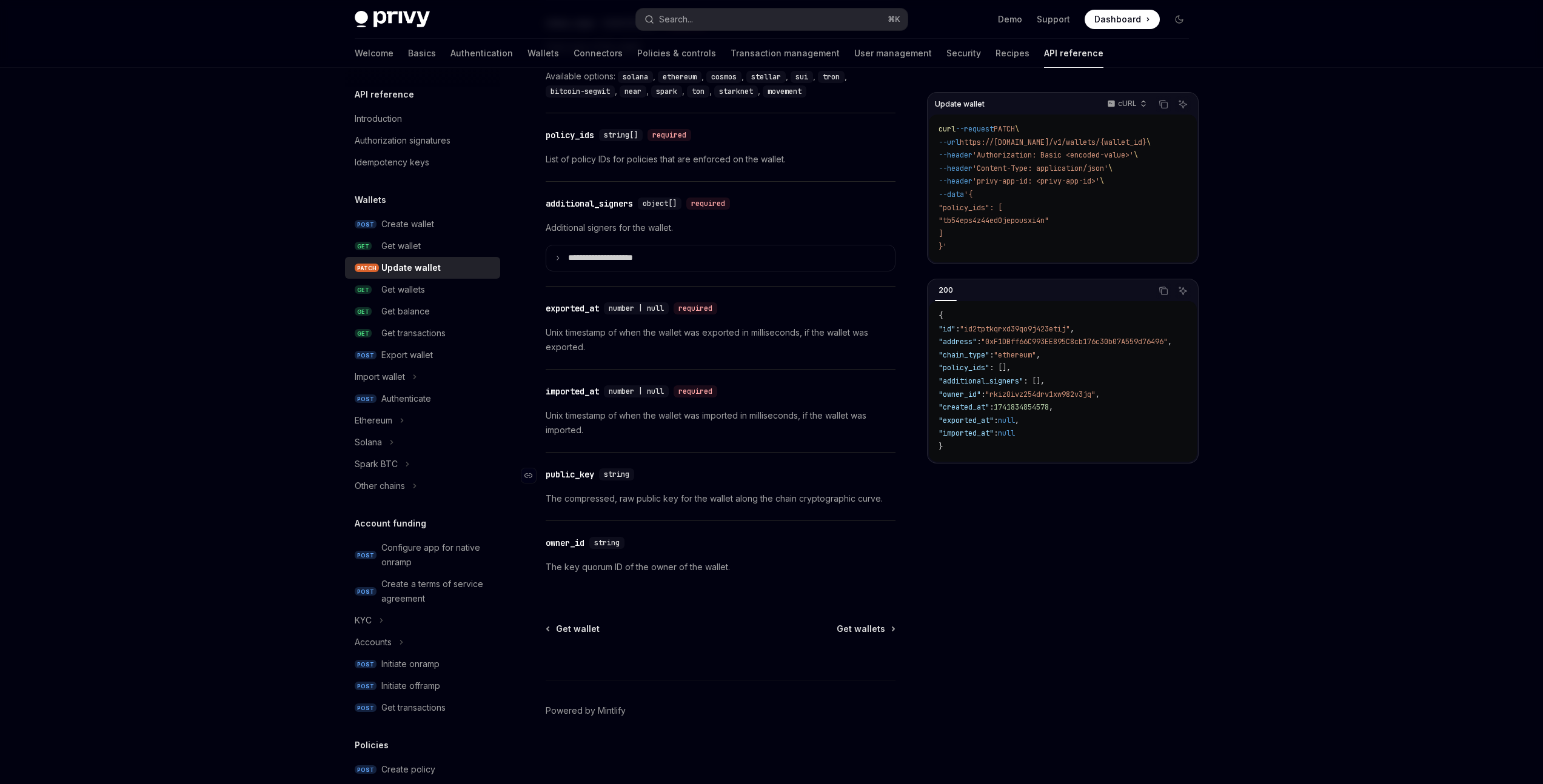
scroll to position [1571, 0]
drag, startPoint x: 649, startPoint y: 504, endPoint x: 739, endPoint y: 502, distance: 90.0
click at [739, 502] on p "The compressed, raw public key for the wallet along the chain cryptographic cur…" at bounding box center [720, 501] width 350 height 14
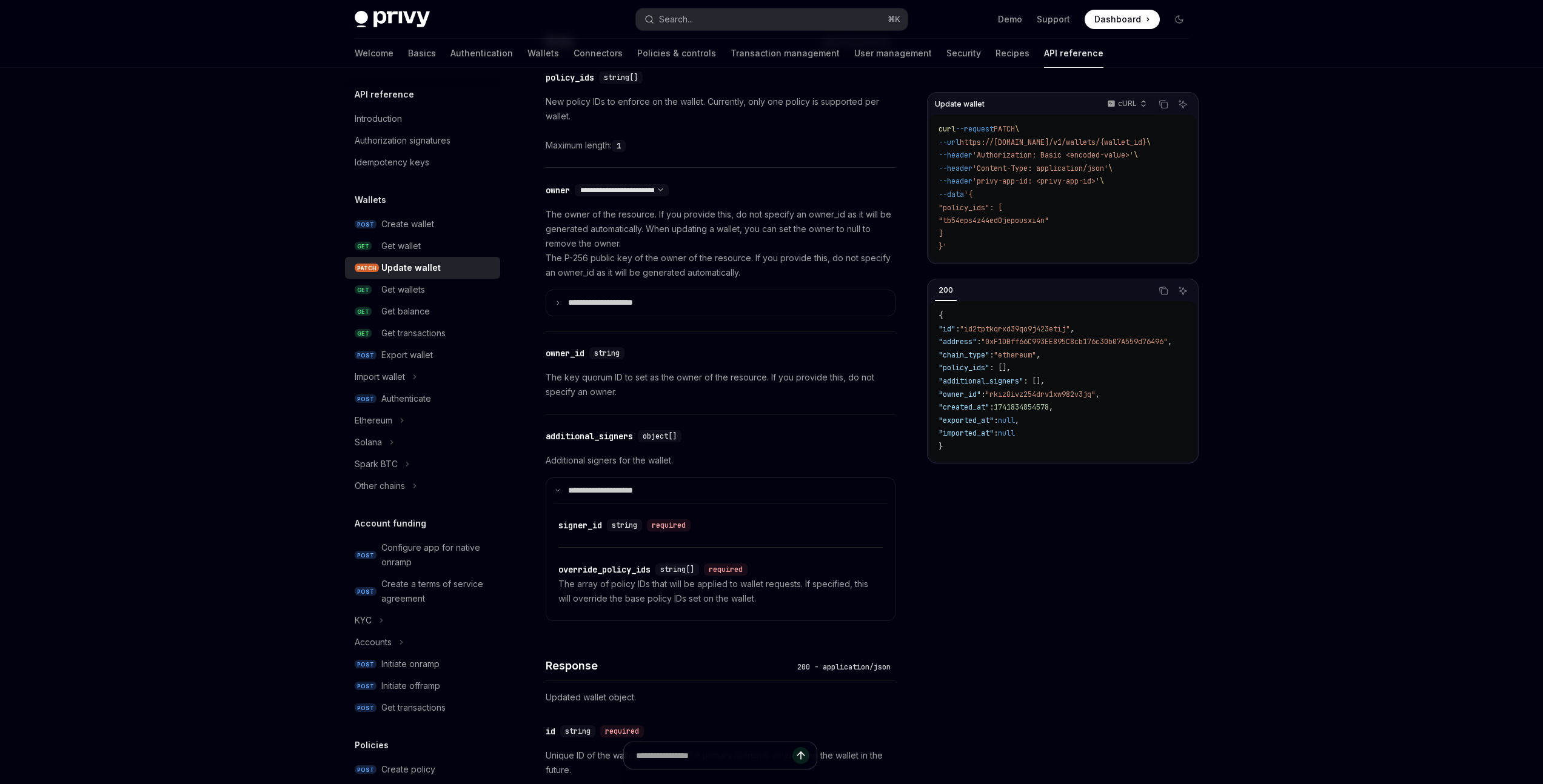
scroll to position [585, 0]
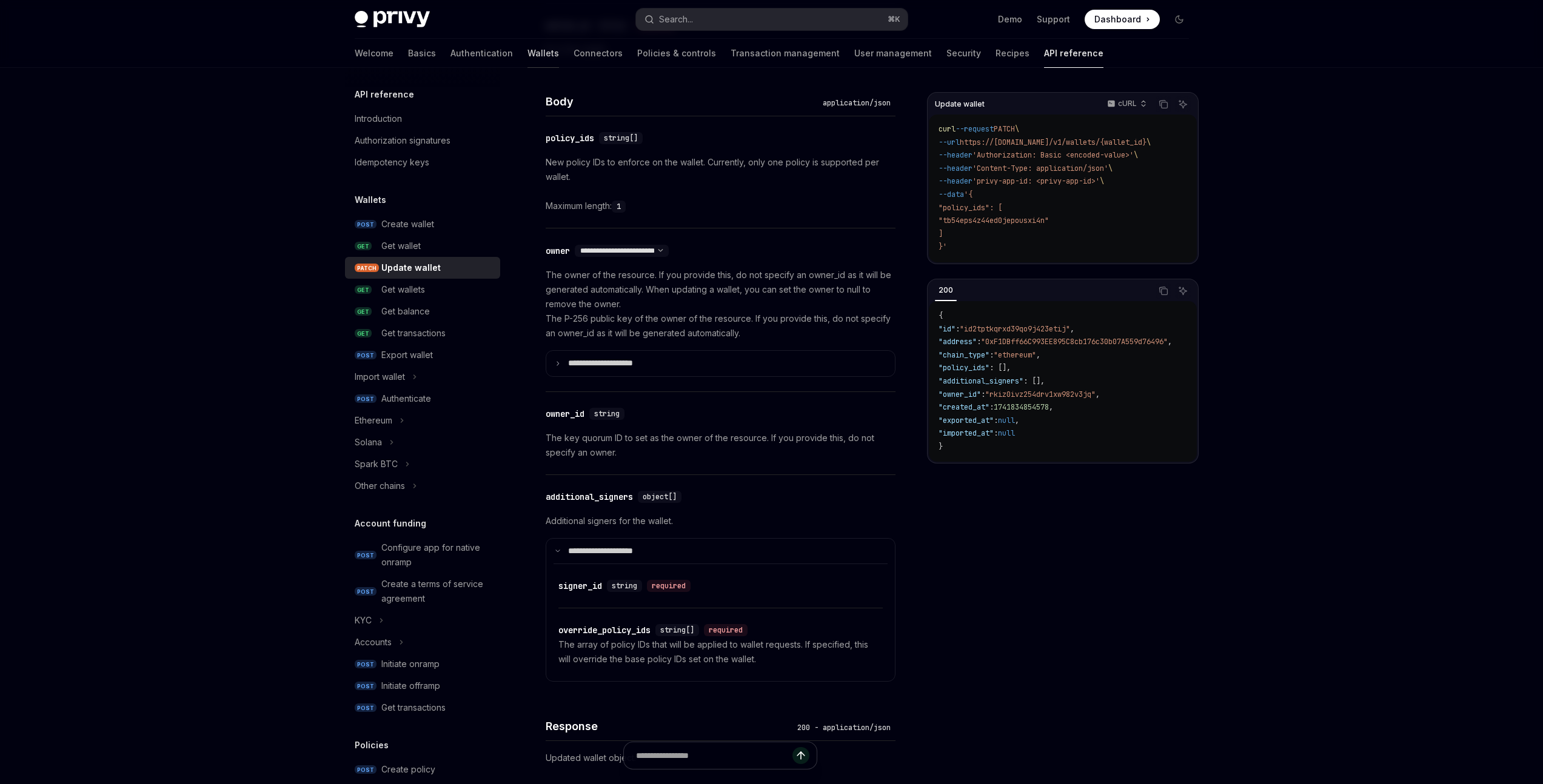
click at [527, 53] on link "Wallets" at bounding box center [543, 54] width 32 height 29
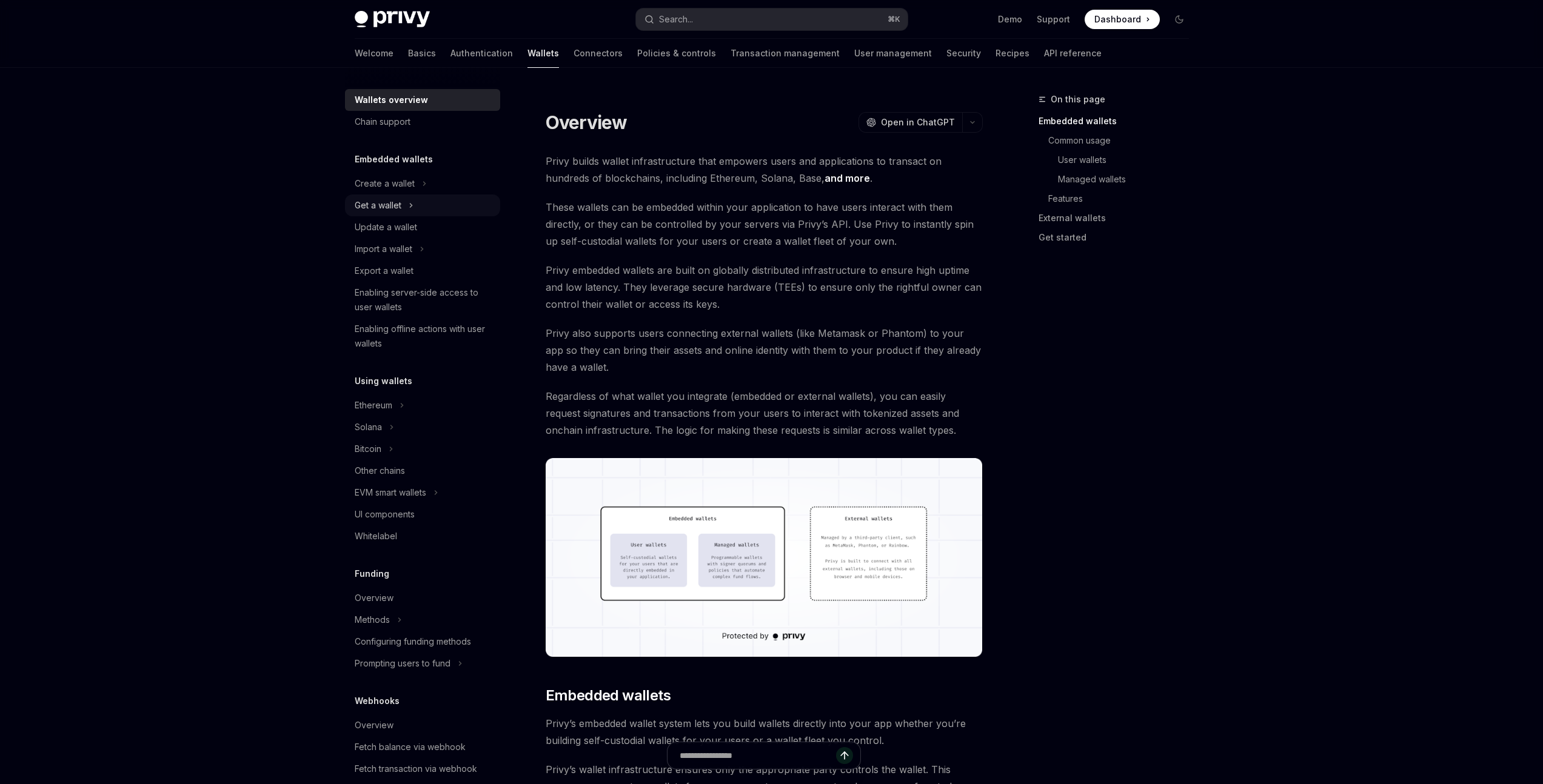
scroll to position [5, 0]
click at [638, 54] on link "Policies & controls" at bounding box center [677, 54] width 79 height 29
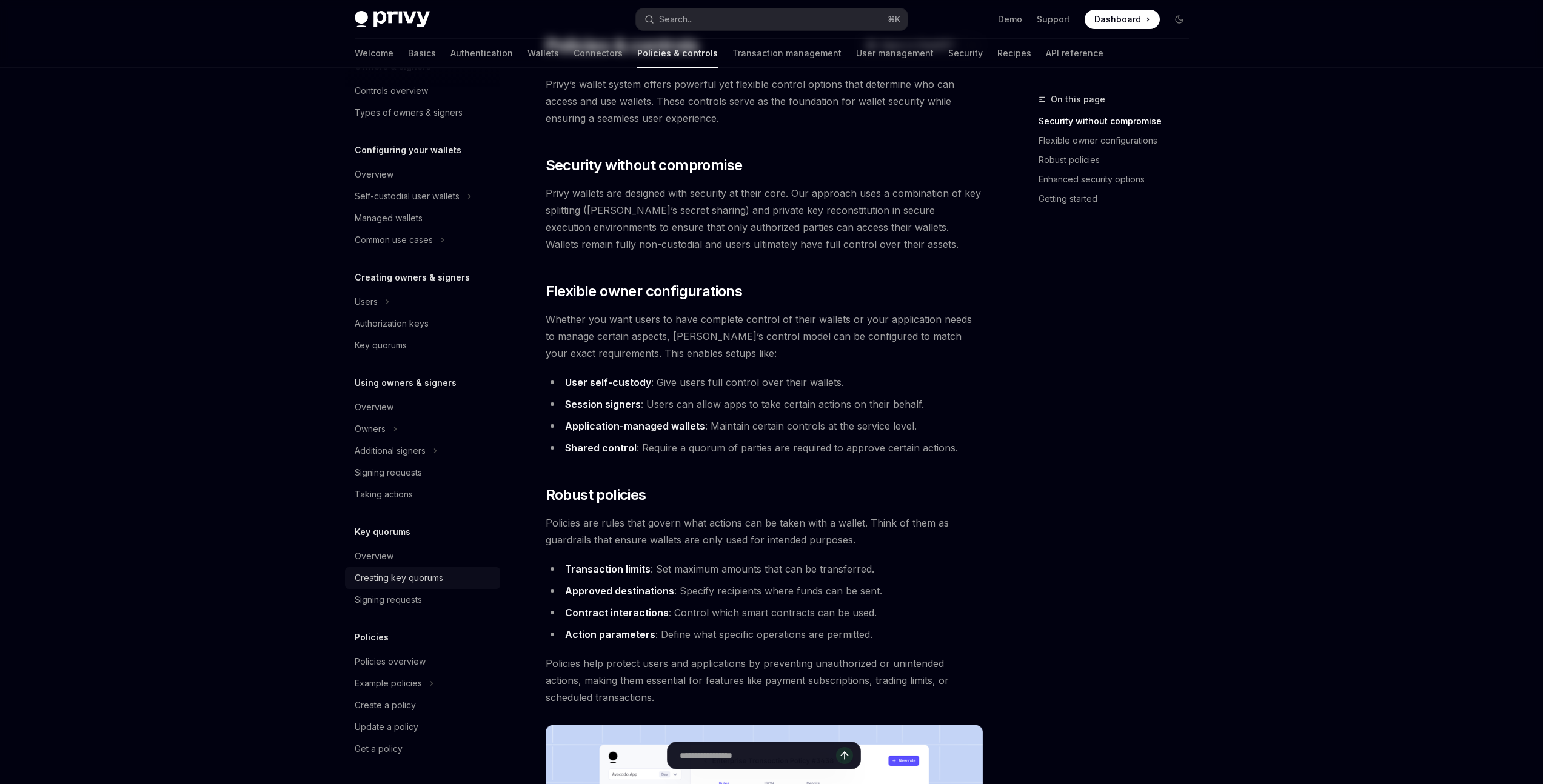
scroll to position [175, 0]
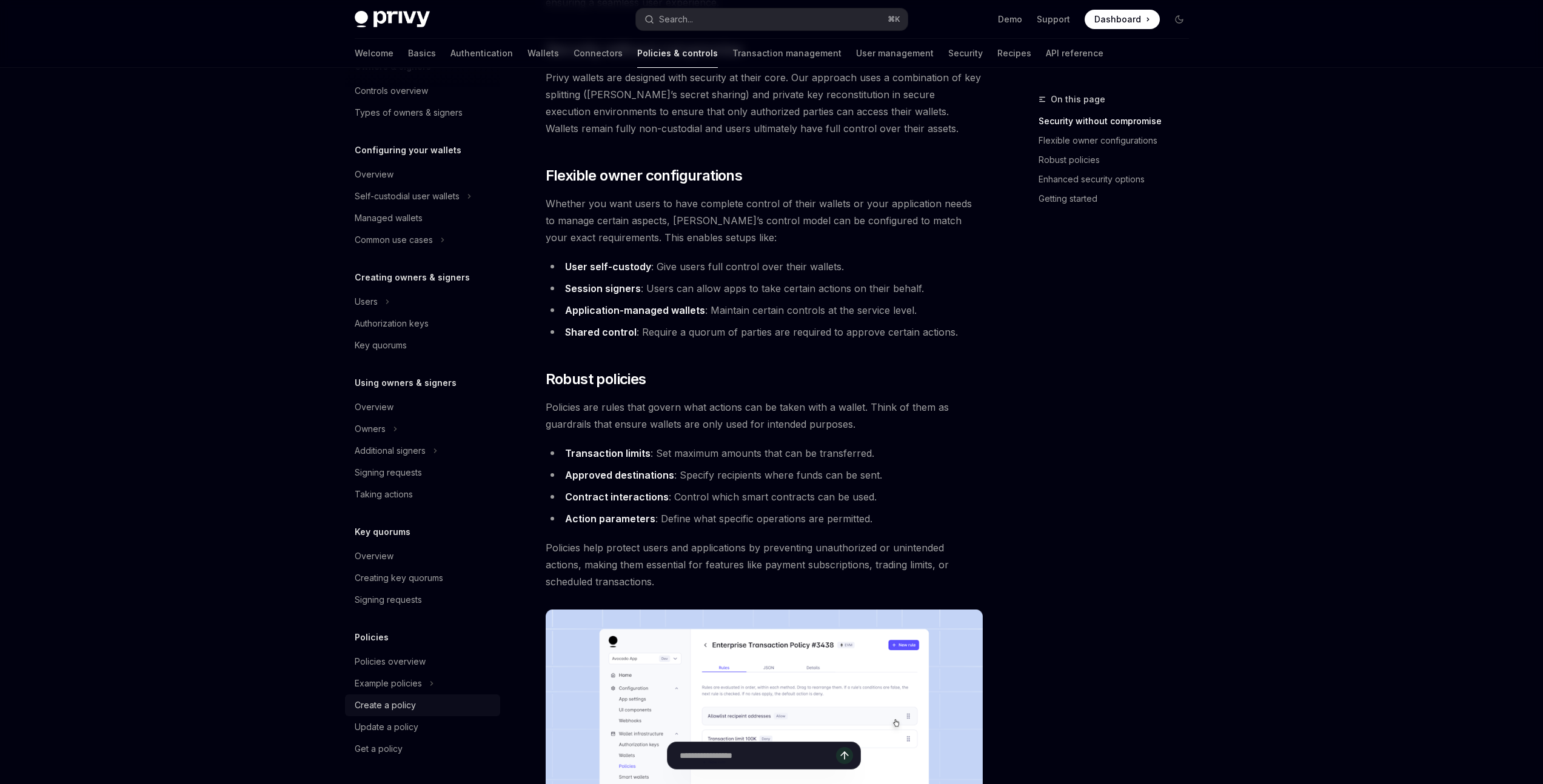
click at [410, 706] on div "Create a policy" at bounding box center [385, 705] width 61 height 14
type textarea "*"
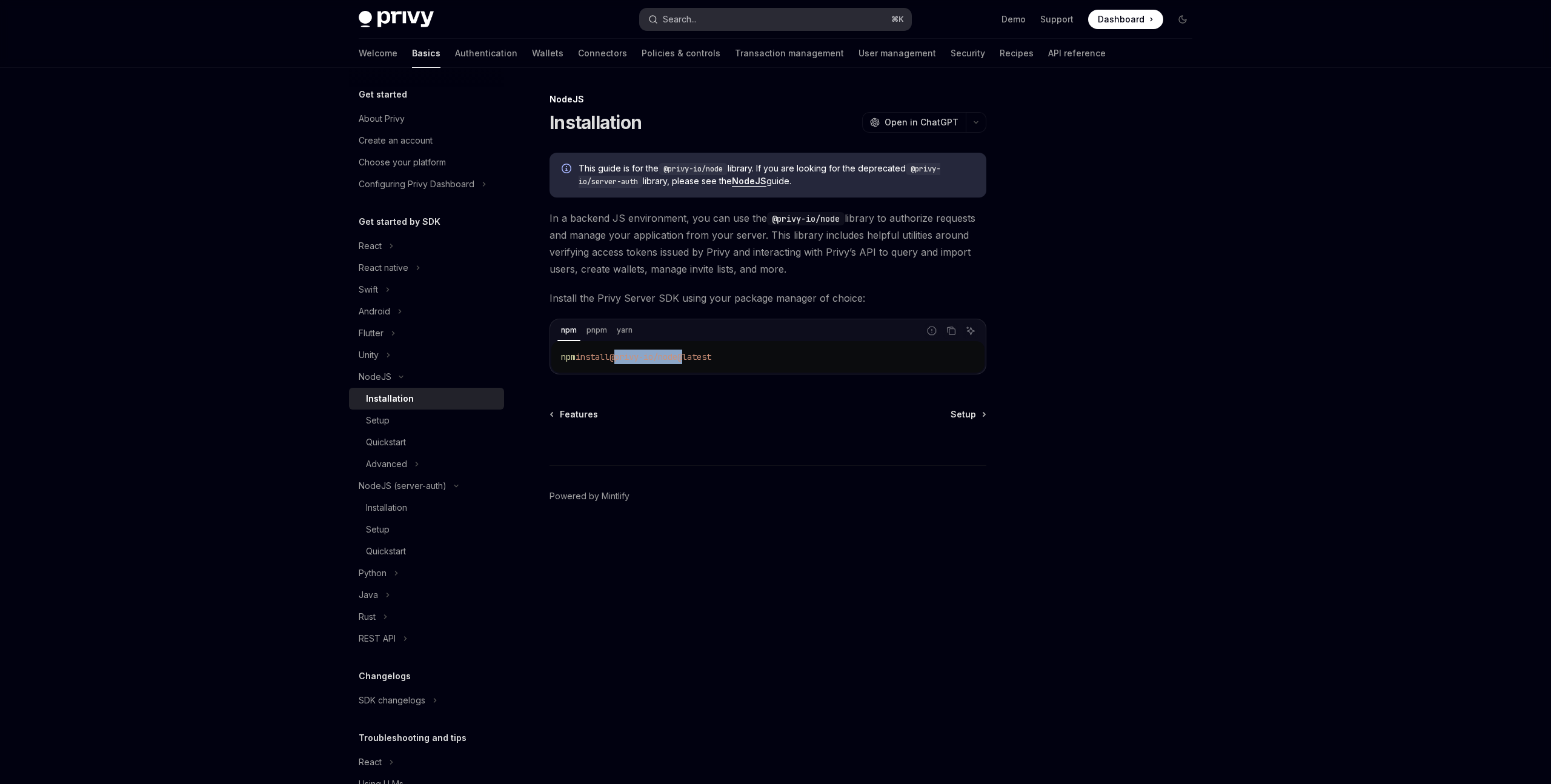
click at [755, 20] on button "Search... ⌘ K" at bounding box center [775, 19] width 272 height 22
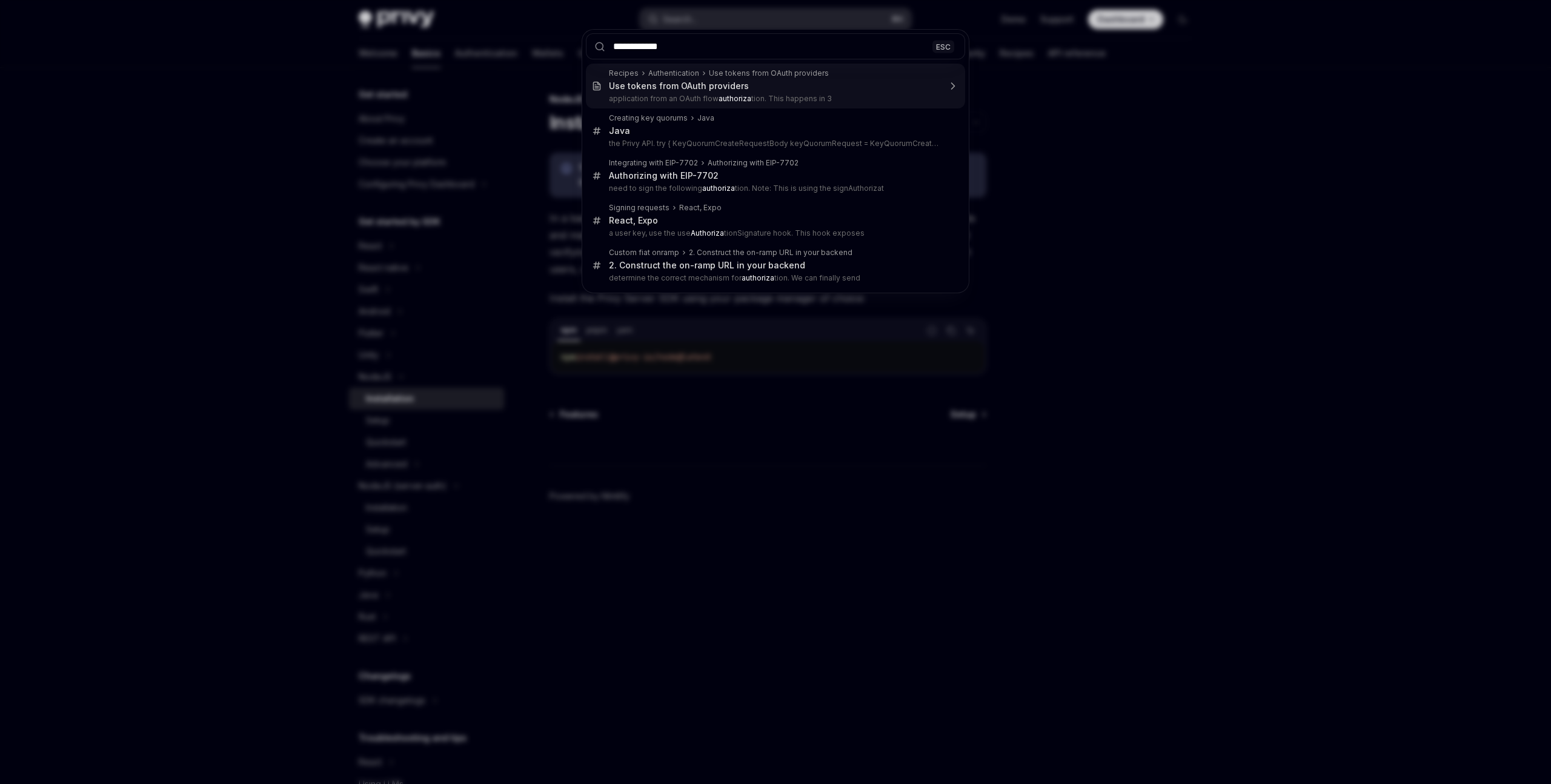
type input "**********"
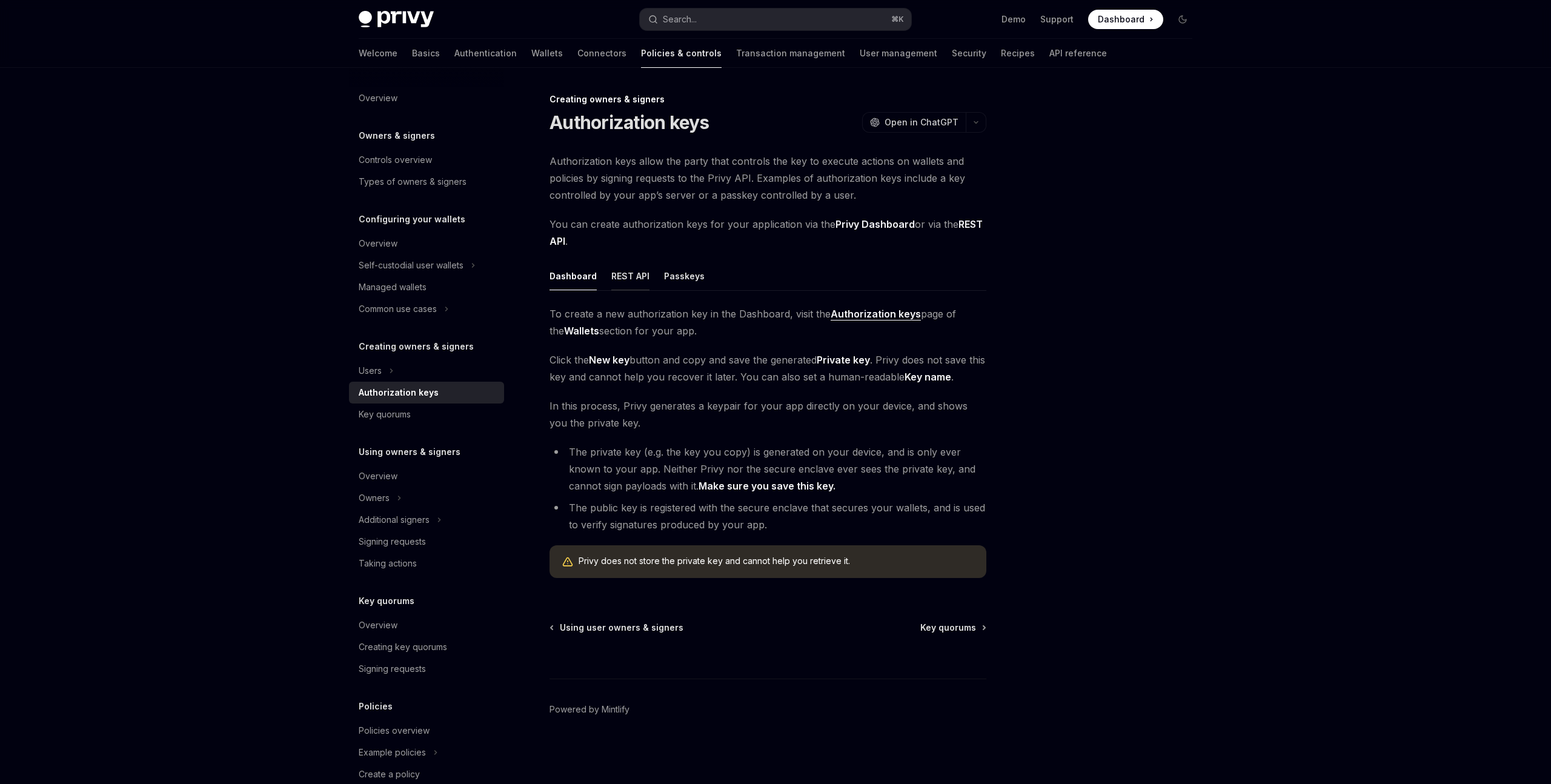
click at [635, 272] on div "REST API" at bounding box center [630, 275] width 38 height 28
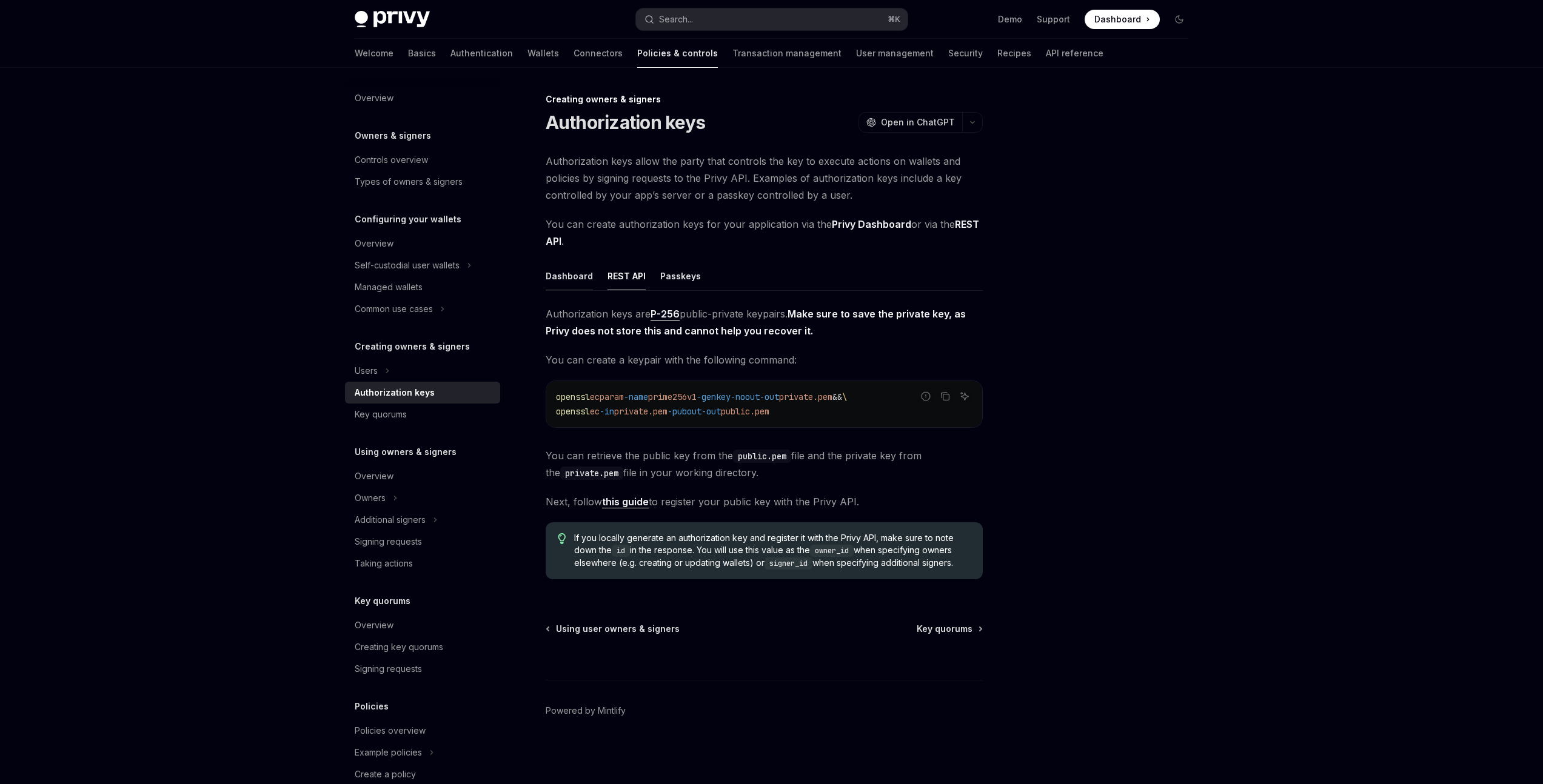
click at [574, 272] on div "Dashboard" at bounding box center [569, 275] width 47 height 28
type textarea "*"
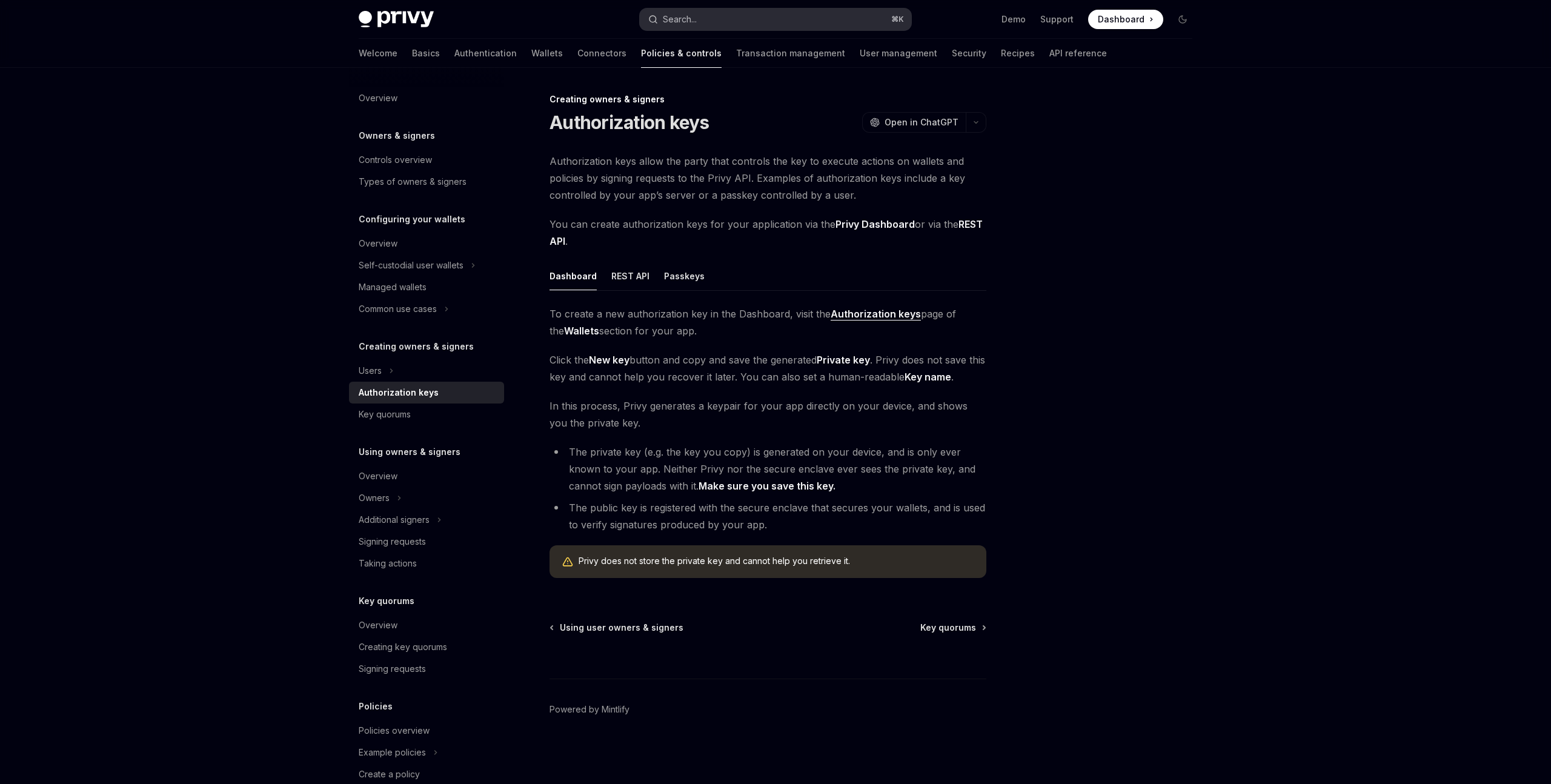
click at [744, 21] on button "Search... ⌘ K" at bounding box center [775, 19] width 272 height 22
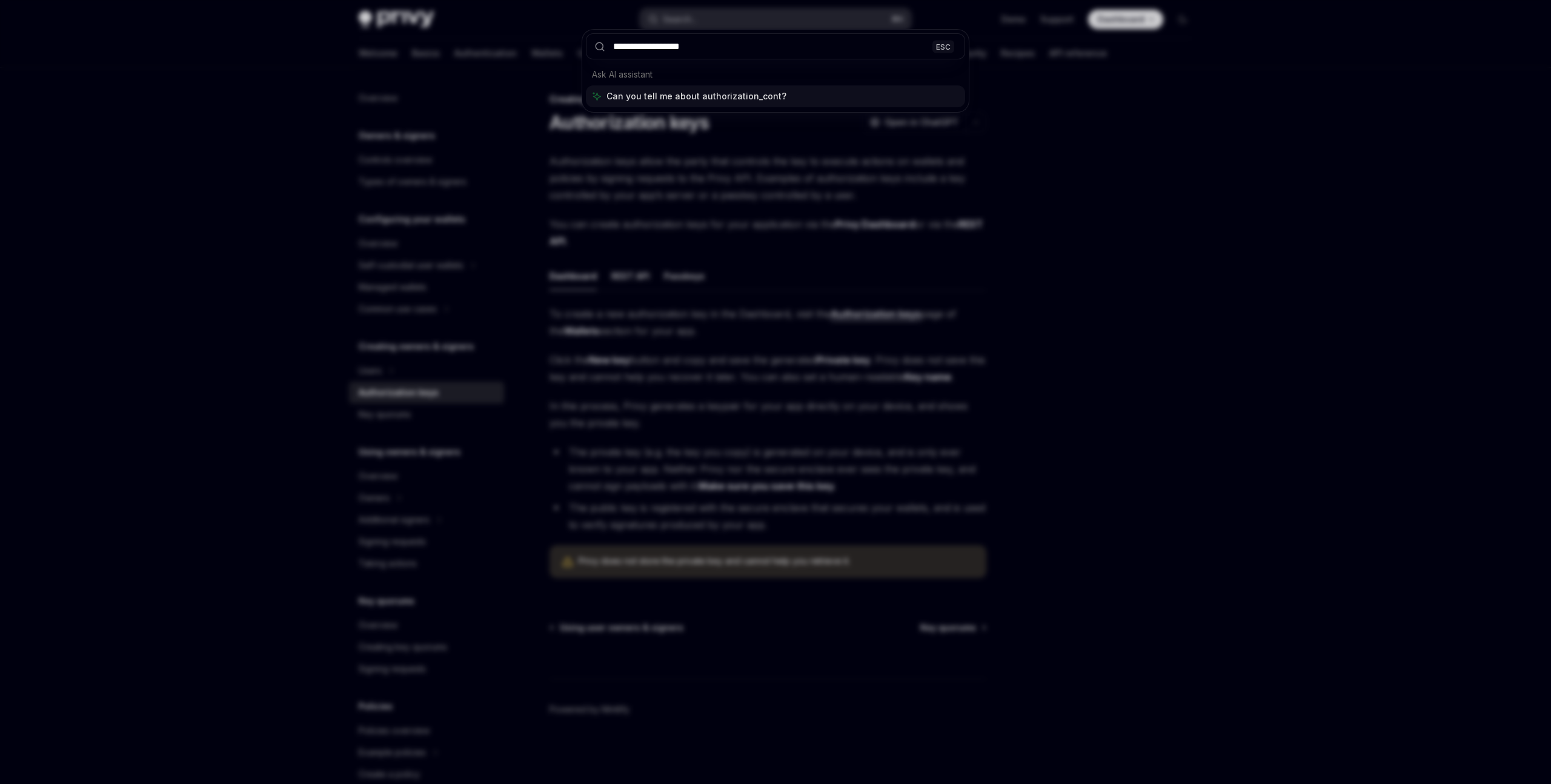
type input "**********"
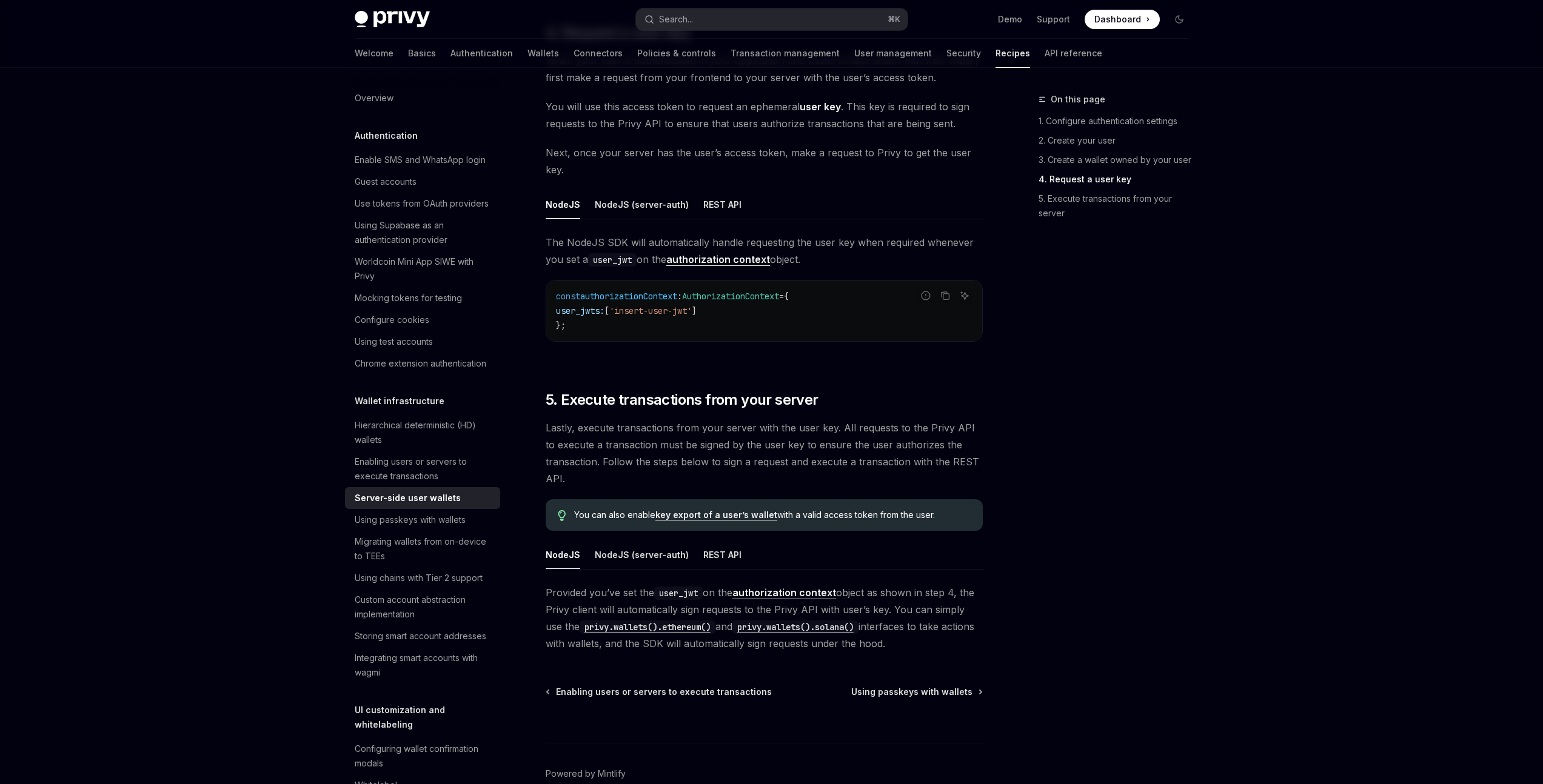
scroll to position [1856, 0]
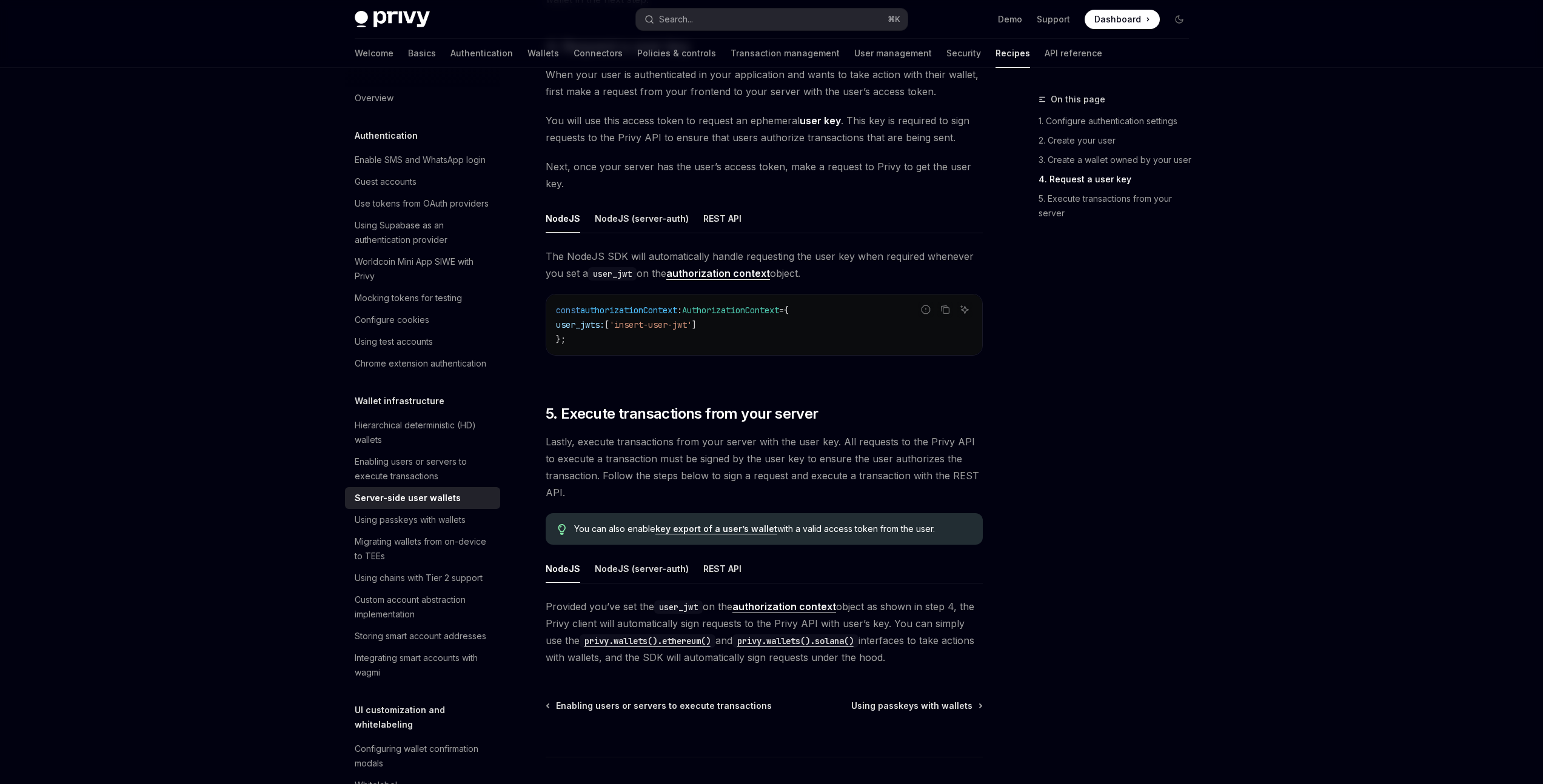
click at [745, 280] on span "The NodeJS SDK will automatically handle requesting the user key when required …" at bounding box center [764, 265] width 437 height 34
click at [746, 275] on link "authorization context" at bounding box center [718, 274] width 103 height 13
type textarea "*"
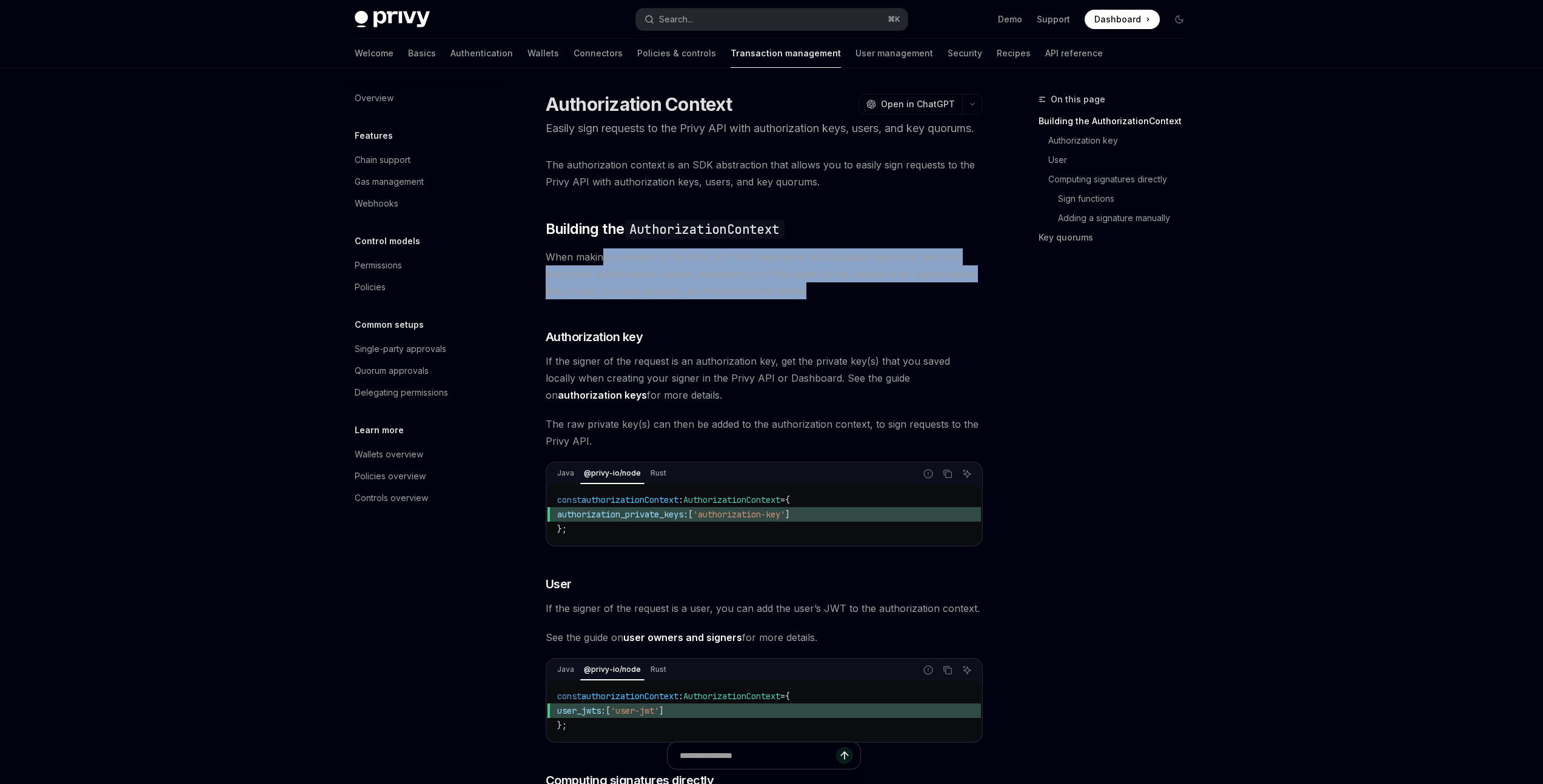
drag, startPoint x: 604, startPoint y: 277, endPoint x: 779, endPoint y: 304, distance: 177.1
click at [779, 299] on span "When making a request to the Privy API that requires an authorization signature…" at bounding box center [764, 274] width 437 height 51
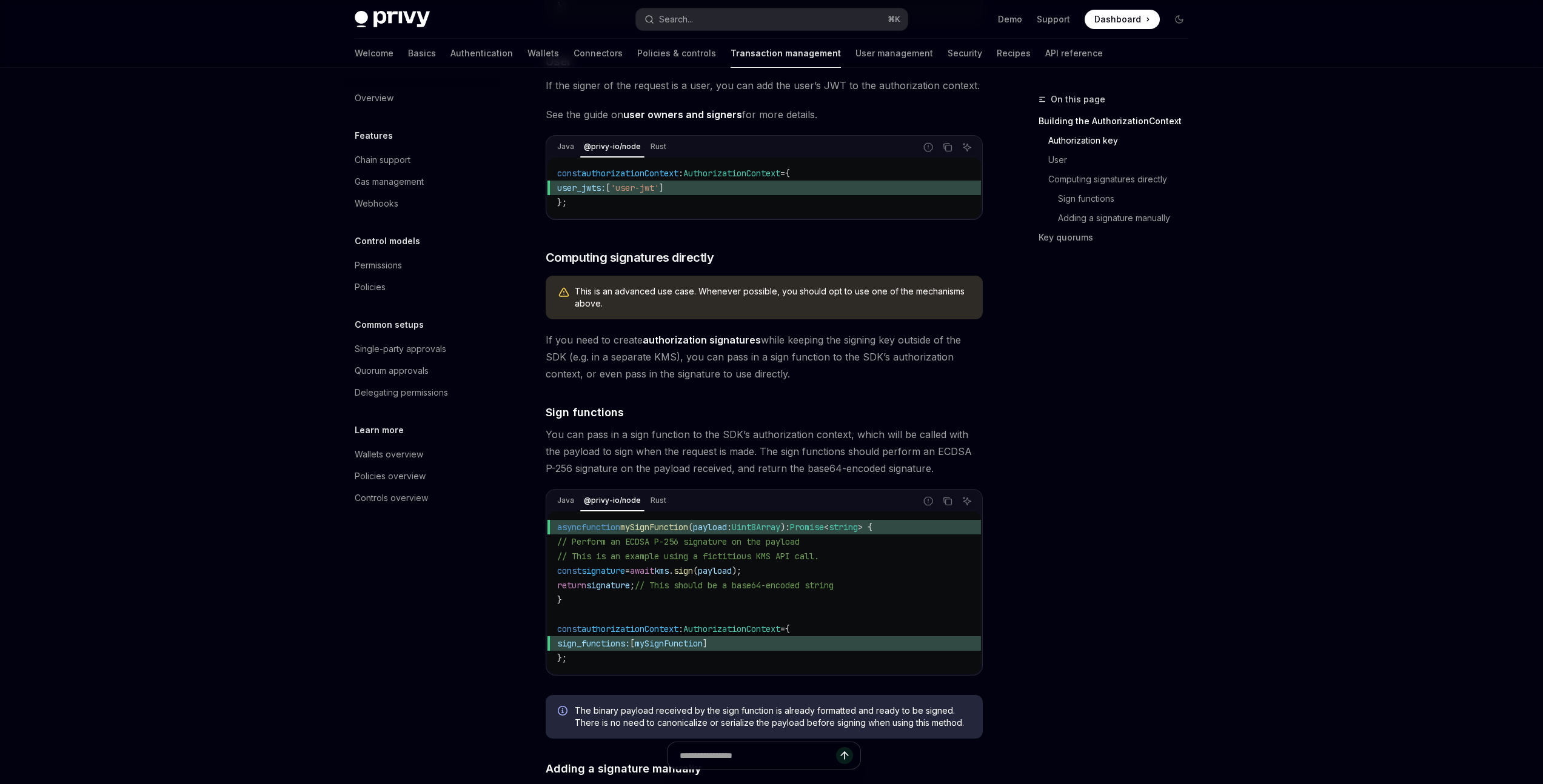
scroll to position [642, 0]
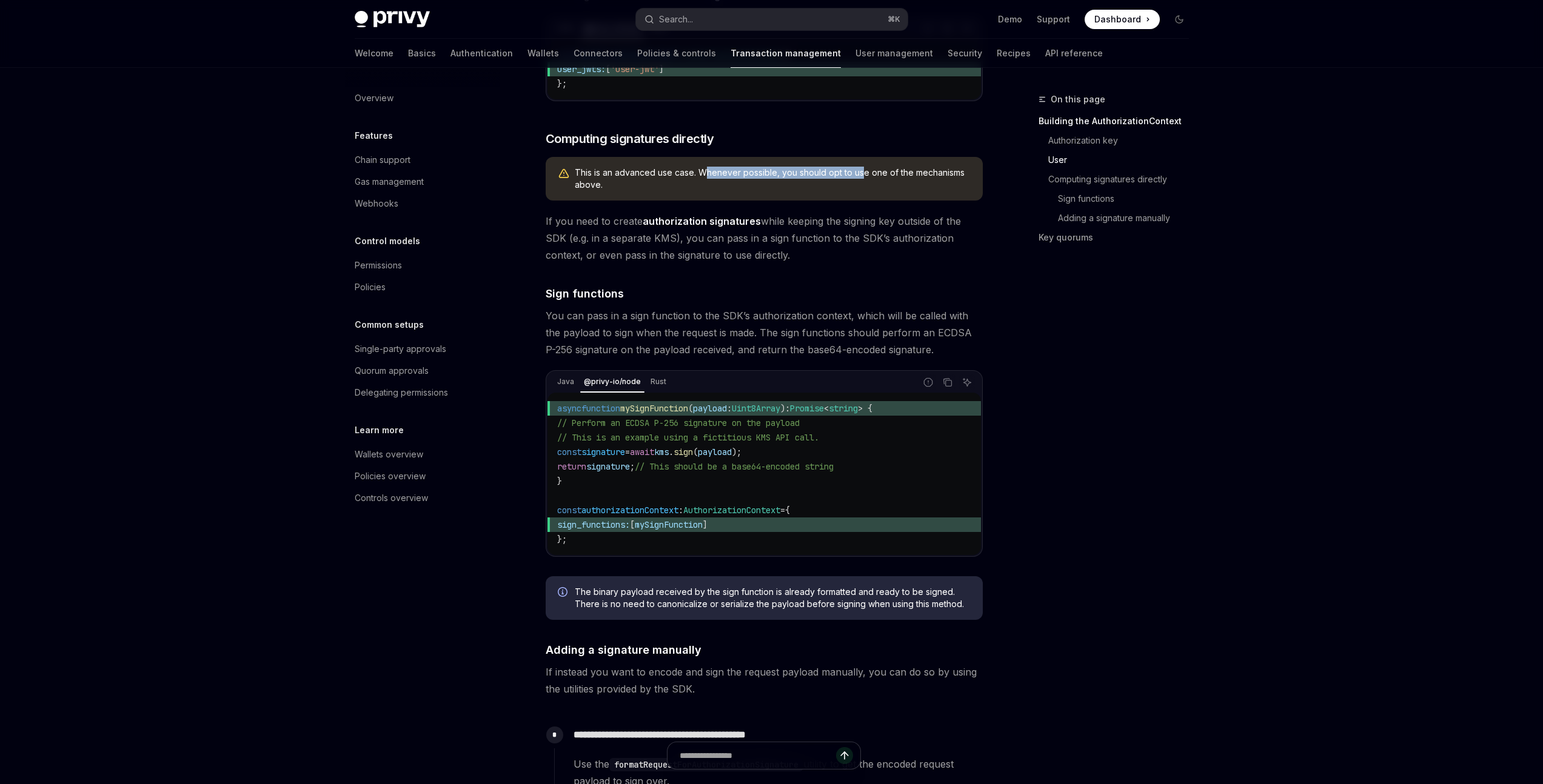
drag, startPoint x: 709, startPoint y: 189, endPoint x: 859, endPoint y: 194, distance: 150.1
click at [859, 191] on span "This is an advanced use case. Whenever possible, you should opt to use one of t…" at bounding box center [772, 178] width 396 height 24
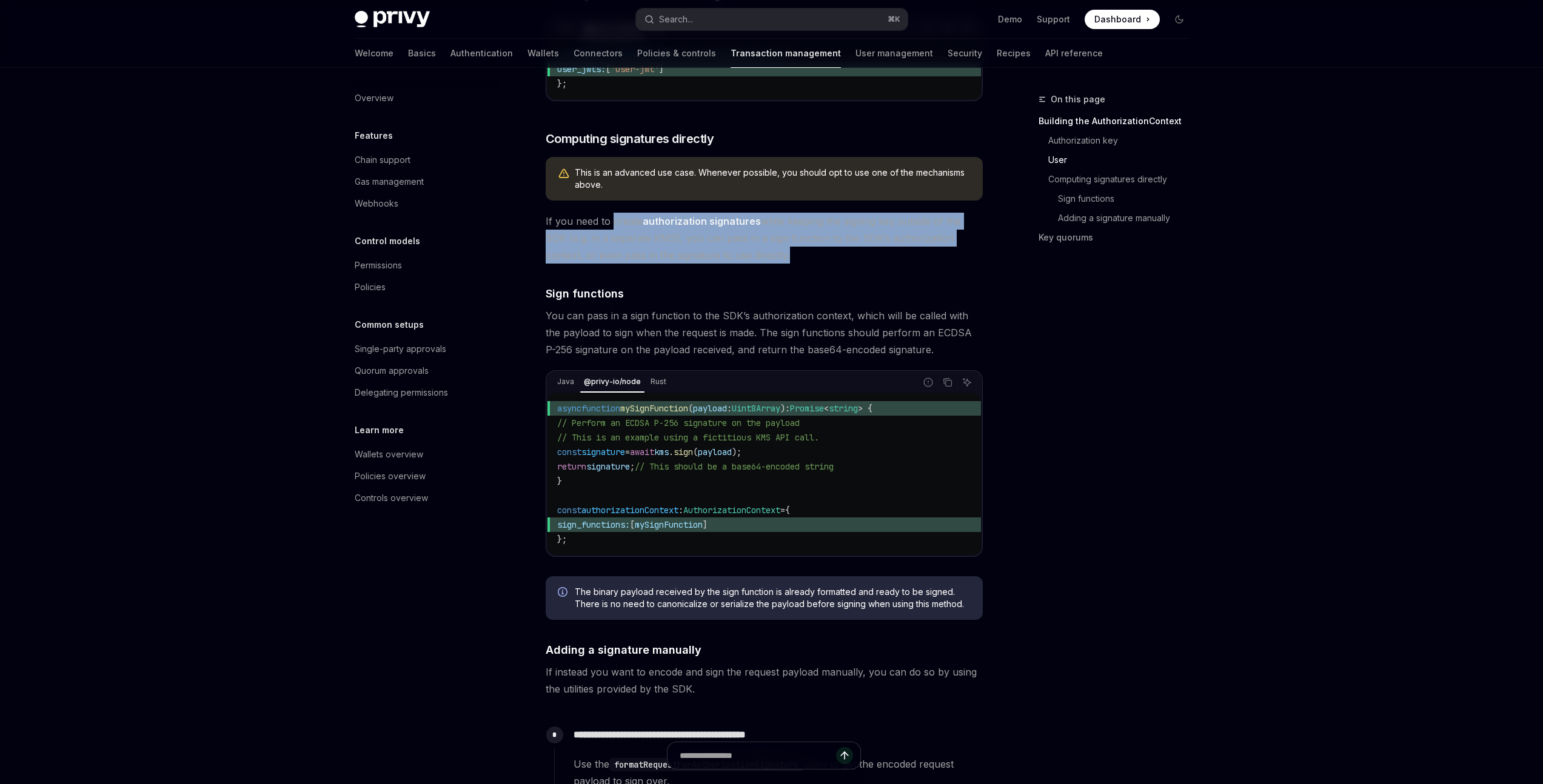
drag, startPoint x: 610, startPoint y: 233, endPoint x: 783, endPoint y: 272, distance: 177.3
click at [783, 263] on span "If you need to create authorization signatures while keeping the signing key ou…" at bounding box center [764, 238] width 437 height 51
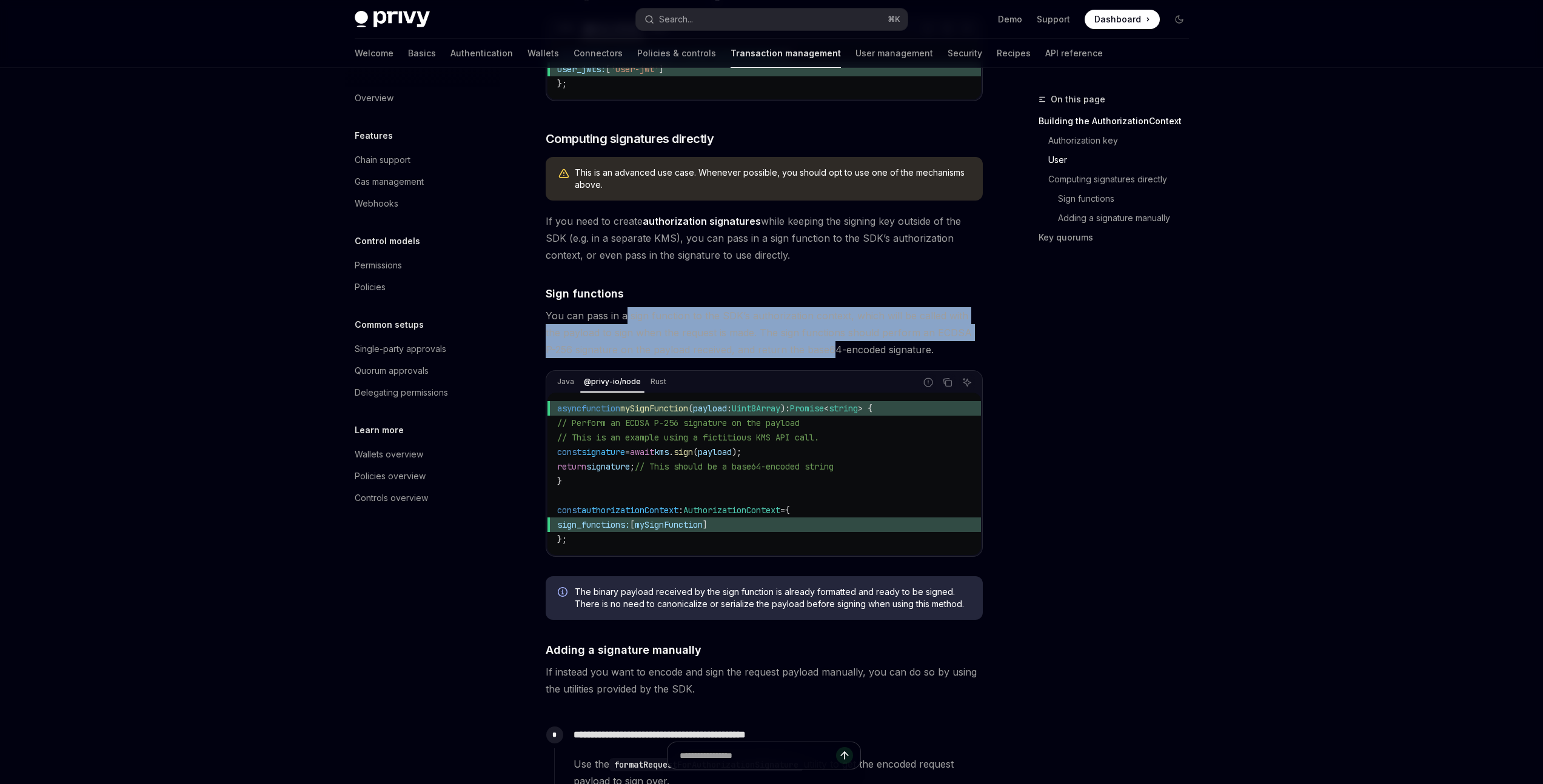
drag, startPoint x: 626, startPoint y: 331, endPoint x: 804, endPoint y: 361, distance: 180.5
click at [804, 358] on span "You can pass in a sign function to the SDK’s authorization context, which will …" at bounding box center [764, 332] width 437 height 51
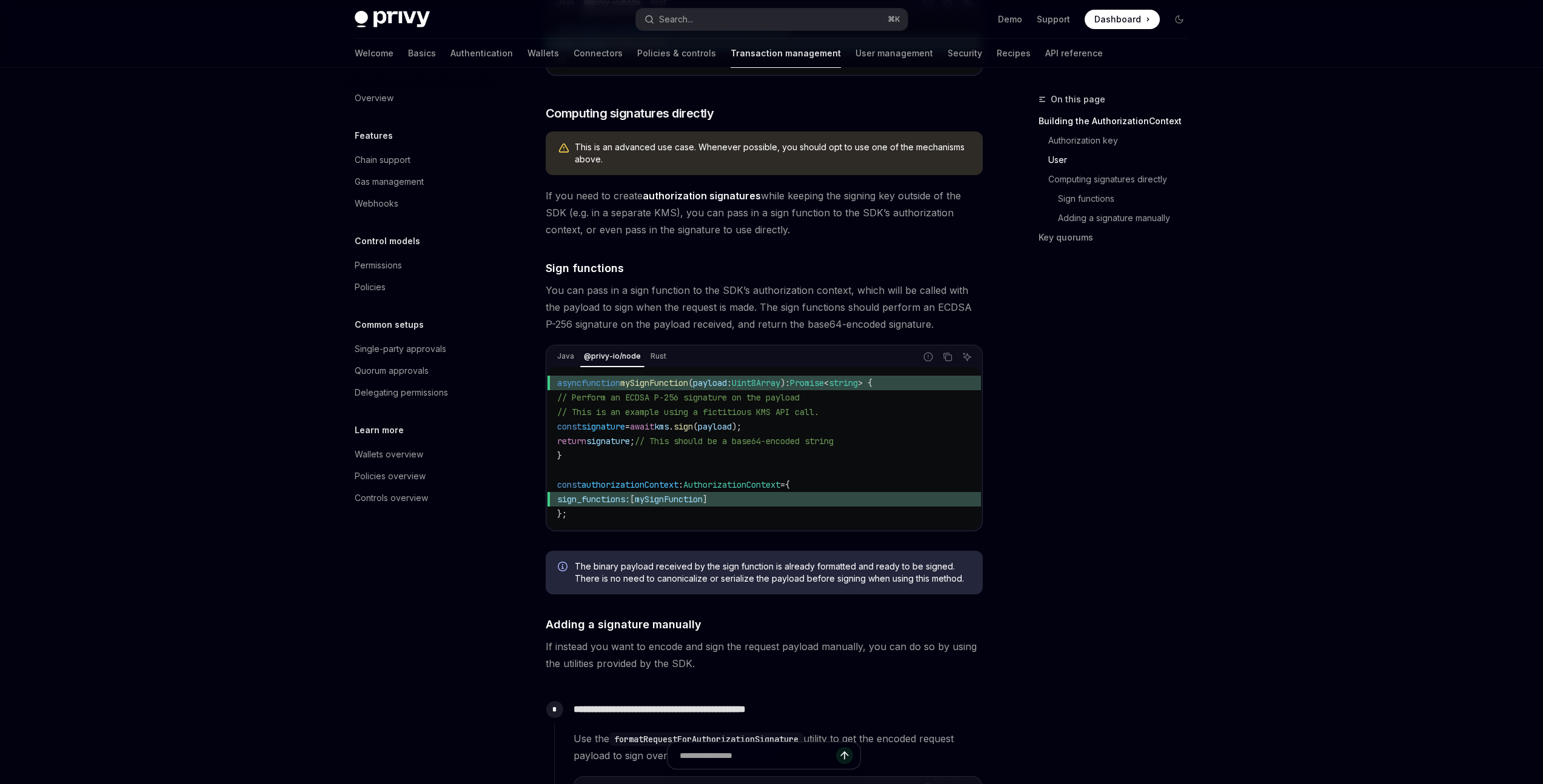
scroll to position [669, 0]
drag, startPoint x: 768, startPoint y: 320, endPoint x: 895, endPoint y: 326, distance: 127.1
click at [895, 326] on span "You can pass in a sign function to the SDK’s authorization context, which will …" at bounding box center [764, 305] width 437 height 51
drag, startPoint x: 667, startPoint y: 342, endPoint x: 783, endPoint y: 339, distance: 116.0
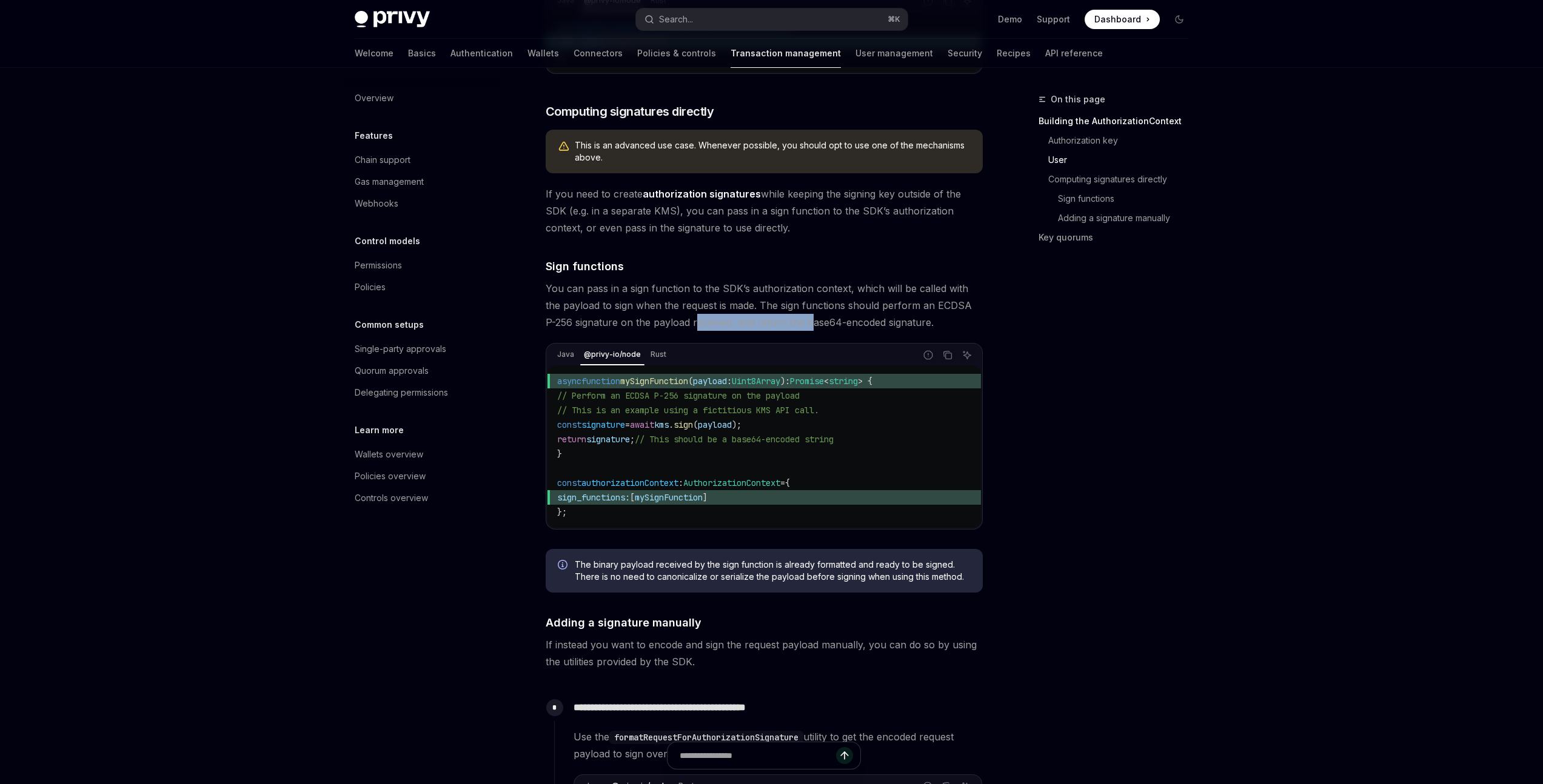
click at [783, 331] on span "You can pass in a sign function to the SDK’s authorization context, which will …" at bounding box center [764, 305] width 437 height 51
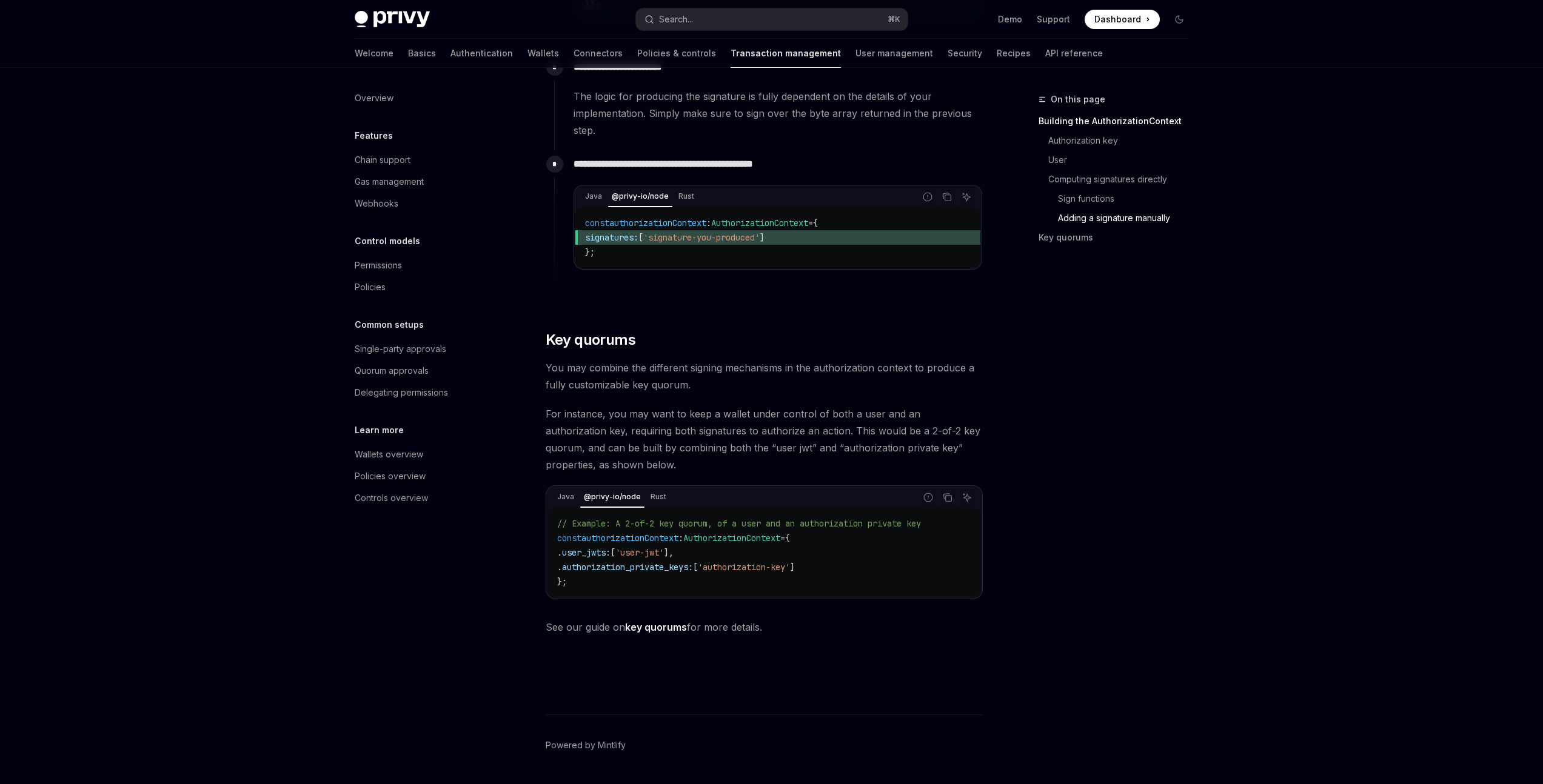
scroll to position [1627, 0]
